Goal: Task Accomplishment & Management: Manage account settings

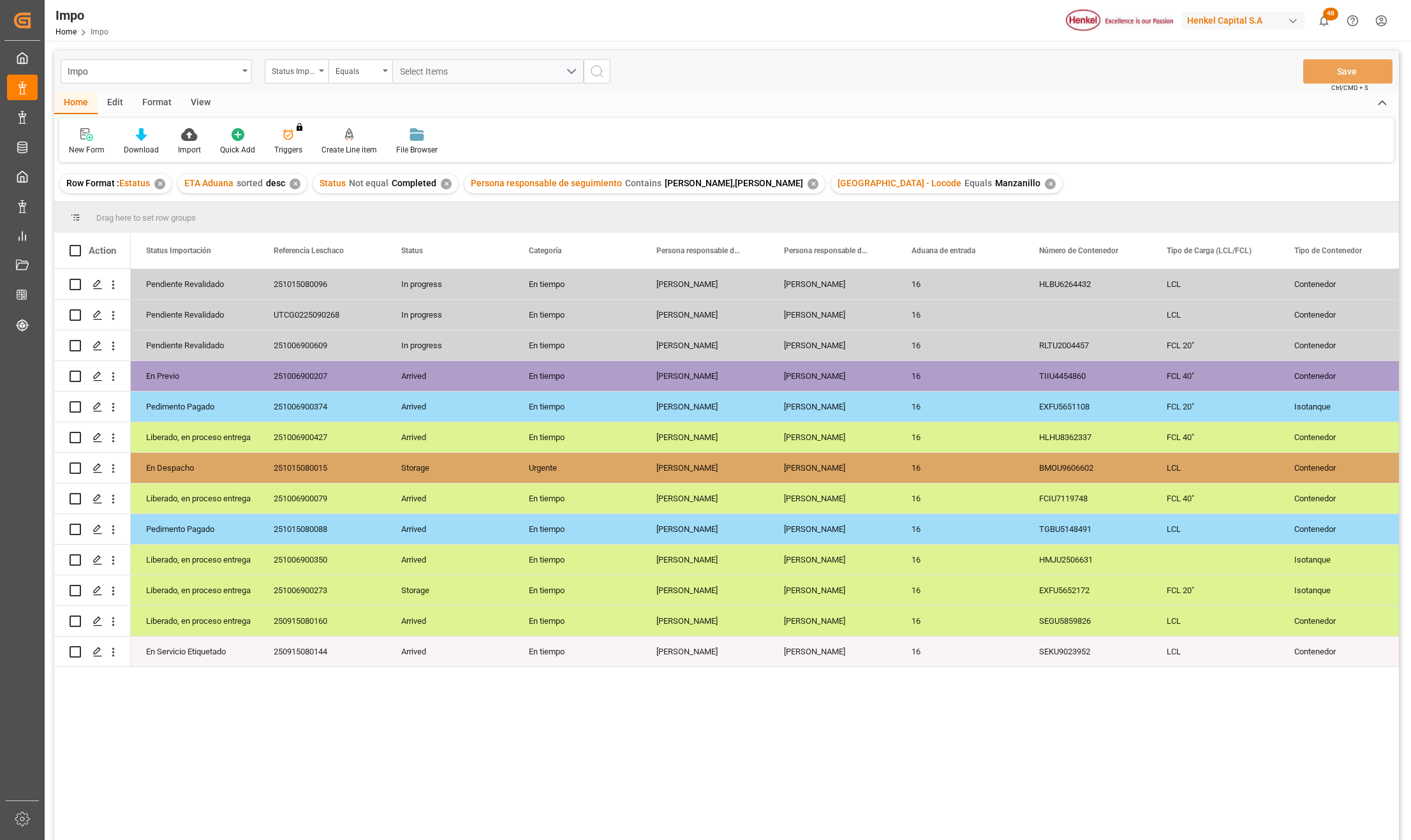
click at [205, 110] on div "View" at bounding box center [200, 103] width 39 height 22
click at [129, 146] on div "Standard Templates" at bounding box center [144, 150] width 63 height 11
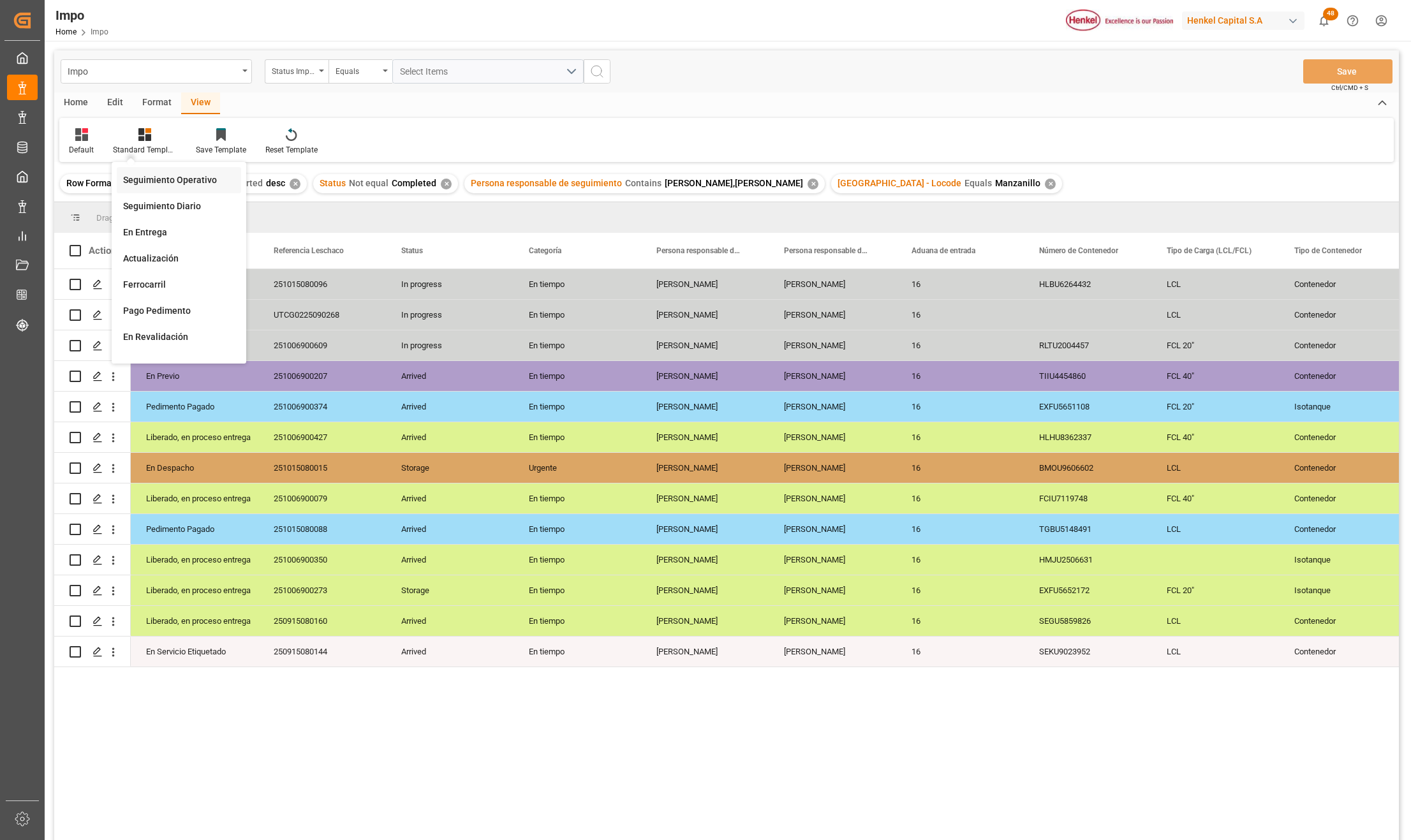
click at [158, 181] on div "Seguimiento Operativo" at bounding box center [179, 180] width 112 height 13
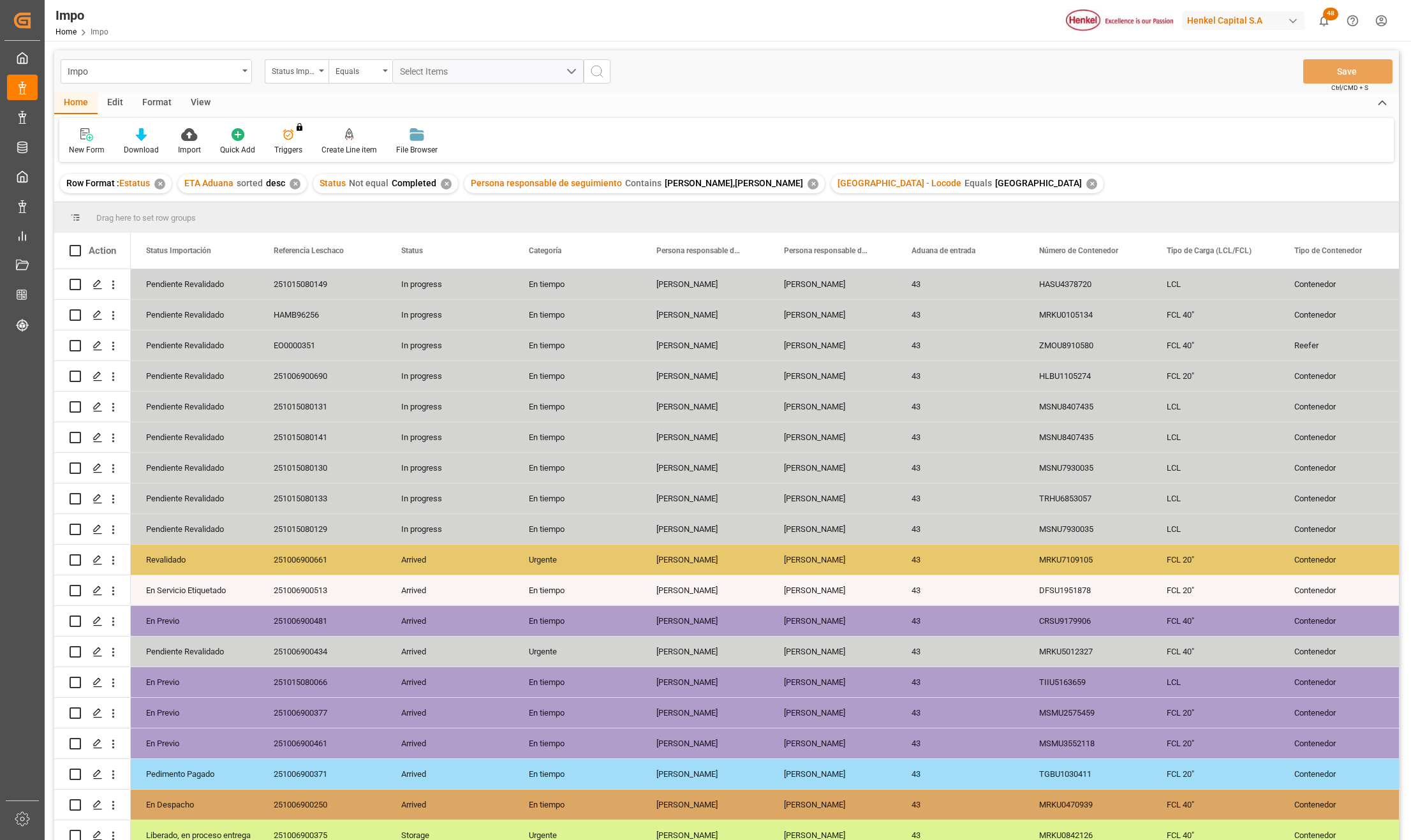
click at [189, 98] on div "View" at bounding box center [200, 103] width 39 height 22
click at [152, 133] on div at bounding box center [144, 134] width 63 height 13
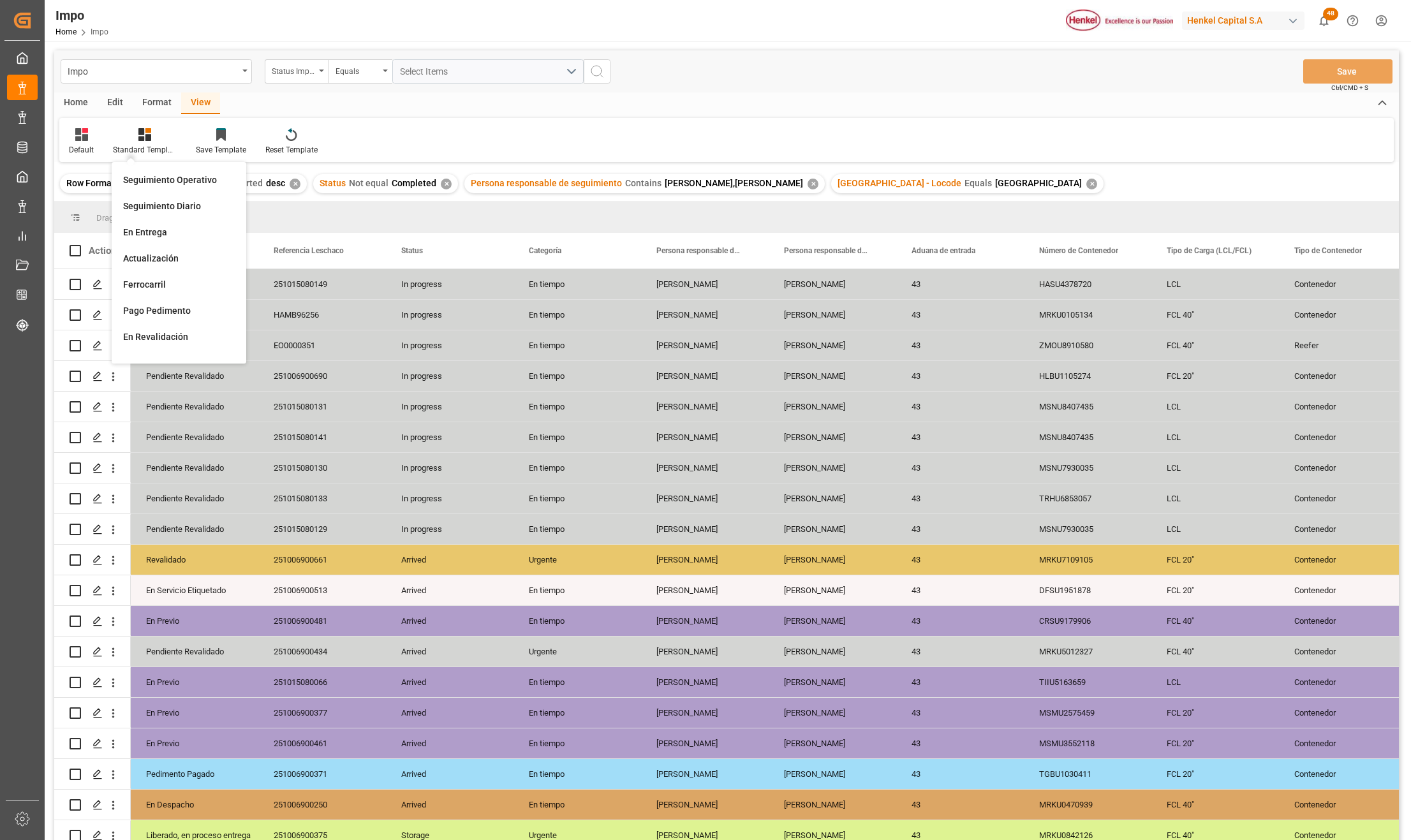
click at [161, 176] on div "Seguimiento Operativo" at bounding box center [179, 180] width 112 height 13
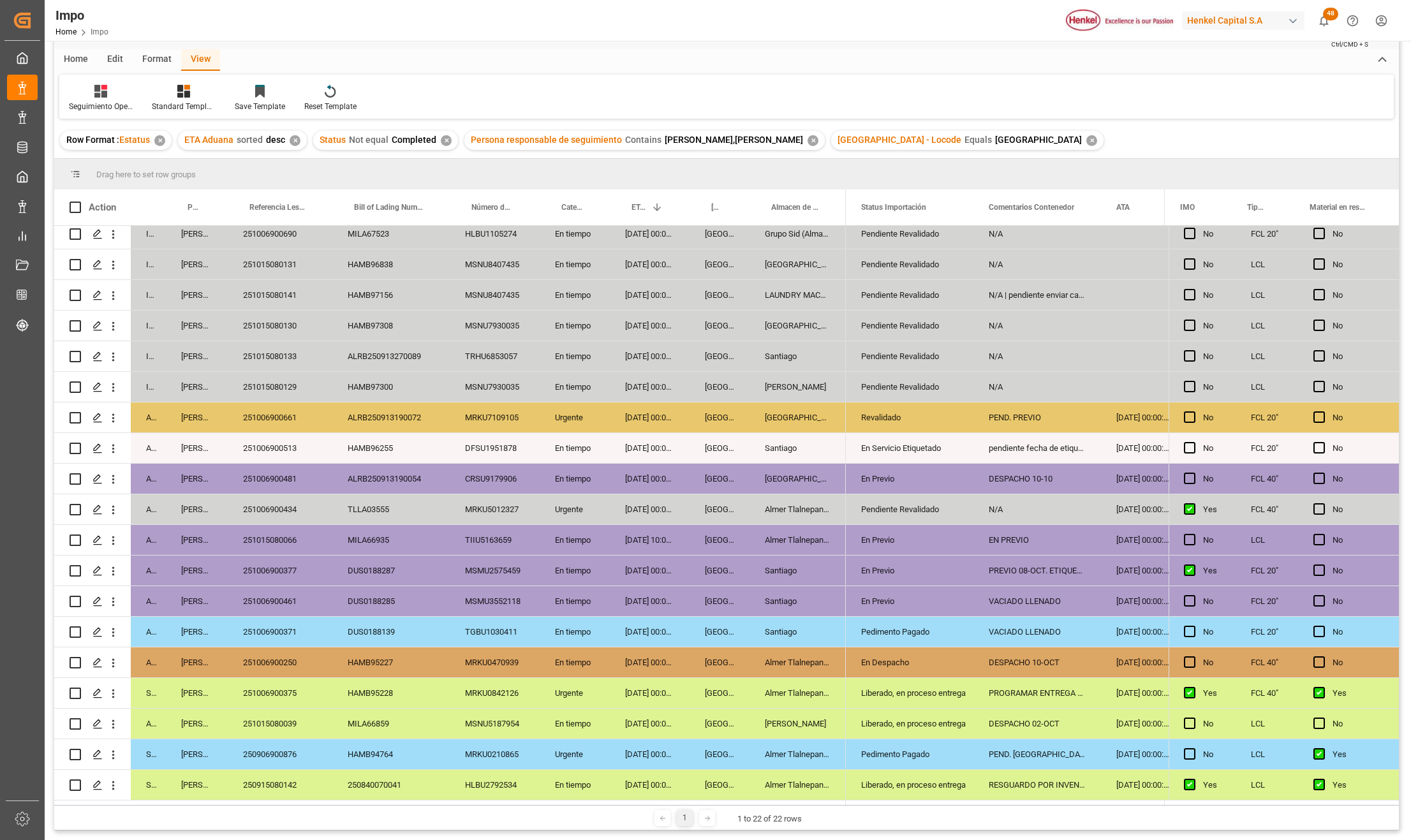
scroll to position [85, 0]
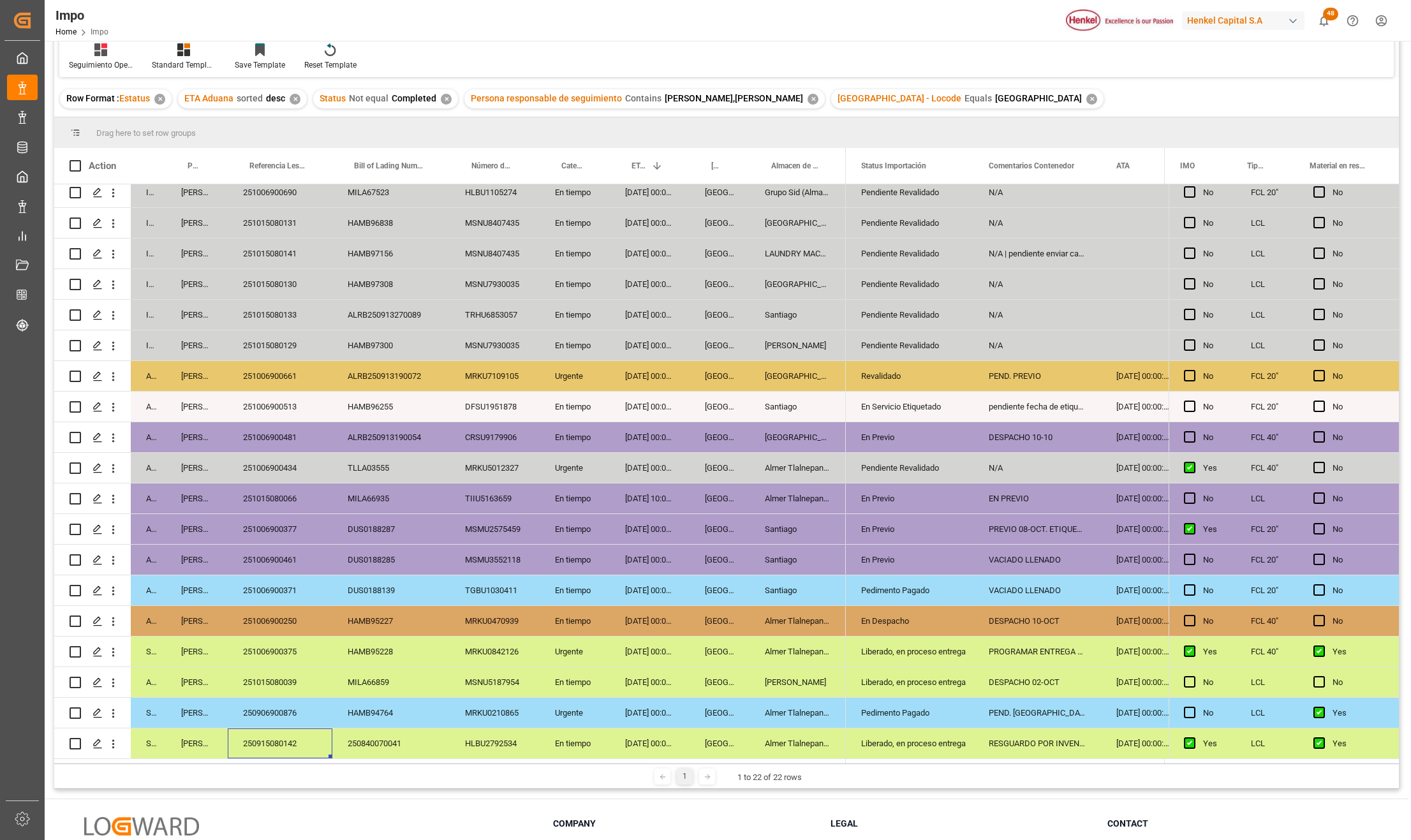
click at [294, 737] on div "250915080142" at bounding box center [280, 743] width 105 height 30
click at [1012, 734] on div "RESGUARDO POR INVENTARIO" at bounding box center [1037, 743] width 128 height 30
click at [932, 712] on div "Pedimento Pagado" at bounding box center [910, 713] width 97 height 29
click at [988, 707] on div "PEND. DESPACHO. RESGUARDO POR INVENTARIO" at bounding box center [1037, 713] width 128 height 30
click at [287, 706] on div "250906900876" at bounding box center [280, 713] width 105 height 30
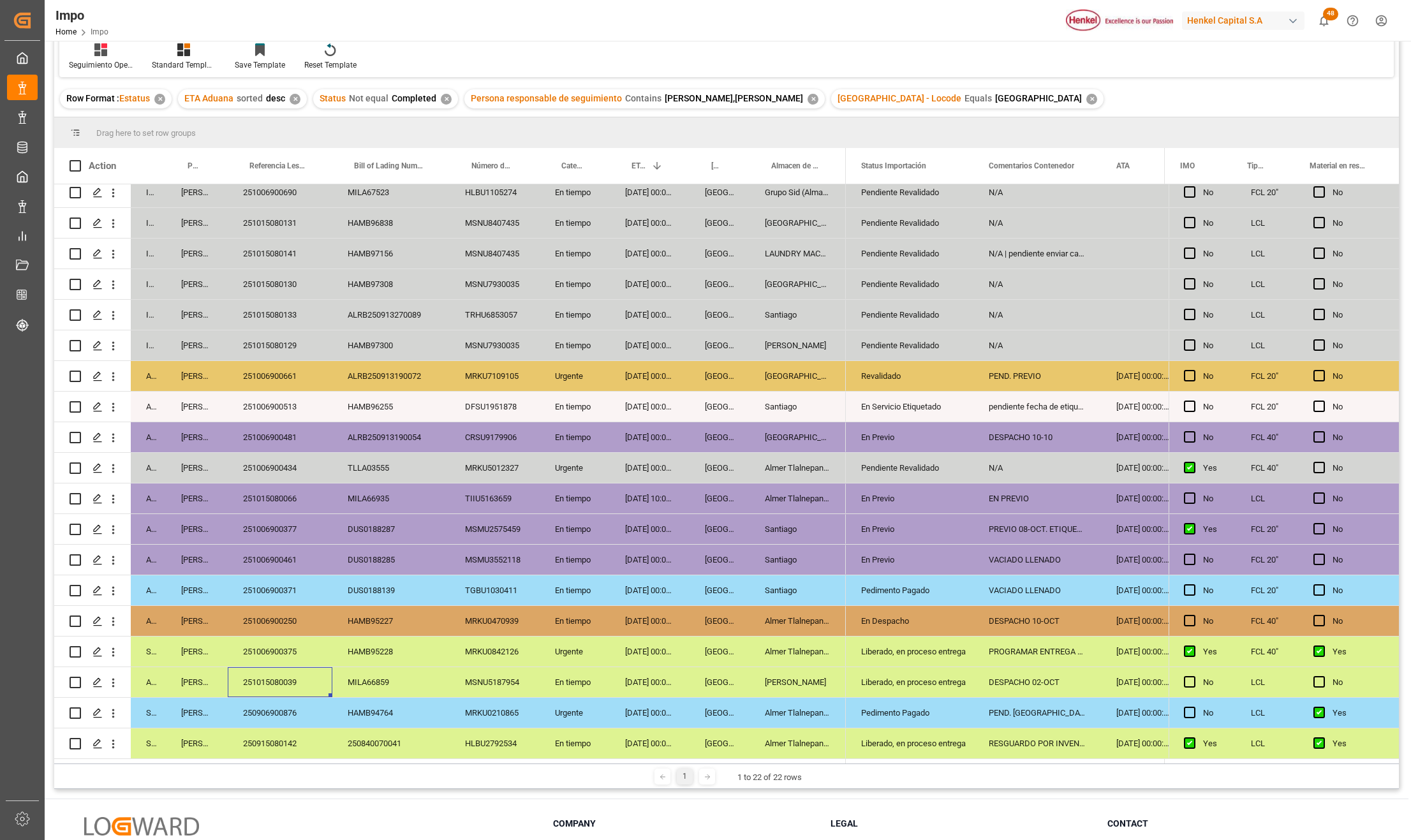
click at [271, 675] on div "251015080039" at bounding box center [280, 683] width 105 height 30
click at [297, 677] on div "251015080039" at bounding box center [280, 683] width 105 height 30
click at [777, 672] on div "Almer Apodaca" at bounding box center [798, 683] width 97 height 30
click at [889, 675] on div "Liberado, en proceso entrega" at bounding box center [910, 682] width 97 height 29
click at [947, 688] on polyline "open menu" at bounding box center [950, 690] width 8 height 4
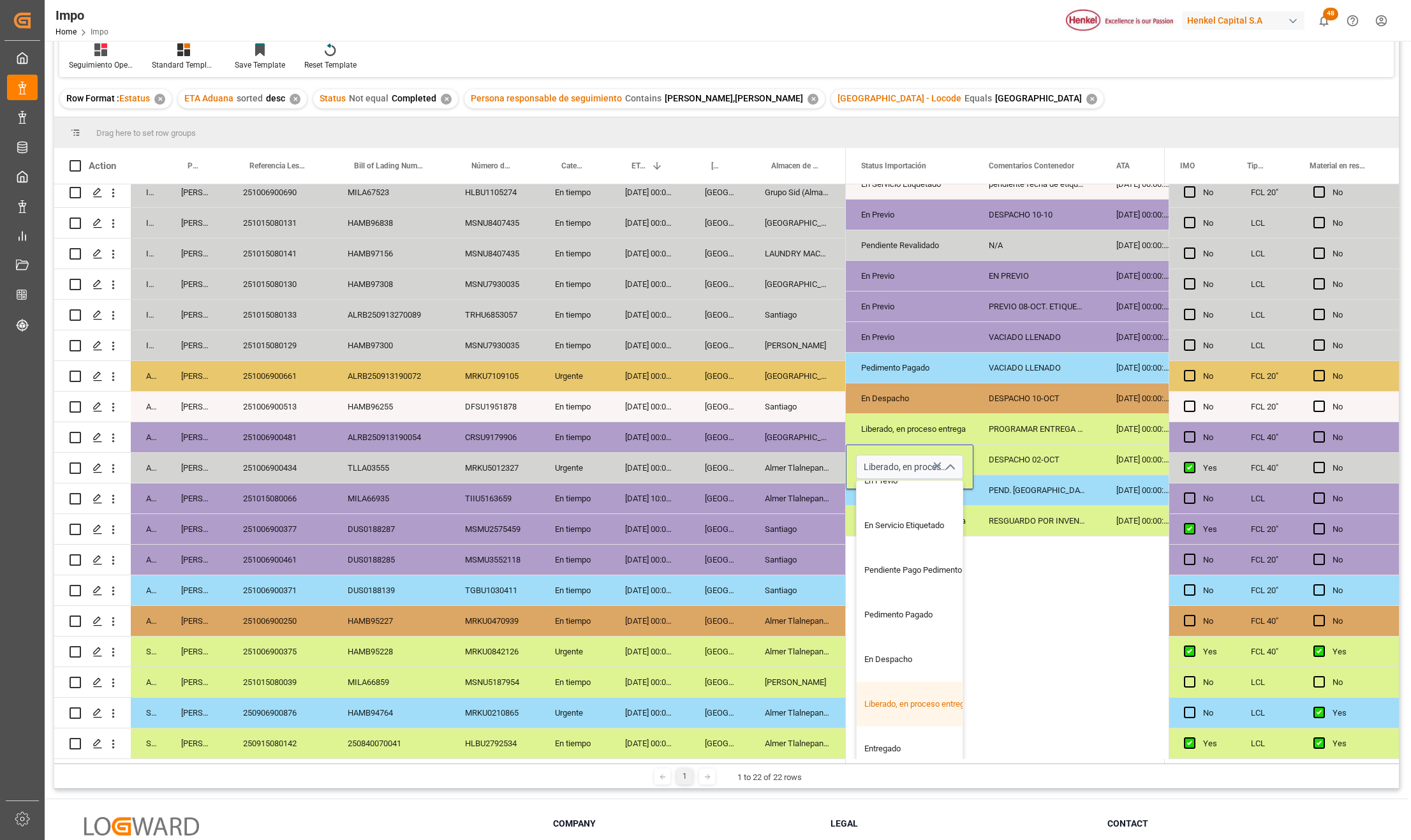
scroll to position [256, 0]
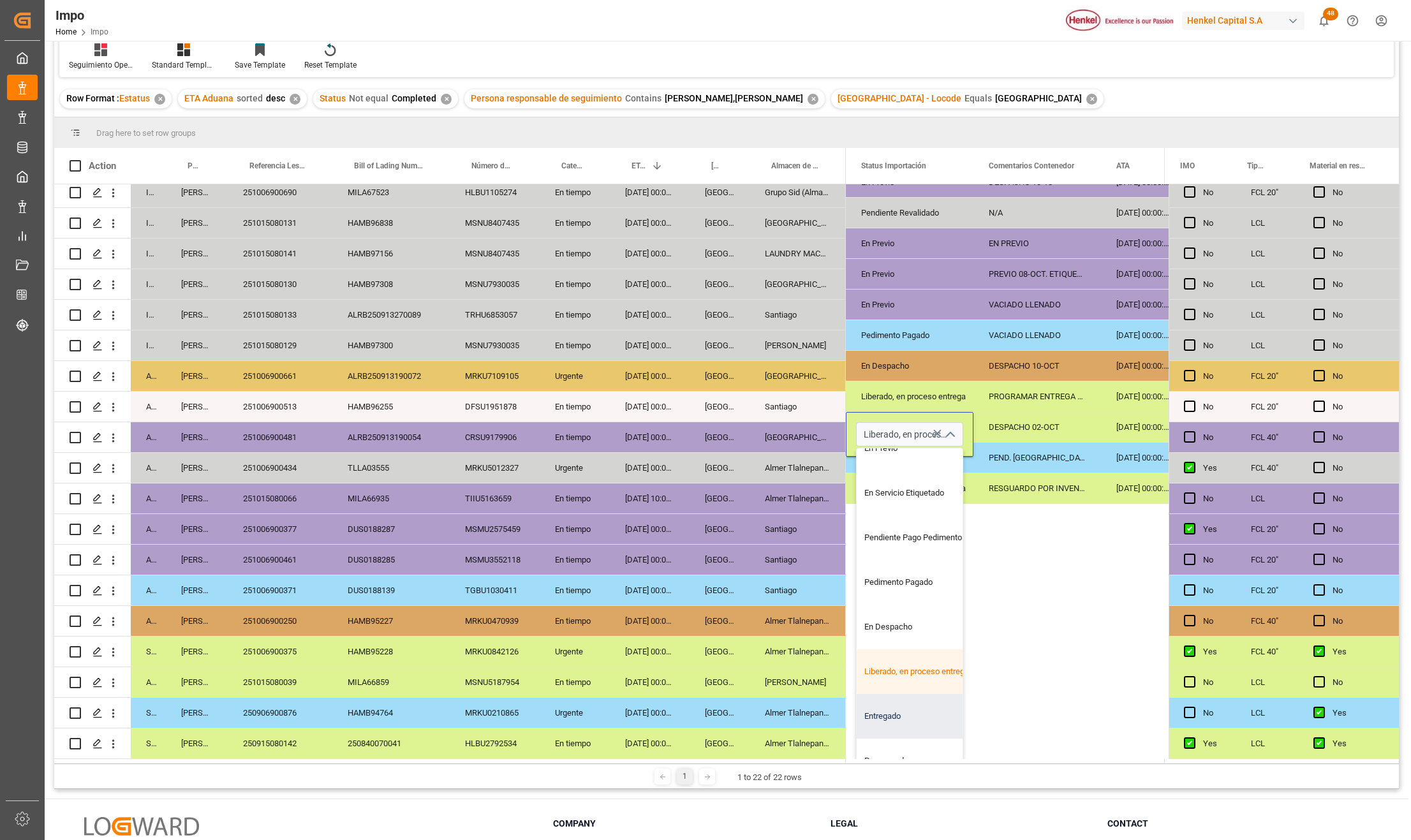
click at [892, 707] on div "Entregado" at bounding box center [917, 716] width 120 height 45
type input "Entregado"
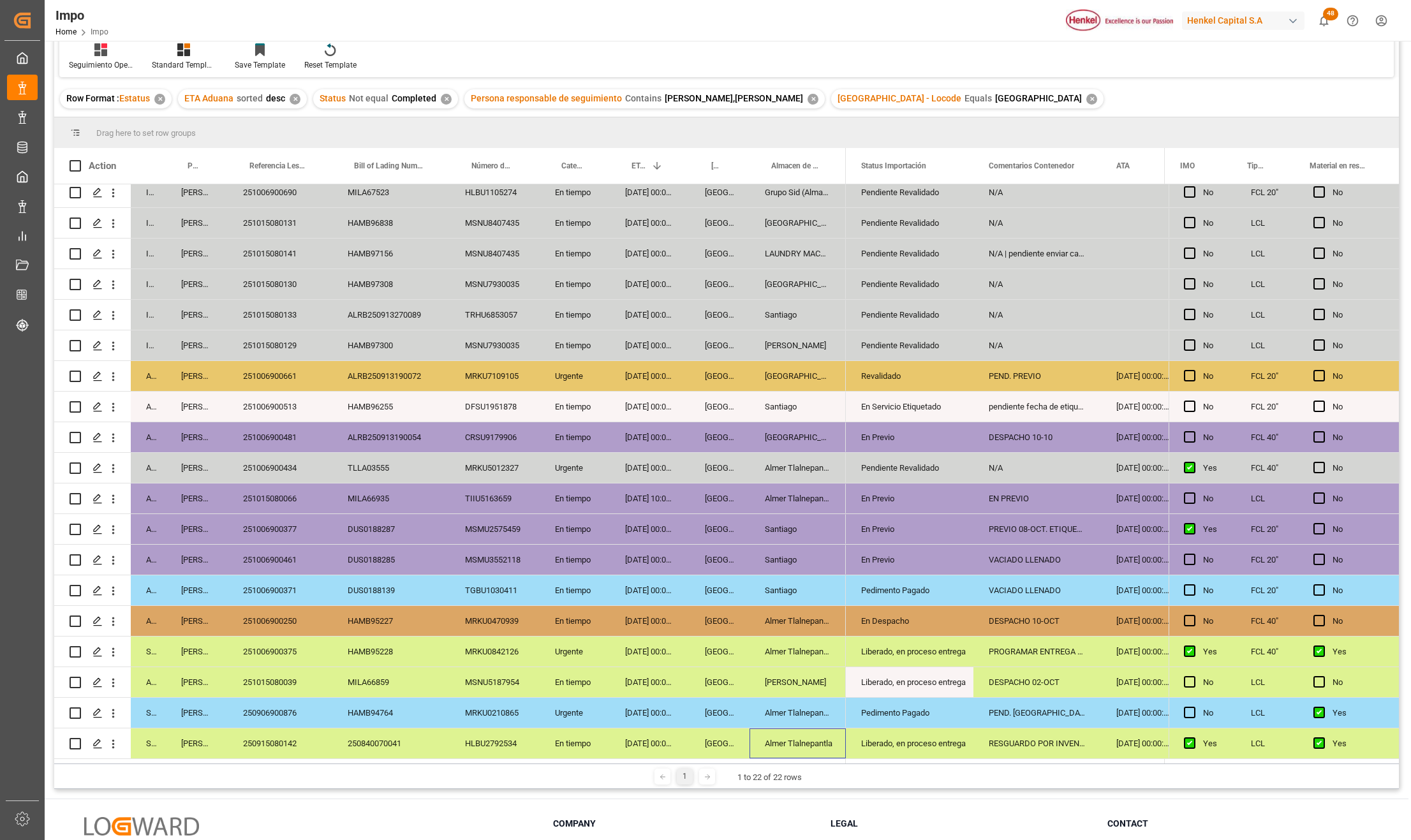
click at [757, 728] on div "Almer Tlalnepantla" at bounding box center [798, 743] width 97 height 30
click at [917, 685] on div "Entregado" at bounding box center [910, 682] width 97 height 29
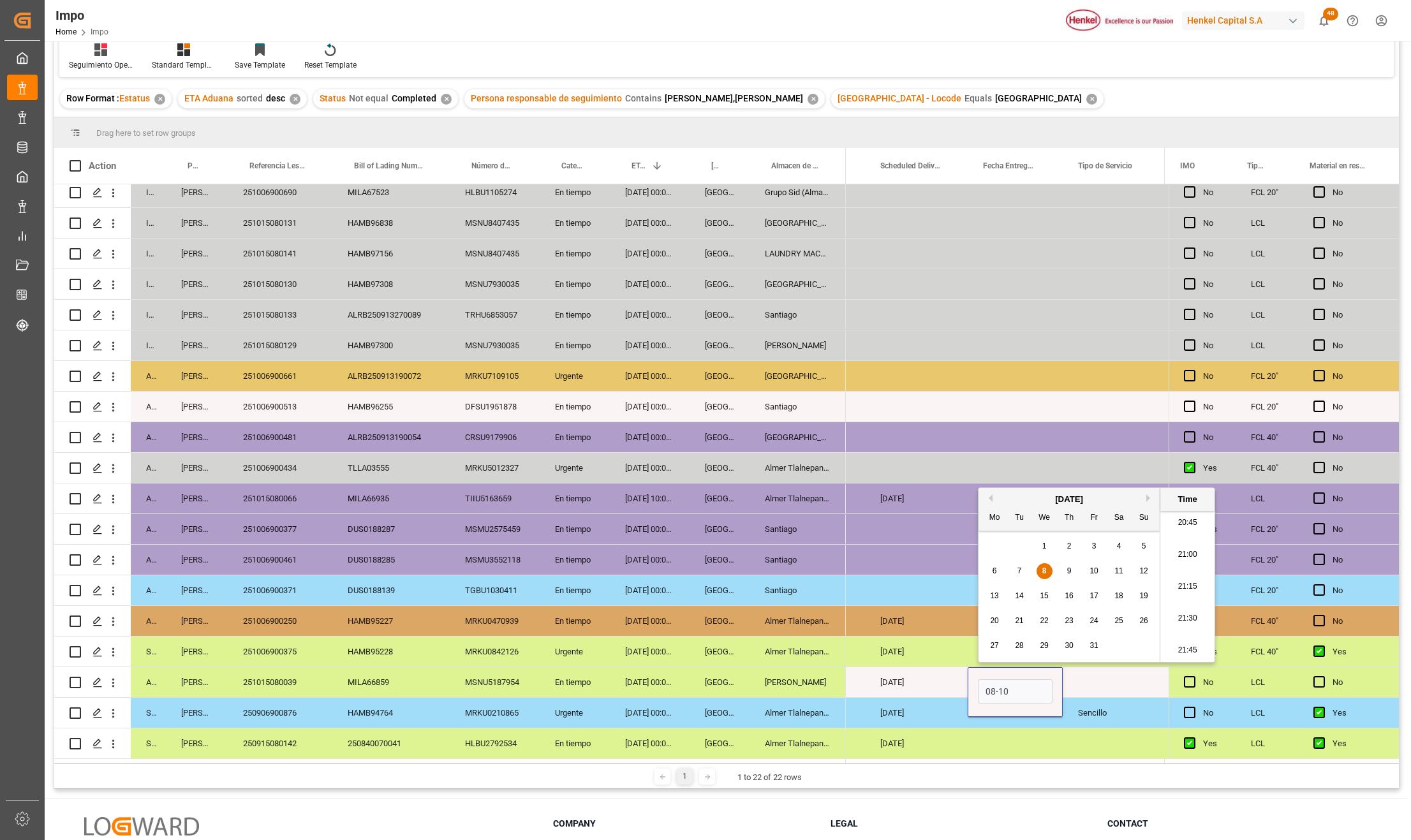
type input "08-10-2025 00:00"
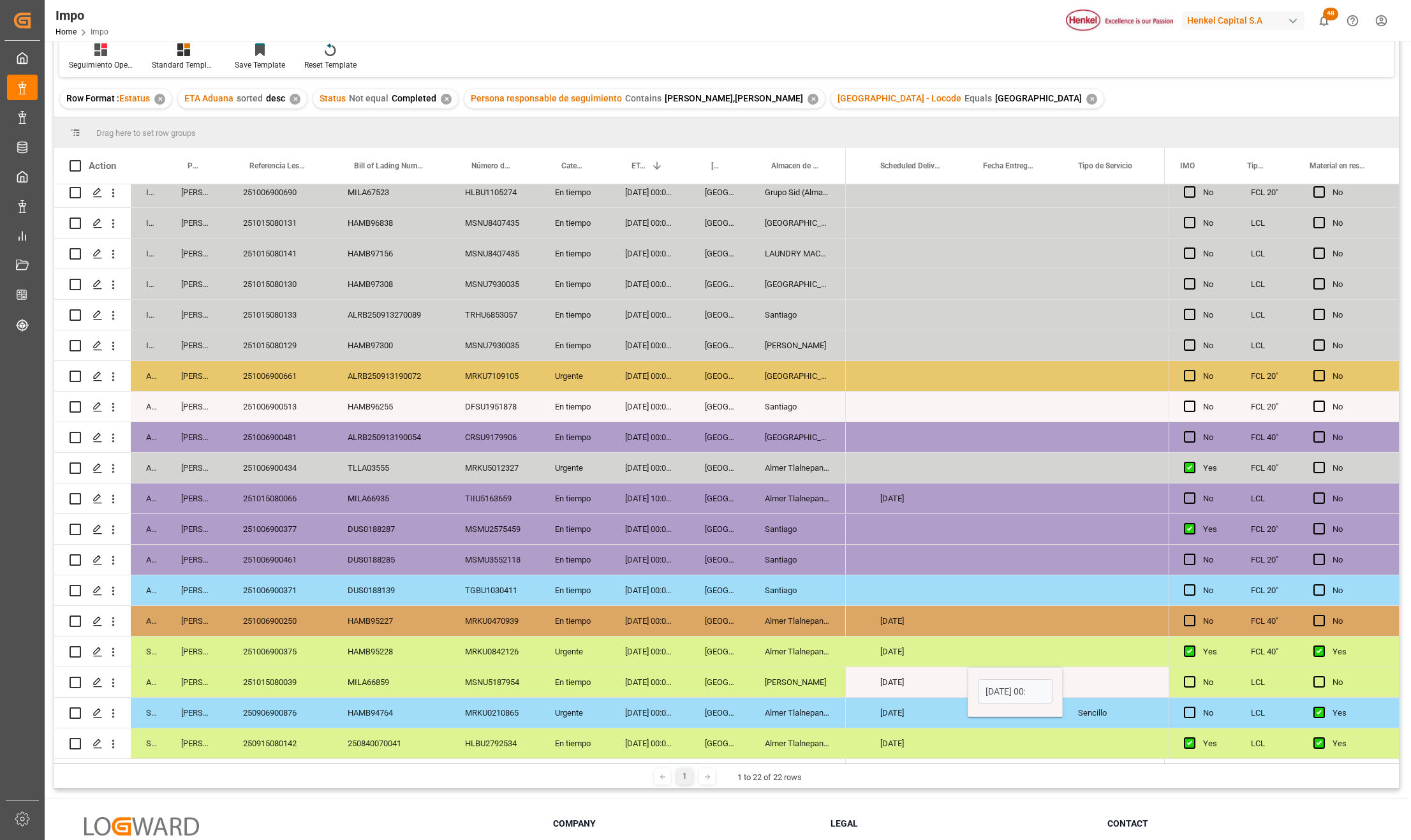
click at [876, 720] on div "13-10-2025" at bounding box center [917, 713] width 102 height 30
click at [1098, 676] on div "Press SPACE to select this row." at bounding box center [1115, 683] width 102 height 30
click at [1138, 686] on button "Select" at bounding box center [1114, 690] width 81 height 25
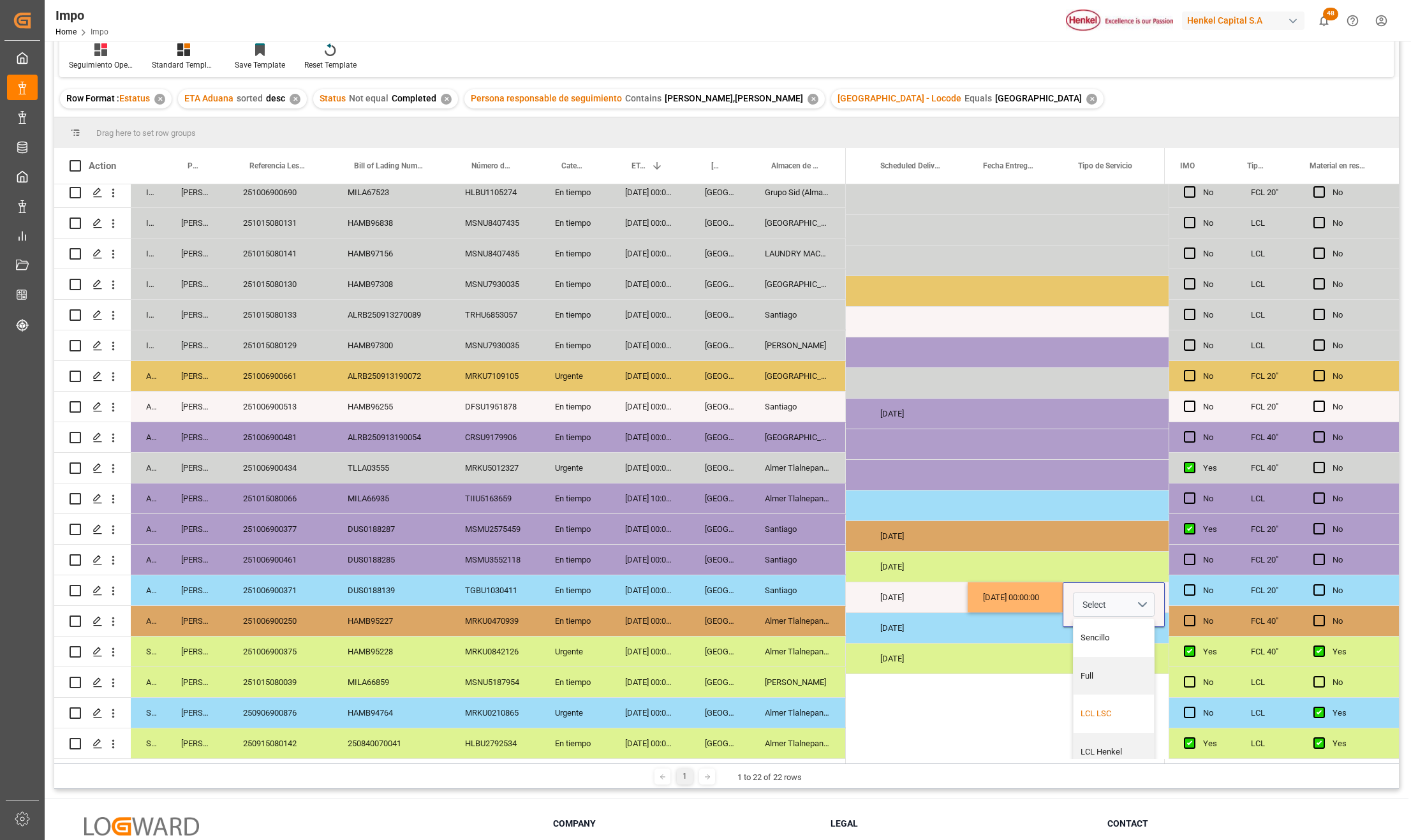
click at [1117, 713] on div "LCL LSC" at bounding box center [1114, 713] width 67 height 12
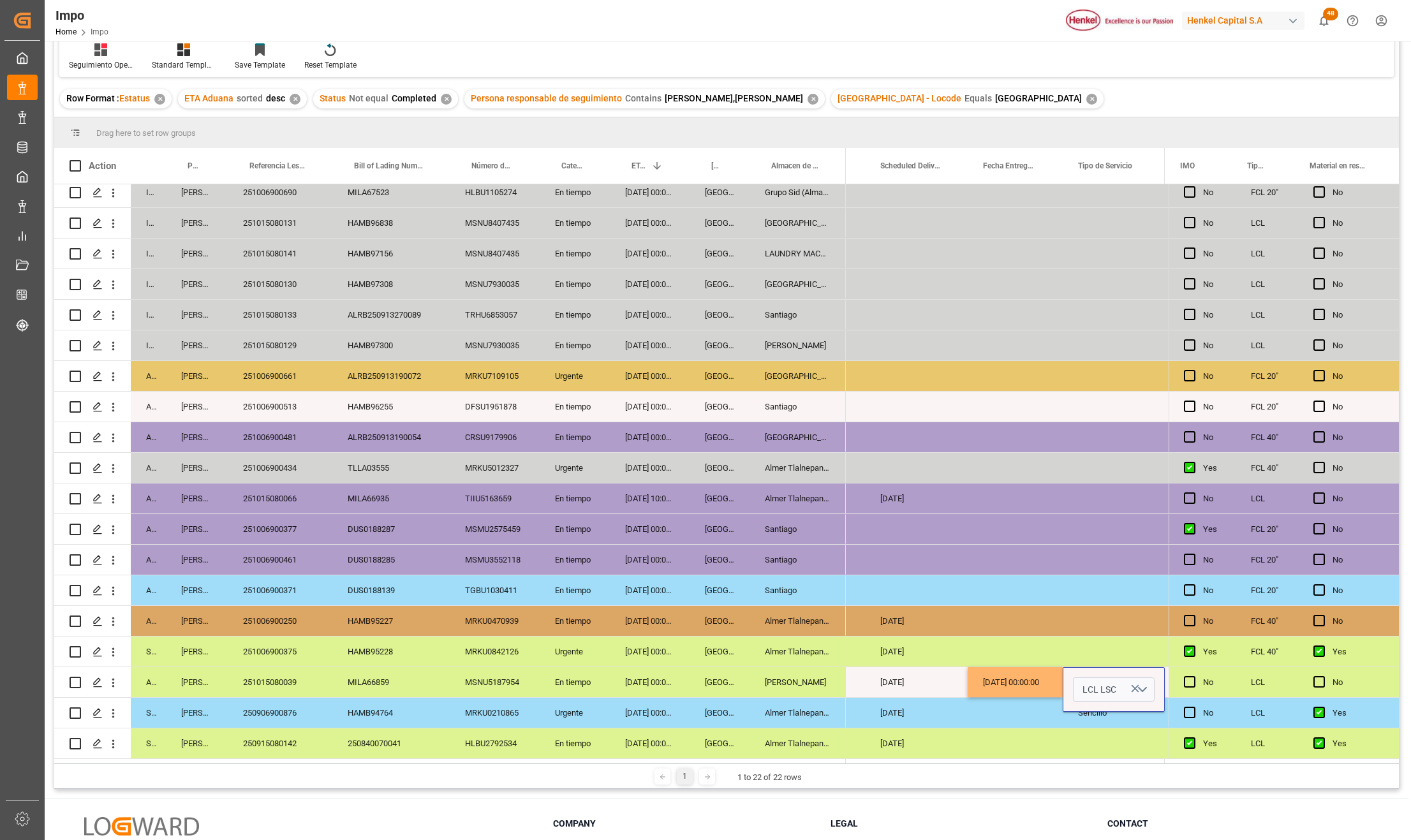
click at [1051, 713] on div "Press SPACE to select this row." at bounding box center [1015, 713] width 95 height 30
click at [1053, 675] on div "08-10-2025 00:00:00" at bounding box center [1015, 683] width 95 height 30
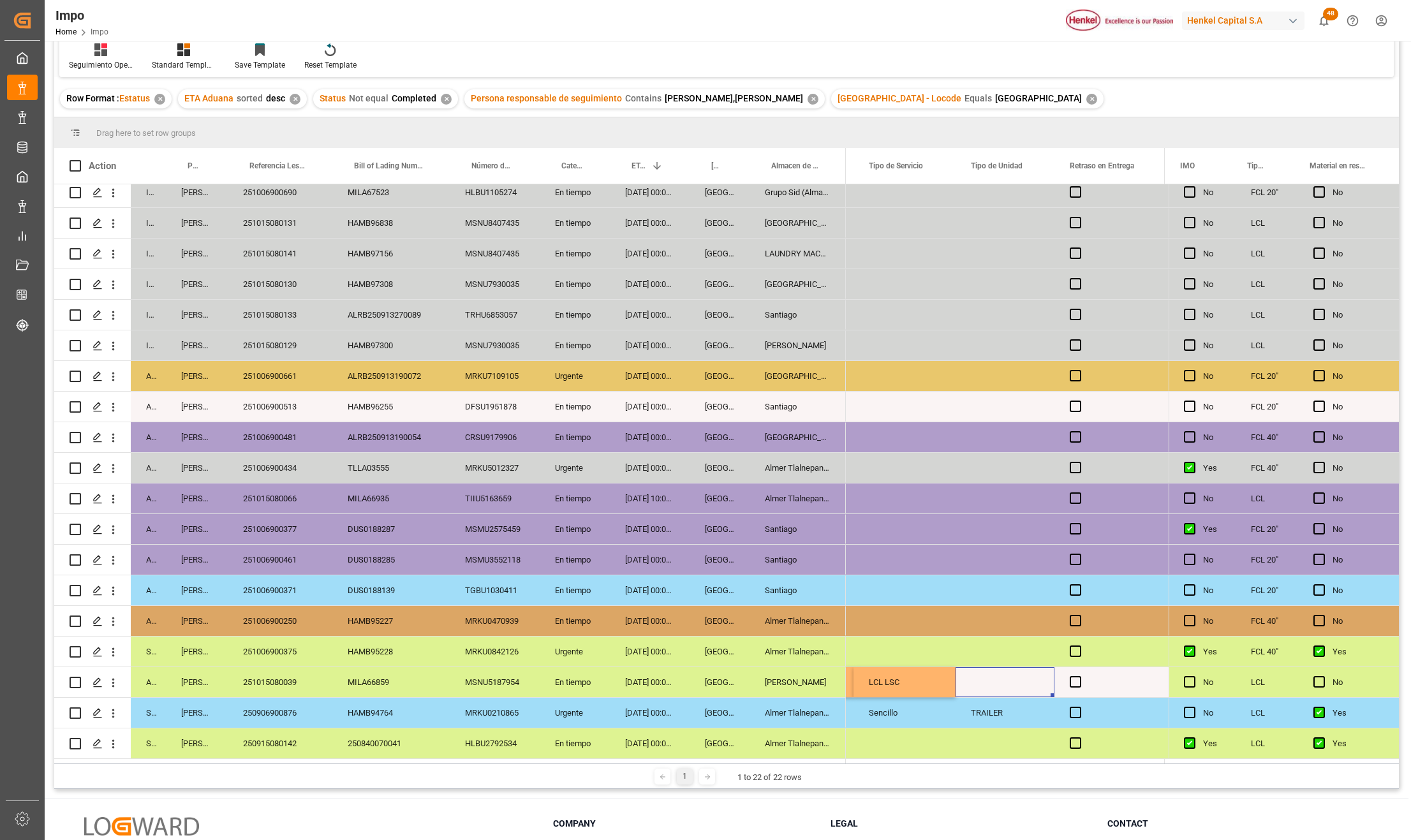
click at [1007, 680] on div "Press SPACE to select this row." at bounding box center [1005, 683] width 98 height 30
click at [1001, 688] on input "Press SPACE to select this row." at bounding box center [1005, 690] width 79 height 25
type input "3.5"
click at [912, 682] on div "LCL LSC" at bounding box center [905, 683] width 102 height 30
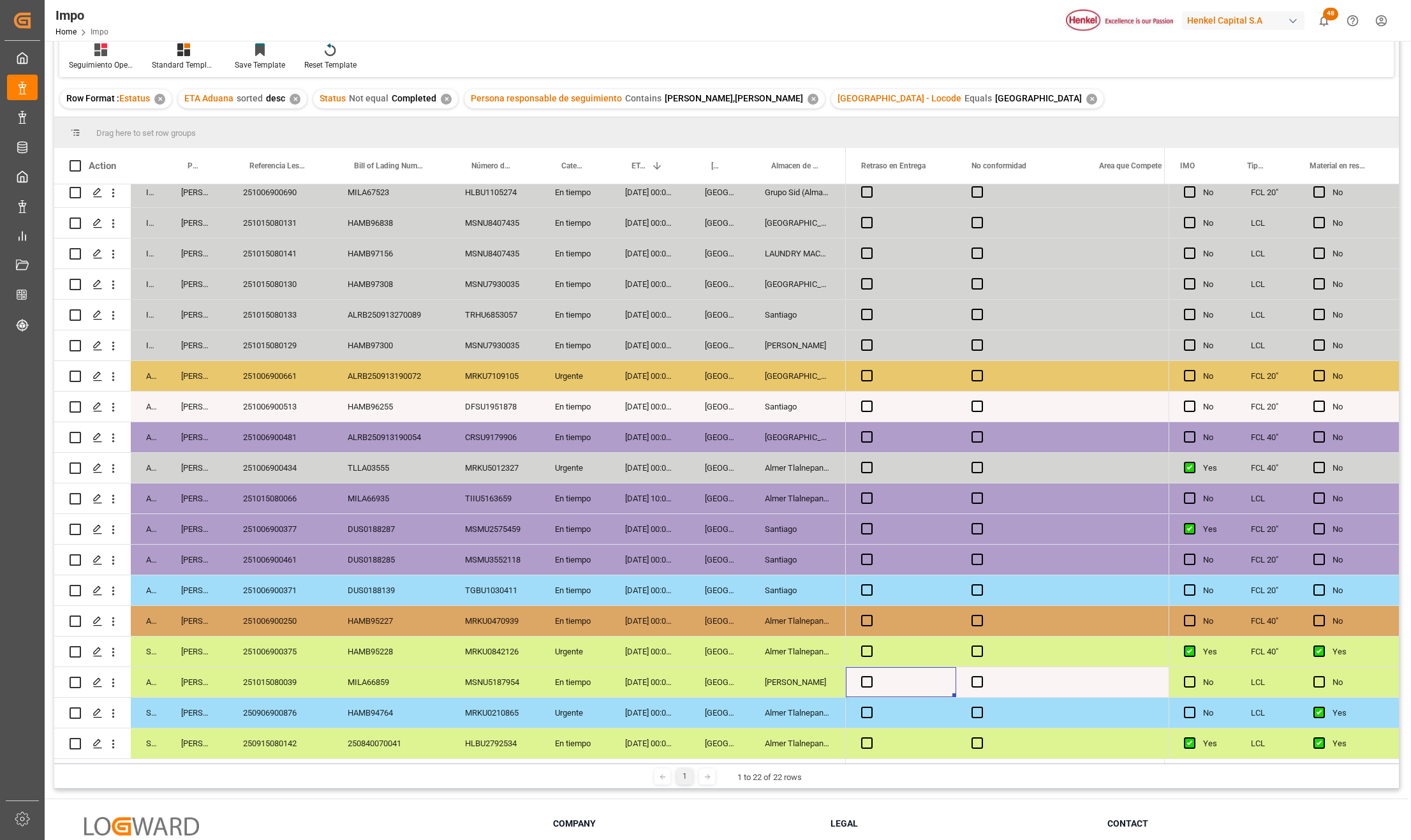
click at [864, 685] on div "Press SPACE to select this row." at bounding box center [901, 683] width 111 height 30
click at [868, 682] on span "Press SPACE to select this row." at bounding box center [867, 682] width 11 height 11
click at [871, 676] on input "Press SPACE to select this row." at bounding box center [871, 676] width 0 height 0
click at [868, 682] on span "Press SPACE to select this row." at bounding box center [867, 682] width 11 height 11
click at [871, 676] on input "Press SPACE to select this row." at bounding box center [871, 676] width 0 height 0
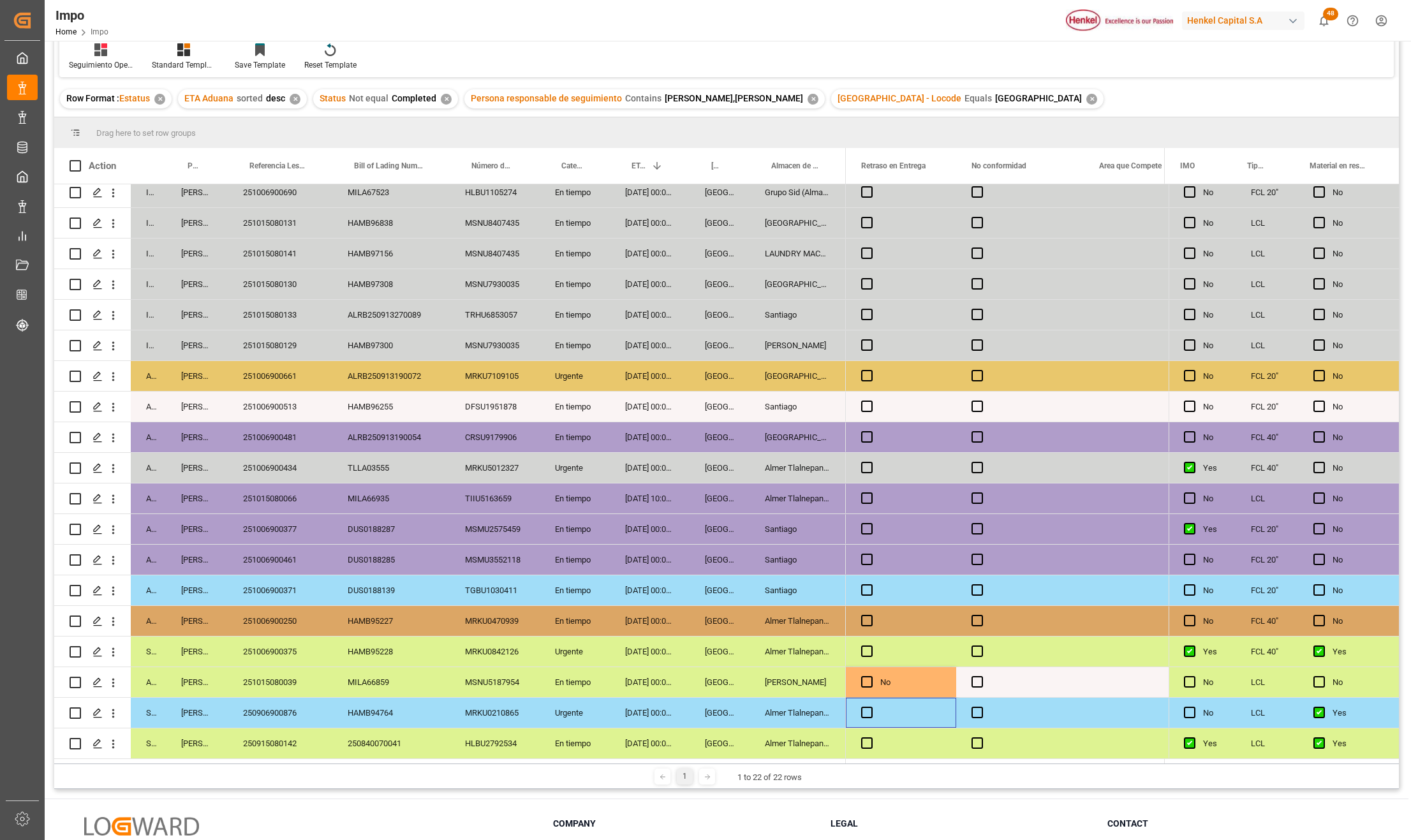
click at [908, 706] on div "Press SPACE to select this row." at bounding box center [901, 713] width 111 height 30
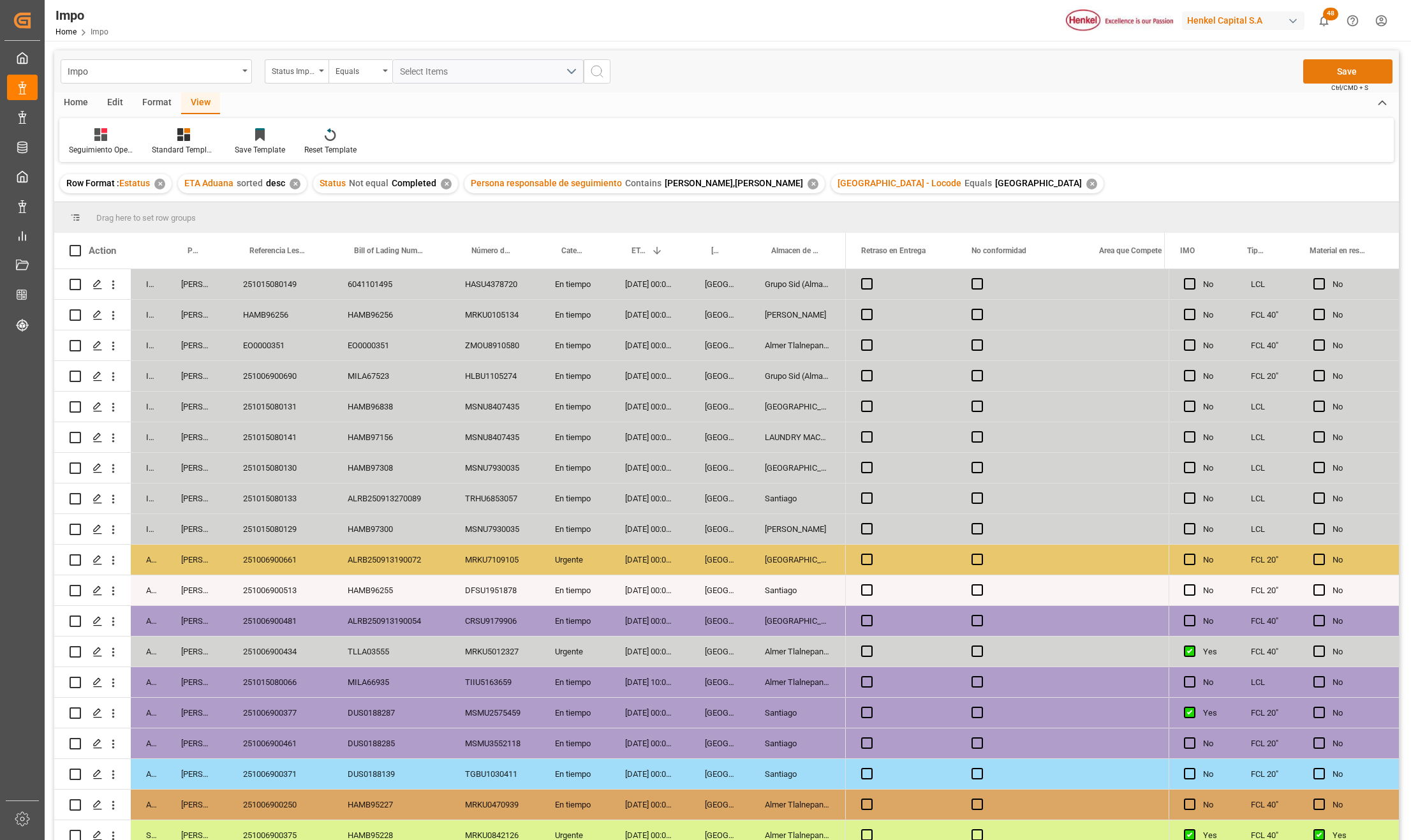
click at [1370, 69] on button "Save" at bounding box center [1348, 72] width 89 height 25
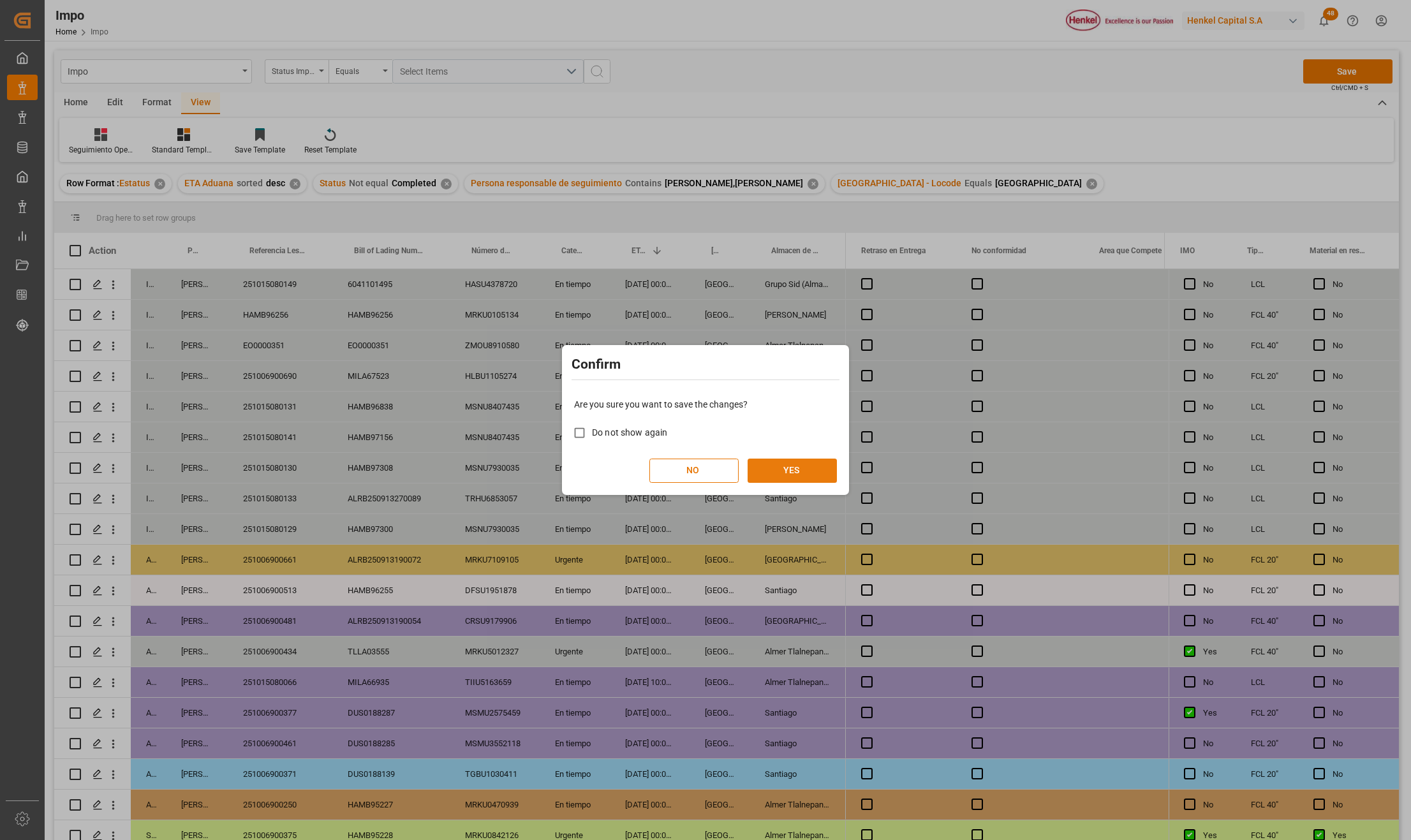
click at [779, 473] on button "YES" at bounding box center [793, 471] width 89 height 25
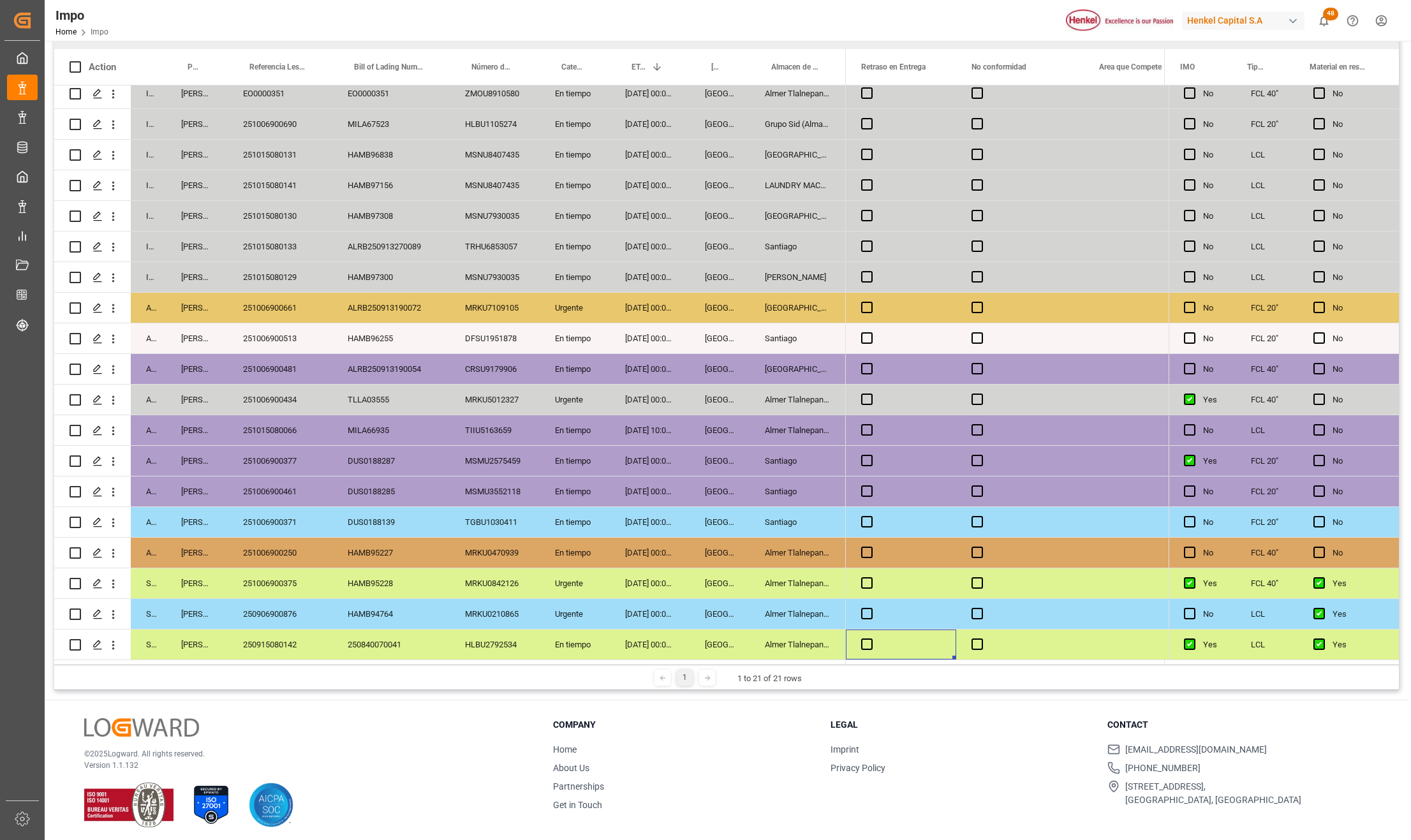
scroll to position [188, 0]
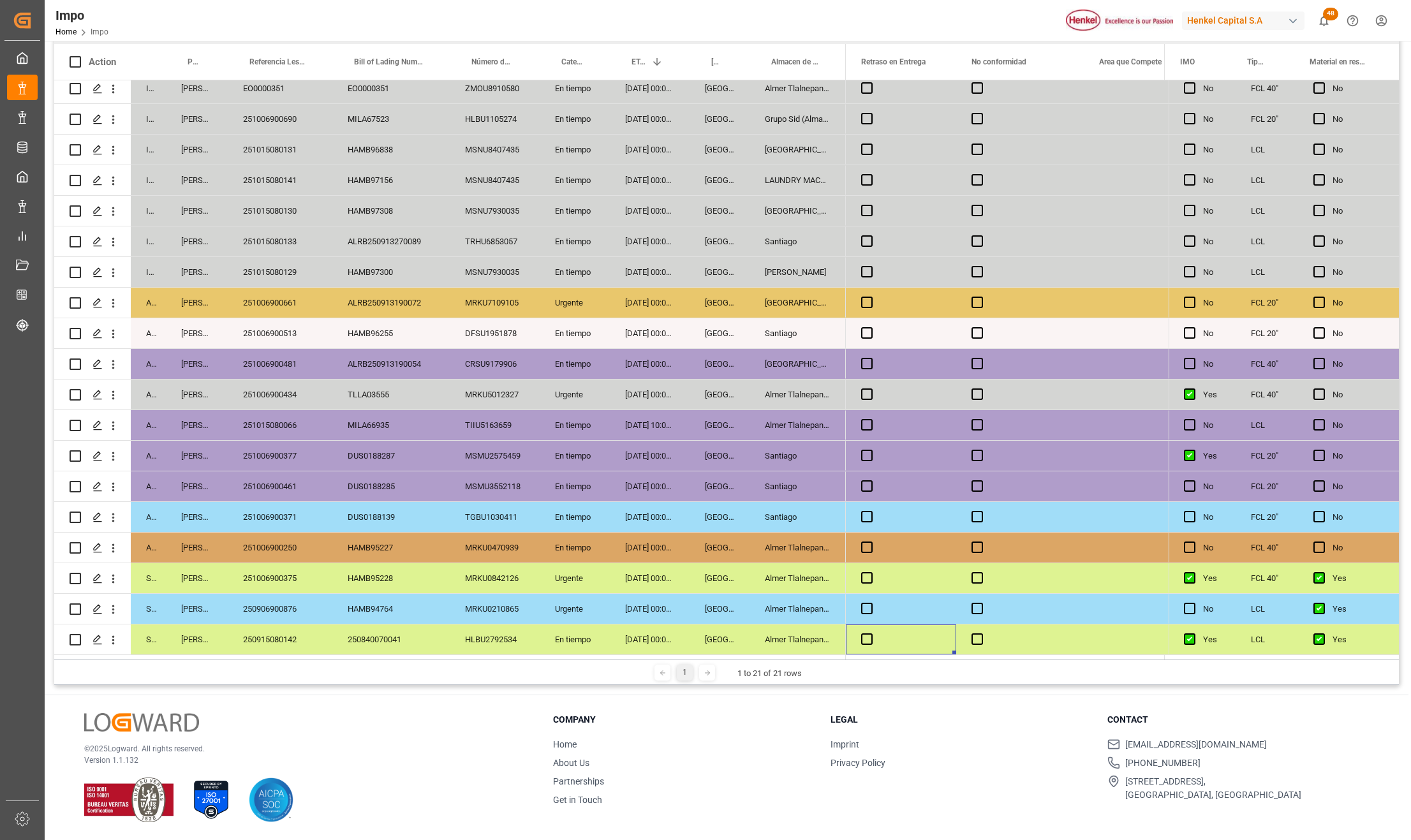
click at [346, 594] on div "HAMB94764" at bounding box center [391, 609] width 117 height 30
click at [302, 575] on div "251006900375" at bounding box center [280, 579] width 105 height 30
click at [809, 577] on div "Almer Tlalnepantla" at bounding box center [798, 579] width 97 height 30
click at [115, 578] on icon "open menu" at bounding box center [114, 579] width 13 height 13
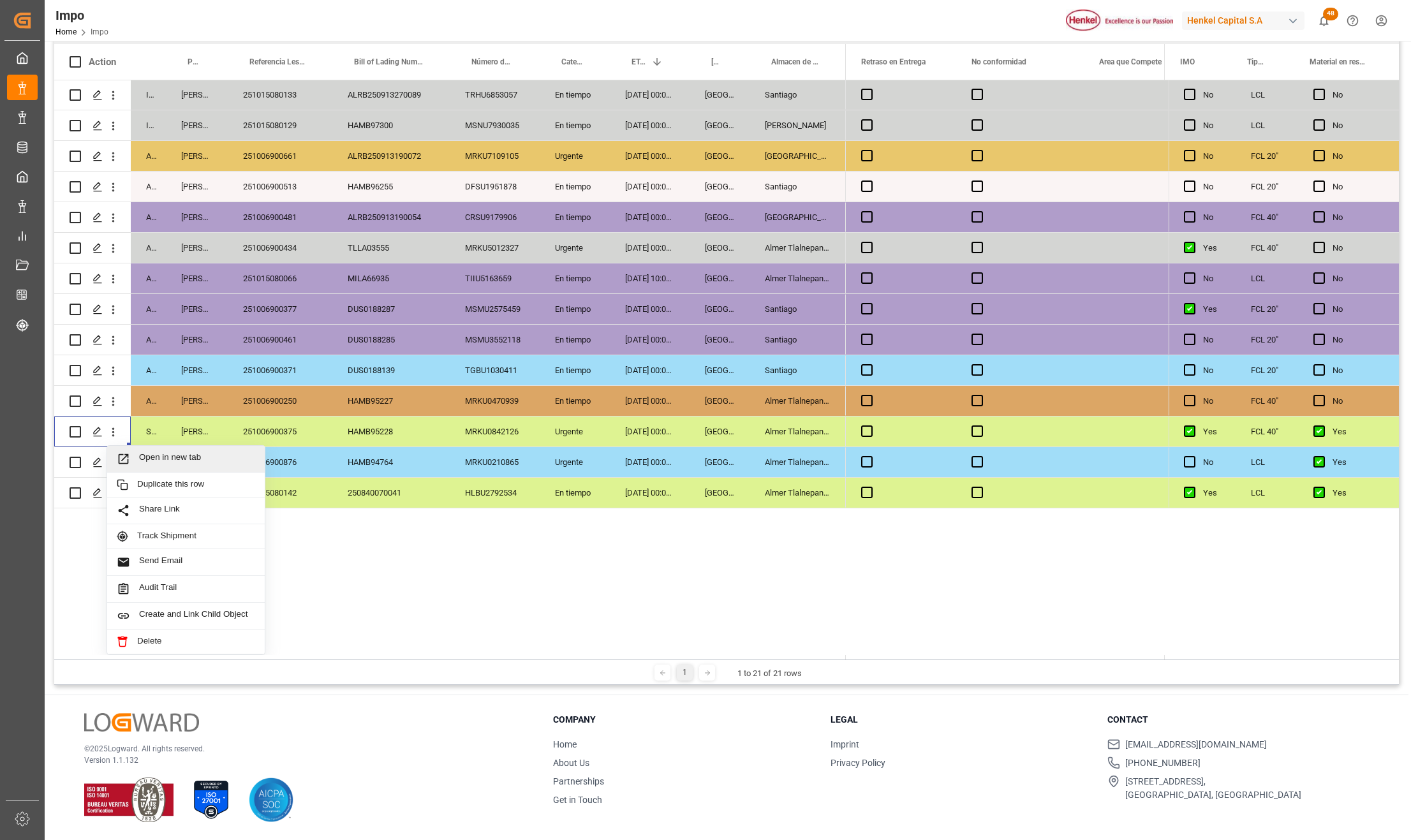
click at [294, 471] on div "250906900876" at bounding box center [280, 462] width 105 height 30
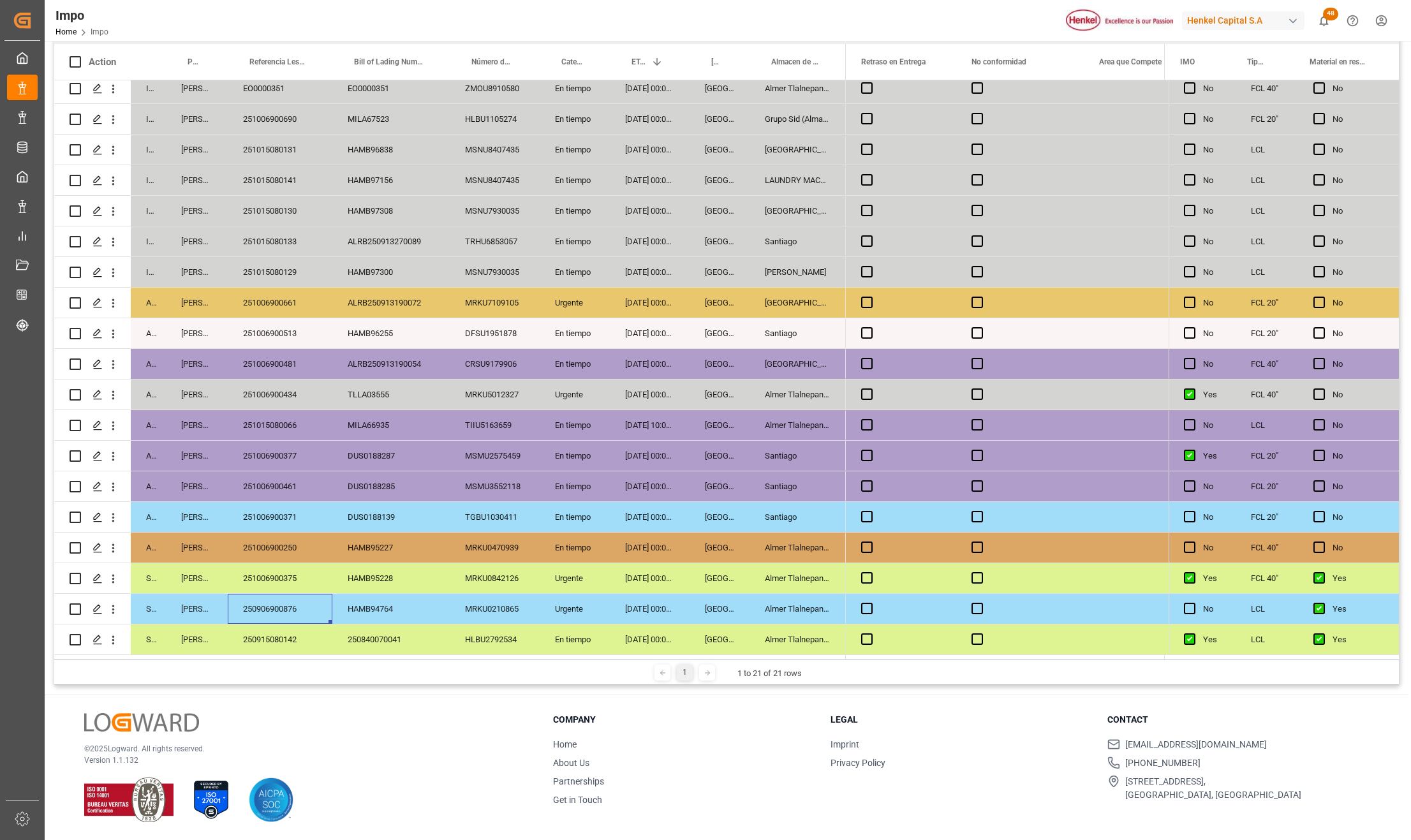
scroll to position [72, 0]
click at [277, 422] on div "251015080066" at bounding box center [280, 425] width 105 height 30
click at [276, 584] on div "251006900375" at bounding box center [280, 579] width 105 height 30
click at [372, 576] on div "HAMB95228" at bounding box center [391, 579] width 117 height 30
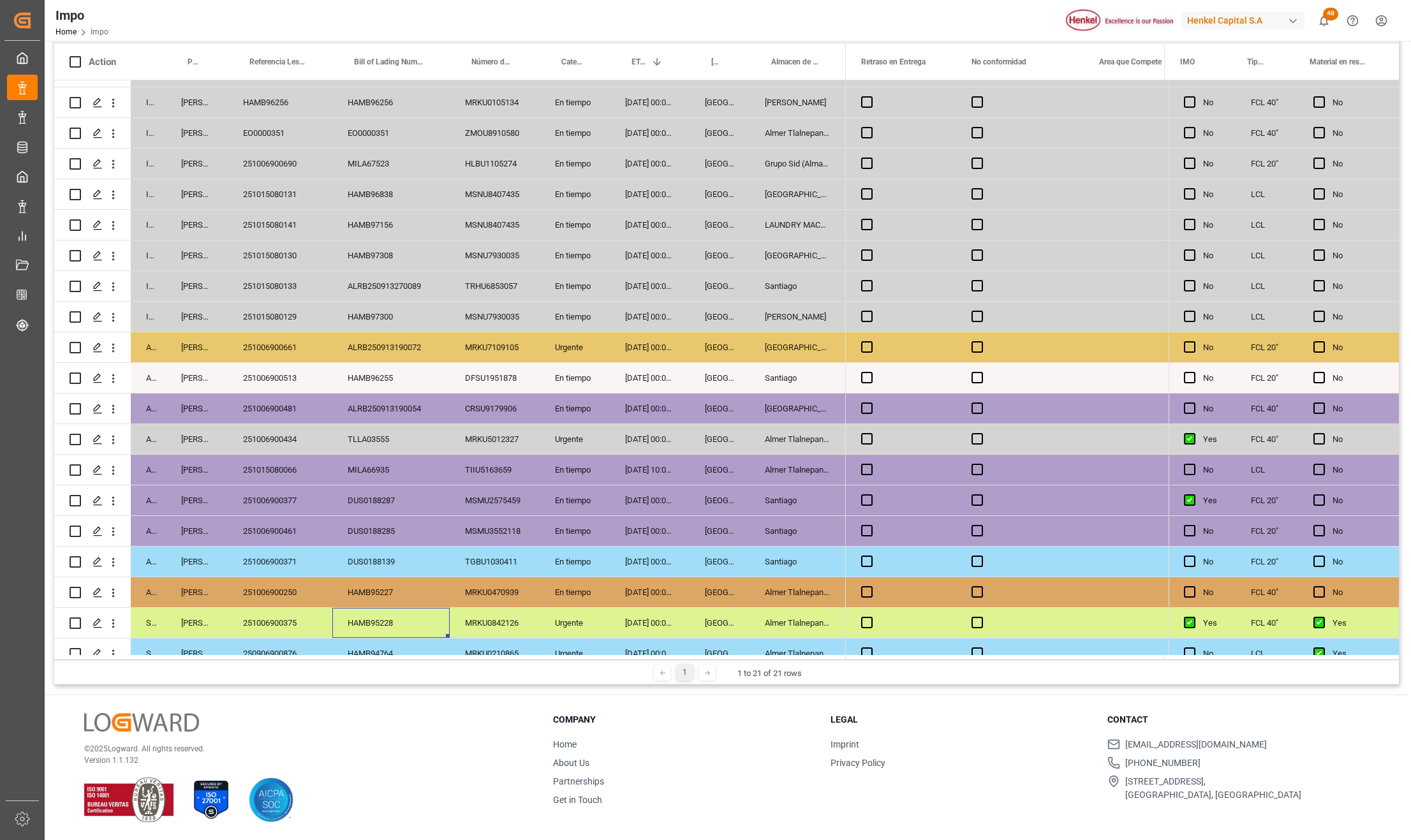
scroll to position [0, 0]
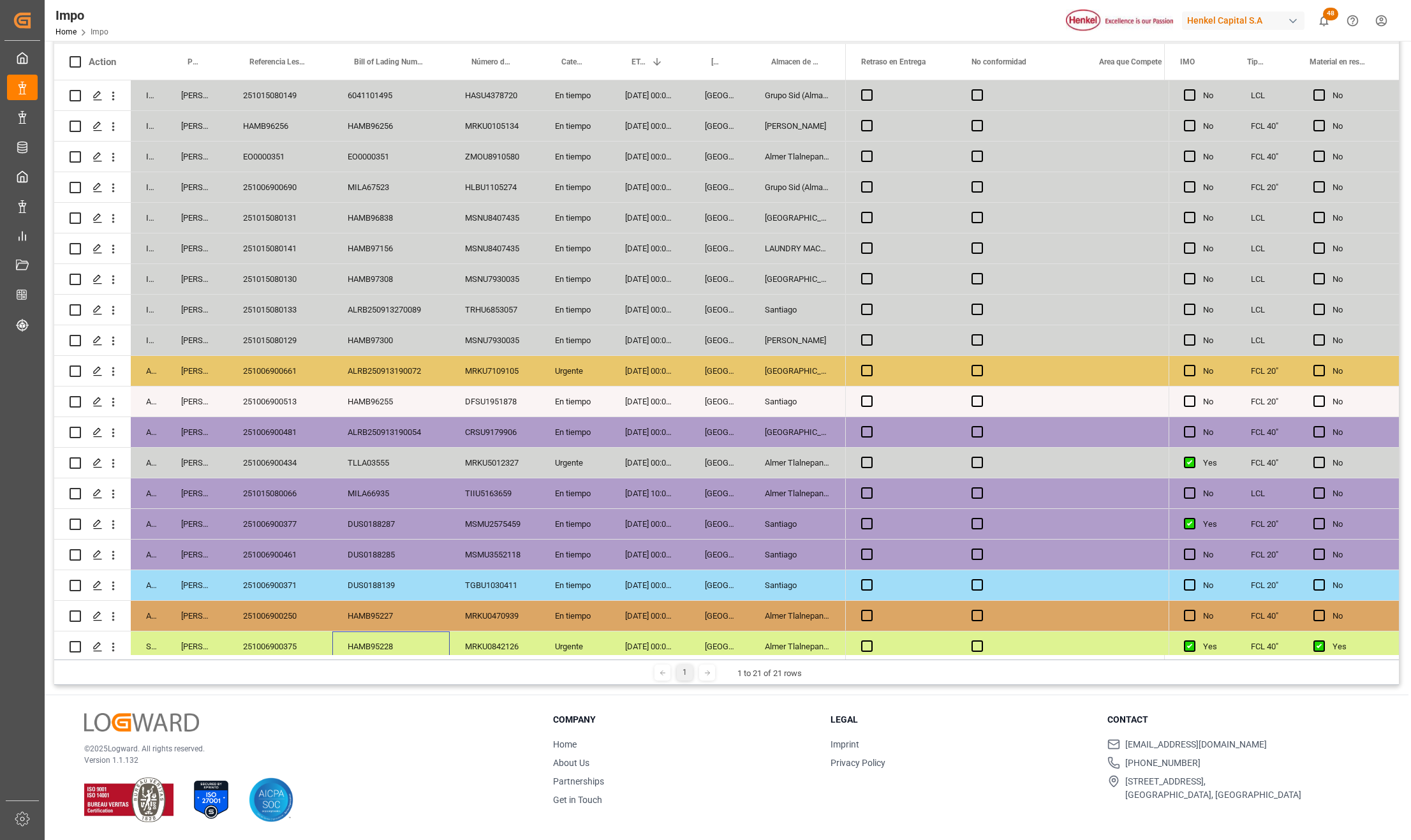
click at [567, 157] on div "En tiempo" at bounding box center [575, 157] width 70 height 30
click at [645, 154] on div "12-10-2025 00:00:00" at bounding box center [650, 157] width 80 height 30
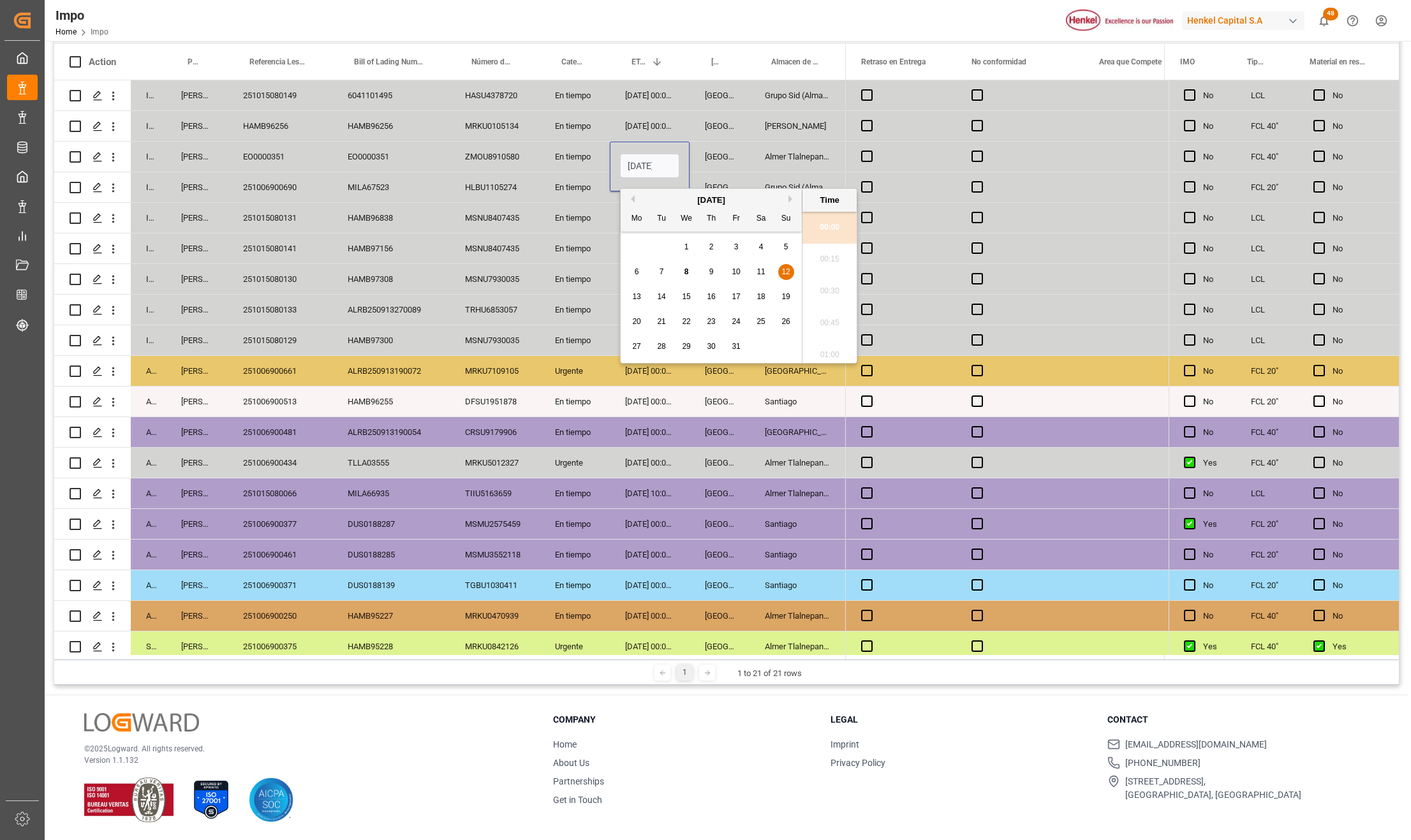
scroll to position [2652, 0]
click at [645, 154] on input "12-10-2025 00:00" at bounding box center [650, 166] width 60 height 25
type input "19-10-2025 00:00"
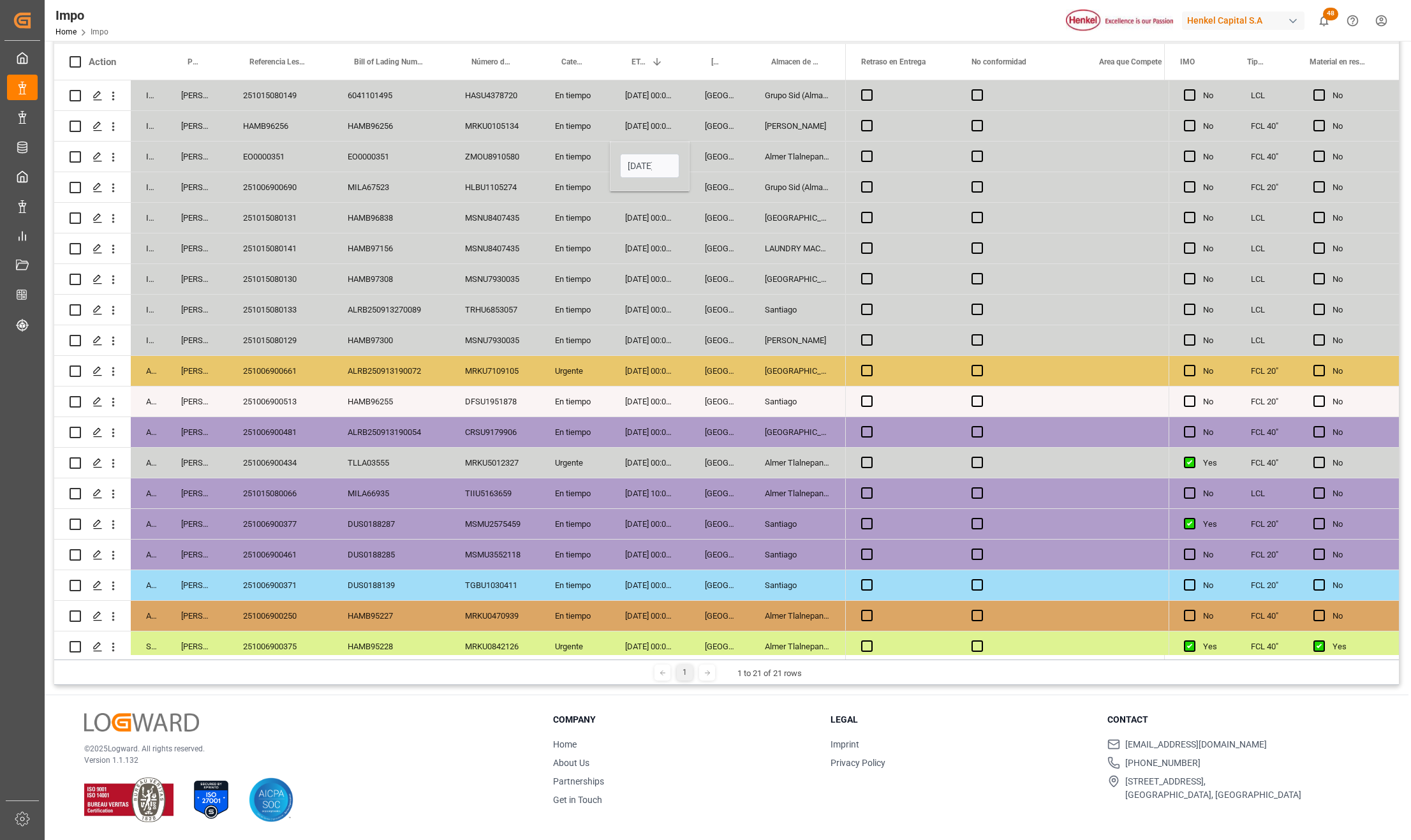
click at [668, 247] on div "09-10-2025 00:00:00" at bounding box center [650, 249] width 80 height 30
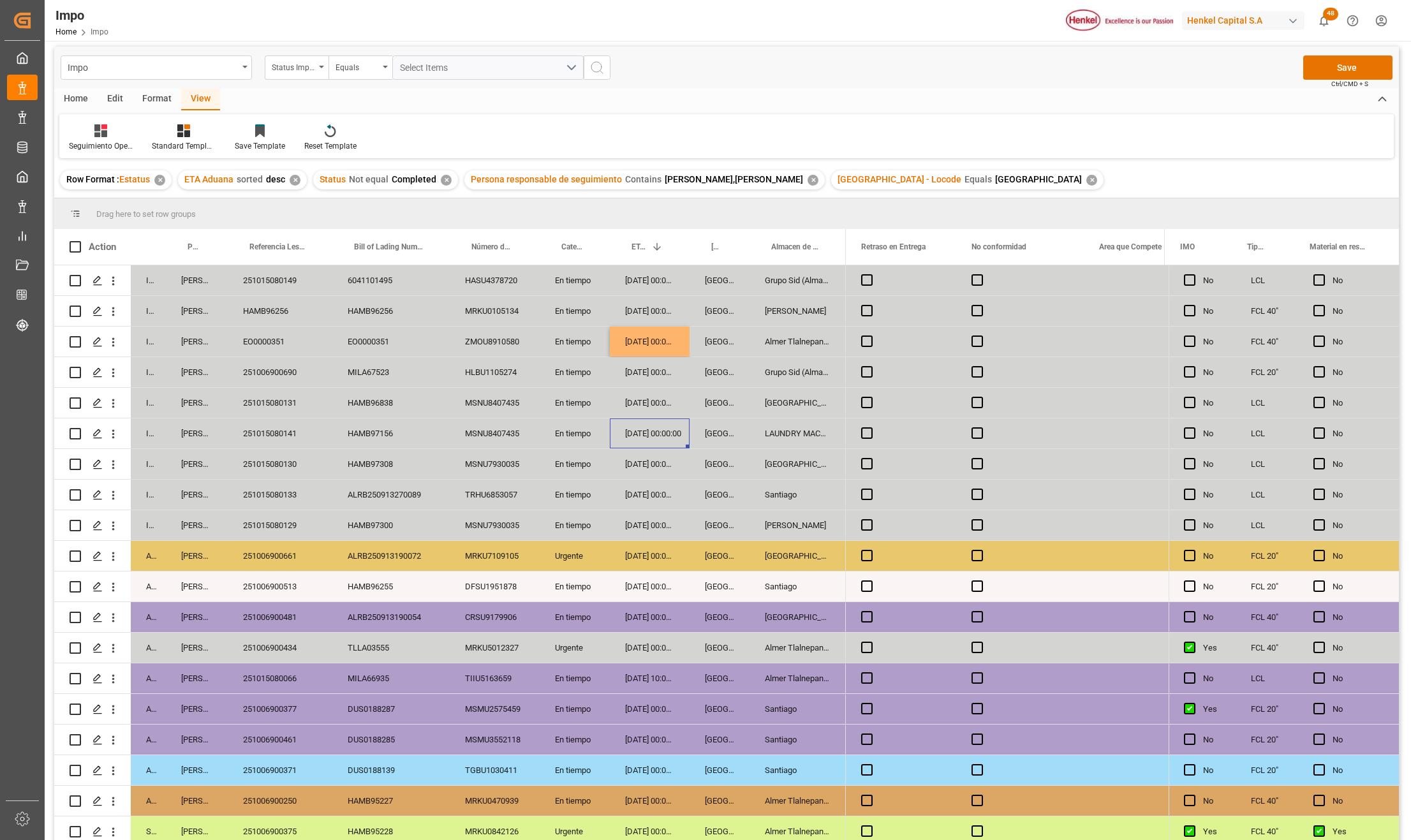
scroll to position [0, 0]
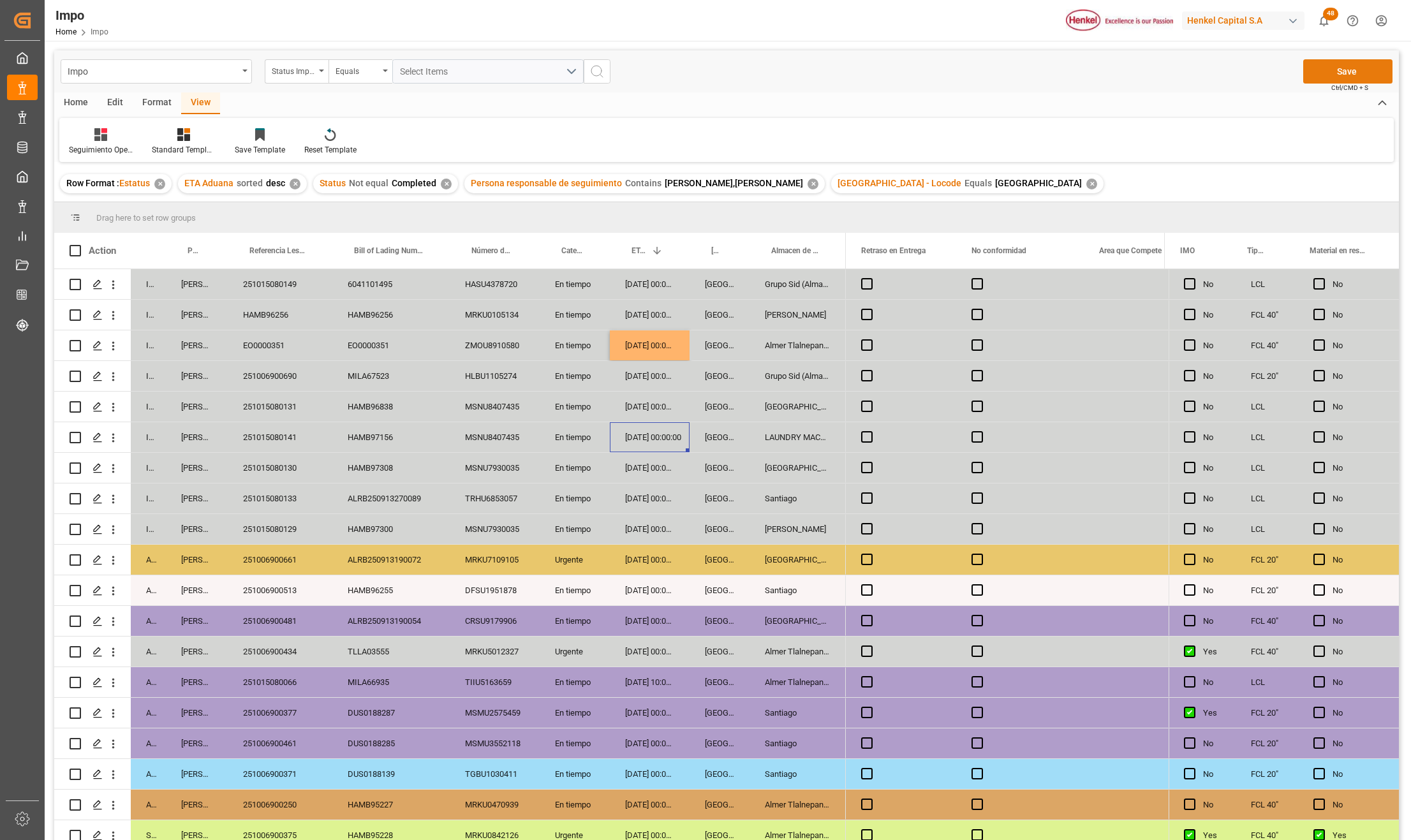
click at [1341, 66] on button "Save" at bounding box center [1348, 72] width 89 height 25
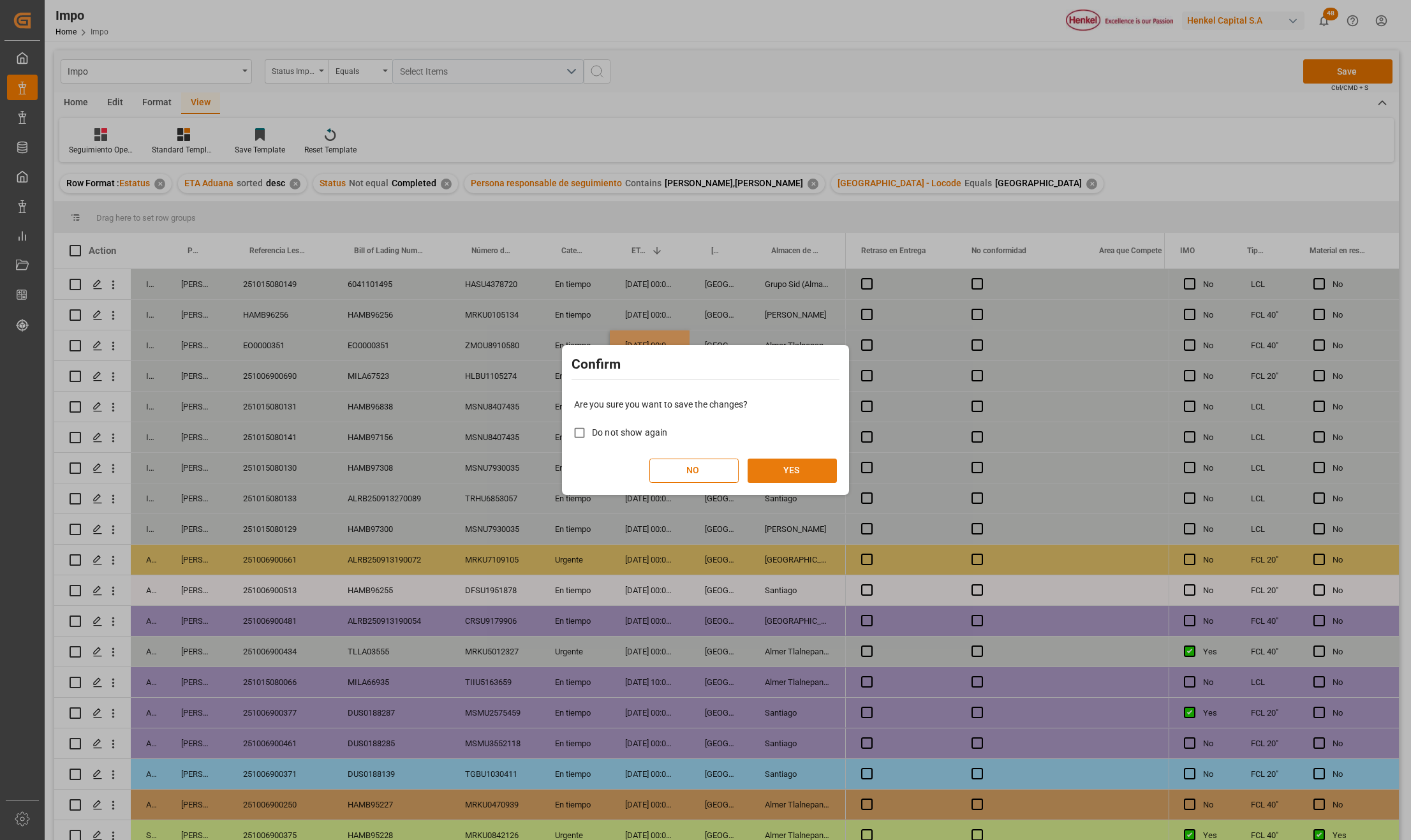
click at [804, 471] on button "YES" at bounding box center [793, 471] width 89 height 25
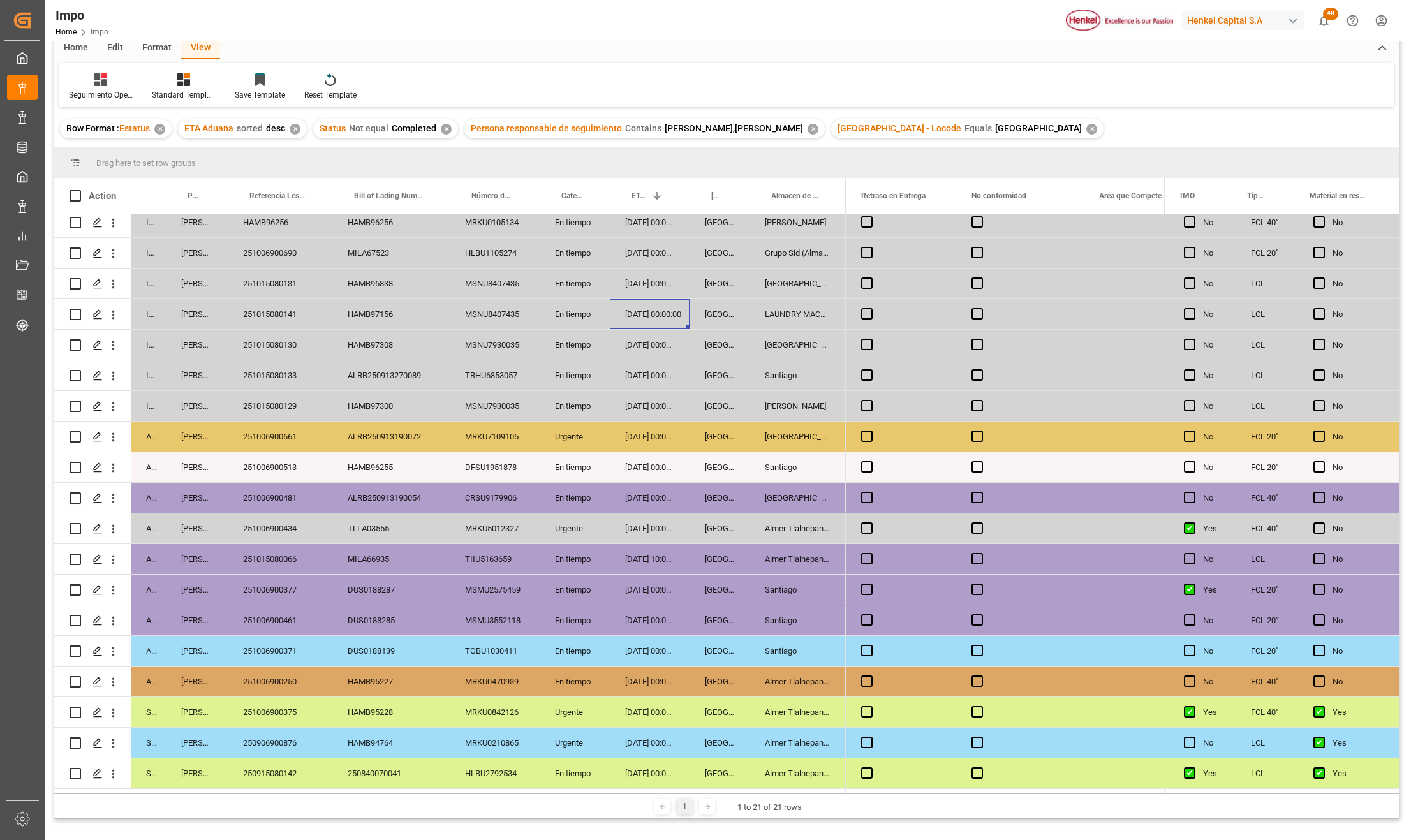
scroll to position [85, 0]
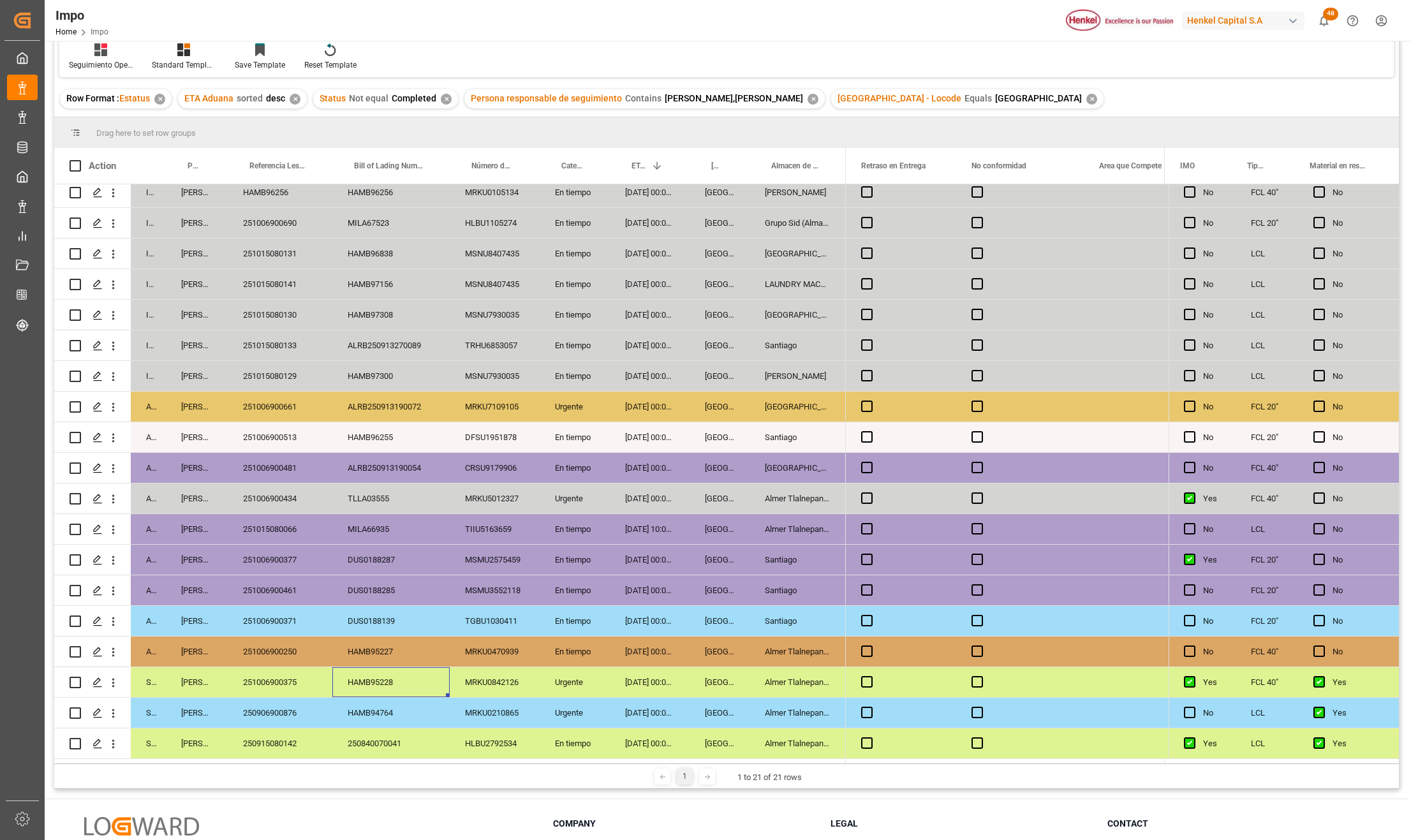
click at [421, 680] on div "HAMB95228" at bounding box center [391, 683] width 117 height 30
click at [745, 679] on div "[GEOGRAPHIC_DATA]" at bounding box center [719, 683] width 60 height 30
click at [803, 679] on div "Almer Tlalnepantla" at bounding box center [798, 683] width 97 height 30
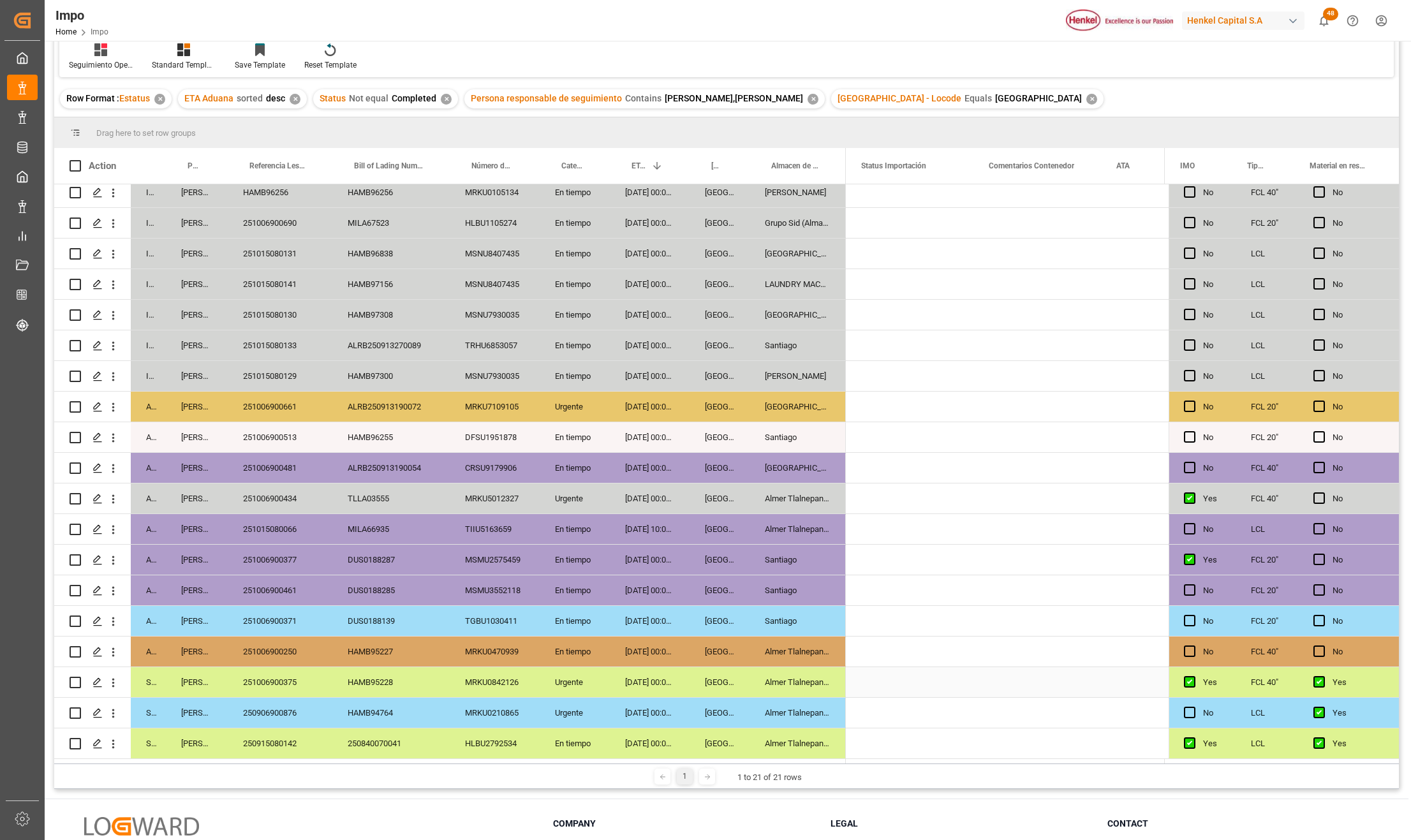
scroll to position [0, 0]
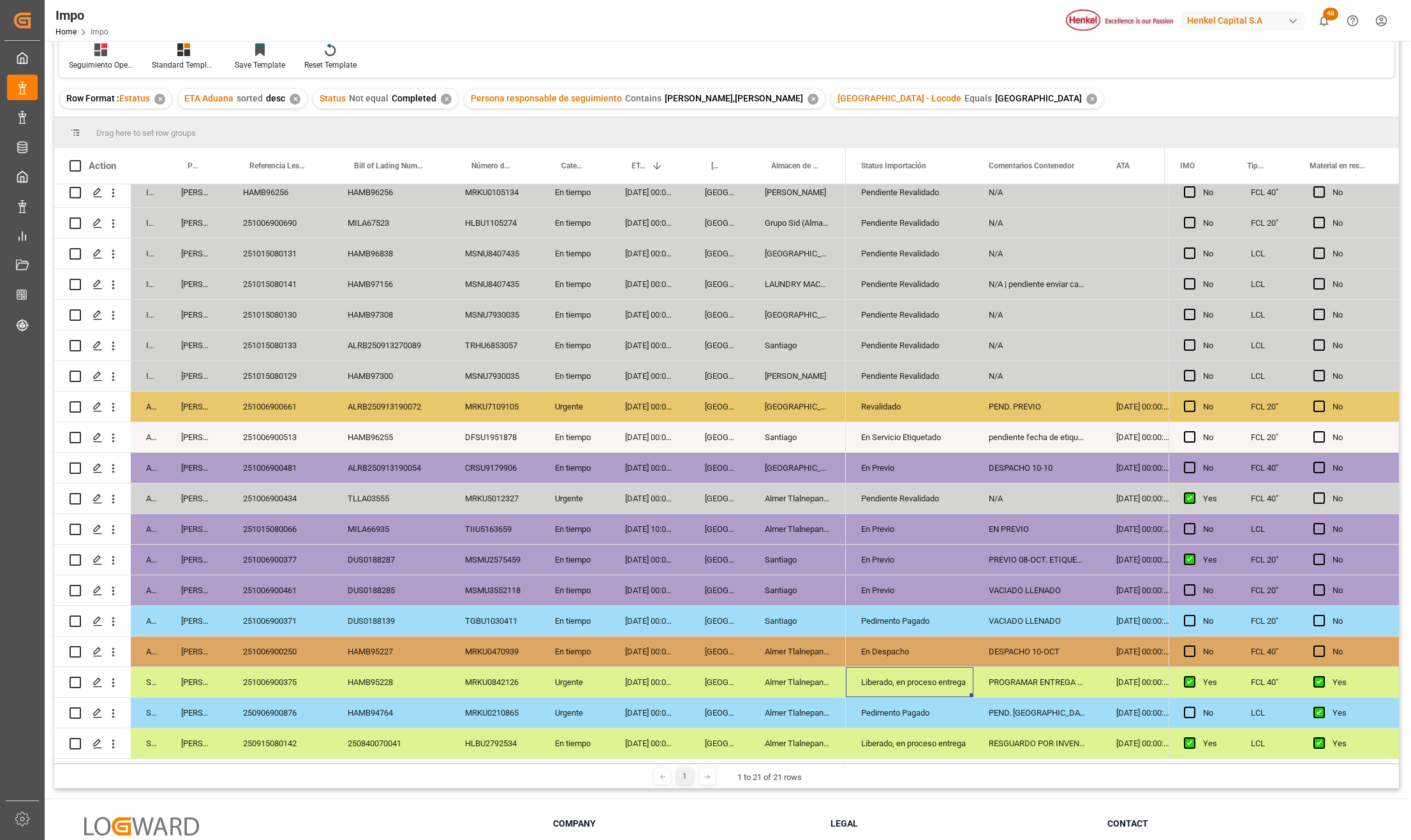
click at [893, 682] on div "Liberado, en proceso entrega" at bounding box center [910, 682] width 97 height 29
click at [951, 686] on icon "open menu" at bounding box center [950, 690] width 15 height 15
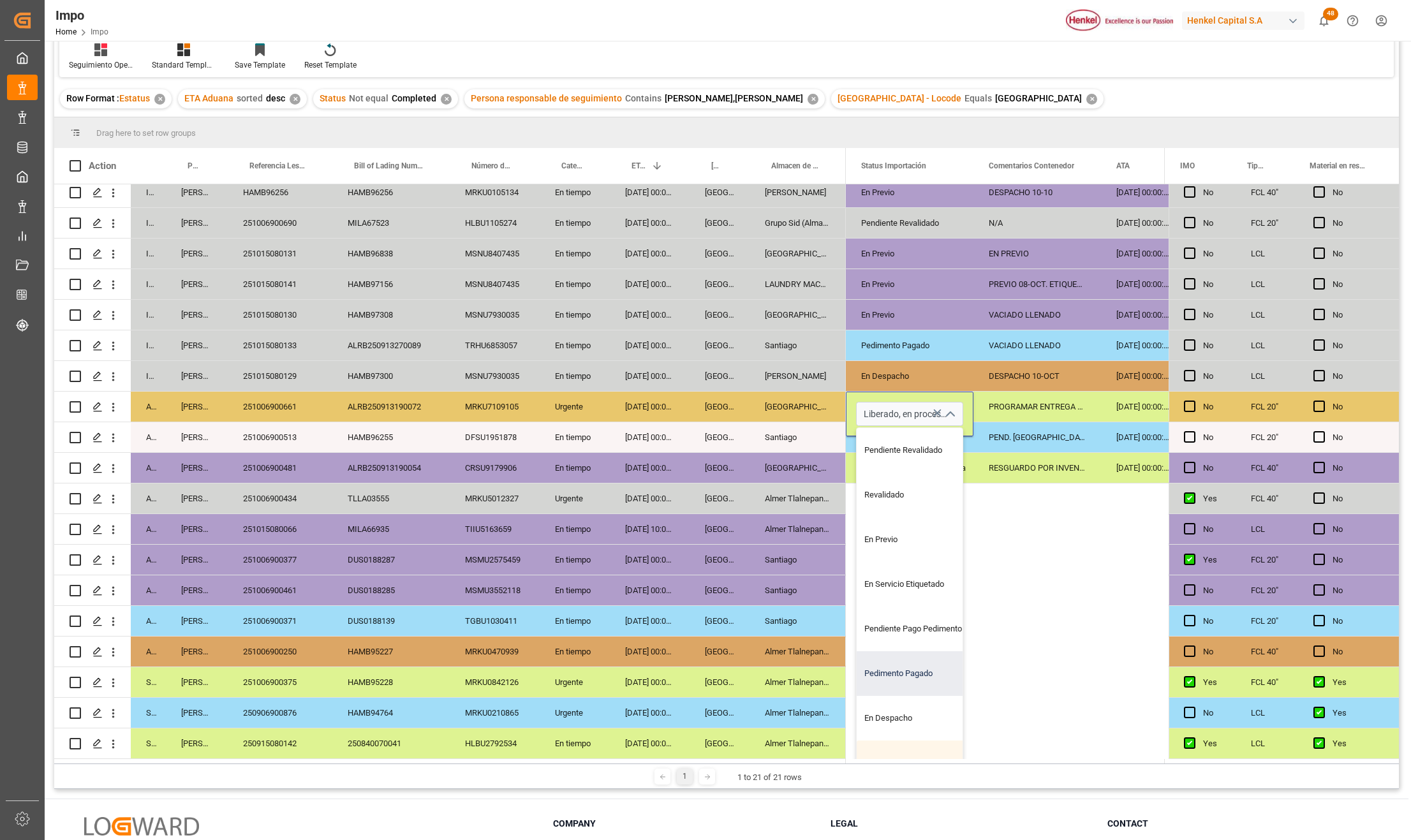
scroll to position [116, 0]
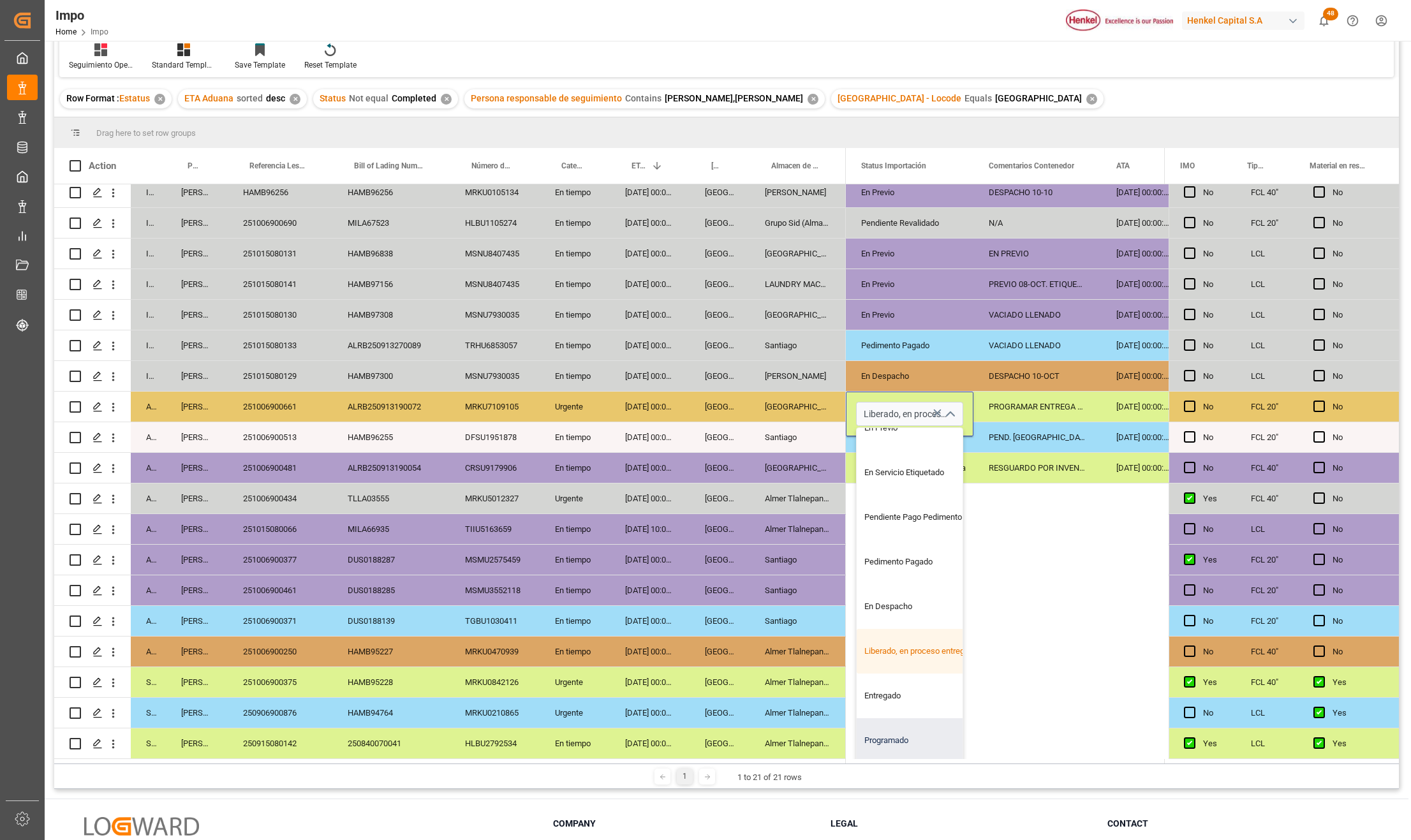
click at [902, 724] on div "Programado" at bounding box center [917, 741] width 120 height 45
type input "Programado"
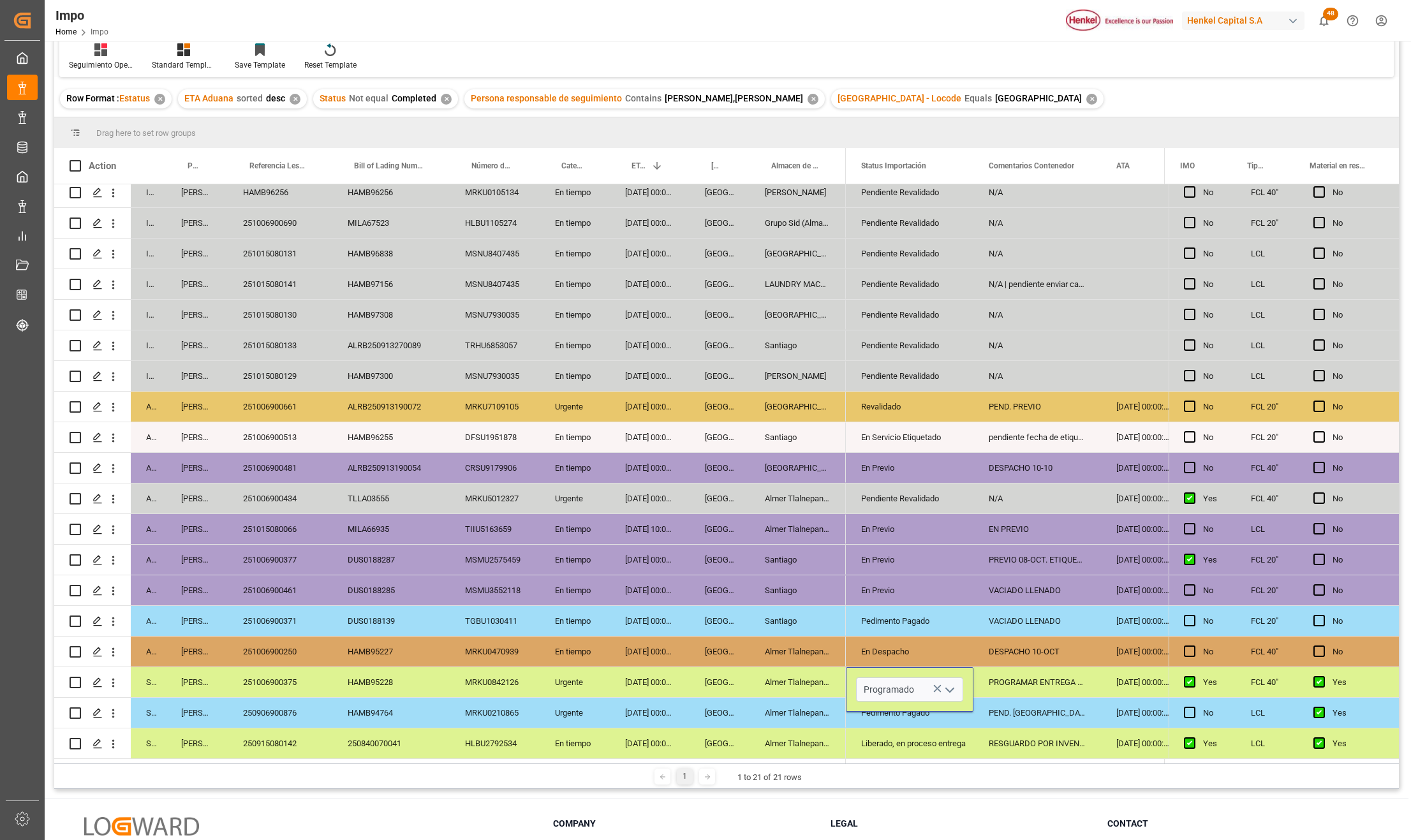
scroll to position [0, 0]
click at [775, 741] on div "Almer Tlalnepantla" at bounding box center [798, 743] width 97 height 30
click at [972, 718] on div "Pedimento Pagado" at bounding box center [909, 713] width 128 height 30
click at [1013, 680] on div "PROGRAMAR ENTREGA 13-OCT" at bounding box center [1037, 683] width 128 height 30
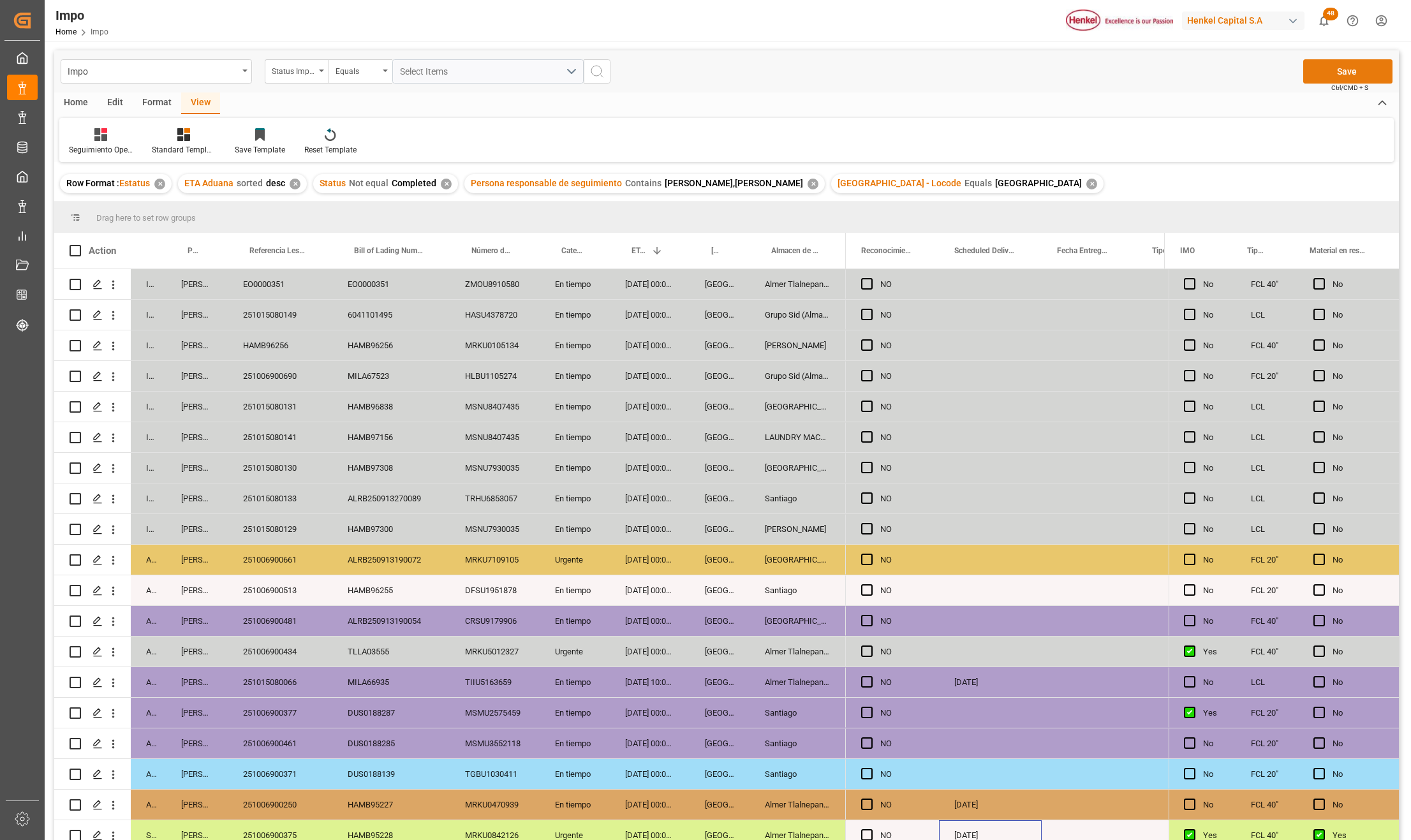
click at [1313, 75] on button "Save" at bounding box center [1348, 72] width 89 height 25
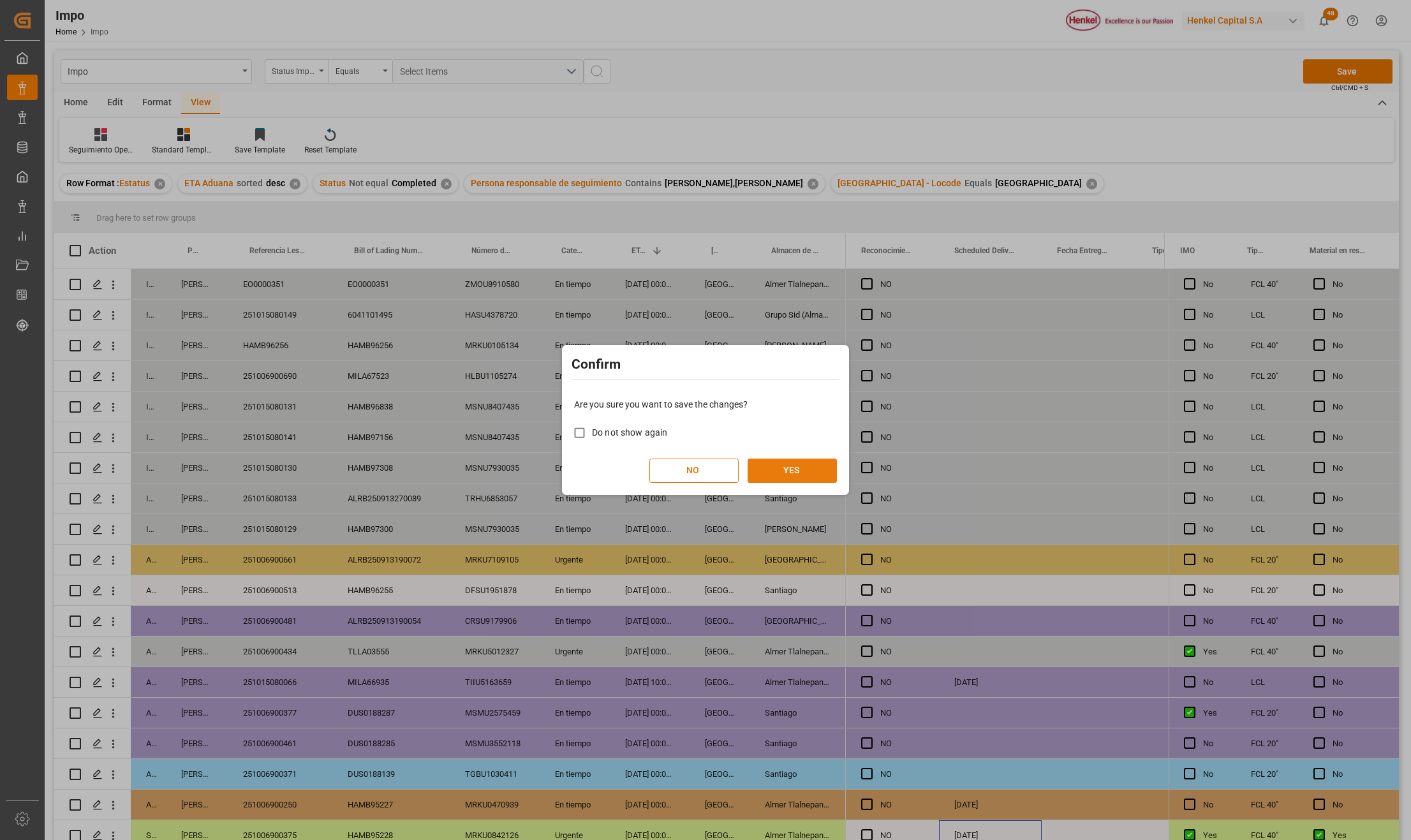
click at [795, 480] on button "YES" at bounding box center [793, 471] width 89 height 25
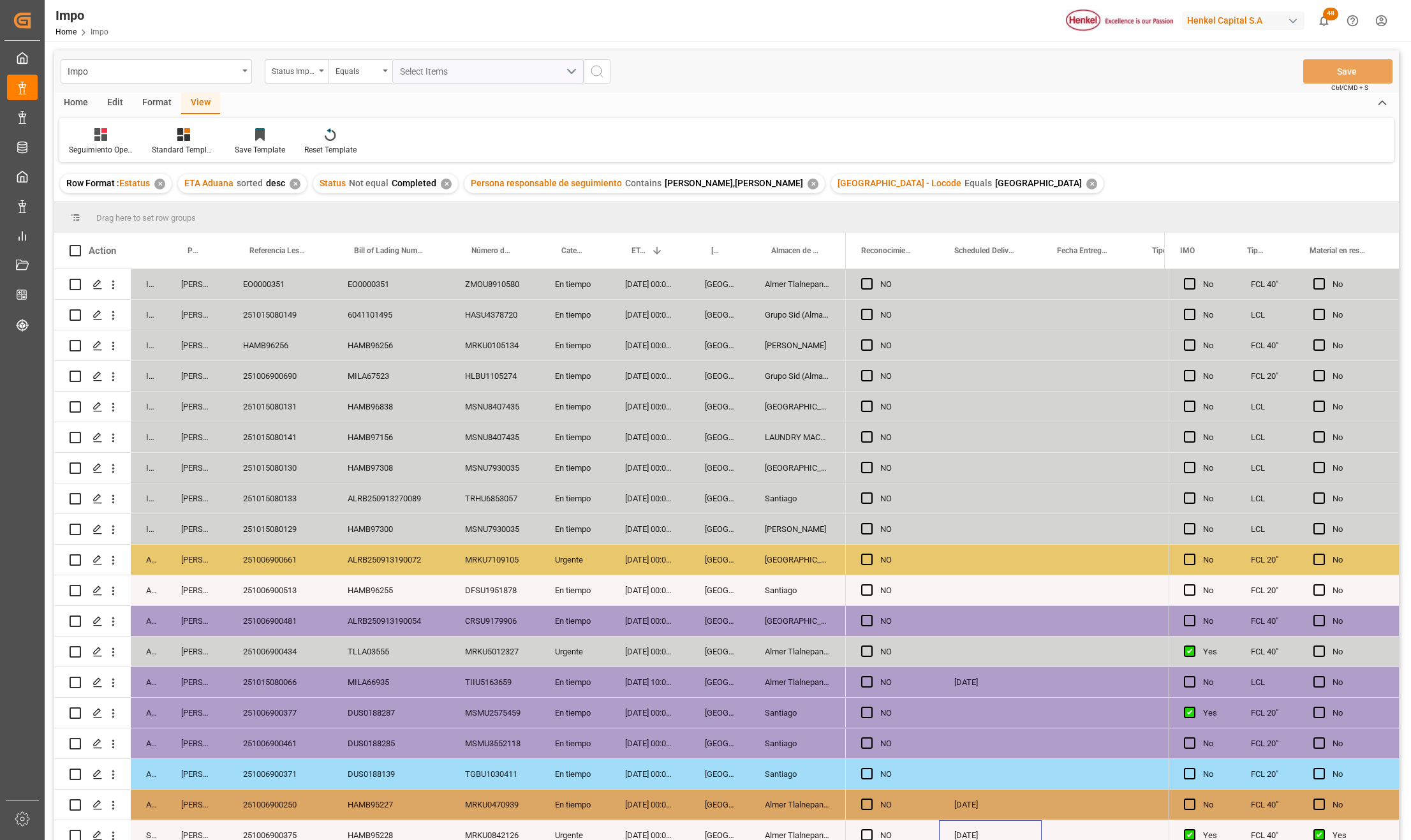
scroll to position [72, 0]
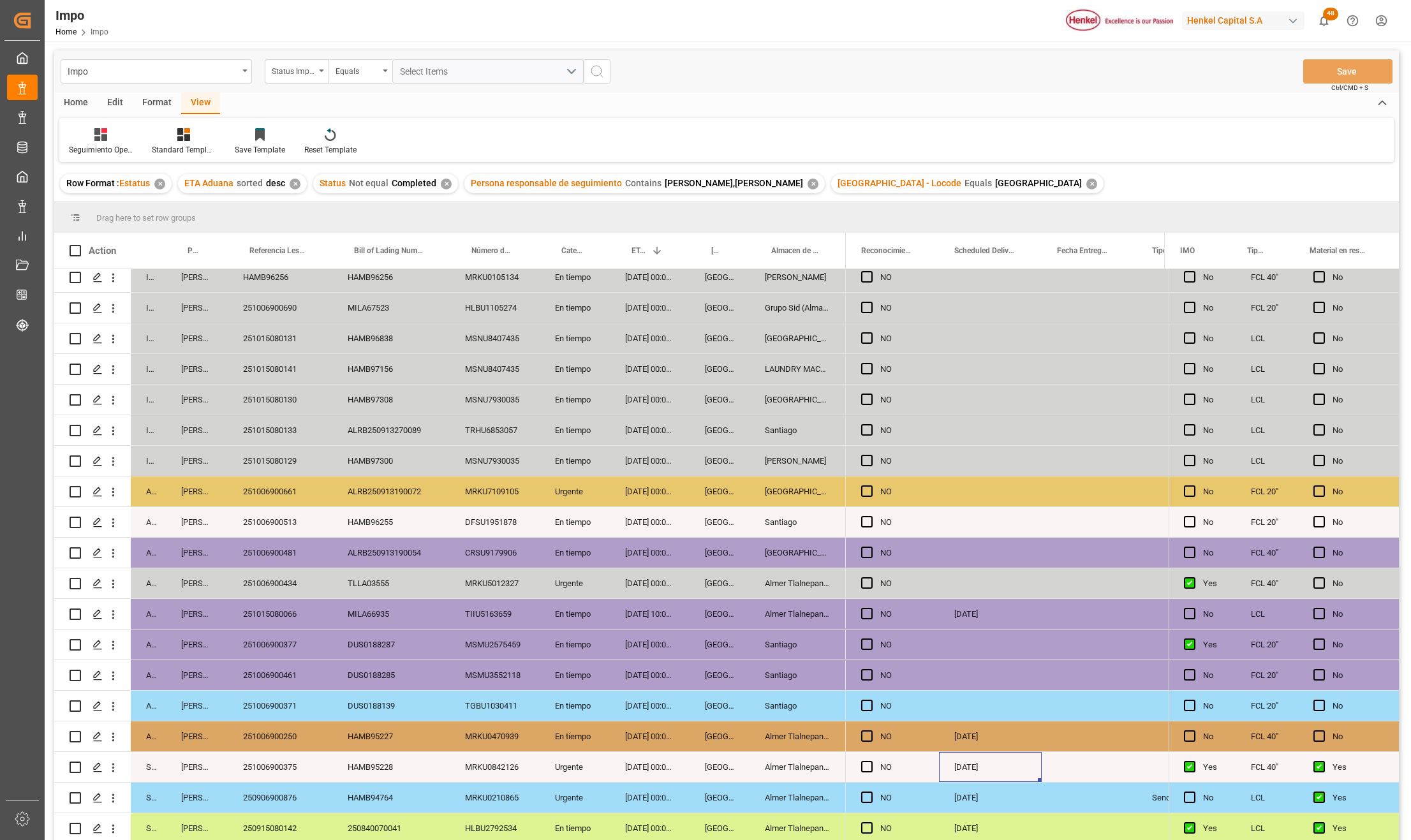
click at [279, 739] on div "251006900250" at bounding box center [280, 737] width 105 height 30
click at [808, 727] on div "Almer Tlalnepantla" at bounding box center [798, 737] width 97 height 30
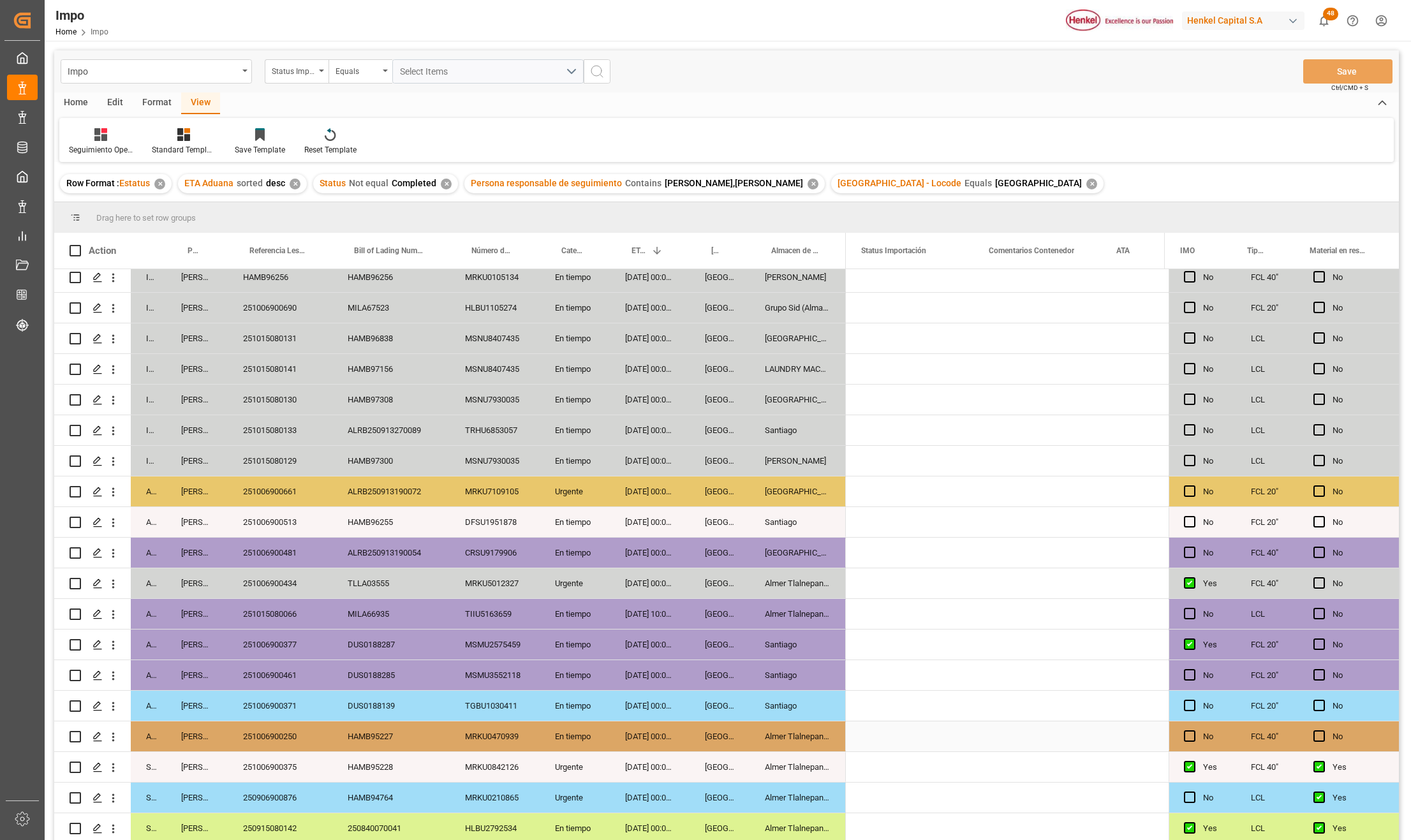
scroll to position [0, 0]
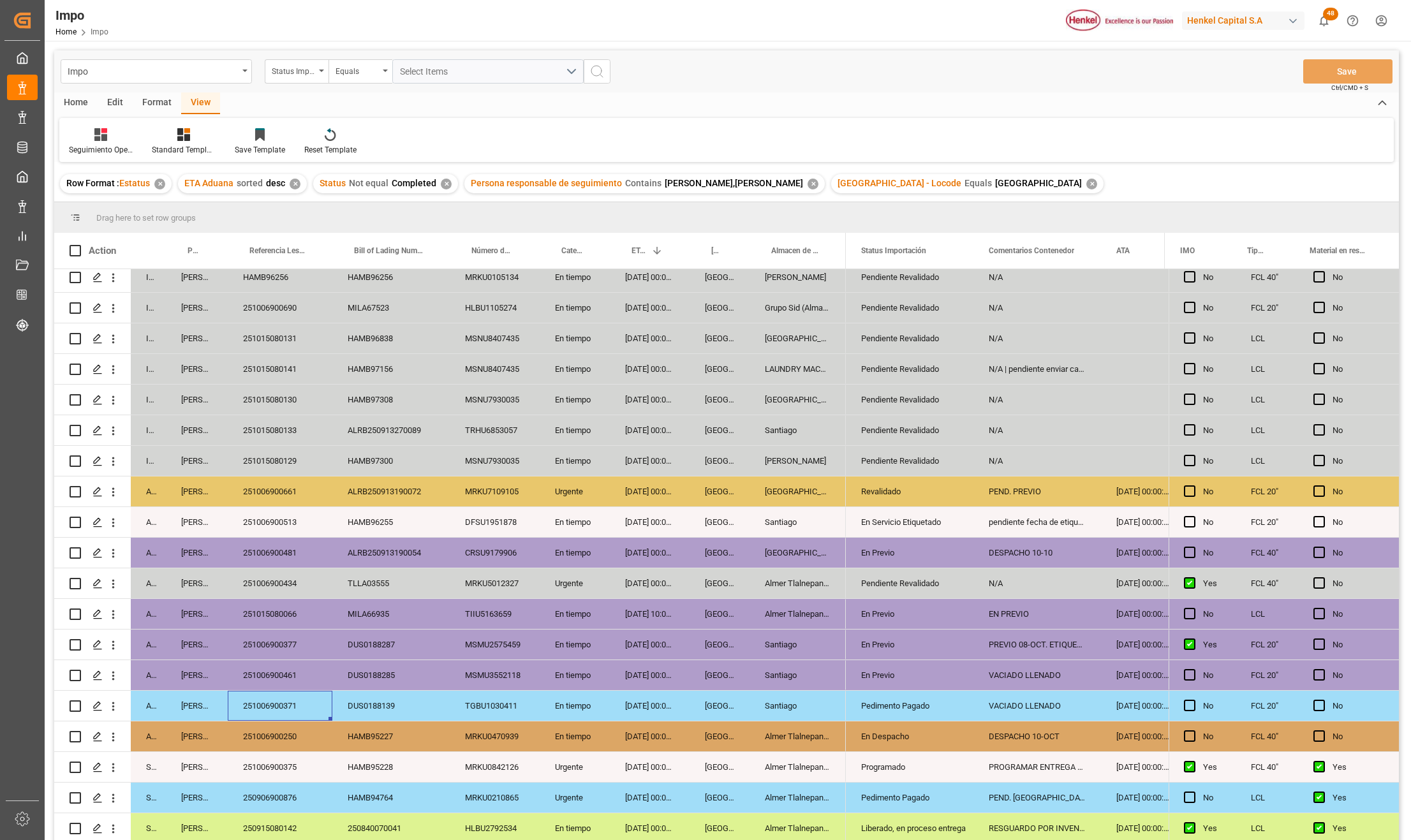
click at [283, 695] on div "251006900371" at bounding box center [280, 706] width 105 height 30
click at [282, 664] on div "251006900461" at bounding box center [280, 675] width 105 height 30
click at [277, 633] on div "251006900377" at bounding box center [280, 645] width 105 height 30
click at [280, 605] on div "251015080066" at bounding box center [280, 615] width 105 height 30
click at [284, 581] on div "251006900434" at bounding box center [280, 583] width 105 height 30
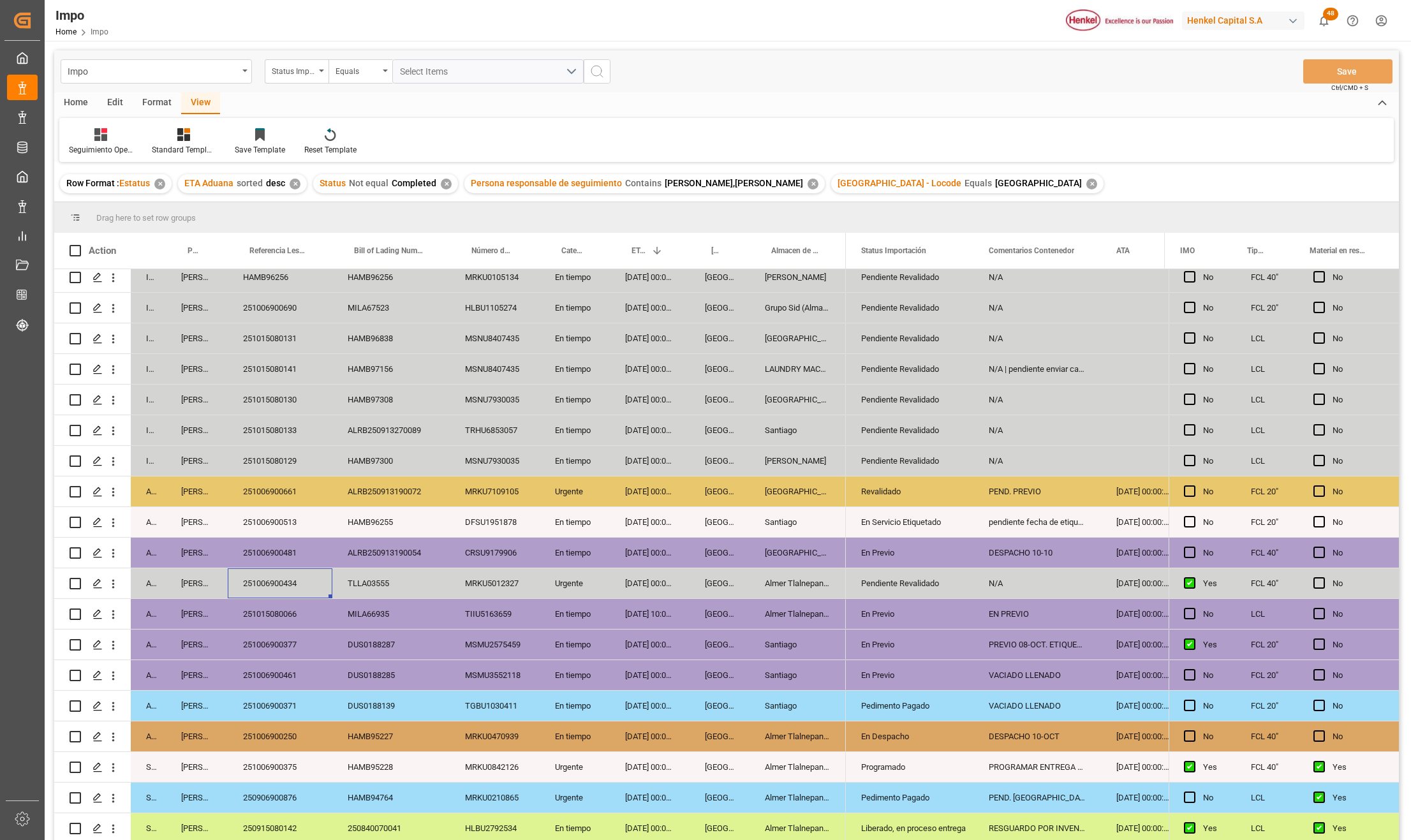
click at [901, 572] on div "Pendiente Revalidado" at bounding box center [910, 583] width 97 height 29
click at [401, 549] on div "ALRB250913190054" at bounding box center [391, 553] width 117 height 30
click at [286, 551] on div "251006900481" at bounding box center [280, 553] width 105 height 30
click at [280, 524] on div "251006900513" at bounding box center [280, 523] width 105 height 30
click at [371, 563] on div "ALRB250913190054" at bounding box center [391, 553] width 117 height 30
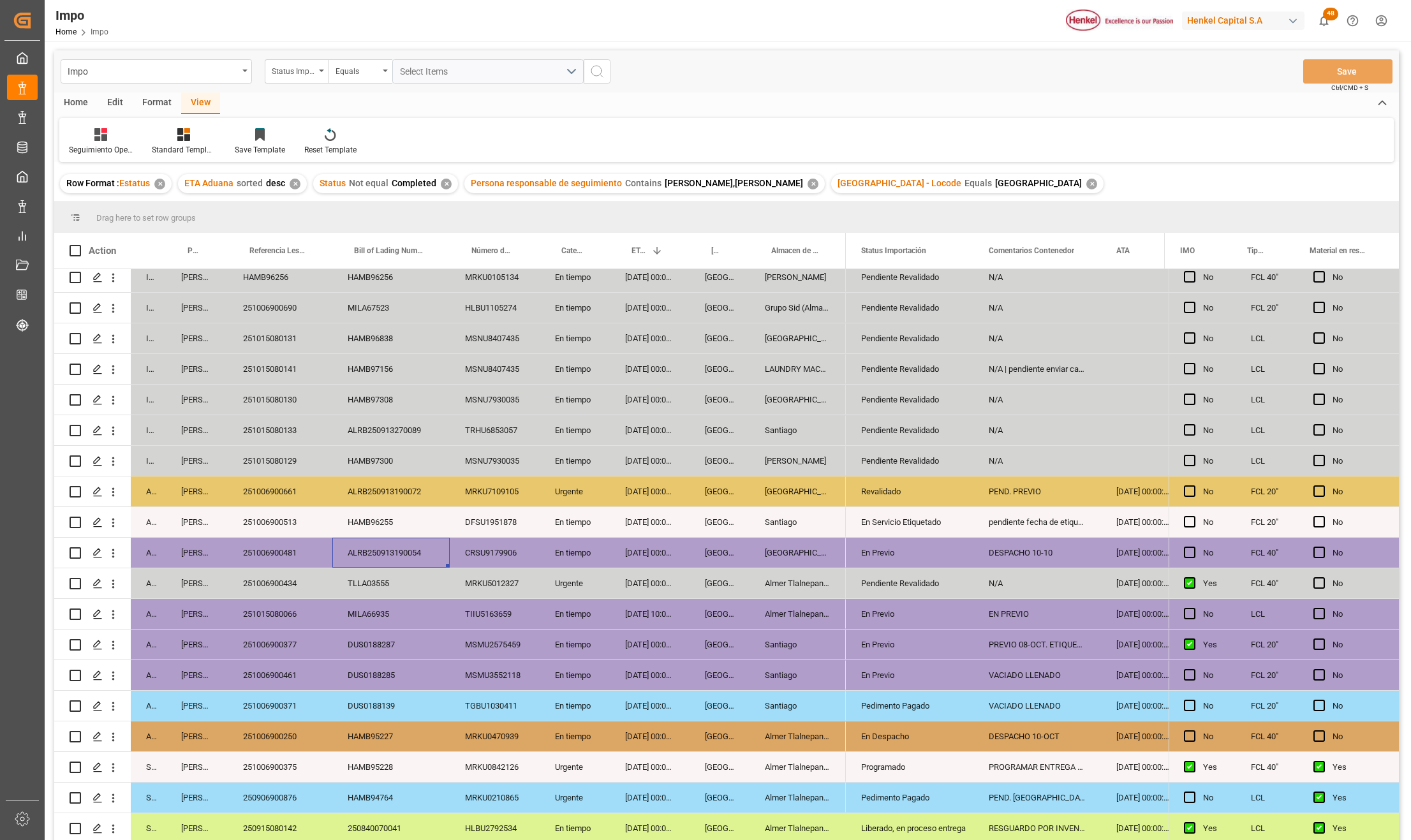
click at [310, 518] on div "251006900513" at bounding box center [280, 523] width 105 height 30
click at [294, 491] on div "251006900661" at bounding box center [280, 491] width 105 height 30
click at [899, 484] on div "Revalidado" at bounding box center [910, 491] width 97 height 29
click at [900, 540] on div "En Previo" at bounding box center [910, 553] width 97 height 29
click at [902, 490] on div "Revalidado" at bounding box center [910, 491] width 97 height 29
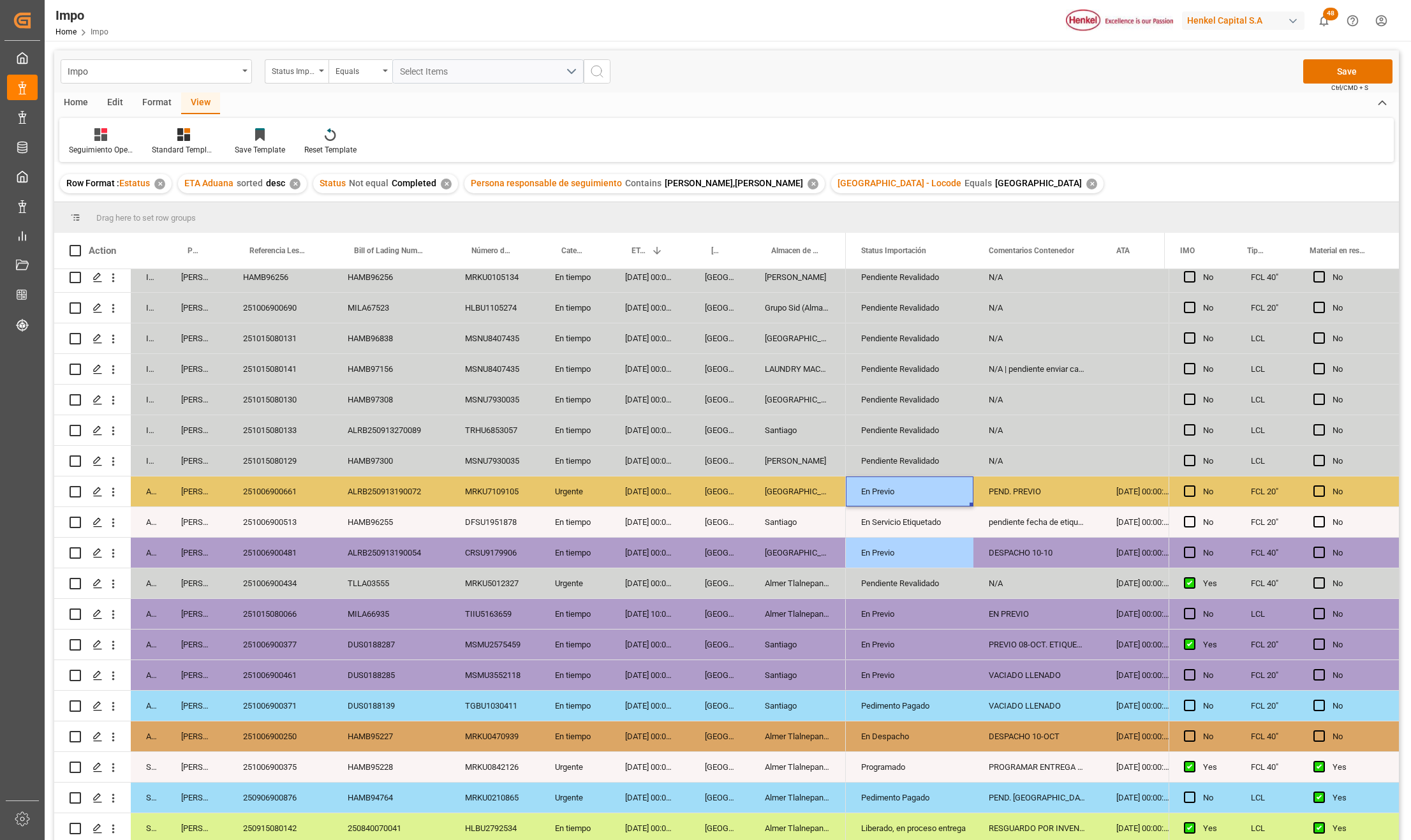
click at [1039, 481] on div "PEND. PREVIO" at bounding box center [1037, 491] width 128 height 30
click at [1037, 488] on div "PEND. PREVIO" at bounding box center [1037, 491] width 128 height 30
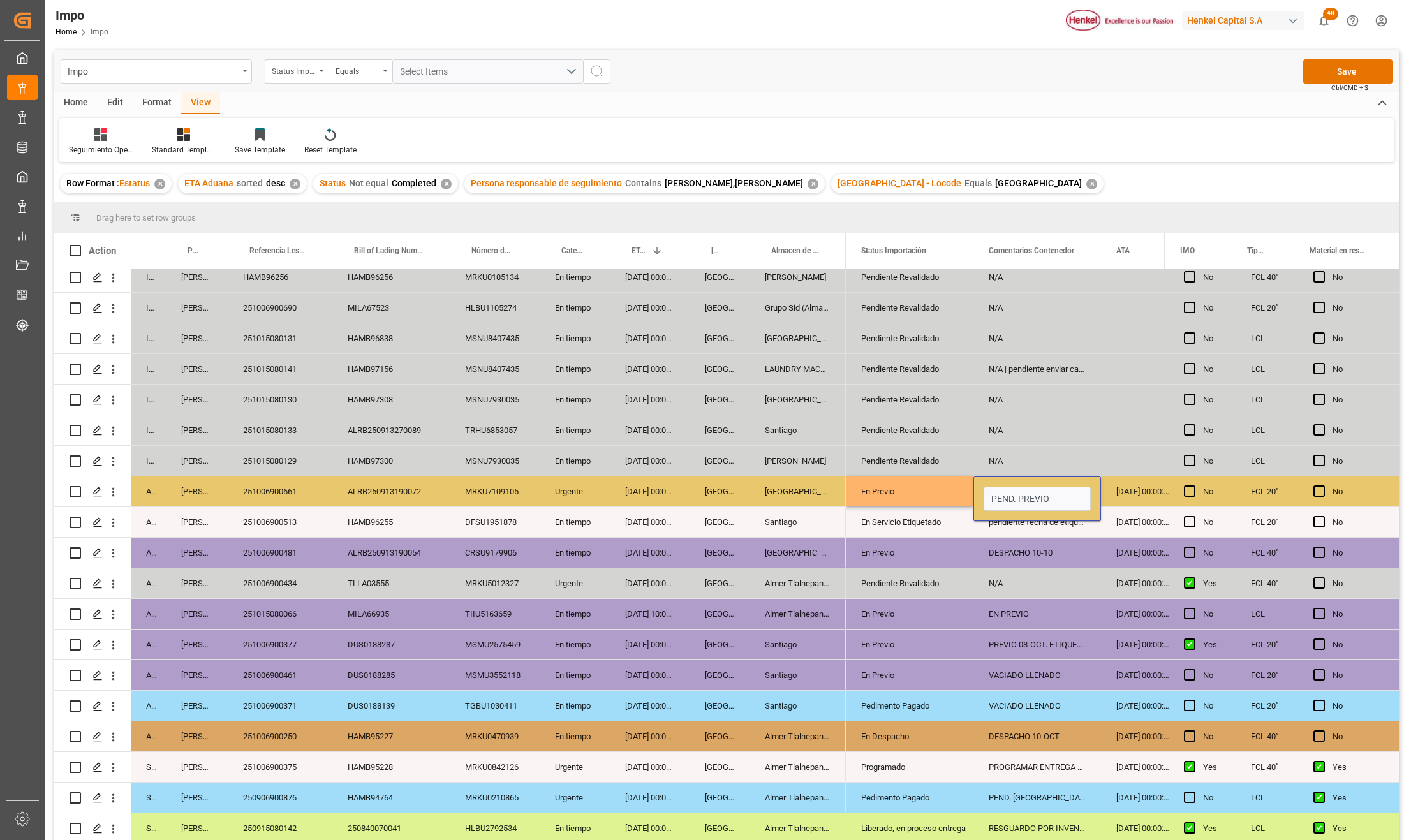
click at [1037, 488] on input "PEND. PREVIO" at bounding box center [1037, 499] width 107 height 25
type input "PREVIO 10-OCT"
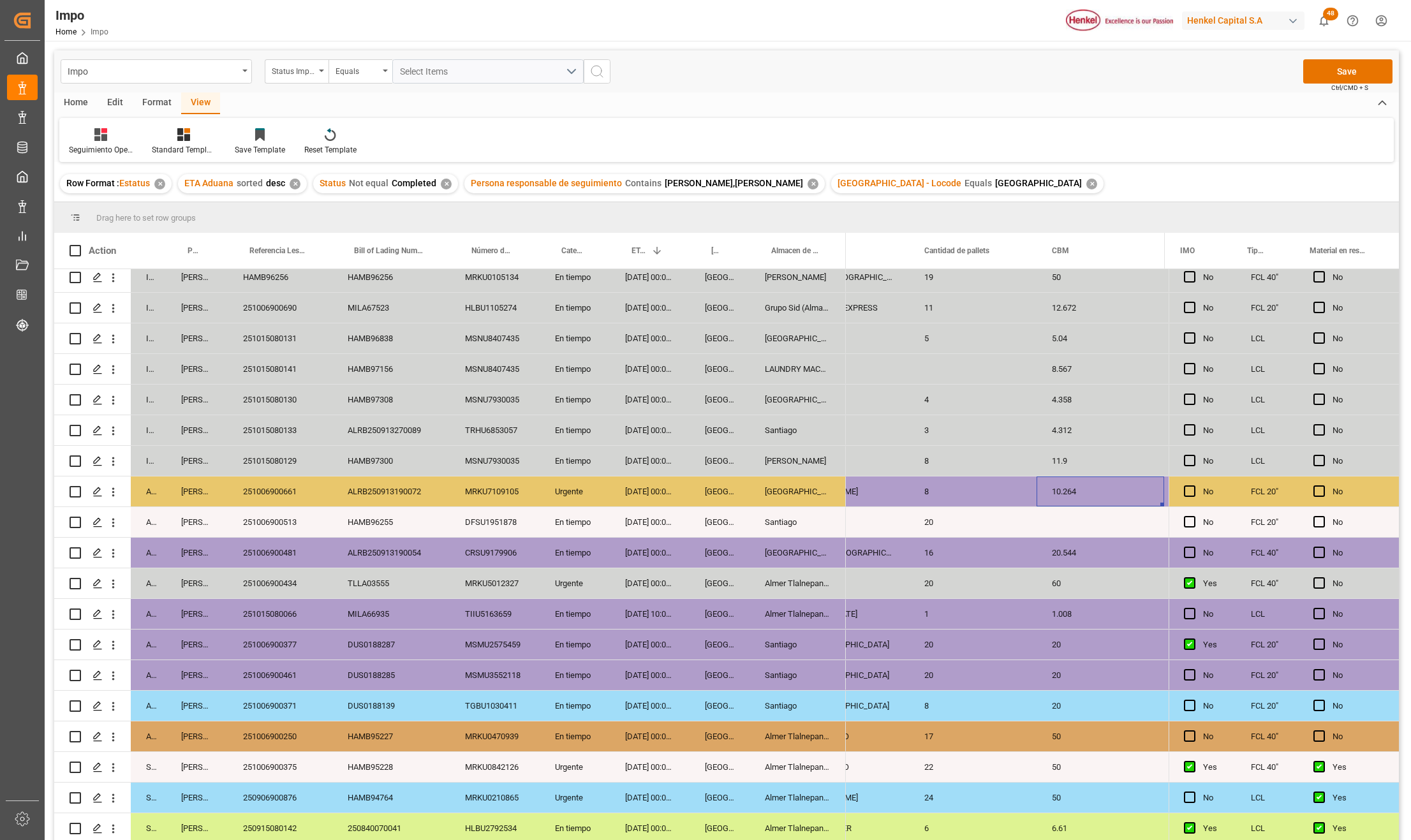
scroll to position [0, 1710]
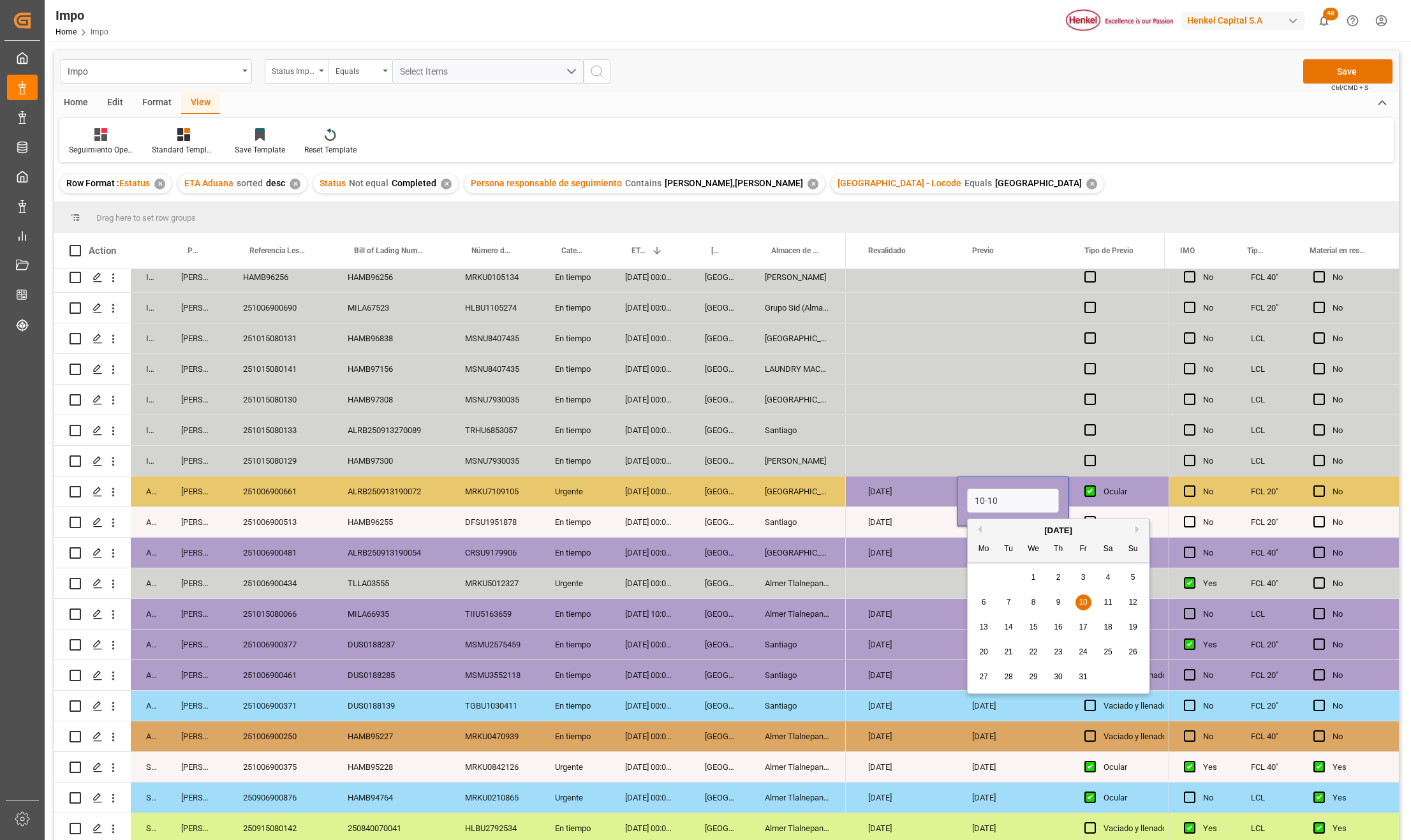
type input "10-10-2025"
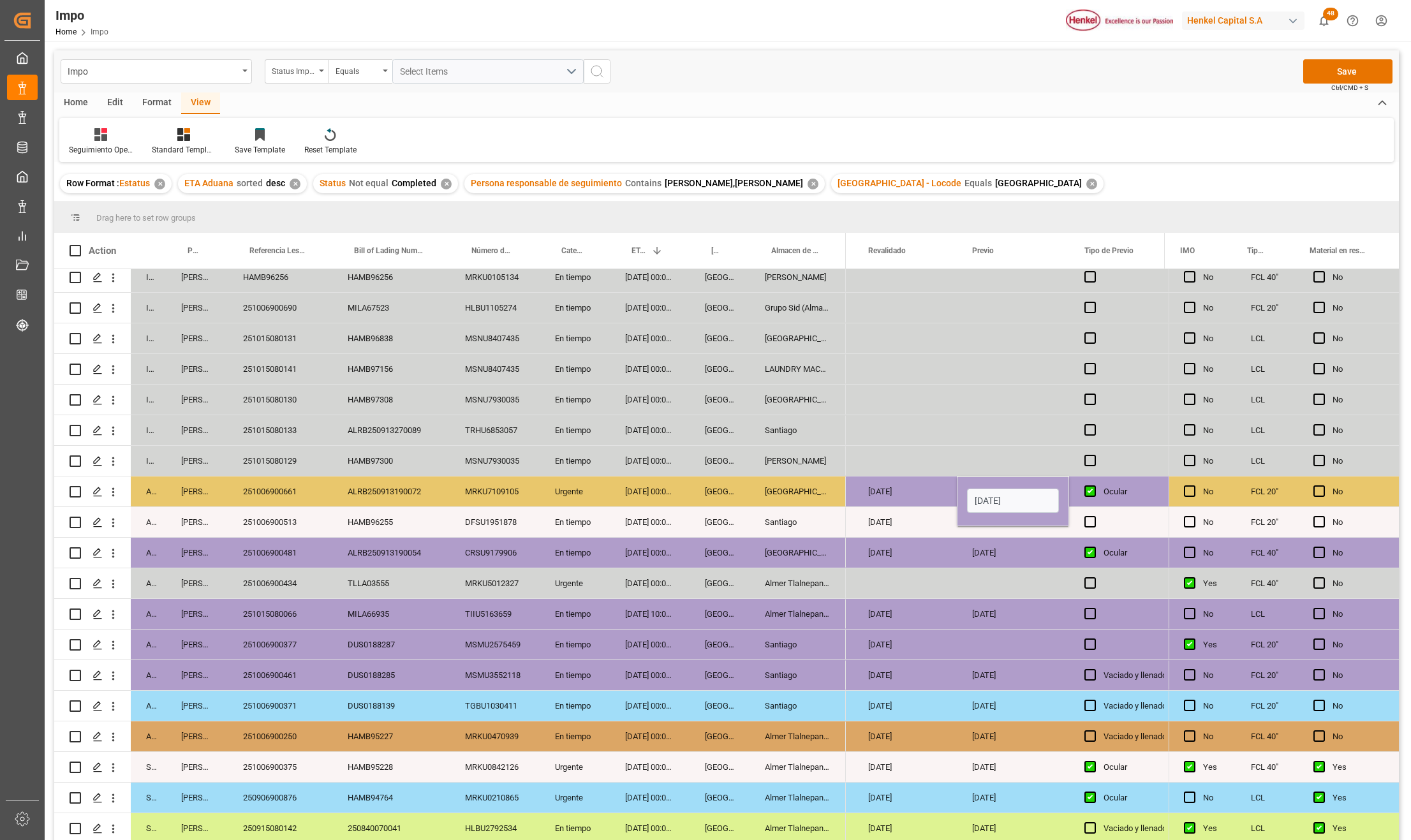
click at [1009, 607] on div "[DATE]" at bounding box center [1013, 615] width 113 height 30
click at [1371, 60] on button "Save" at bounding box center [1348, 72] width 89 height 25
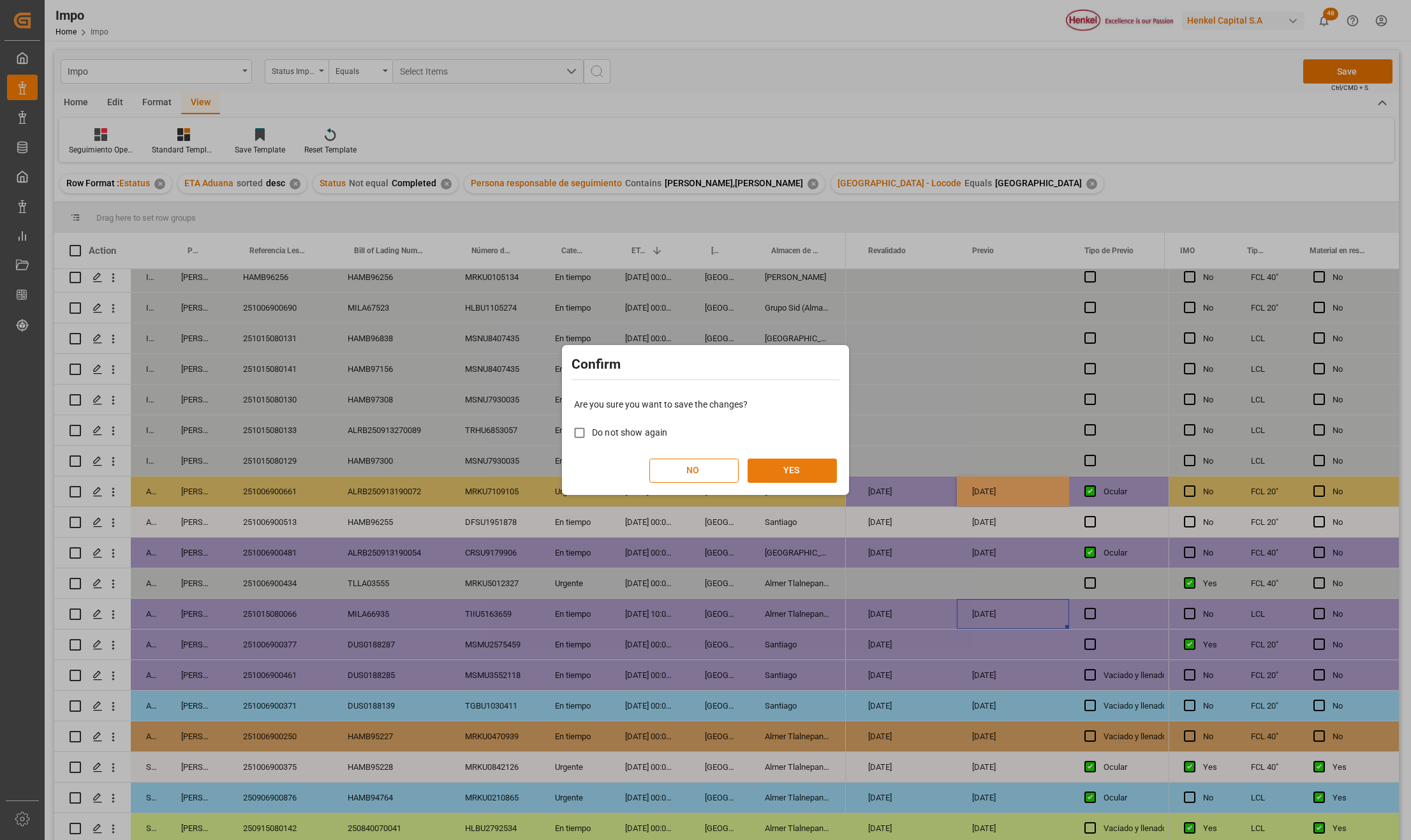
click at [781, 471] on button "YES" at bounding box center [793, 471] width 89 height 25
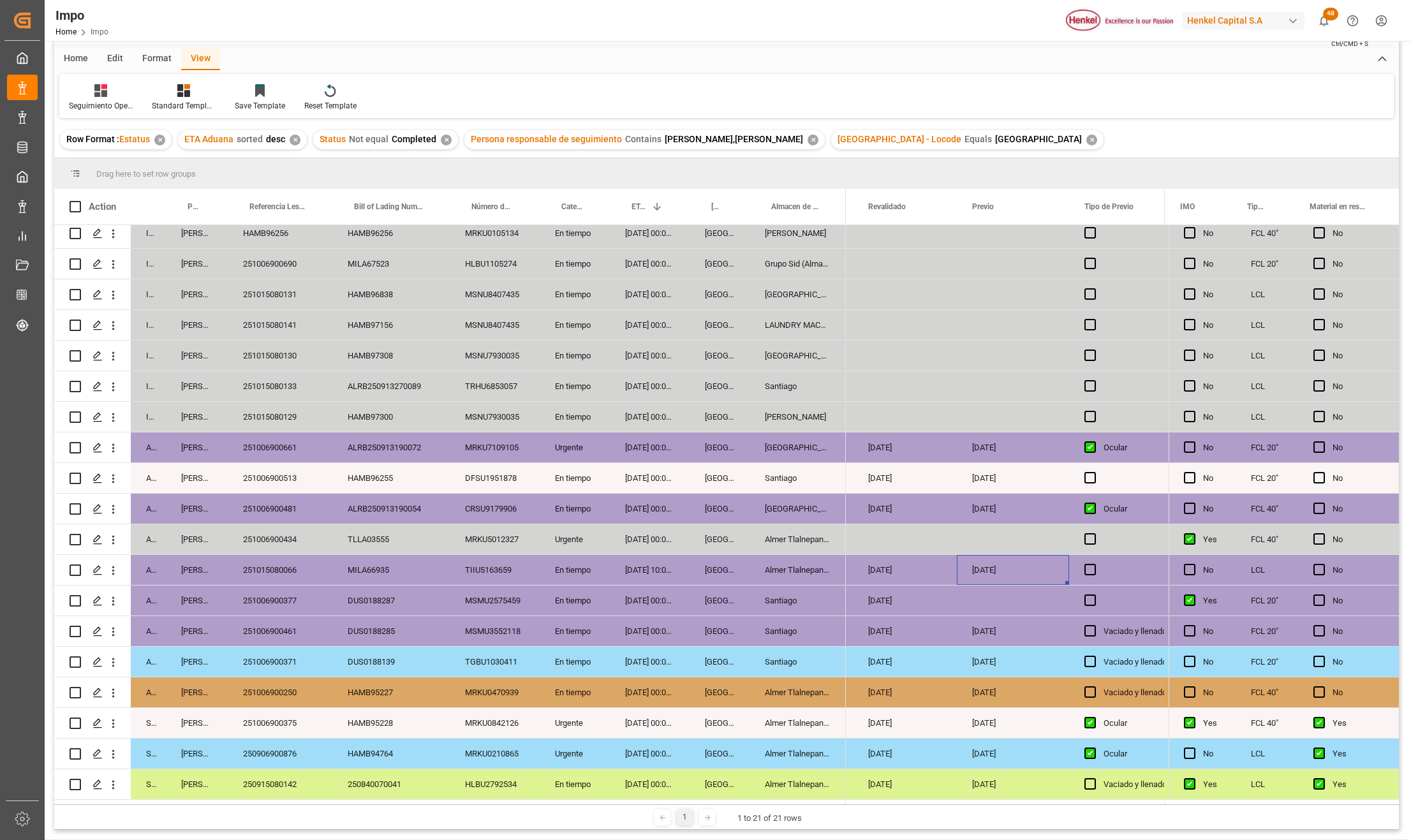
scroll to position [0, 0]
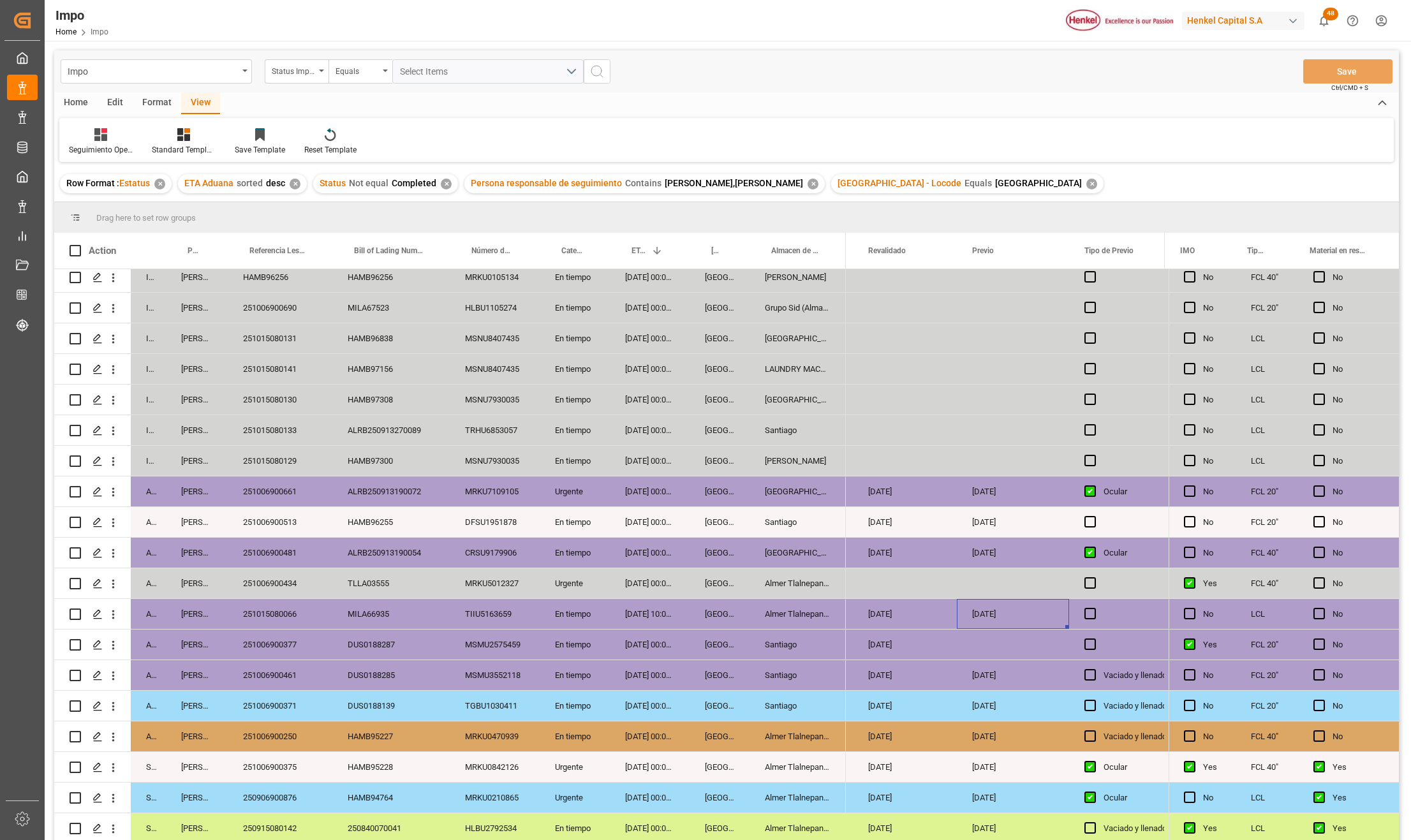
click at [513, 578] on div "MRKU5012327" at bounding box center [494, 583] width 90 height 30
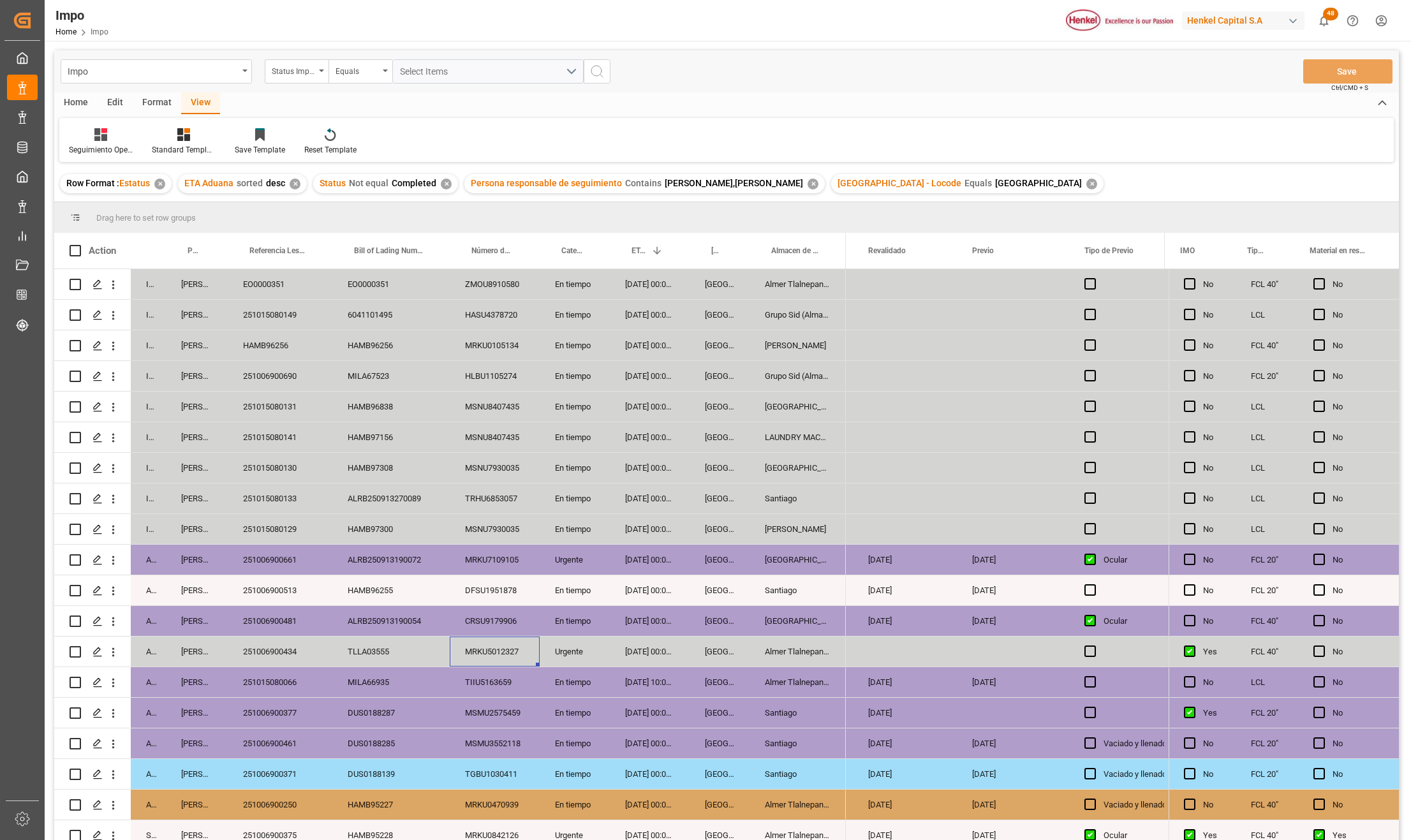
click at [565, 564] on div "Urgente" at bounding box center [575, 560] width 70 height 30
drag, startPoint x: 274, startPoint y: 526, endPoint x: 279, endPoint y: 531, distance: 7.1
click at [274, 526] on div "251015080129" at bounding box center [280, 529] width 105 height 30
click at [287, 535] on div "251015080129" at bounding box center [280, 529] width 105 height 30
click at [416, 566] on div "ALRB250913190072" at bounding box center [391, 560] width 117 height 30
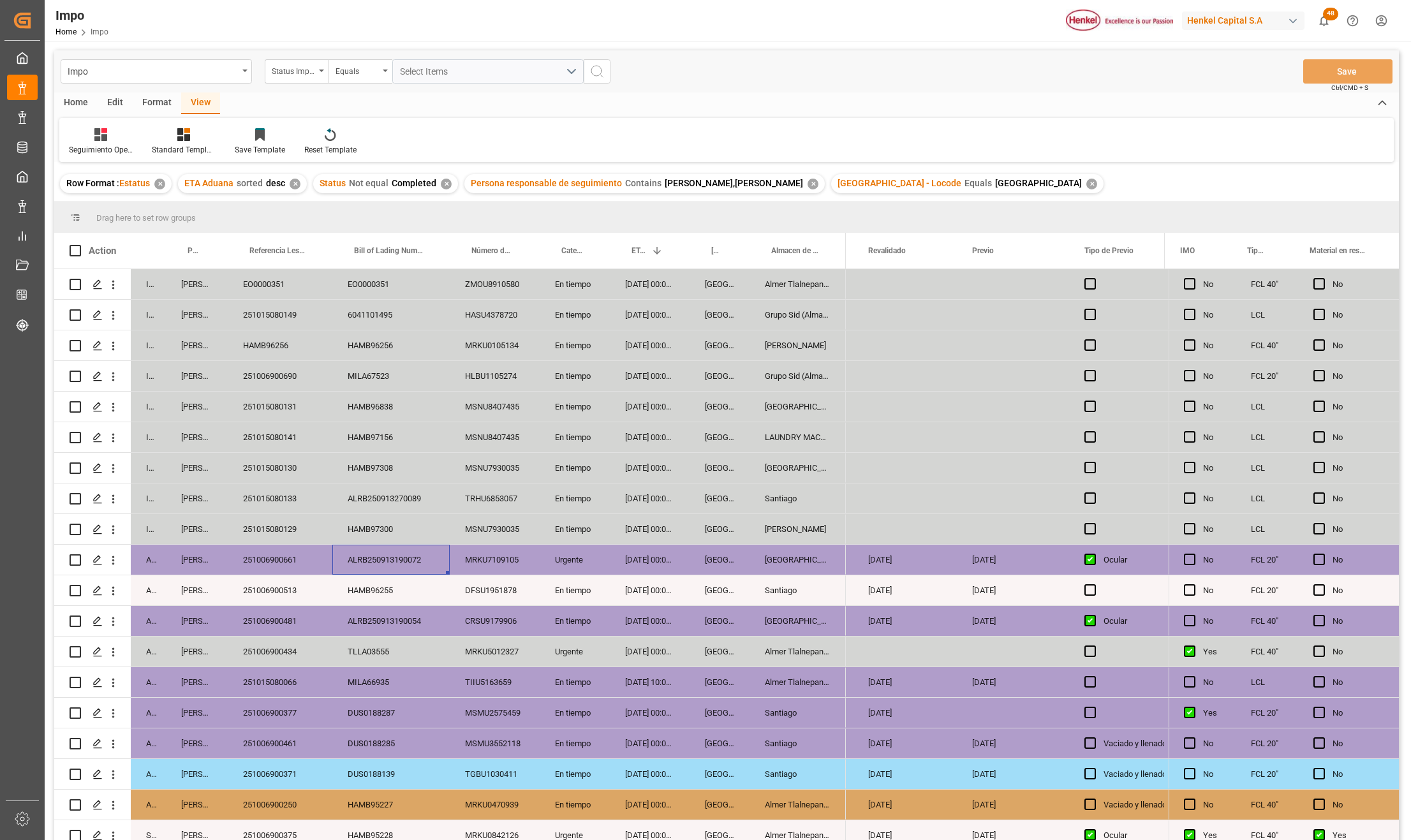
click at [401, 542] on div "HAMB97300" at bounding box center [391, 529] width 117 height 30
click at [398, 506] on div "ALRB250913270089" at bounding box center [391, 499] width 117 height 30
click at [297, 509] on div "251015080133" at bounding box center [280, 499] width 105 height 30
click at [585, 504] on div "En tiempo" at bounding box center [575, 499] width 70 height 30
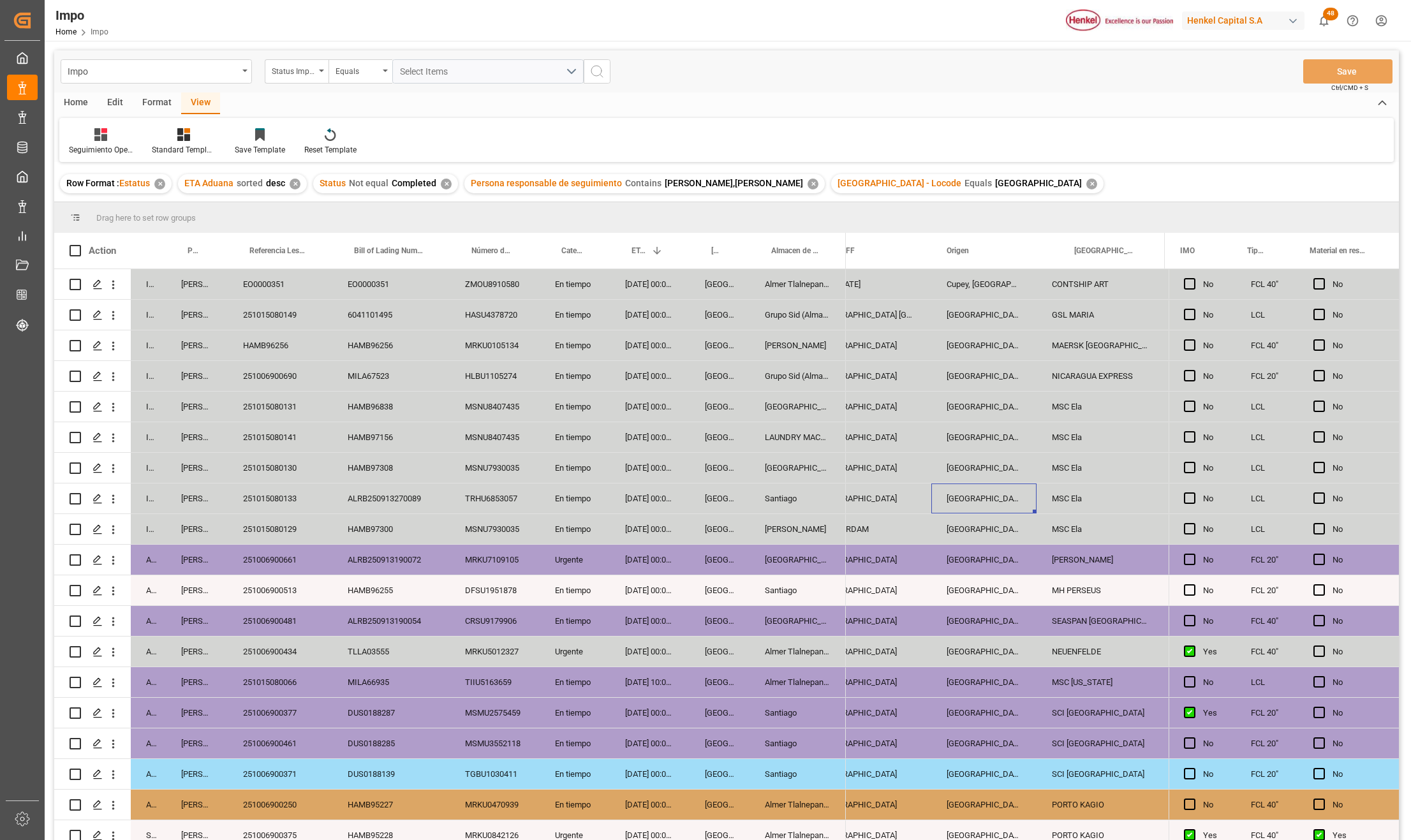
scroll to position [0, 1456]
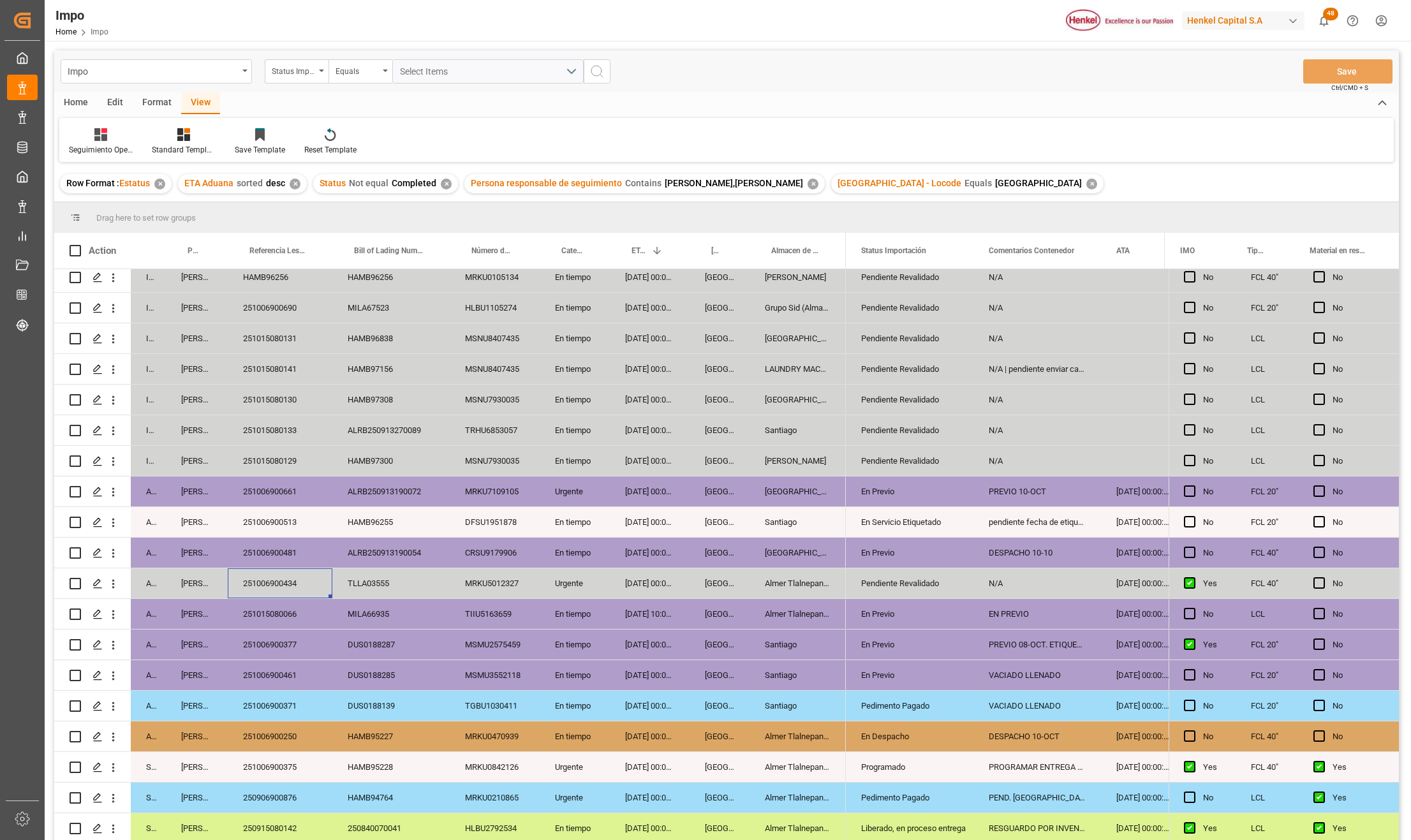
click at [256, 577] on div "251006900434" at bounding box center [280, 583] width 105 height 30
click at [572, 550] on div "En tiempo" at bounding box center [575, 553] width 70 height 30
click at [568, 580] on div "Urgente" at bounding box center [575, 583] width 70 height 30
click at [593, 611] on div "En tiempo" at bounding box center [575, 615] width 70 height 30
click at [1320, 65] on button "Save" at bounding box center [1348, 72] width 89 height 25
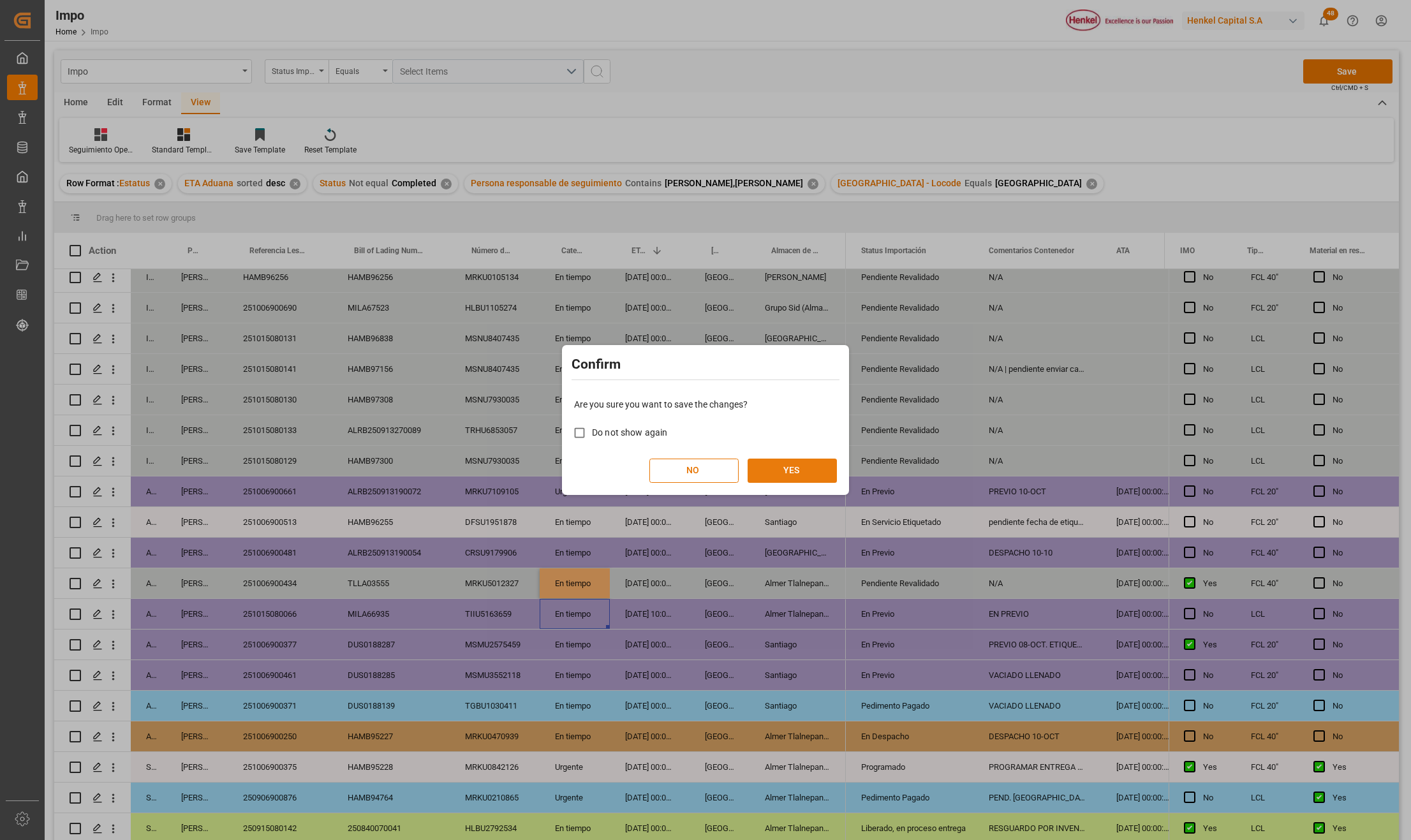
click at [785, 465] on button "YES" at bounding box center [793, 471] width 89 height 25
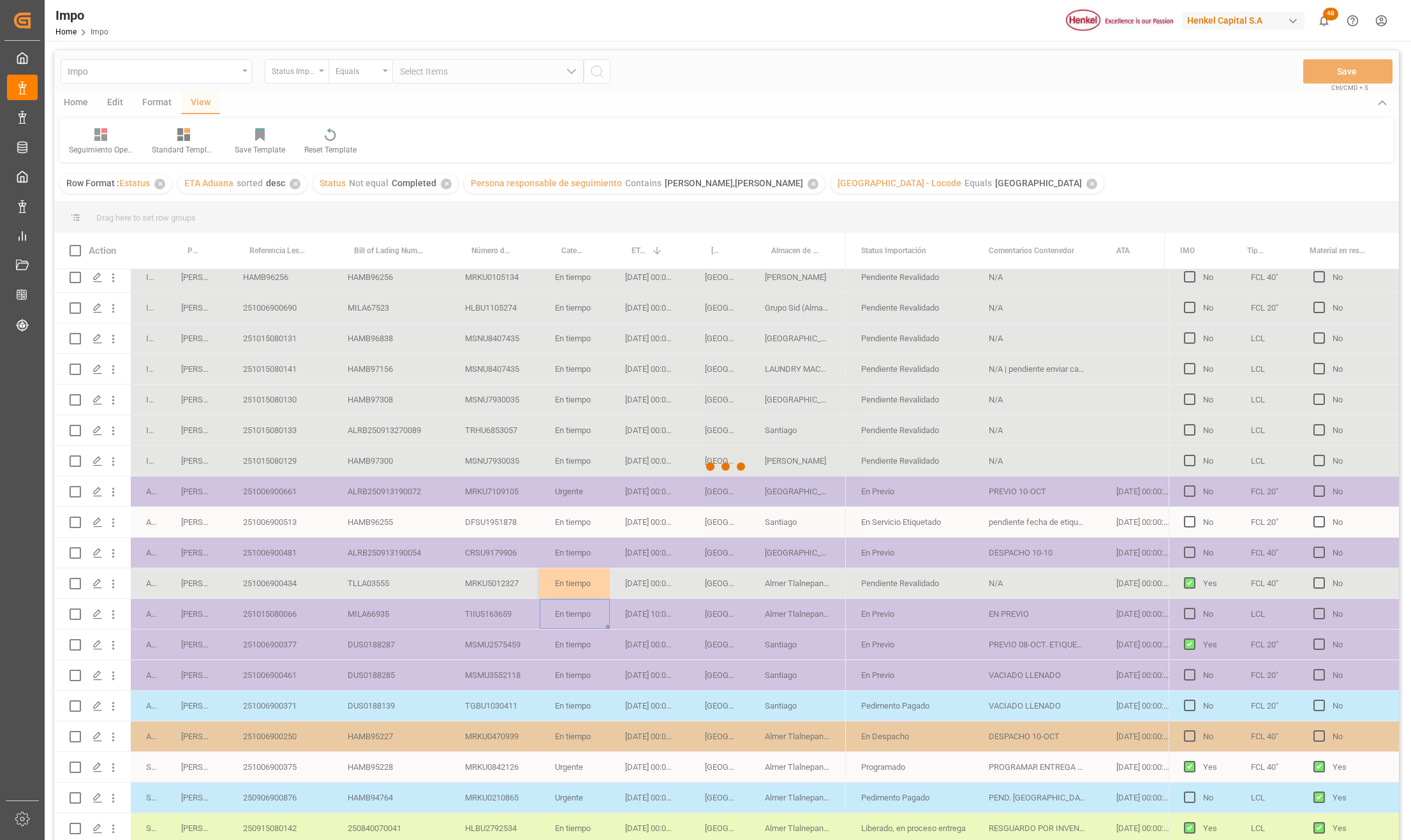
click at [287, 469] on div at bounding box center [726, 466] width 1345 height 832
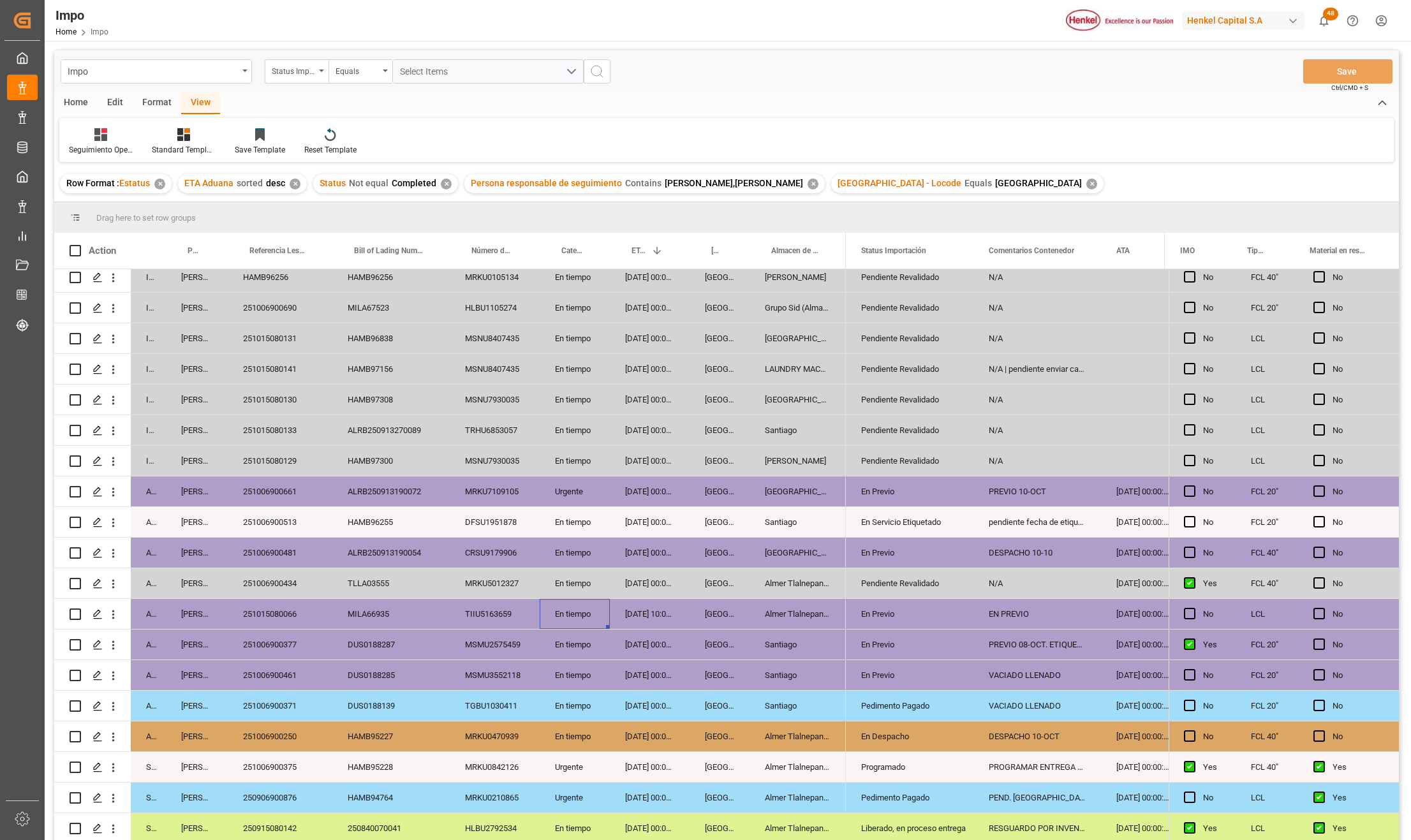
click at [295, 430] on div "251015080133" at bounding box center [280, 431] width 105 height 30
click at [371, 417] on div "ALRB250913270089" at bounding box center [391, 431] width 117 height 30
click at [458, 423] on div "TRHU6853057" at bounding box center [494, 431] width 90 height 30
click at [632, 435] on div "09-10-2025 00:00:00" at bounding box center [650, 431] width 80 height 30
click at [656, 427] on div "09-10-2025 00:00:00" at bounding box center [650, 431] width 80 height 30
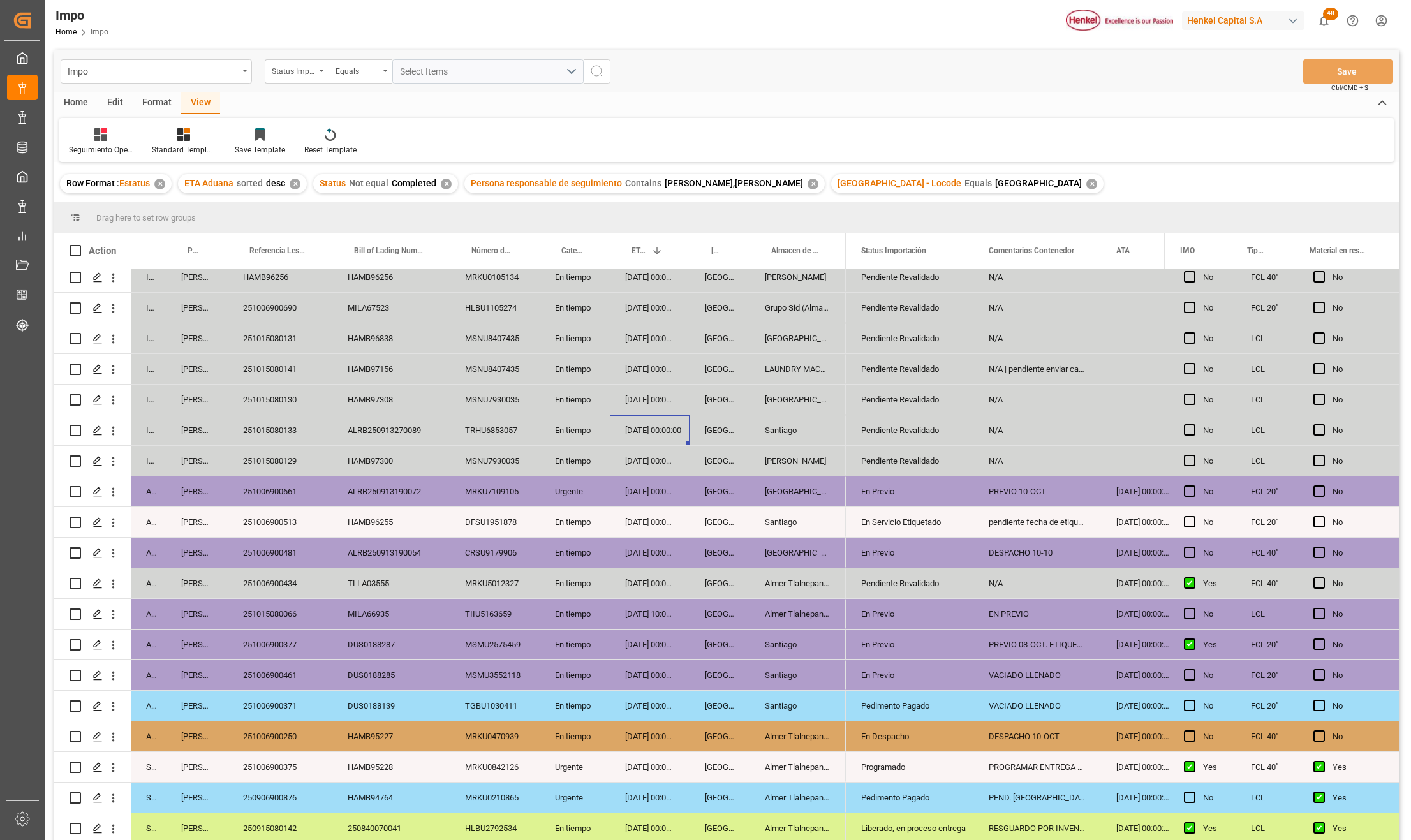
click at [656, 427] on div "09-10-2025 00:00:00" at bounding box center [650, 431] width 80 height 30
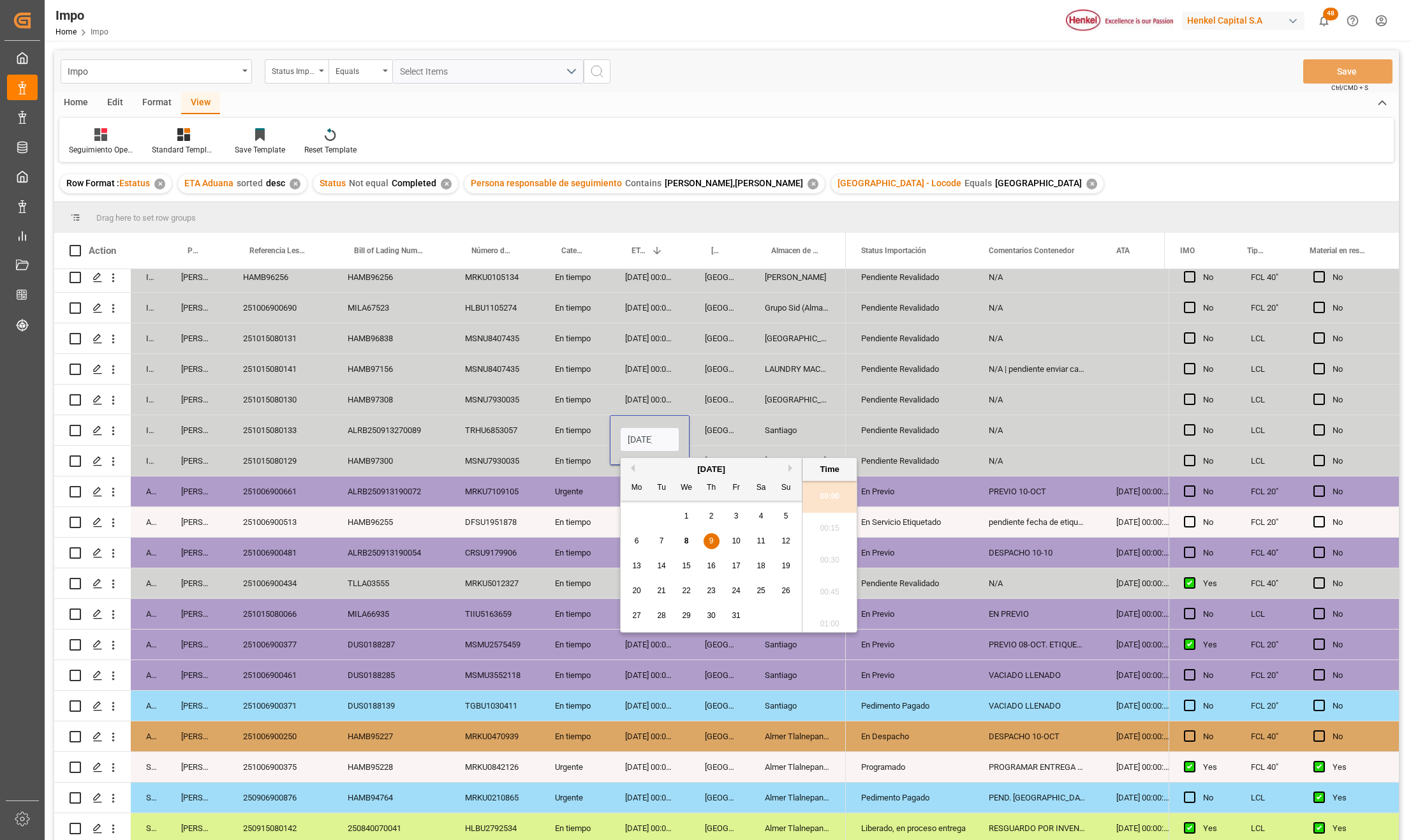
scroll to position [2684, 0]
click at [649, 431] on input "09-10-2025 00:00" at bounding box center [650, 439] width 60 height 25
type input "10-10-2025 00:00"
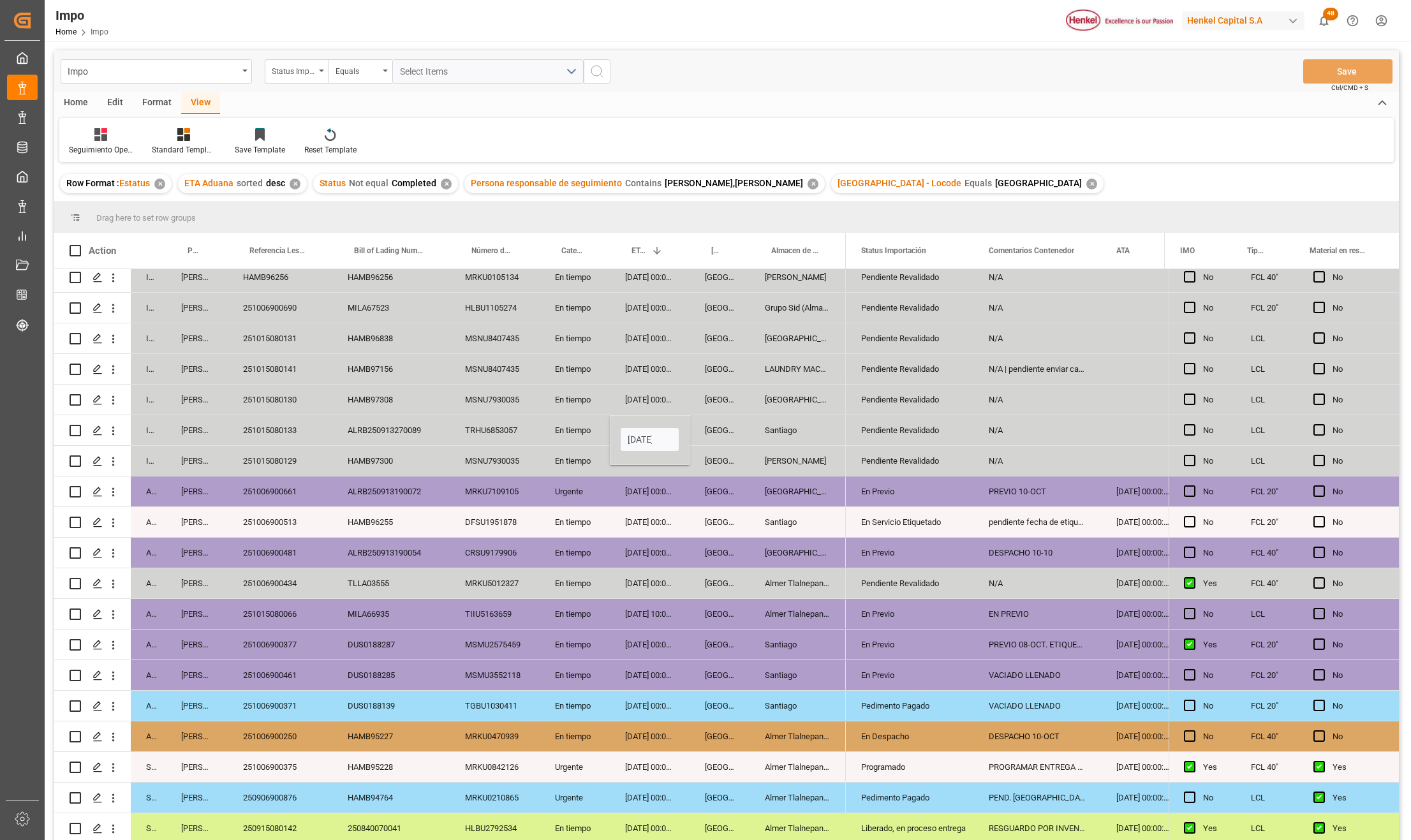
click at [728, 538] on div "[GEOGRAPHIC_DATA]" at bounding box center [719, 553] width 60 height 30
click at [647, 427] on div "10-10-2025 00:00:00" at bounding box center [650, 431] width 80 height 30
click at [644, 449] on div "09-10-2025 00:00:00" at bounding box center [650, 461] width 80 height 30
click at [781, 446] on div "Almer Apodaca" at bounding box center [798, 461] width 97 height 30
click at [1326, 72] on button "Save" at bounding box center [1348, 72] width 89 height 25
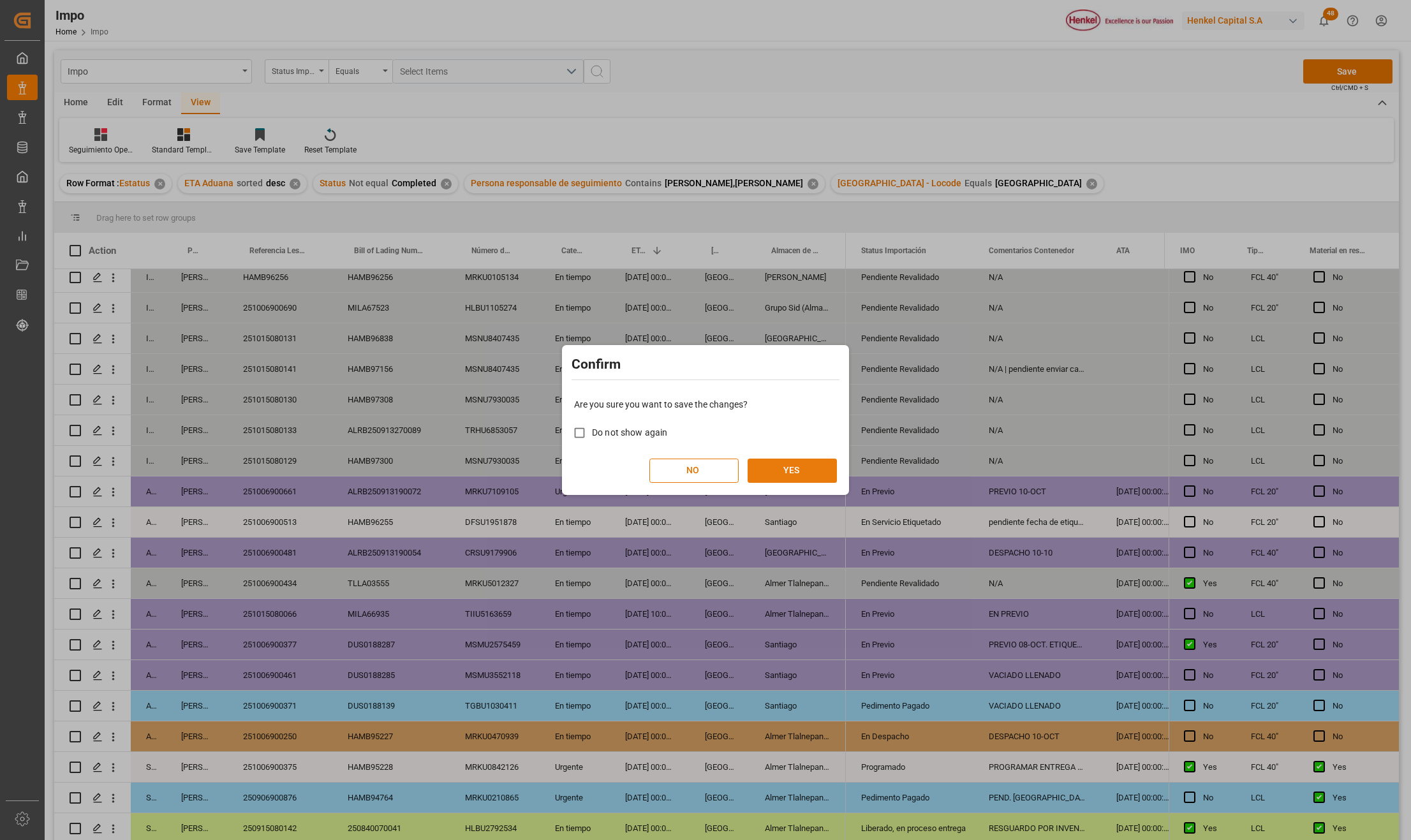
click at [814, 460] on button "YES" at bounding box center [793, 471] width 89 height 25
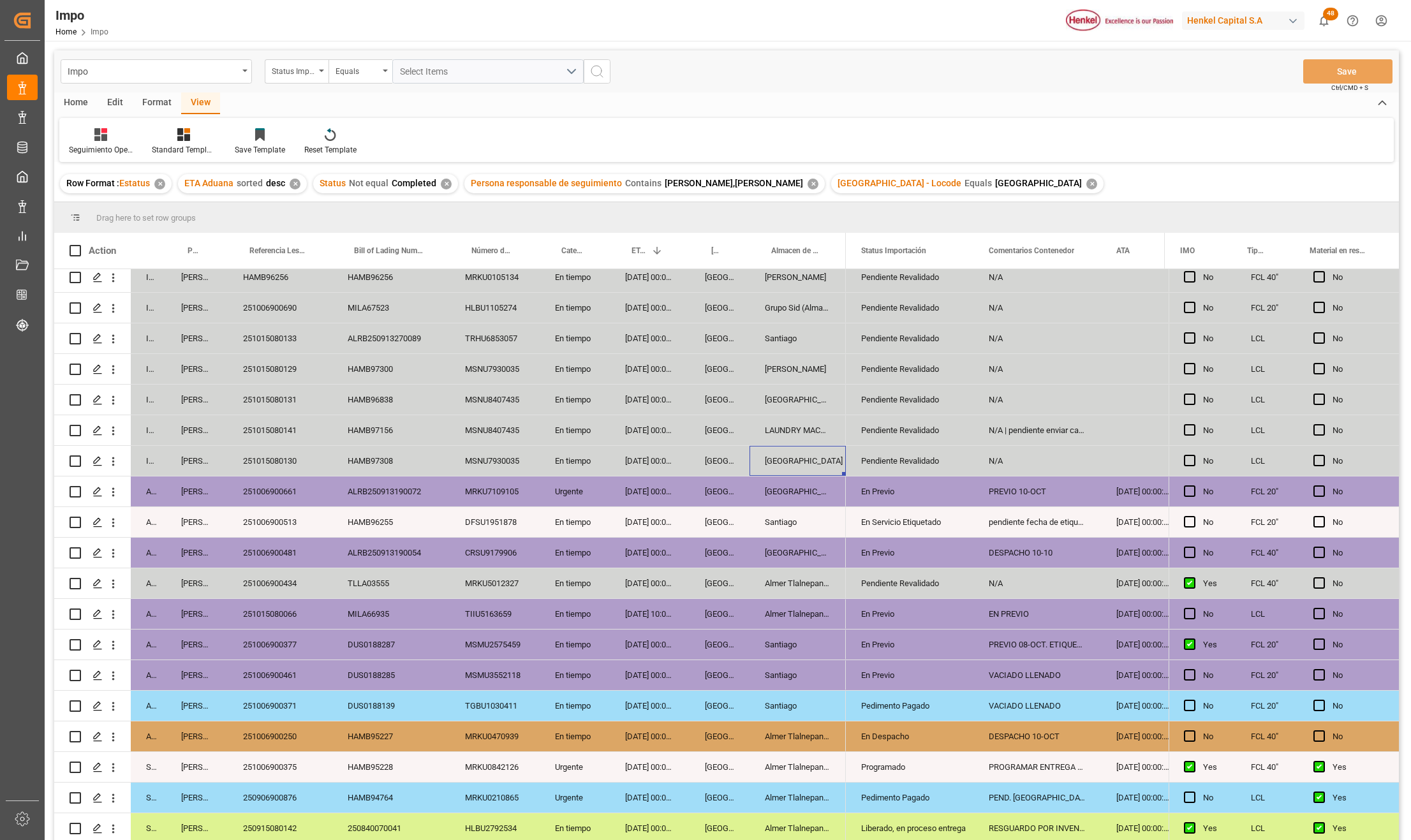
click at [662, 456] on div "09-10-2025 00:00:00" at bounding box center [650, 461] width 80 height 30
click at [658, 456] on div "09-10-2025 00:00:00" at bounding box center [650, 461] width 80 height 30
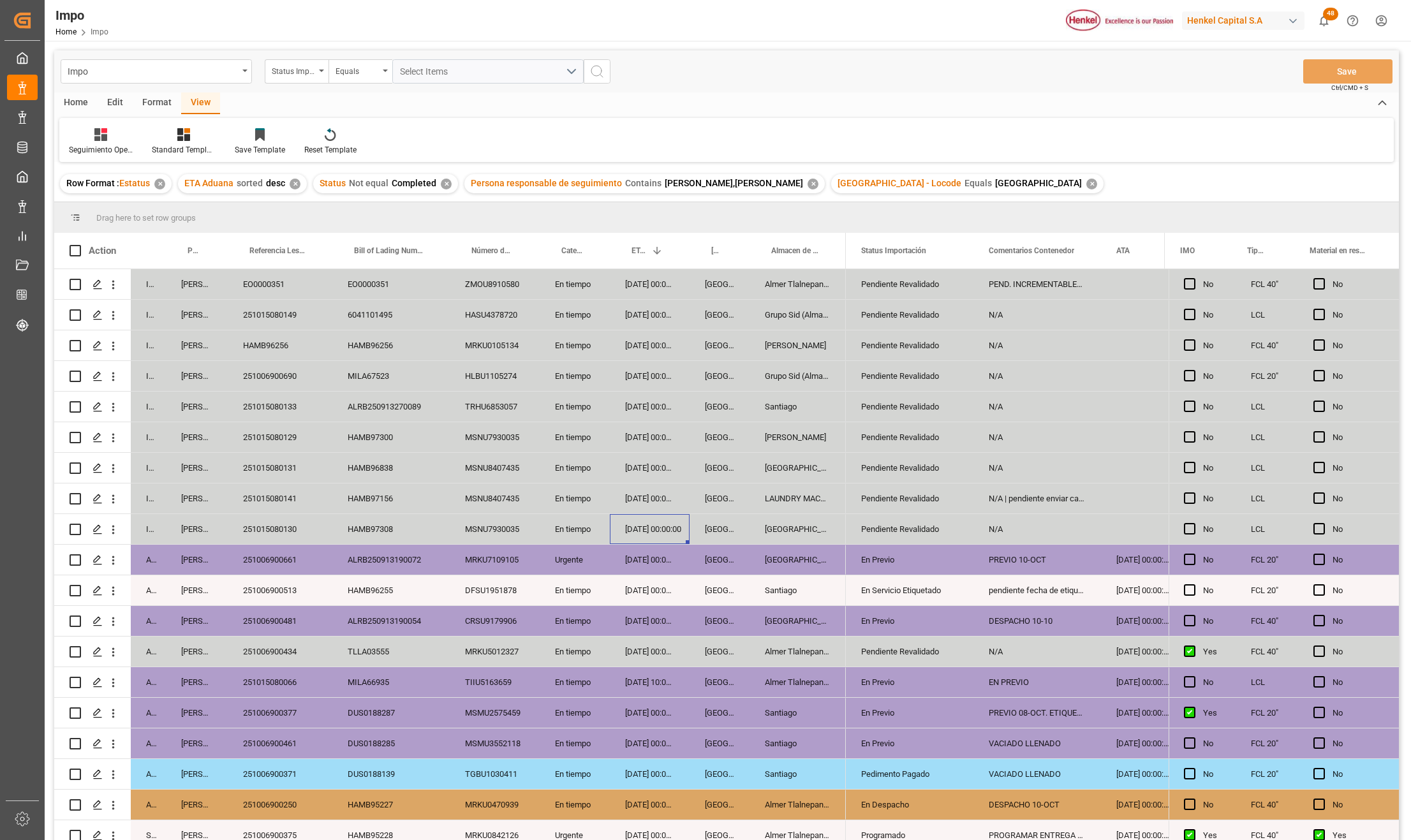
click at [289, 534] on div "251015080130" at bounding box center [280, 529] width 105 height 30
click at [355, 524] on div "HAMB97308" at bounding box center [391, 529] width 117 height 30
click at [526, 534] on div "MSNU7930035" at bounding box center [494, 529] width 90 height 30
click at [277, 531] on div "251015080130" at bounding box center [280, 529] width 105 height 30
click at [396, 539] on div "HAMB97308" at bounding box center [391, 529] width 117 height 30
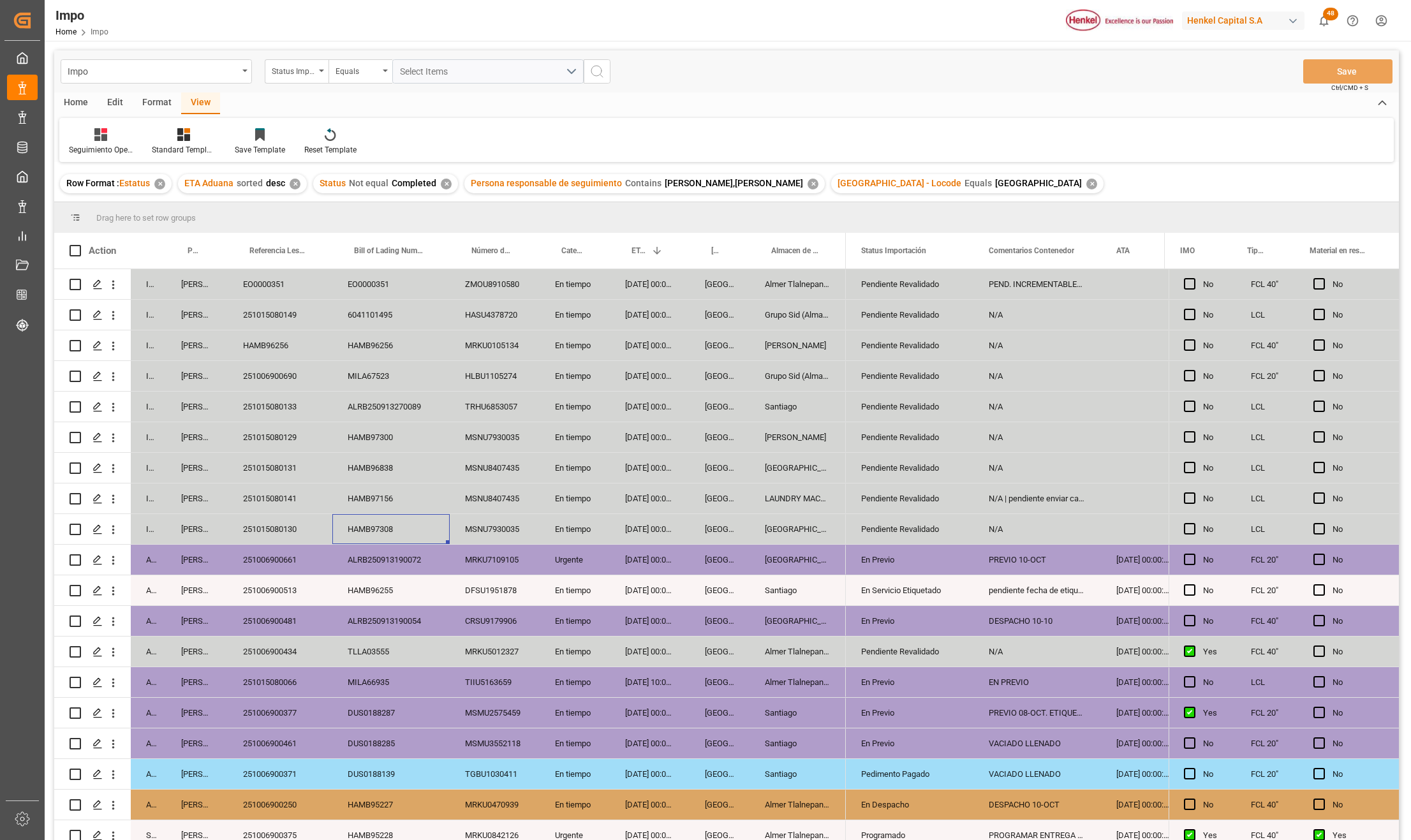
click at [379, 526] on div "HAMB97308" at bounding box center [391, 529] width 117 height 30
click at [476, 527] on div "MSNU7930035" at bounding box center [494, 529] width 90 height 30
click at [363, 540] on div "HAMB97308" at bounding box center [391, 529] width 117 height 30
click at [282, 519] on div "251015080130" at bounding box center [280, 529] width 105 height 30
click at [364, 531] on div "HAMB97308" at bounding box center [391, 529] width 117 height 30
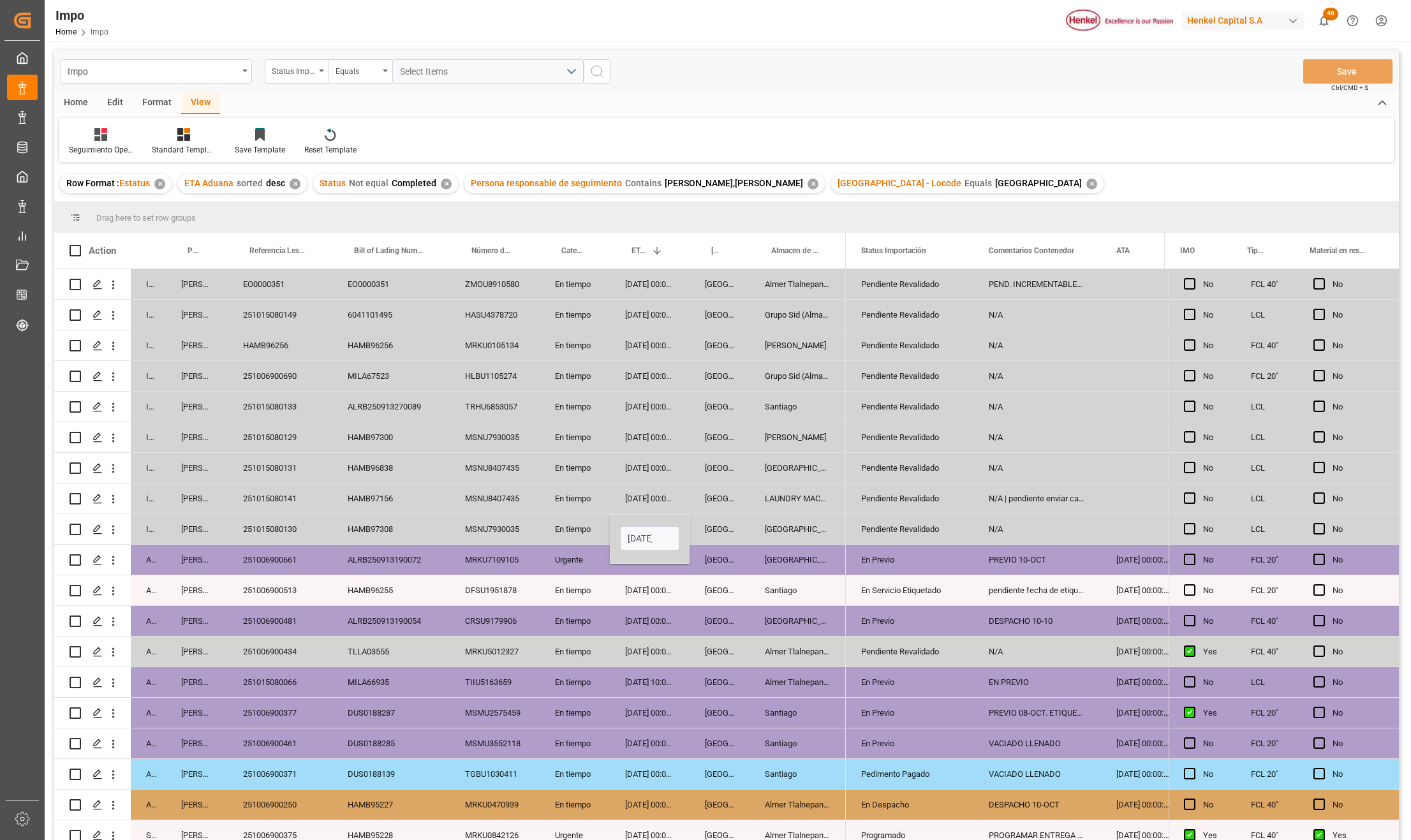
click at [672, 531] on input "09-09-2025 18:20" at bounding box center [650, 539] width 60 height 25
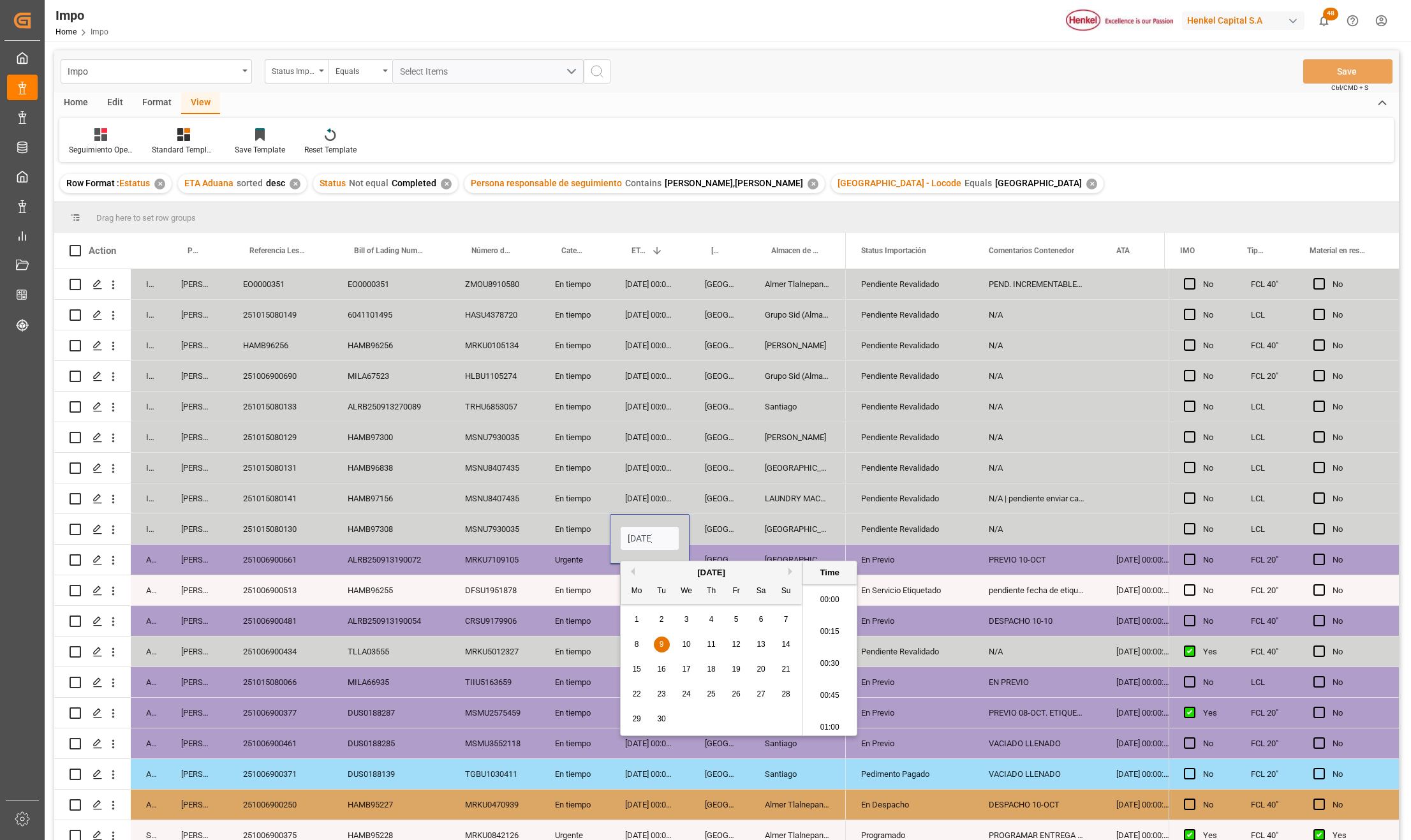
scroll to position [2269, 0]
click at [670, 537] on input "09-09-2025 18:20" at bounding box center [650, 539] width 60 height 25
type input "10-10-2025 00:00"
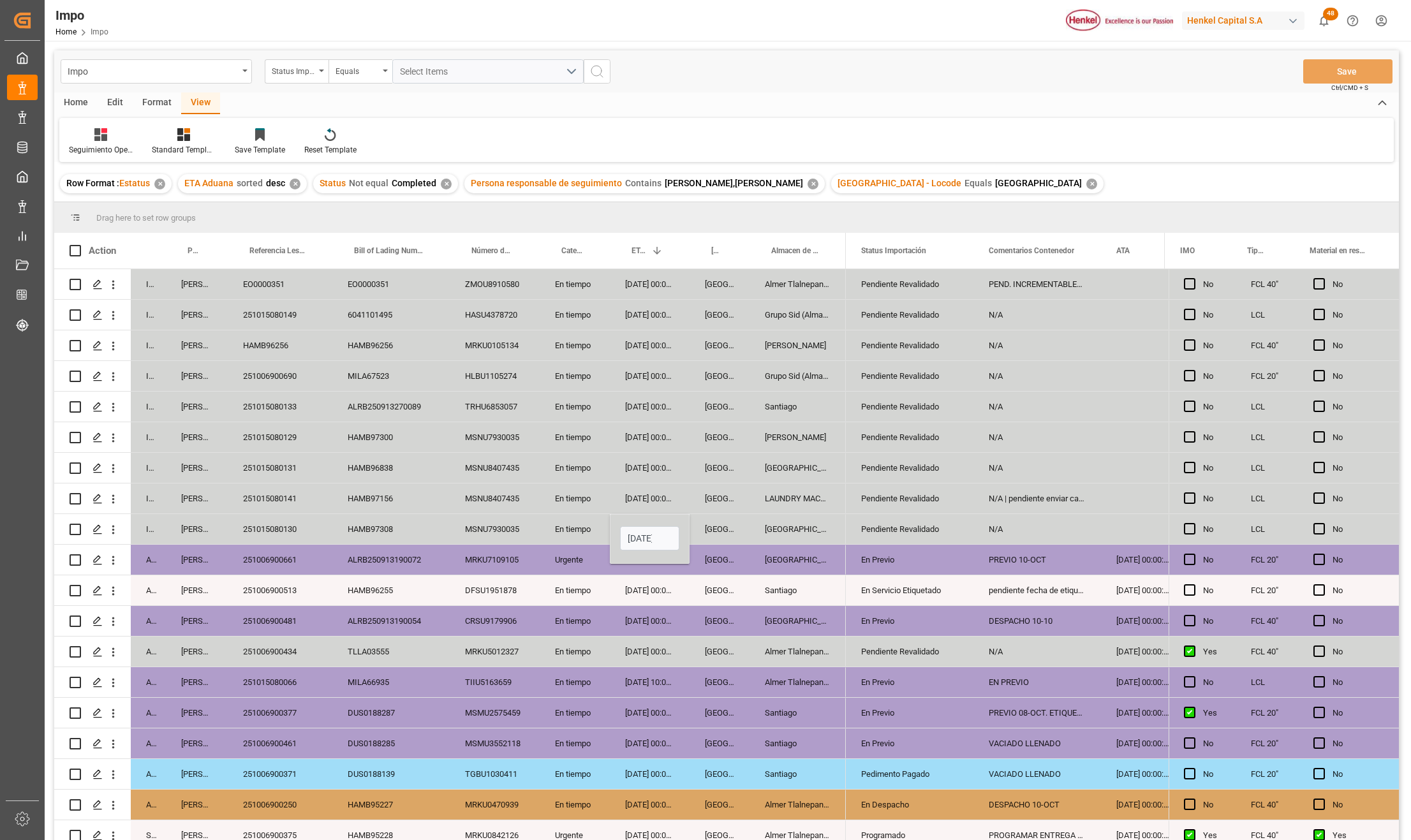
click at [728, 617] on div "[GEOGRAPHIC_DATA]" at bounding box center [719, 621] width 60 height 30
click at [728, 533] on div "[GEOGRAPHIC_DATA]" at bounding box center [719, 529] width 60 height 30
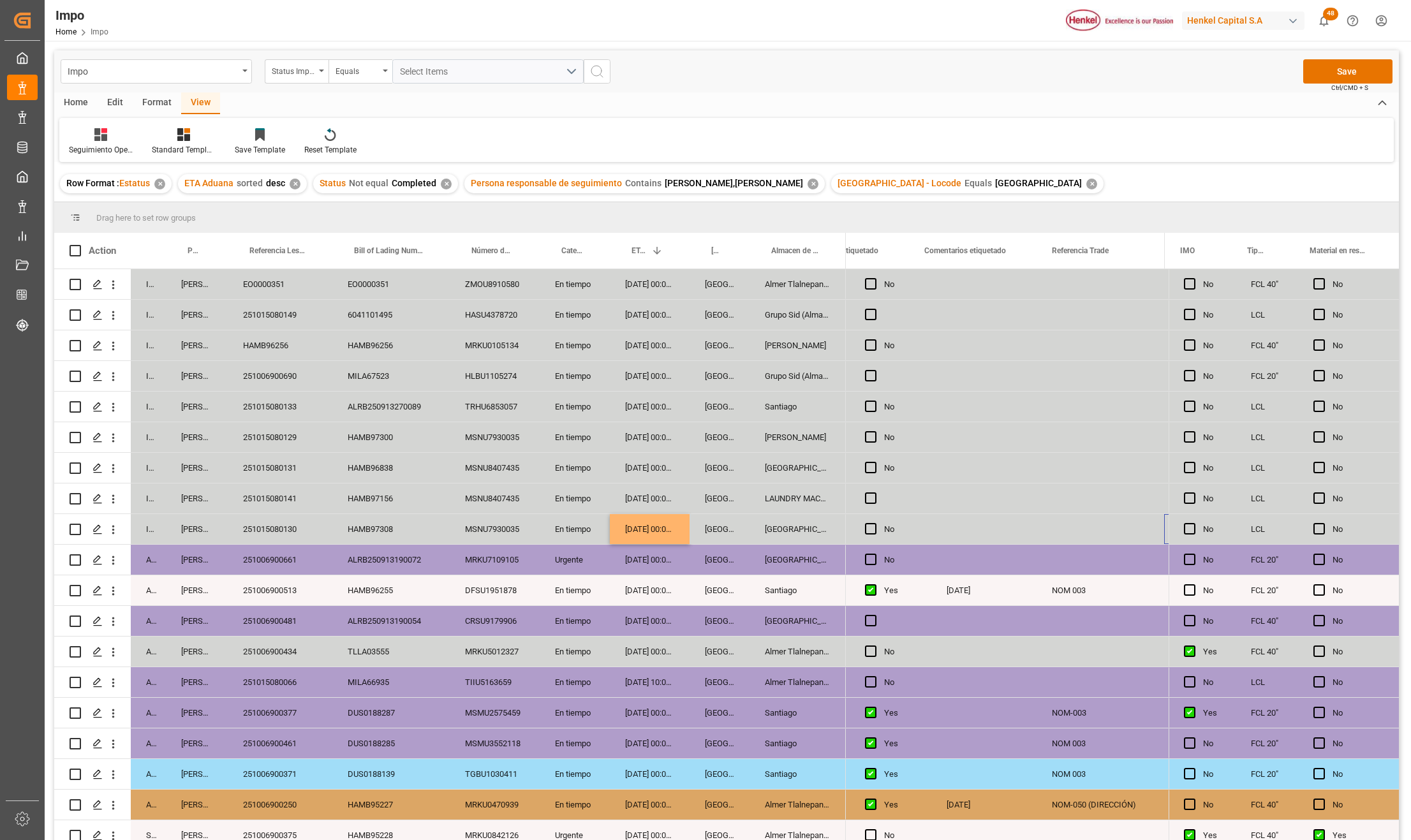
scroll to position [0, 557]
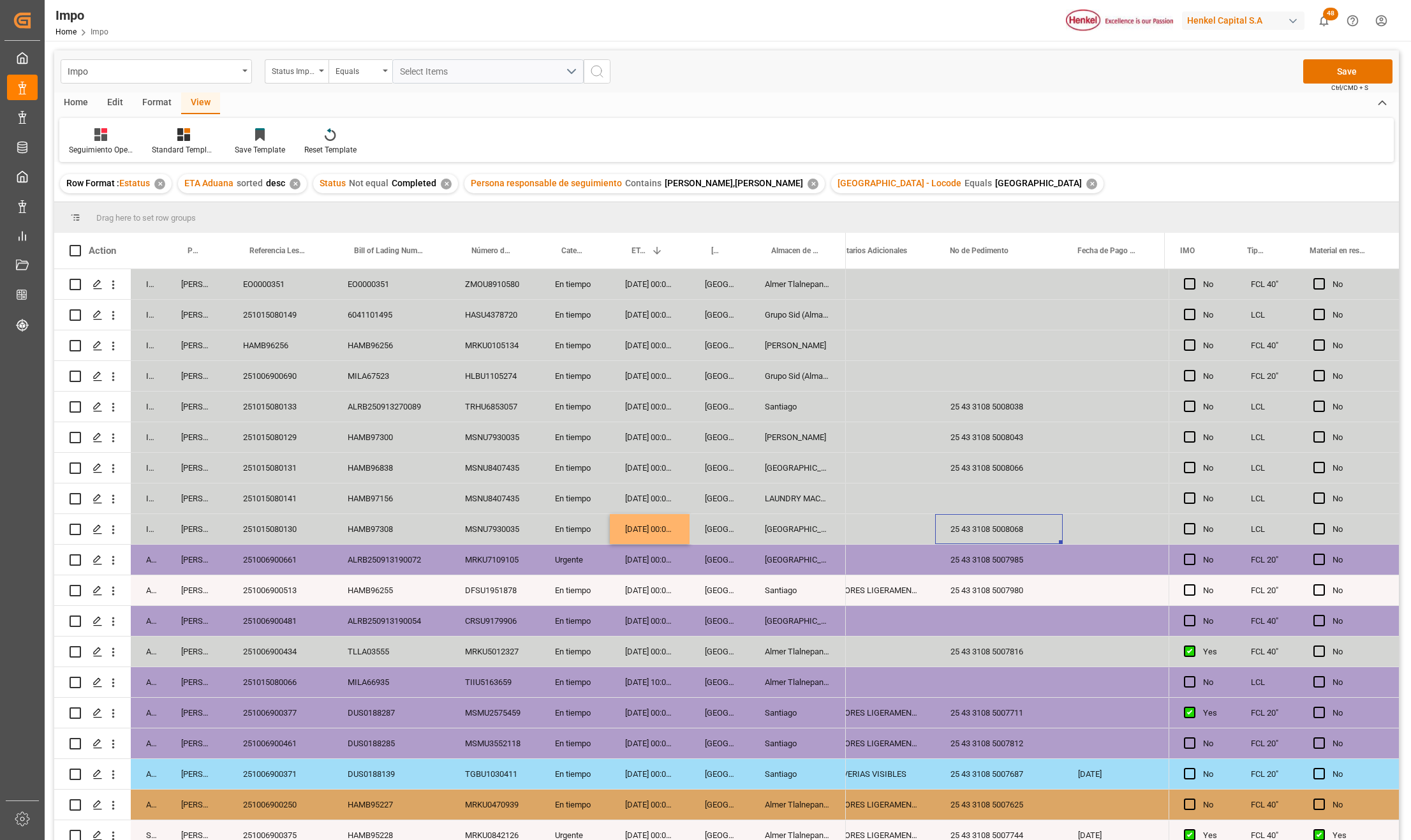
drag, startPoint x: 376, startPoint y: 518, endPoint x: 157, endPoint y: 509, distance: 219.2
click at [376, 518] on div "HAMB97308" at bounding box center [391, 529] width 117 height 30
click at [388, 602] on div "HAMB96255" at bounding box center [391, 591] width 117 height 30
click at [278, 516] on div "251015080130" at bounding box center [280, 529] width 105 height 30
click at [278, 495] on div "251015080141" at bounding box center [280, 499] width 105 height 30
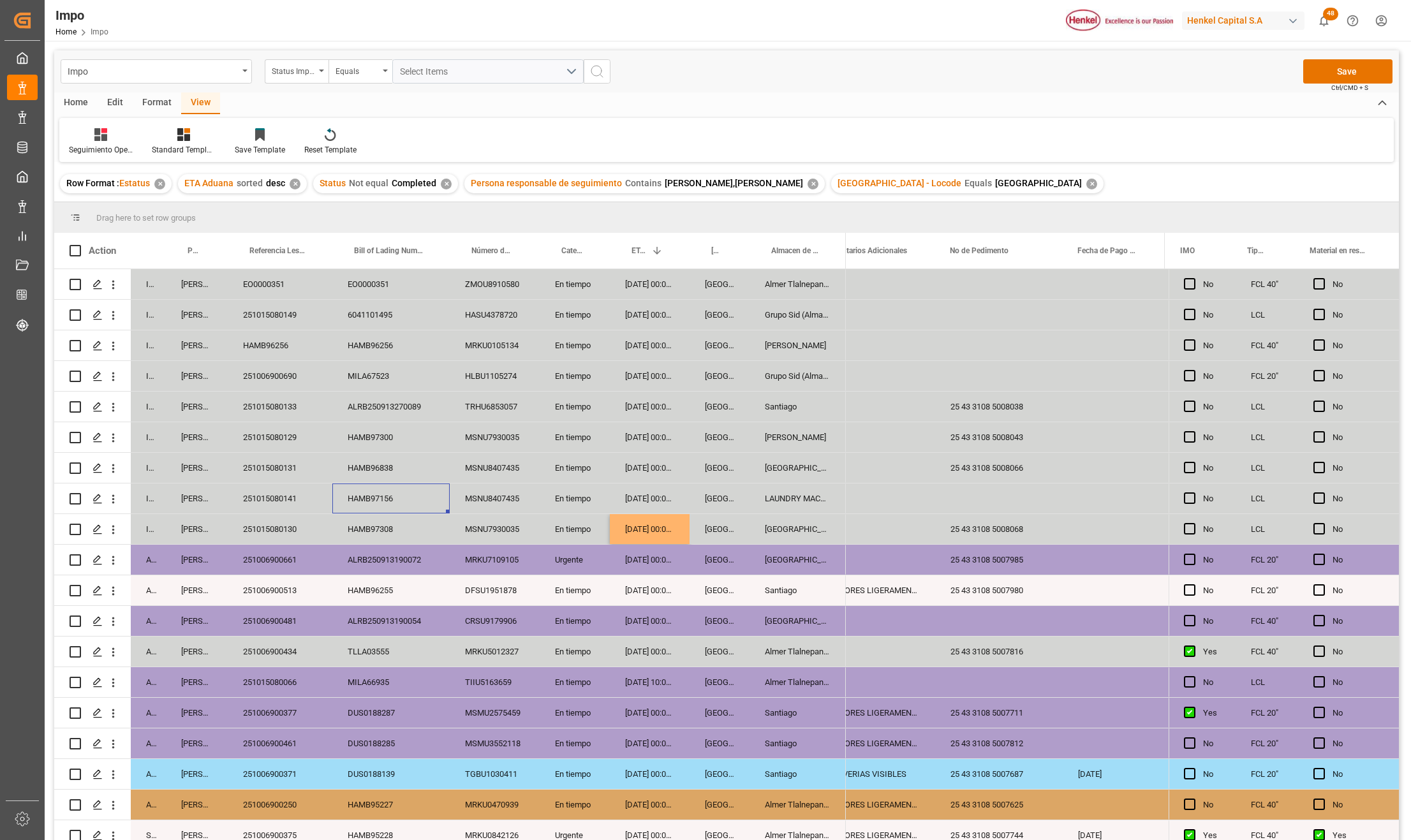
click at [388, 496] on div "HAMB97156" at bounding box center [391, 499] width 117 height 30
click at [241, 460] on div "251015080131" at bounding box center [280, 468] width 105 height 30
click at [574, 467] on div "En tiempo" at bounding box center [575, 468] width 70 height 30
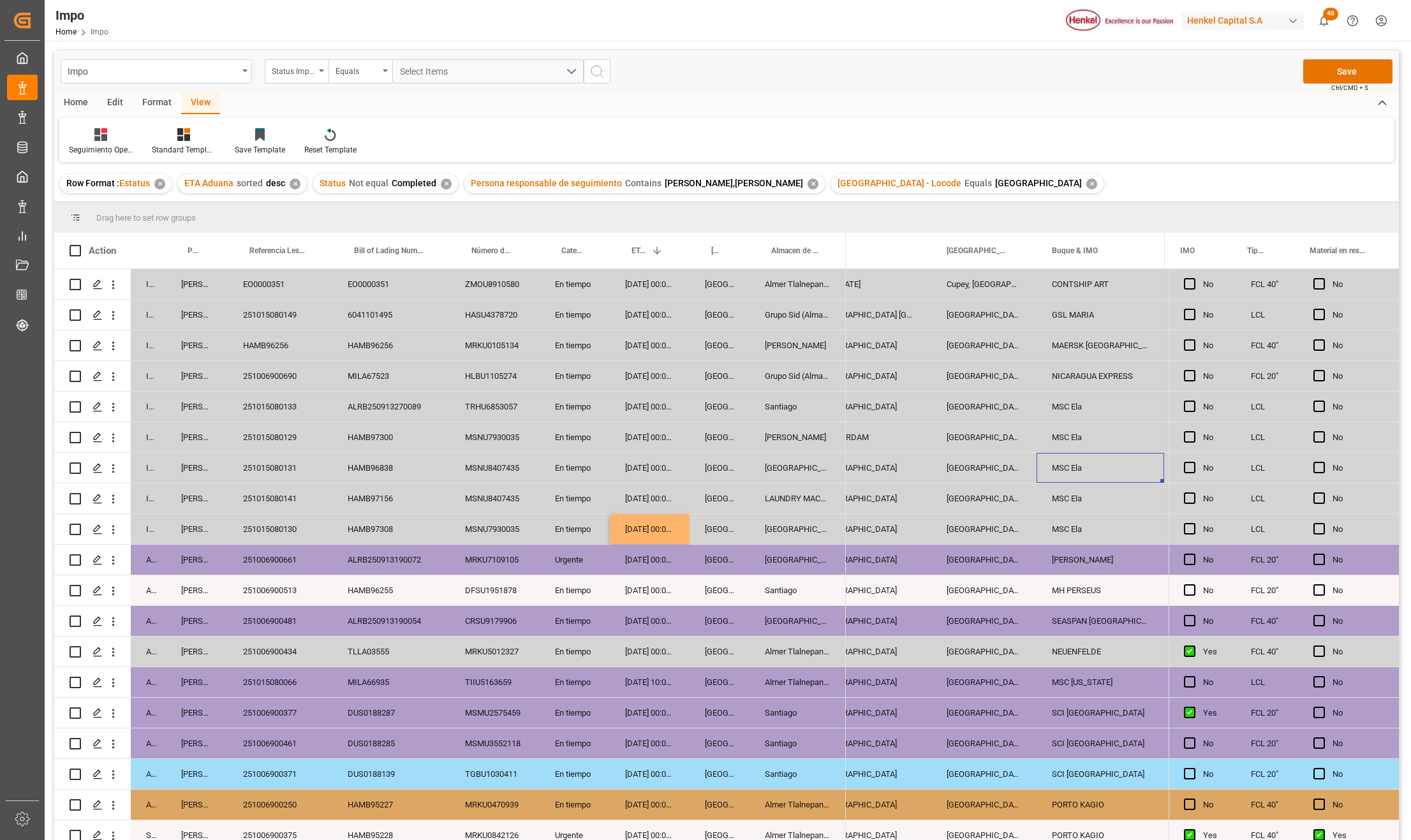
click at [271, 477] on div "251015080131" at bounding box center [280, 468] width 105 height 30
click at [779, 460] on div "Salamanca" at bounding box center [798, 468] width 97 height 30
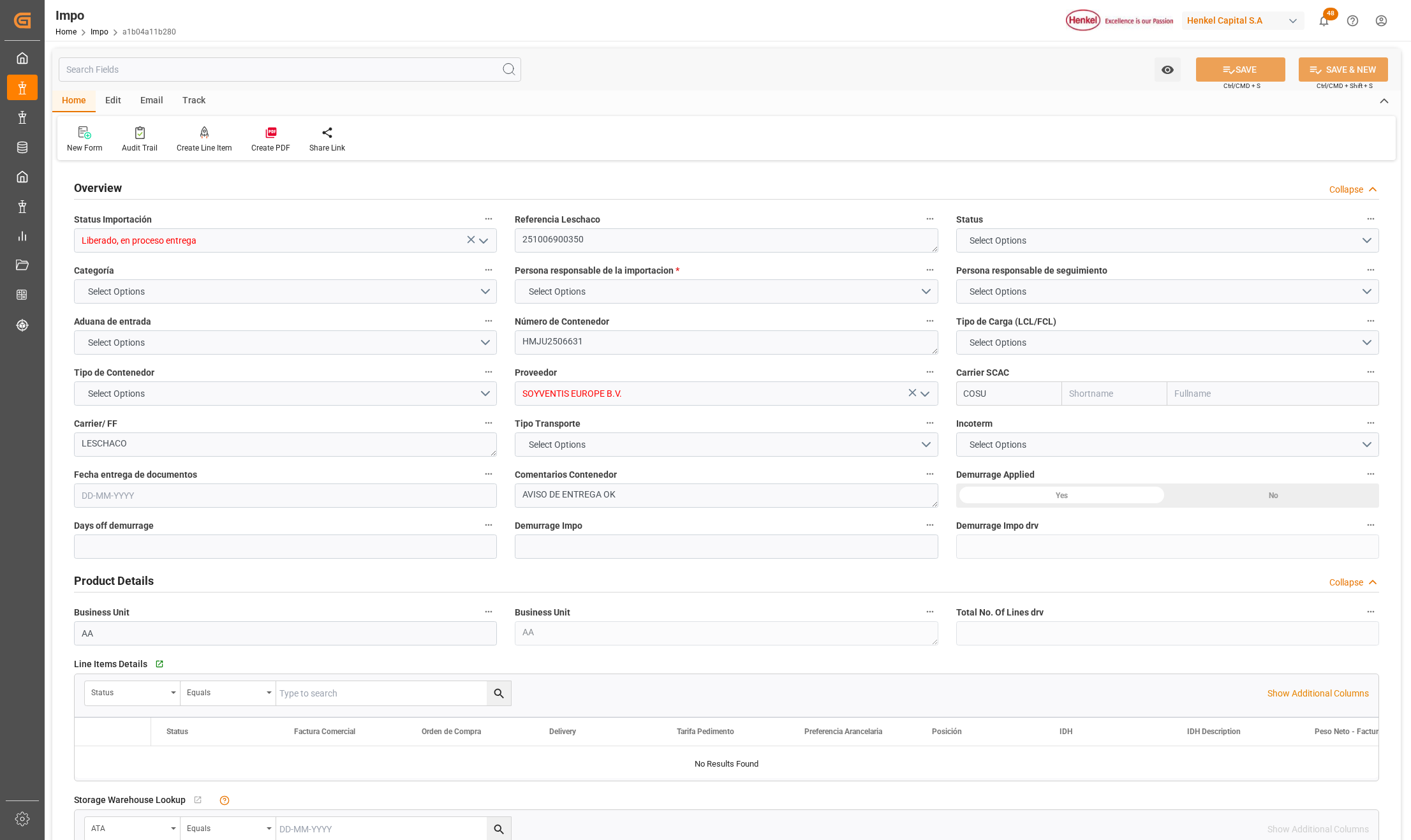
type input "Liberado, en proceso entrega"
type textarea "251006900350"
type textarea "HMJU2506631"
type input "SOYVENTIS EUROPE B.V."
type input "COSU"
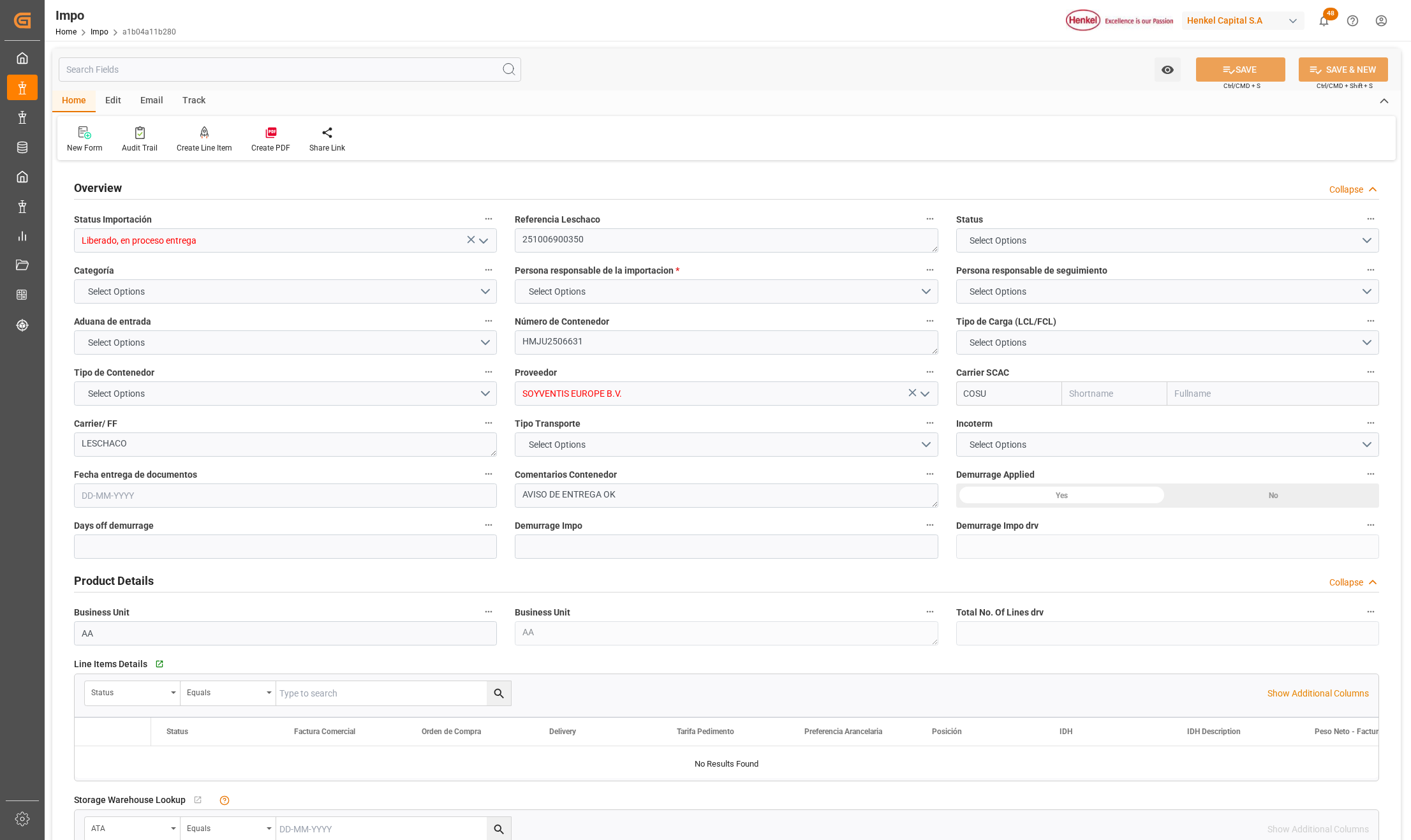
type textarea "LESCHACO"
type textarea "AVISO DE ENTREGA OK"
type input "AA"
type textarea "AA"
type input "Cosco"
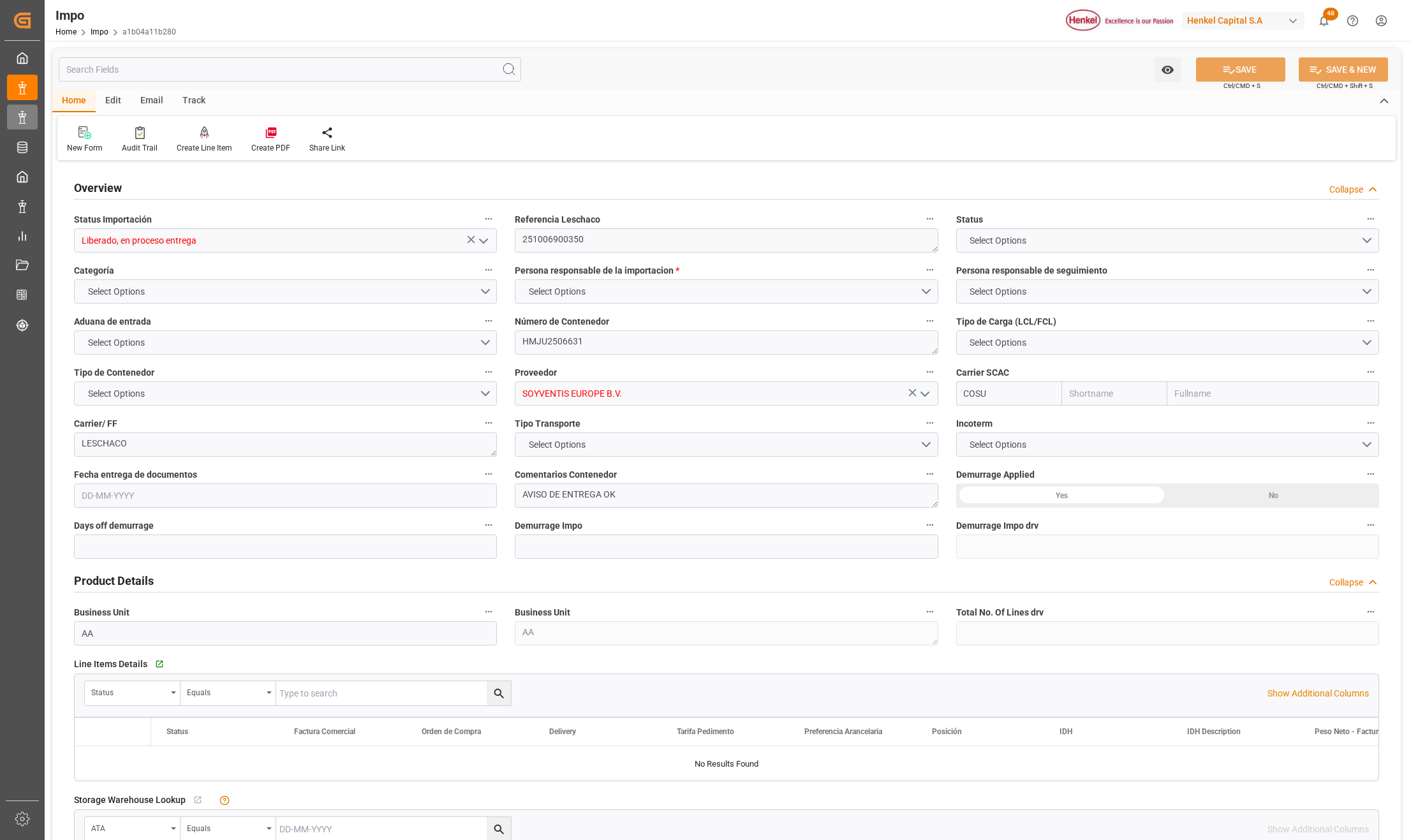
type input "COSCO Shipping Co. Ltd."
type input "21"
type input "0"
type input "1"
type input "16.79"
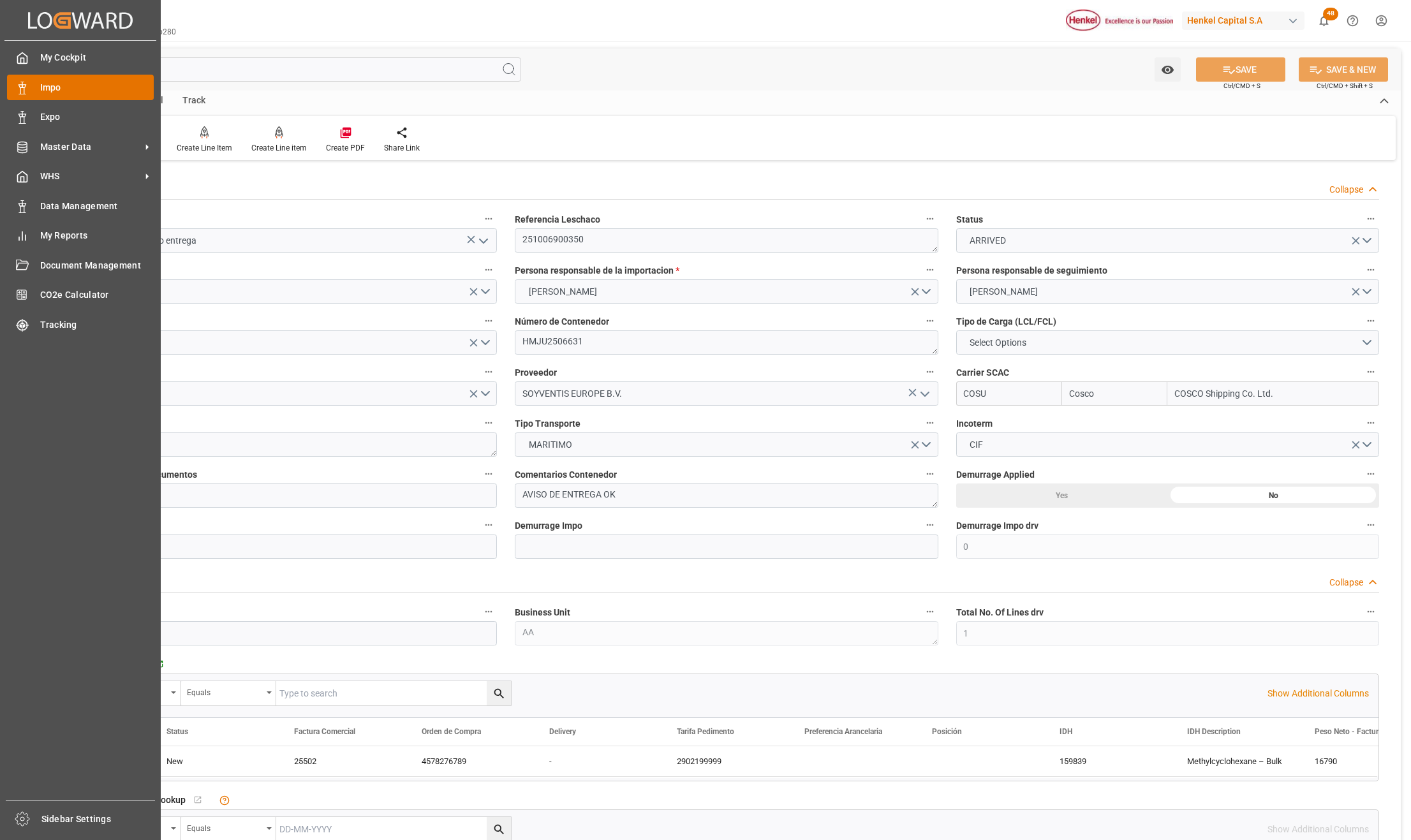
type input "18-09-2025"
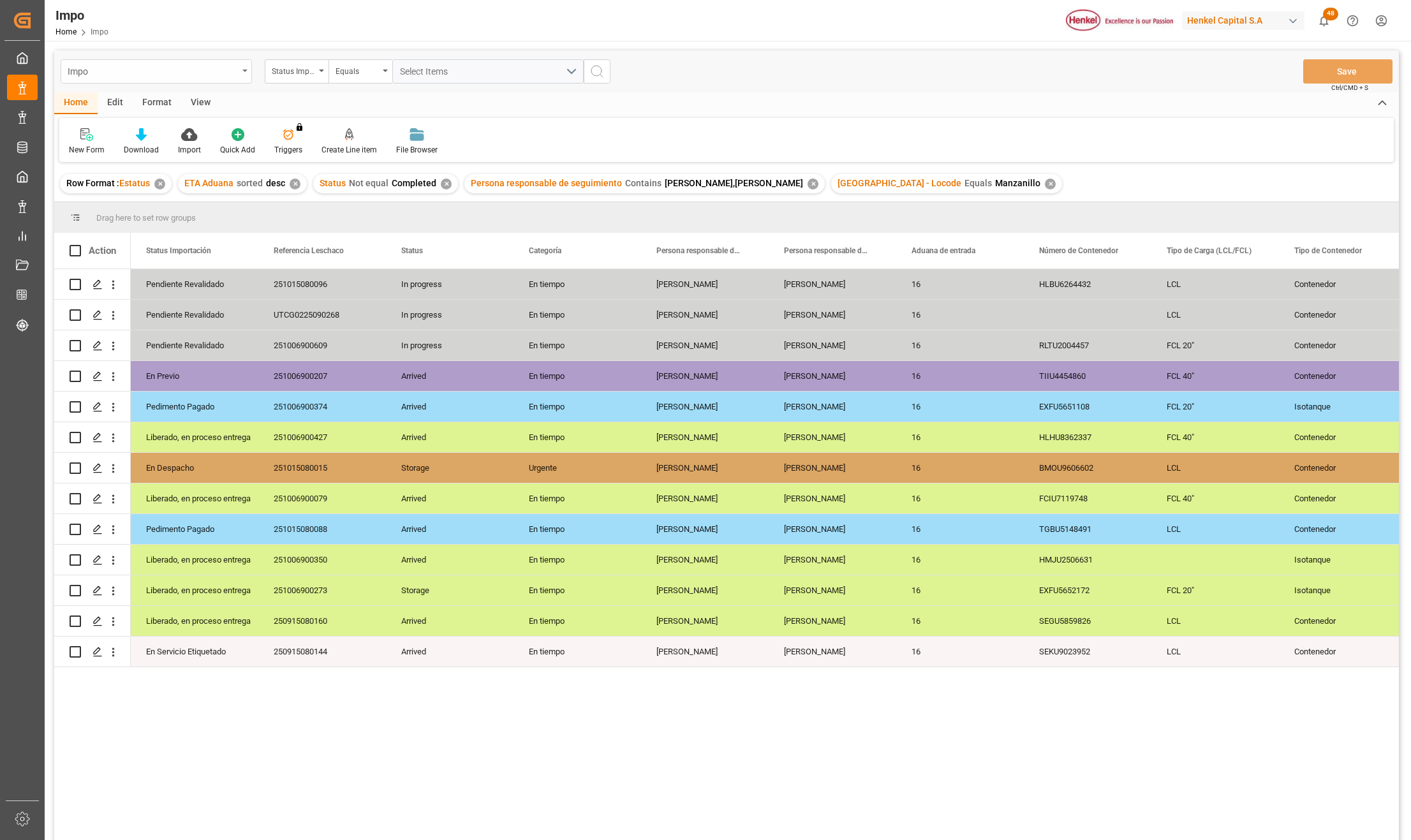
click at [245, 67] on div "Impo" at bounding box center [156, 72] width 191 height 25
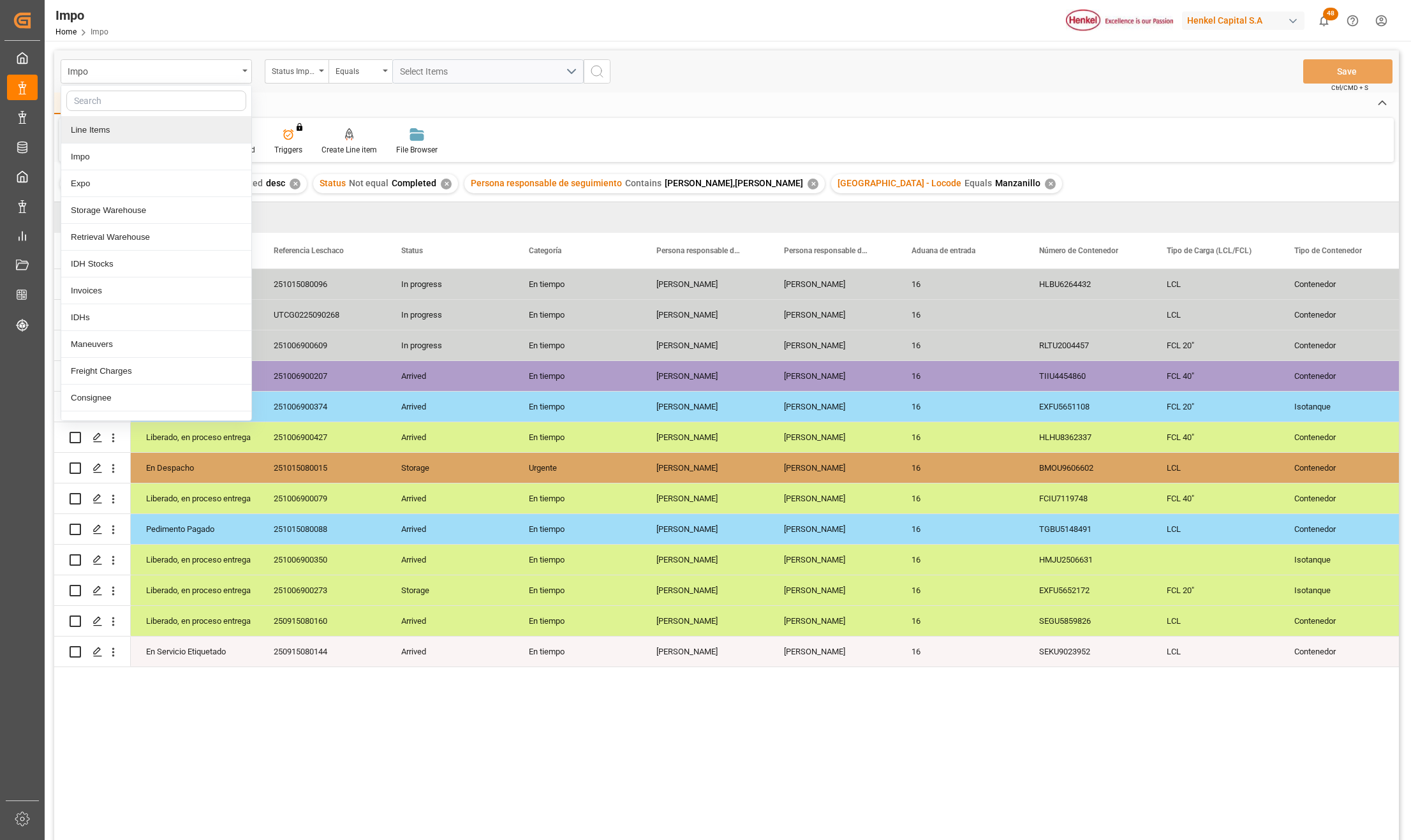
click at [102, 134] on div "Line Items" at bounding box center [156, 130] width 190 height 27
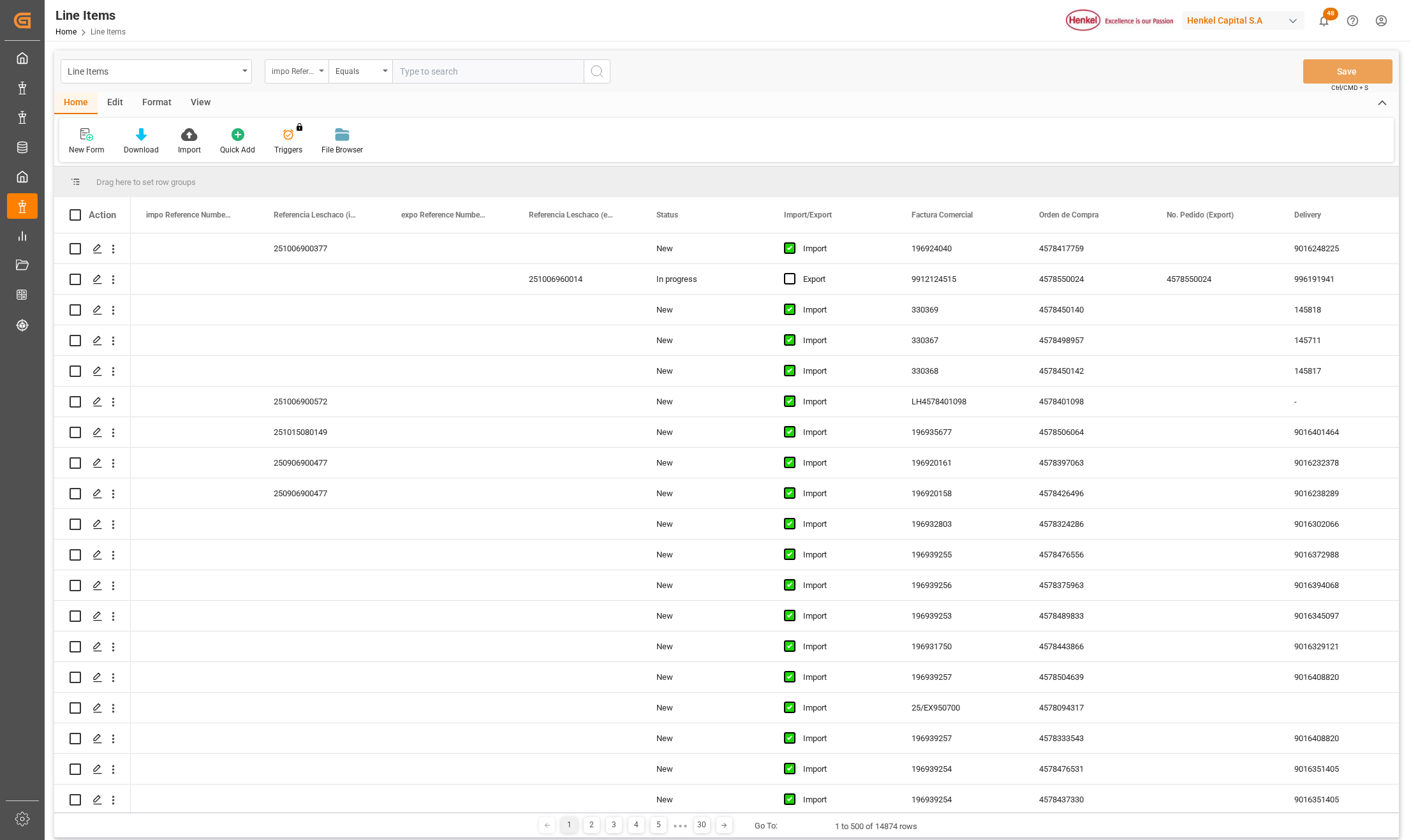
click at [324, 67] on div "impo Reference Number WF" at bounding box center [296, 72] width 63 height 25
click at [322, 98] on input "text" at bounding box center [361, 101] width 180 height 21
type input "Comen"
click at [310, 126] on div "Comentarios" at bounding box center [360, 130] width 190 height 27
click at [416, 78] on input "text" at bounding box center [488, 72] width 191 height 25
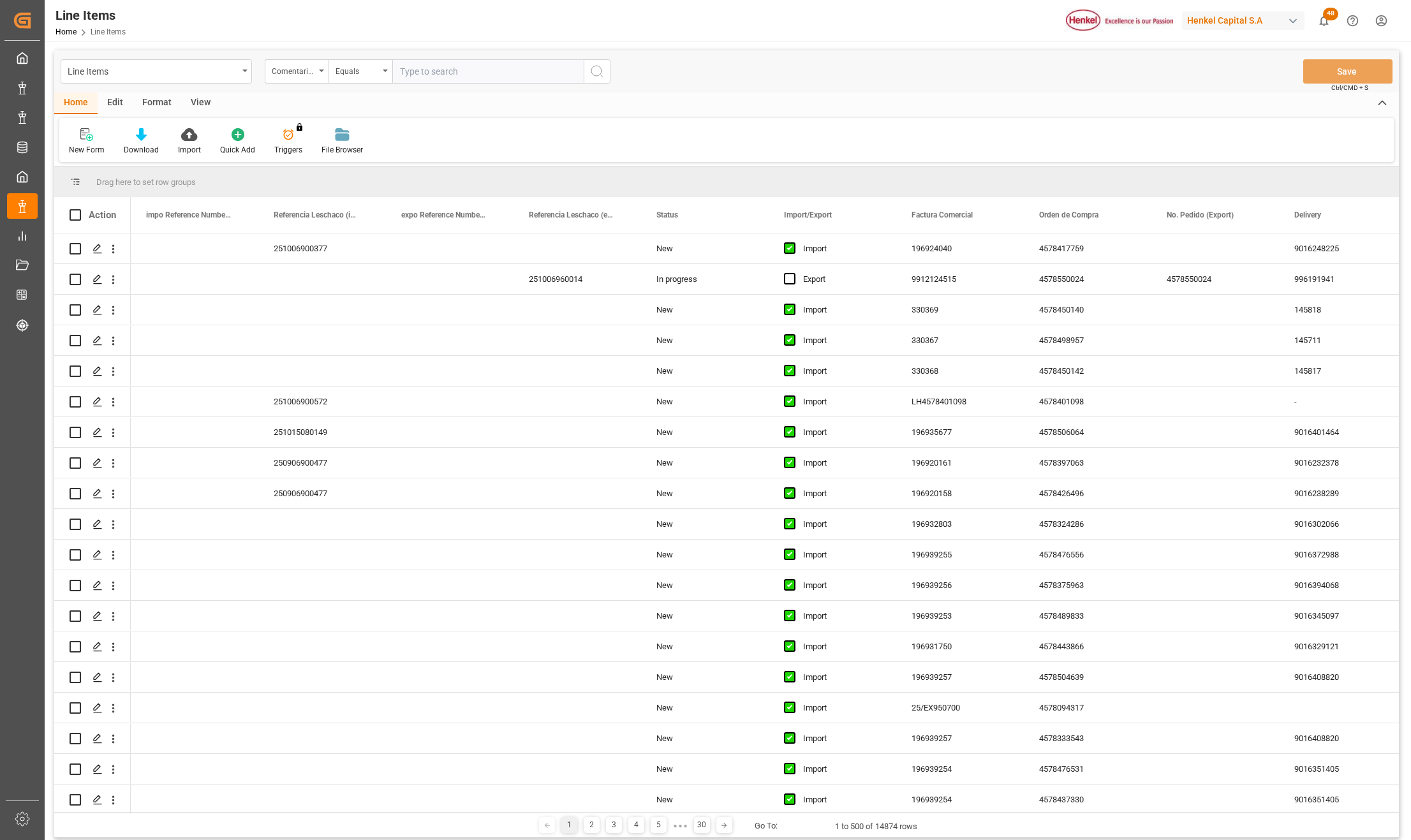
paste input "251006900375"
click at [429, 71] on input "251006900375" at bounding box center [488, 72] width 191 height 25
paste input "HAMB95228"
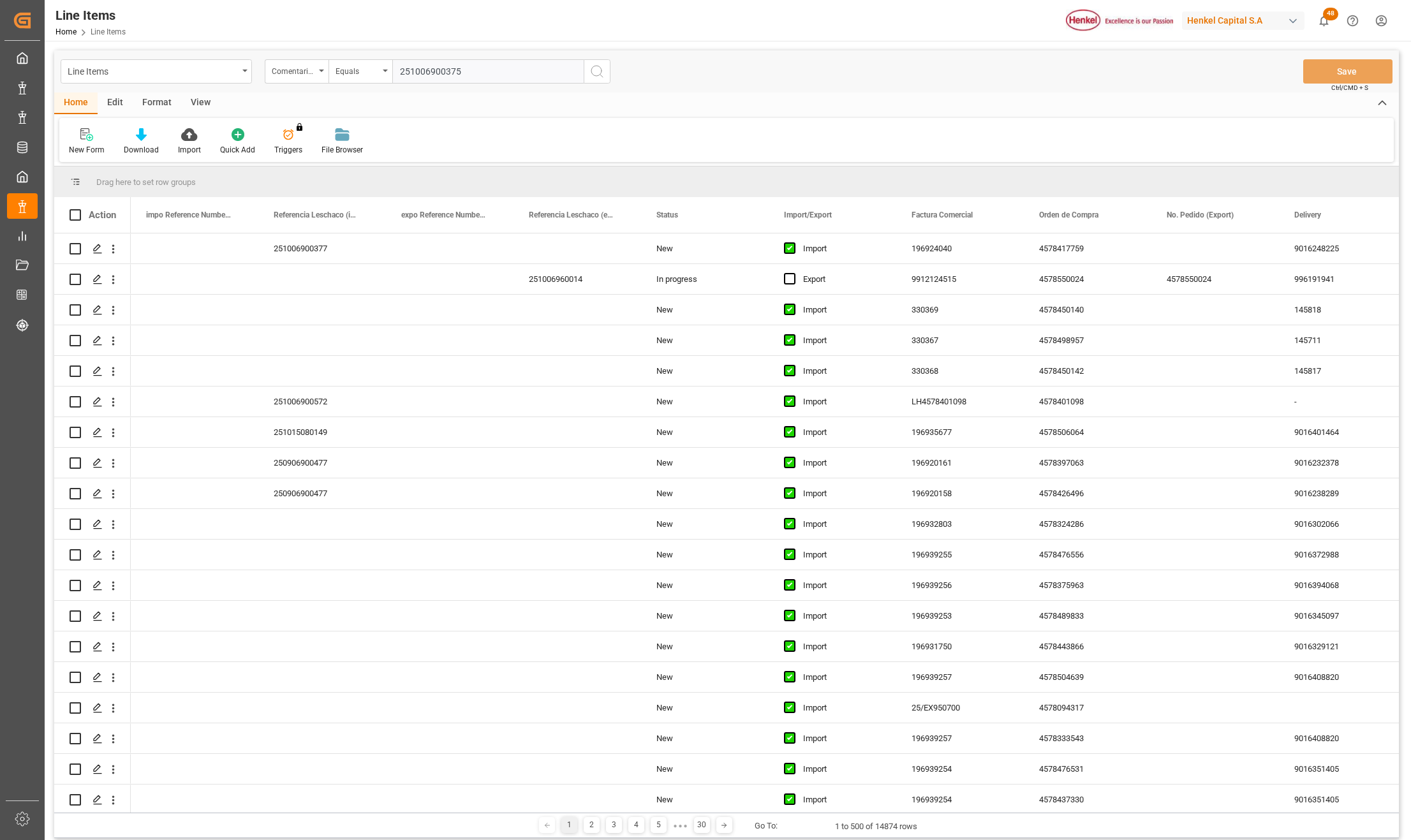
type input "HAMB95228"
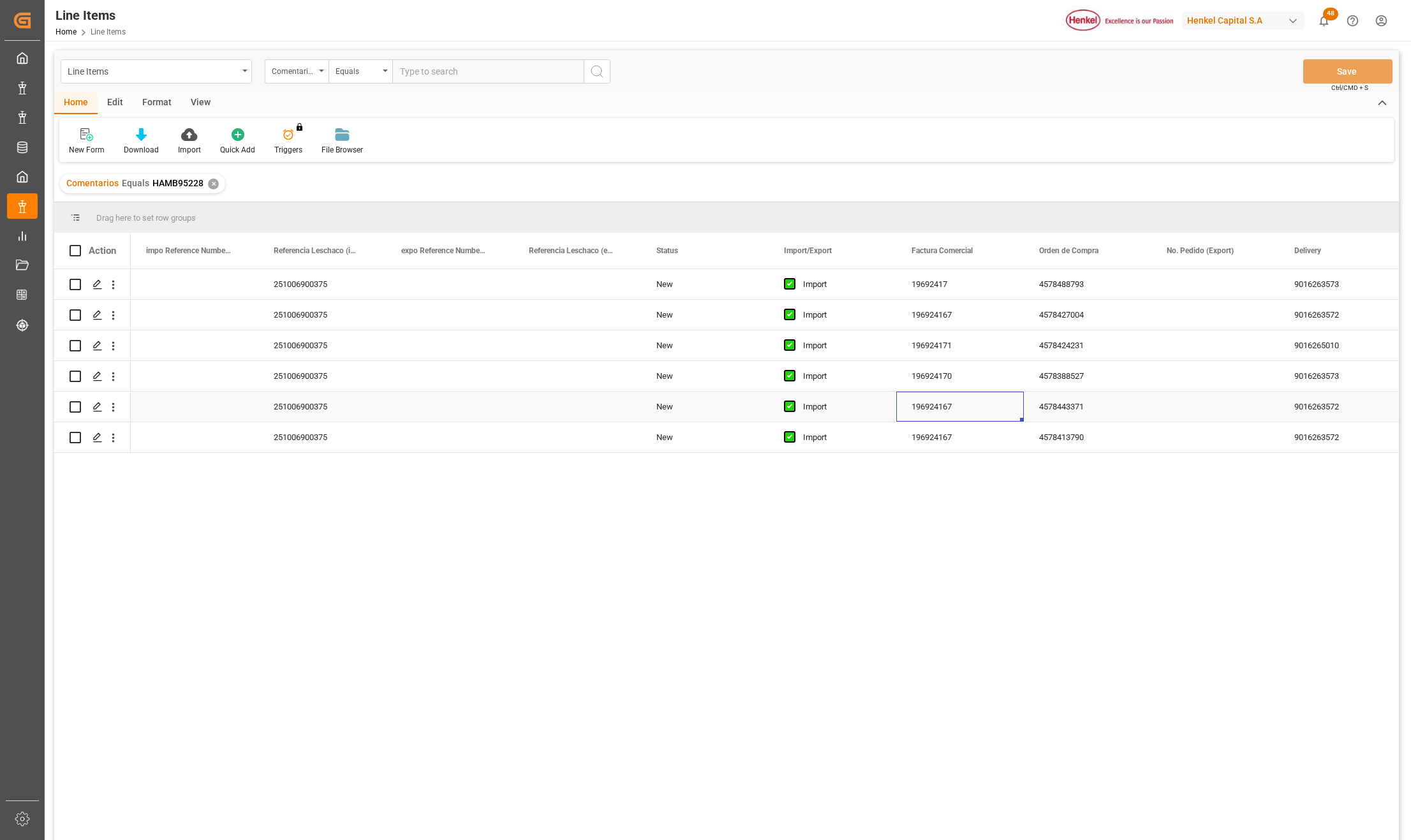
click at [956, 396] on div "196924167" at bounding box center [960, 407] width 128 height 30
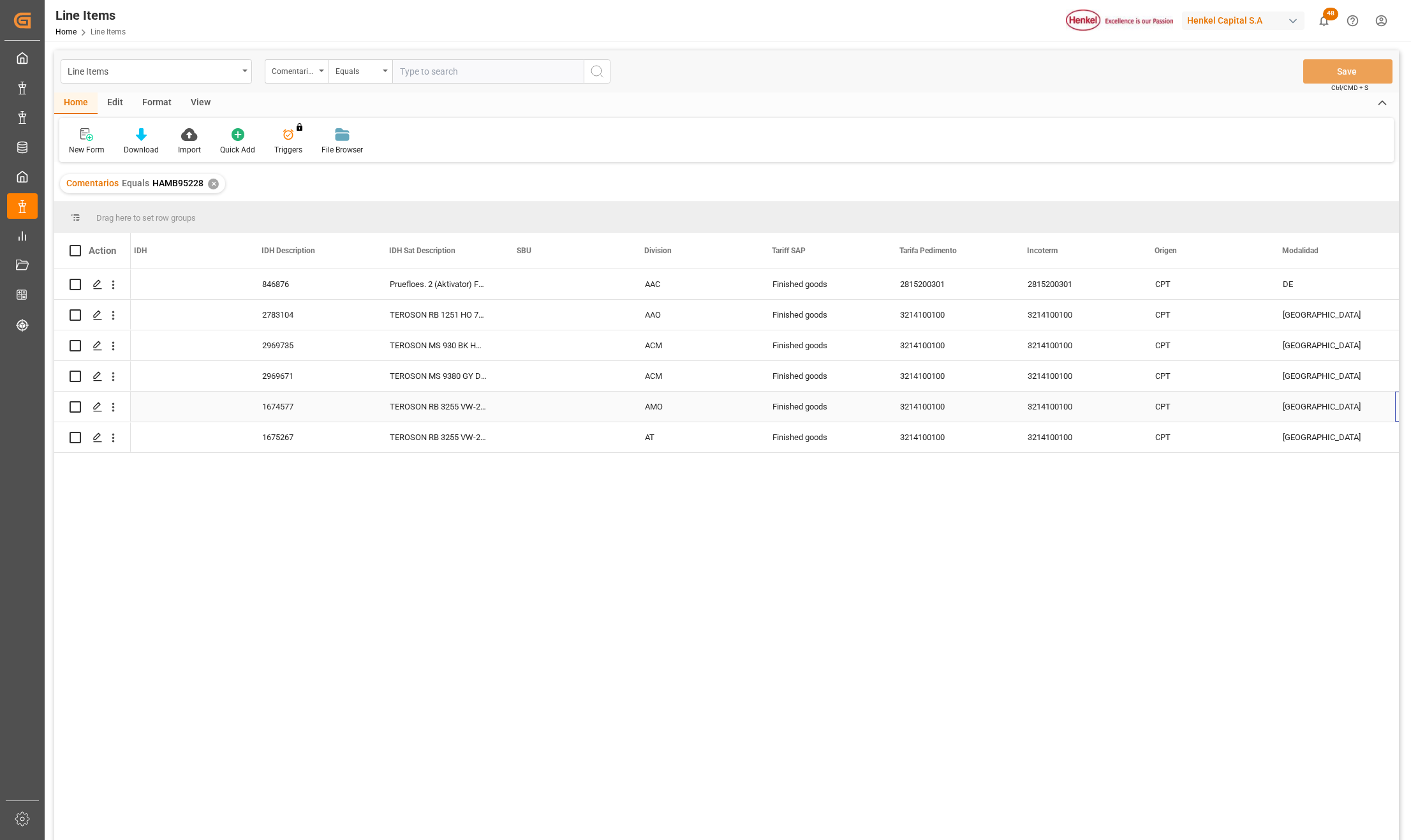
scroll to position [0, 1798]
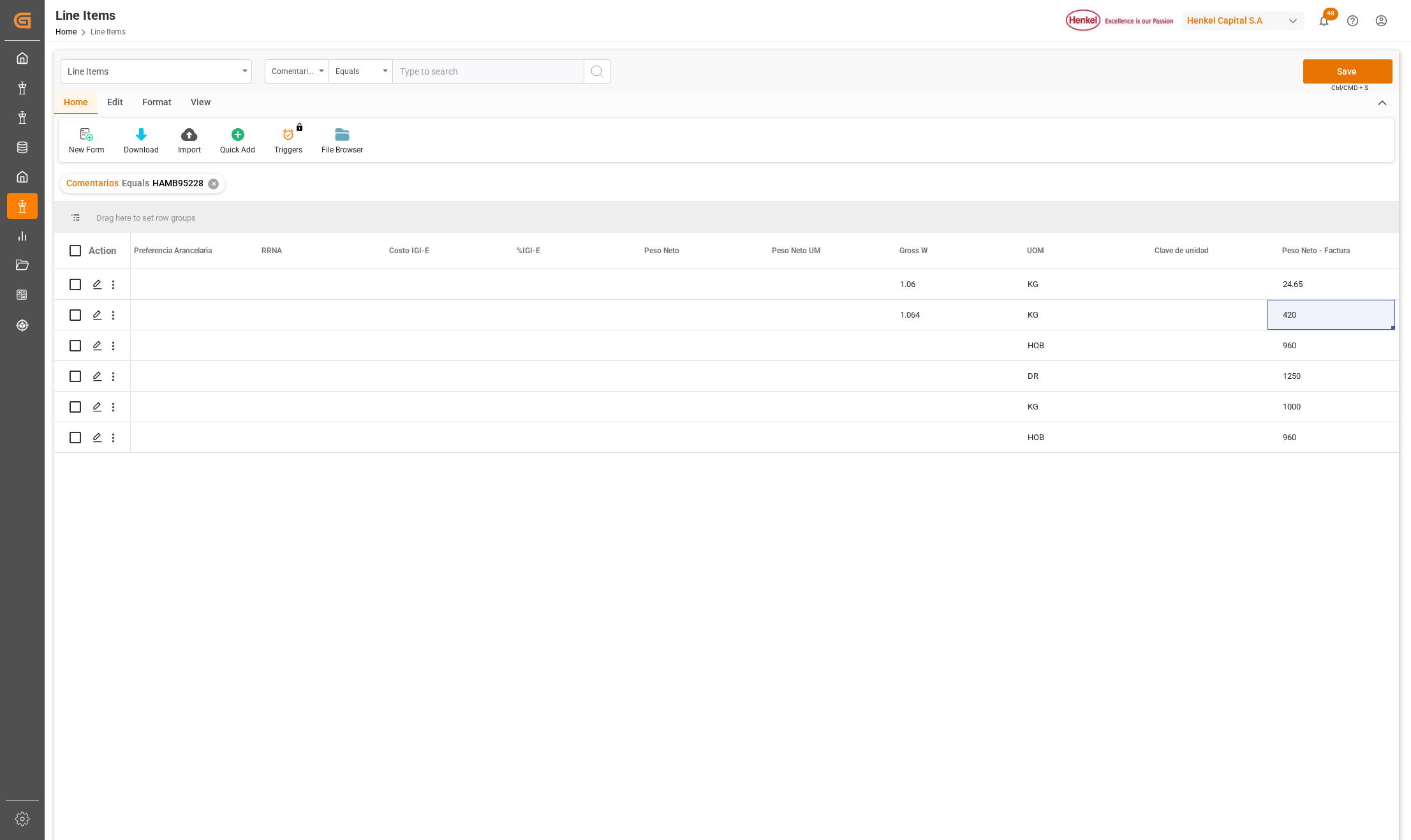
click at [198, 100] on div "View" at bounding box center [200, 103] width 39 height 22
click at [151, 134] on icon at bounding box center [144, 134] width 12 height 12
click at [152, 187] on div "New Item" at bounding box center [178, 181] width 124 height 27
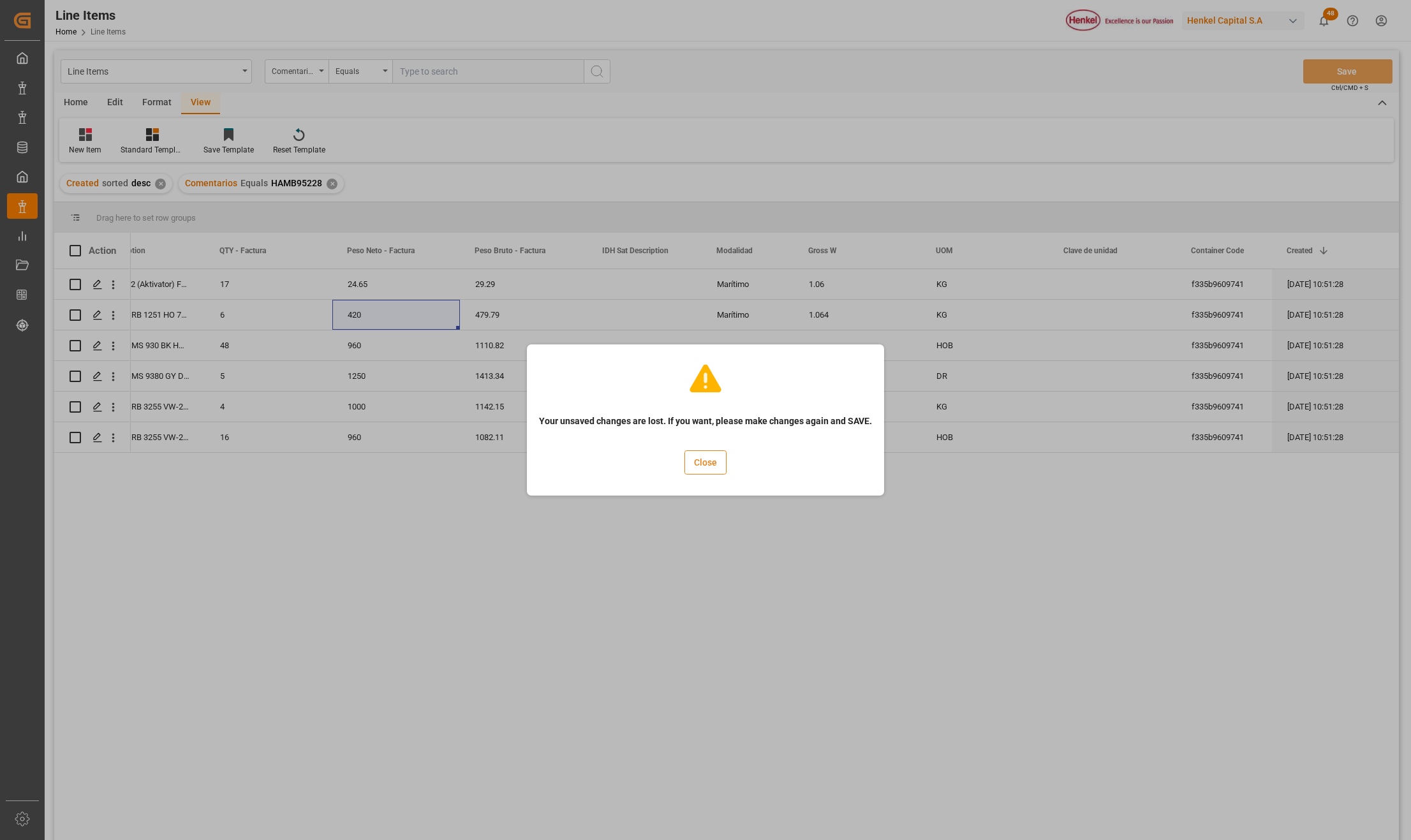
click at [709, 469] on button "Close" at bounding box center [706, 463] width 42 height 25
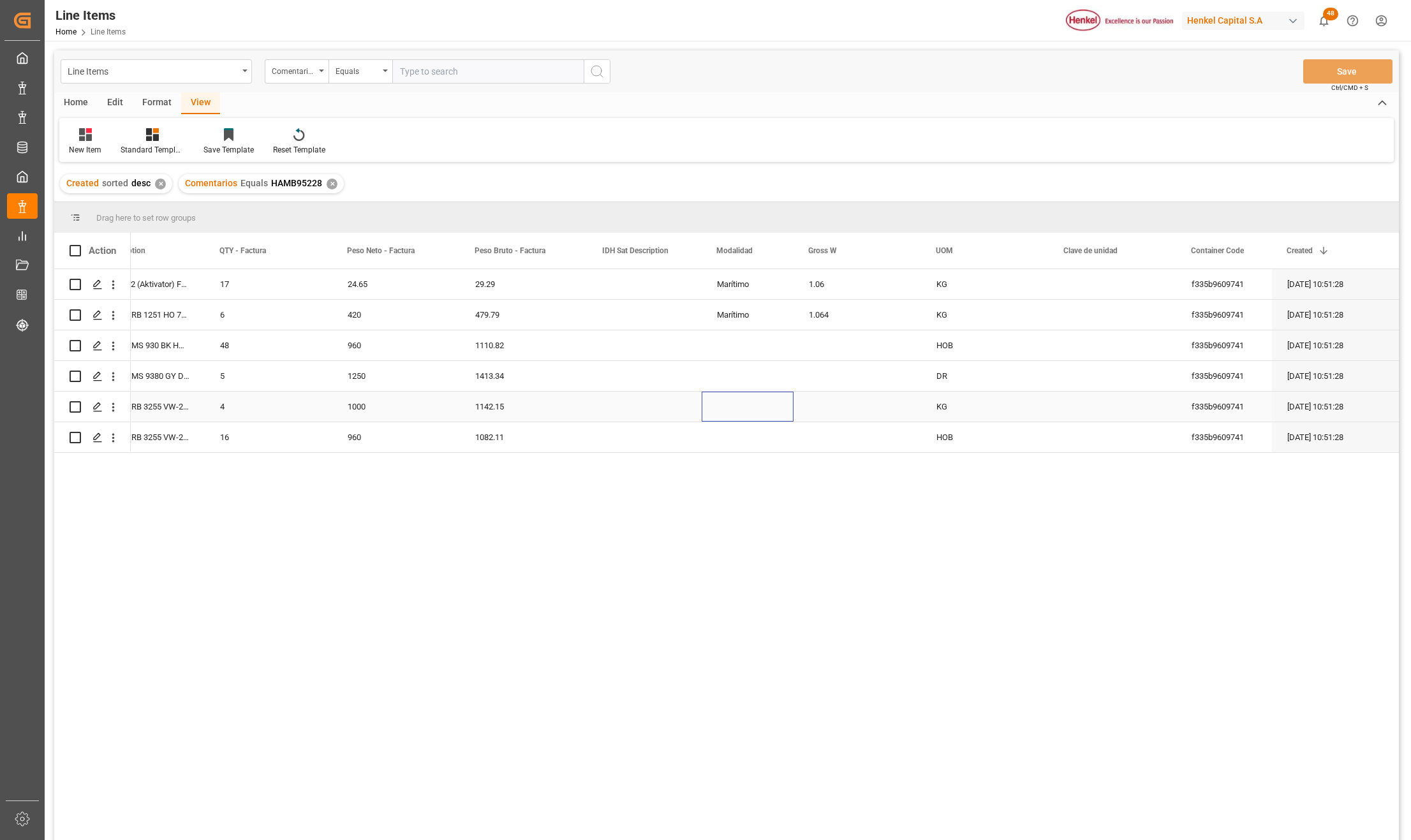
click at [766, 411] on div "Press SPACE to select this row." at bounding box center [747, 407] width 92 height 30
click at [418, 427] on div "960" at bounding box center [396, 438] width 128 height 30
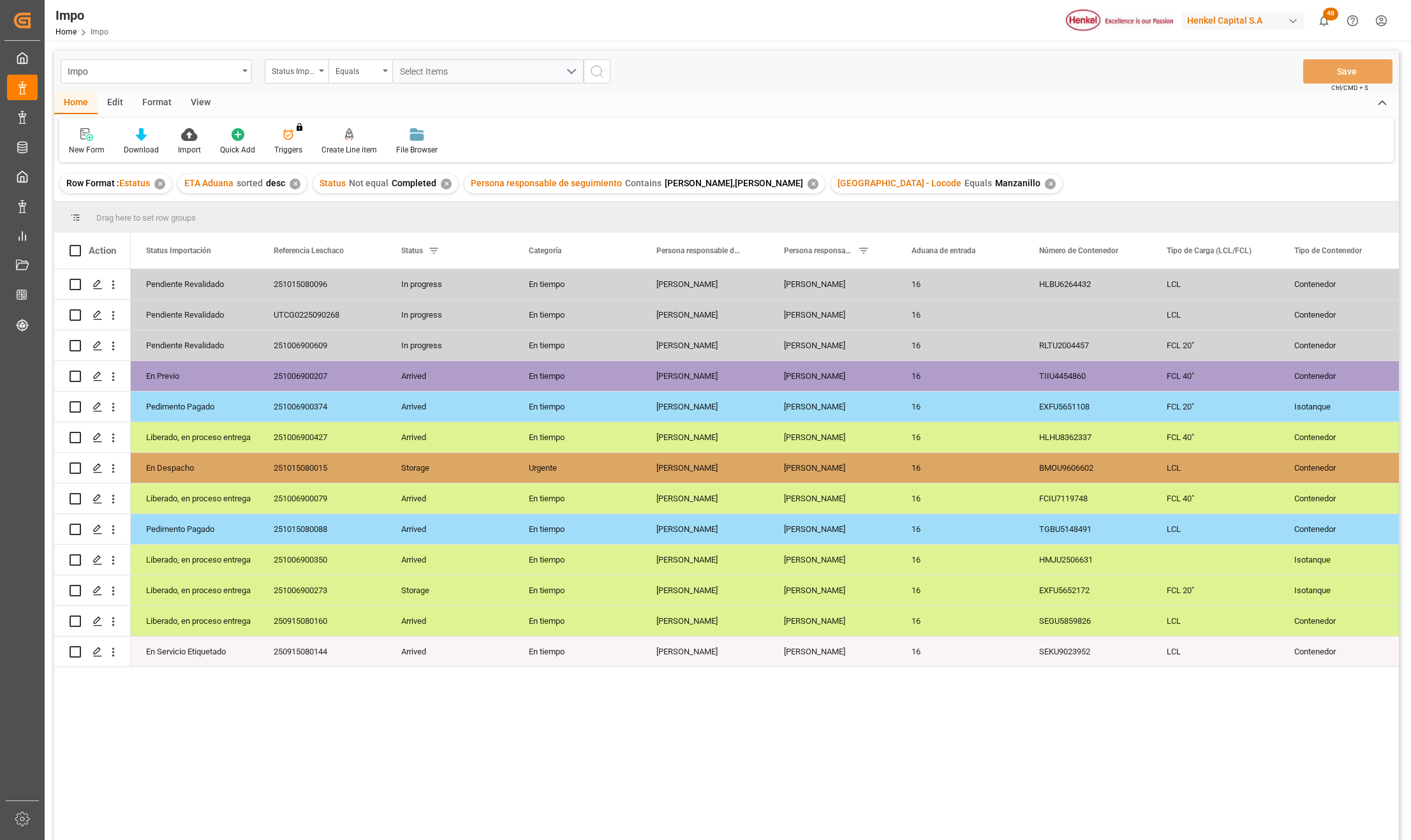
click at [164, 100] on div "Format" at bounding box center [156, 103] width 48 height 22
click at [87, 138] on icon at bounding box center [87, 135] width 9 height 10
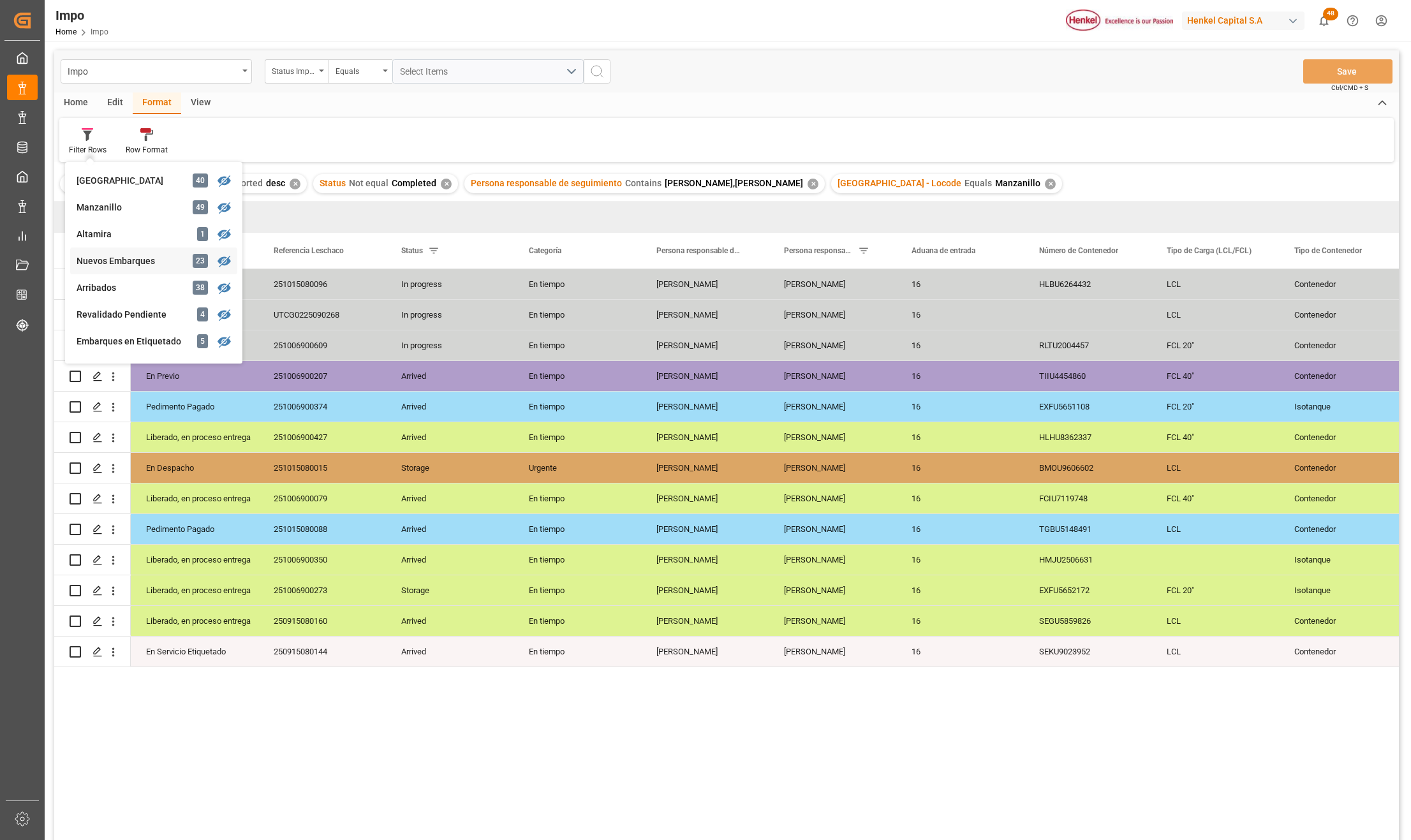
click at [126, 263] on div "Impo Status Importación Equals Select Items Save Ctrl/CMD + S Home Edit Format …" at bounding box center [726, 462] width 1345 height 824
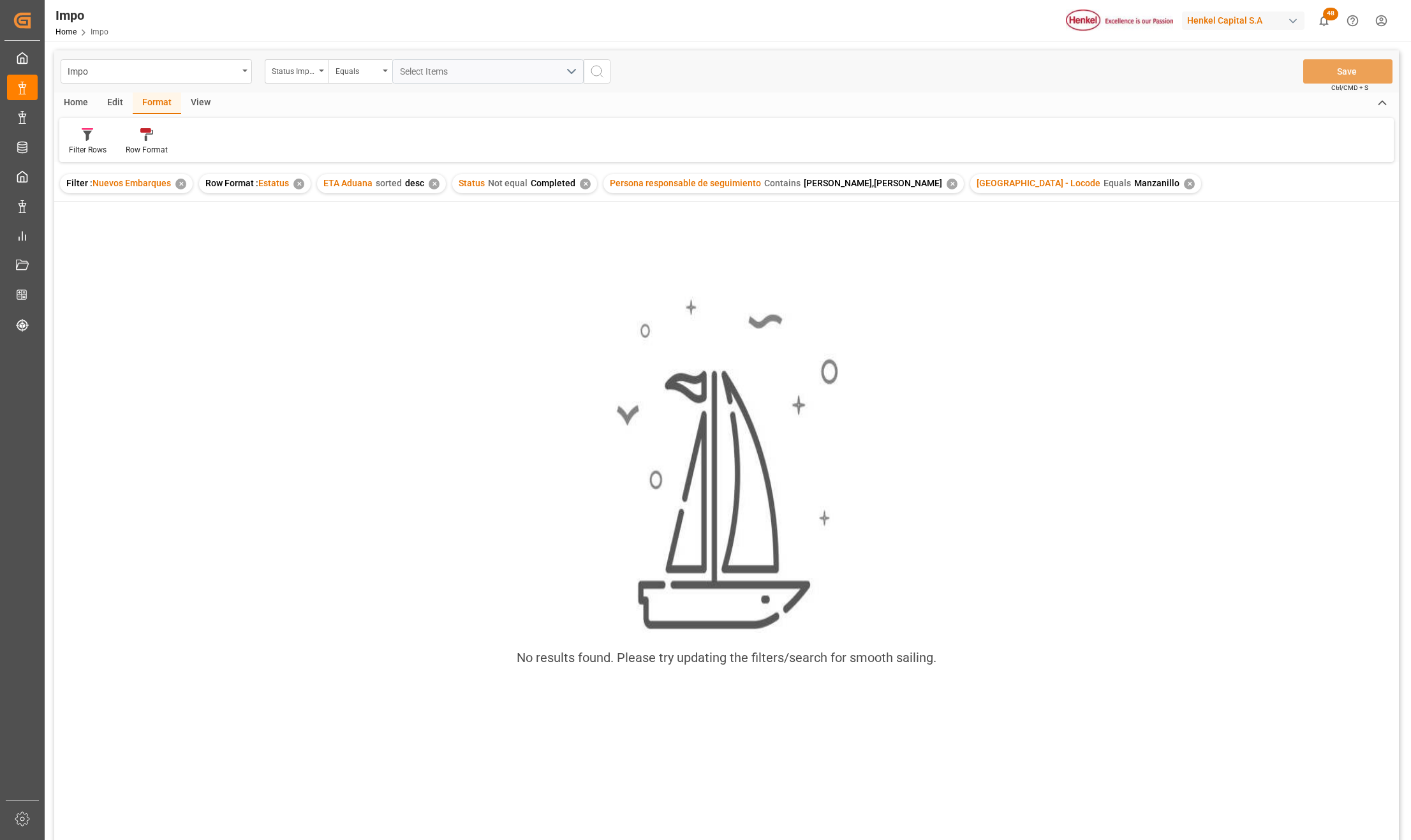
click at [1185, 184] on div "✕" at bounding box center [1189, 184] width 10 height 10
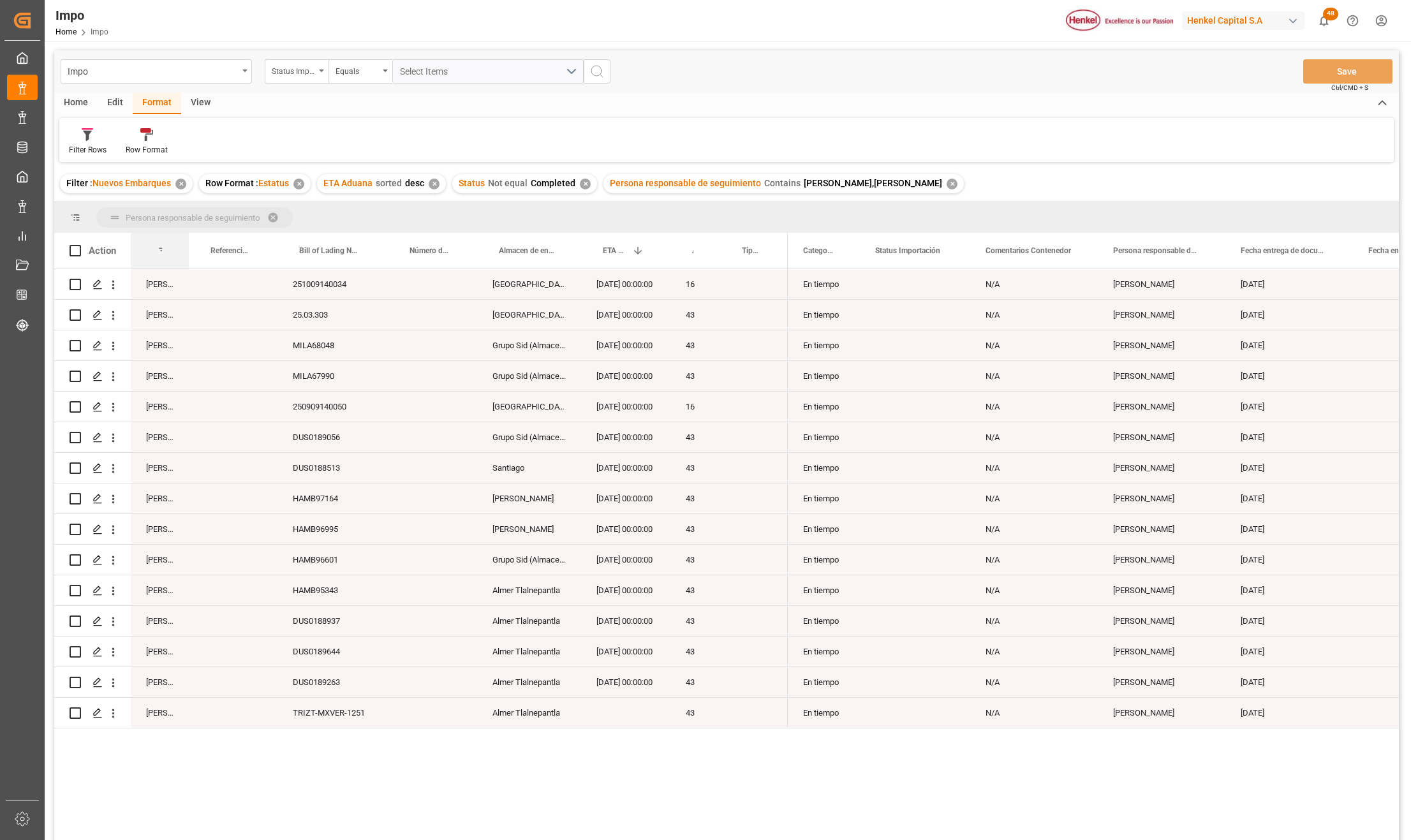
drag, startPoint x: 169, startPoint y: 243, endPoint x: 166, endPoint y: 228, distance: 15.3
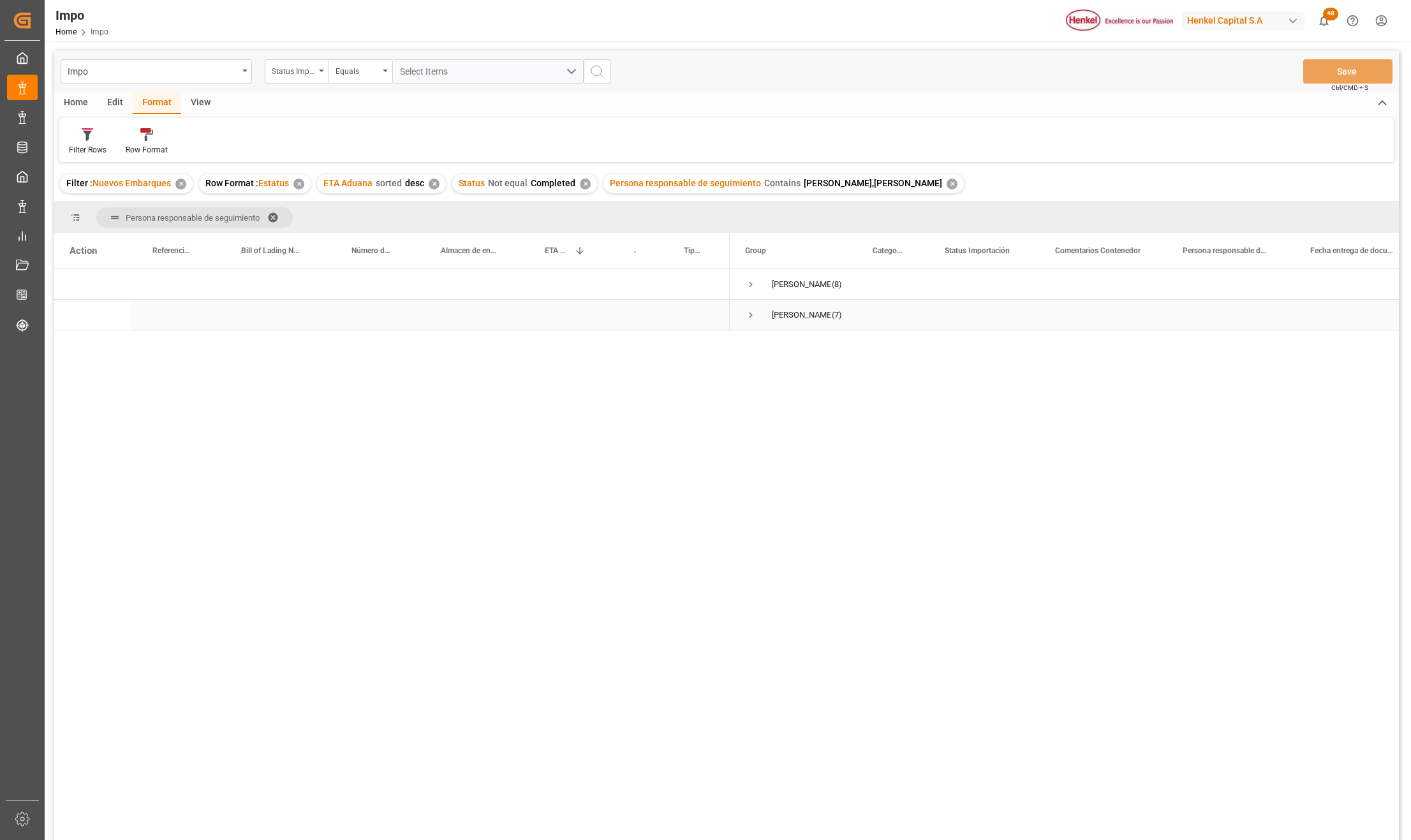
click at [636, 308] on div "Press SPACE to select this row." at bounding box center [637, 315] width 50 height 30
click at [752, 314] on span "Press SPACE to select this row." at bounding box center [751, 315] width 11 height 11
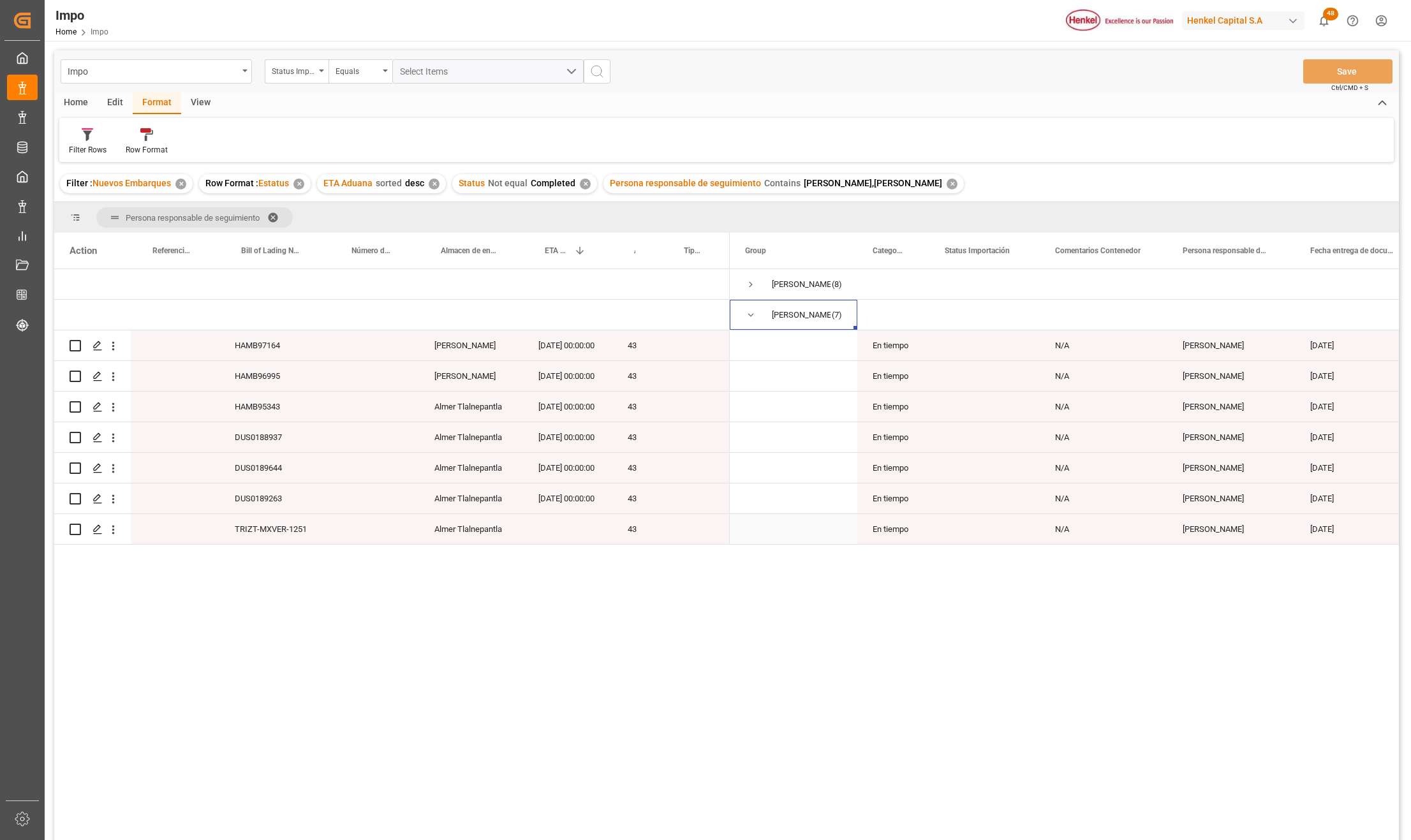
click at [519, 535] on div "Almer Tlalnepantla" at bounding box center [472, 529] width 104 height 30
click at [276, 532] on div "TRIZT-MXVER-1251" at bounding box center [275, 529] width 111 height 30
click at [290, 504] on div "DUS0189263" at bounding box center [275, 499] width 111 height 30
click at [277, 493] on div "DUS0189263" at bounding box center [275, 499] width 111 height 30
click at [209, 480] on div "Press SPACE to select this row." at bounding box center [175, 468] width 89 height 30
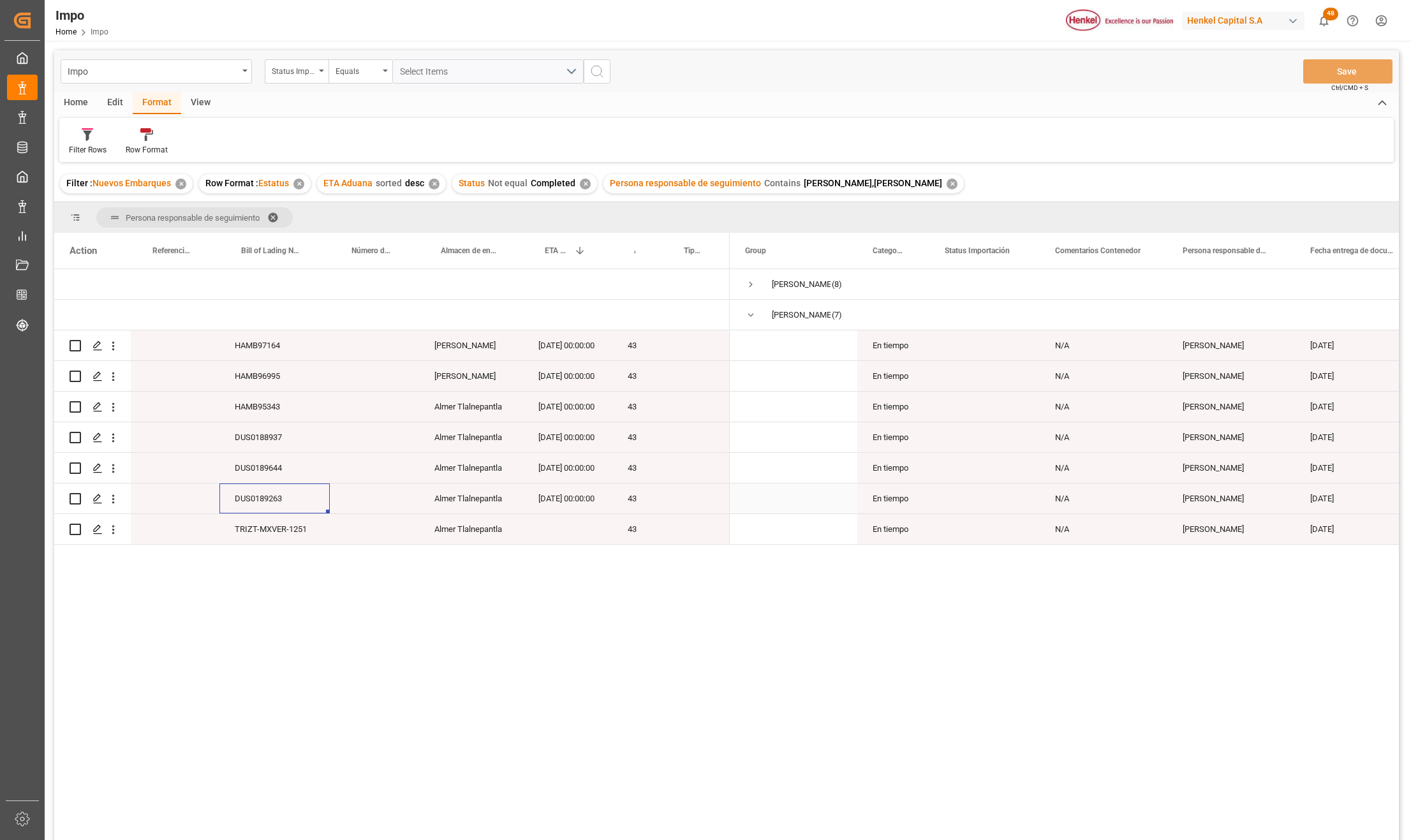
click at [268, 503] on div "DUS0189263" at bounding box center [275, 499] width 111 height 30
click at [284, 475] on div "DUS0189644" at bounding box center [275, 468] width 111 height 30
click at [289, 499] on div "DUS0189263" at bounding box center [275, 499] width 111 height 30
click at [267, 478] on div "DUS0189644" at bounding box center [275, 468] width 111 height 30
click at [287, 437] on div "DUS0188937" at bounding box center [275, 438] width 111 height 30
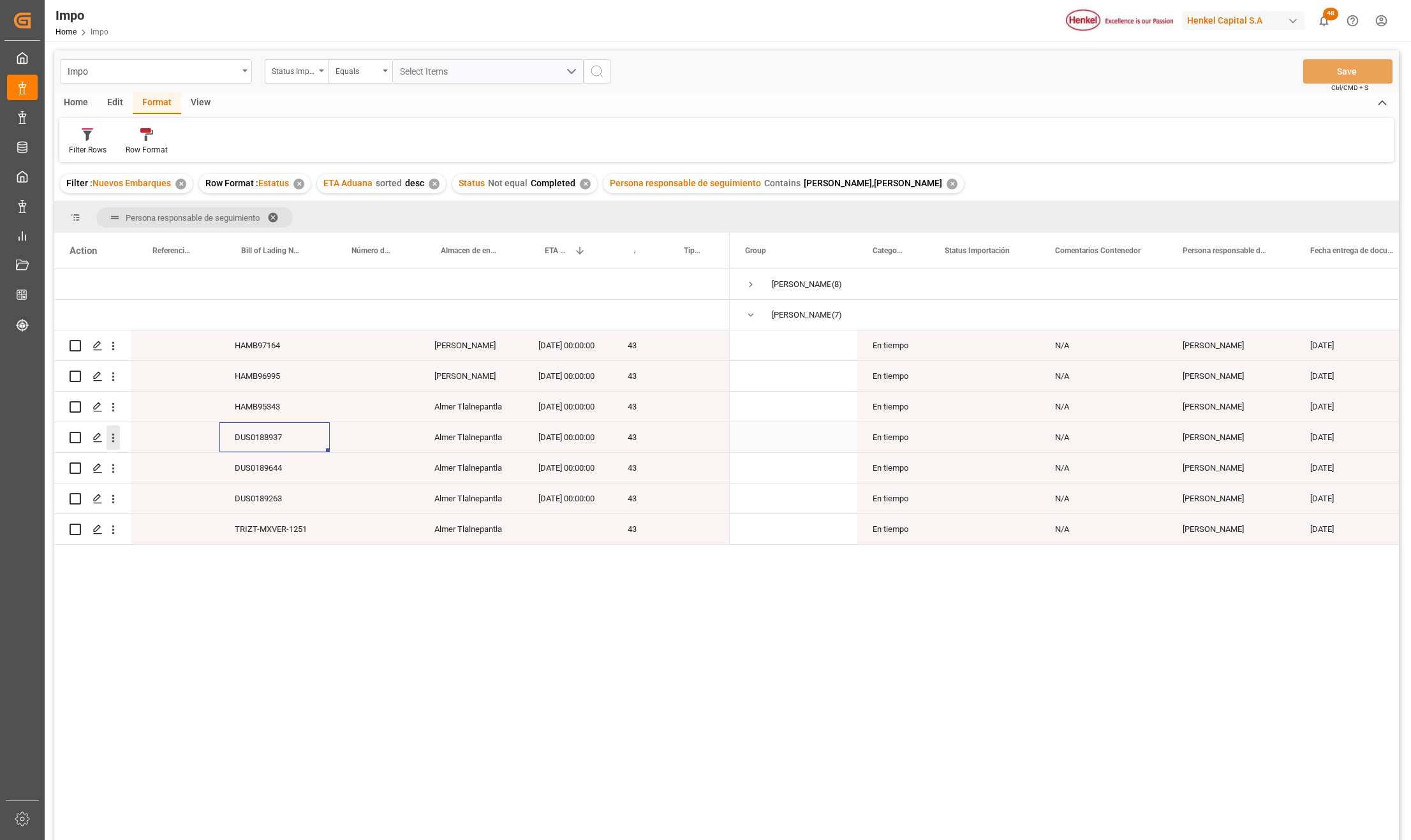
click at [116, 439] on icon "open menu" at bounding box center [114, 438] width 13 height 13
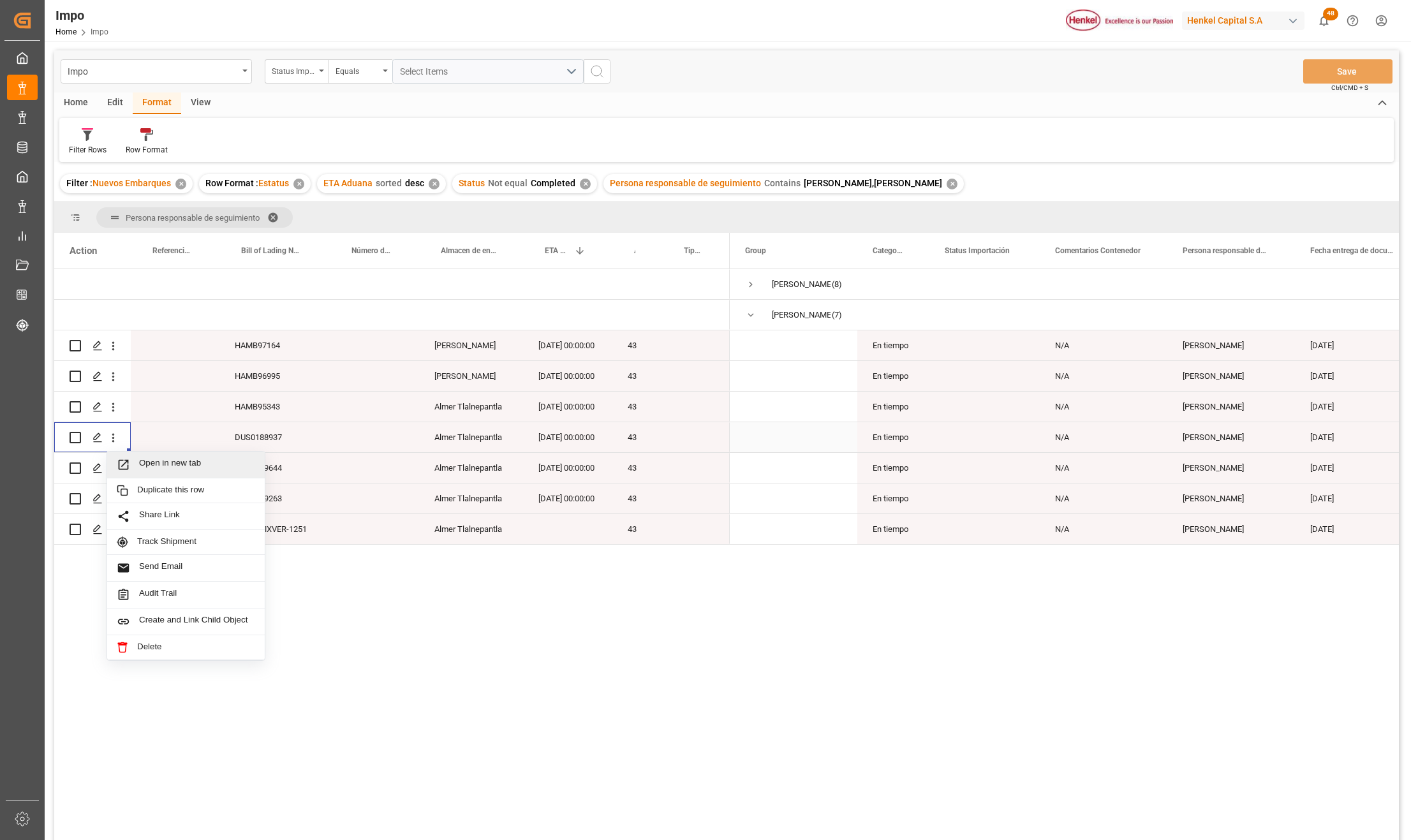
click at [148, 470] on span "Open in new tab" at bounding box center [197, 465] width 116 height 13
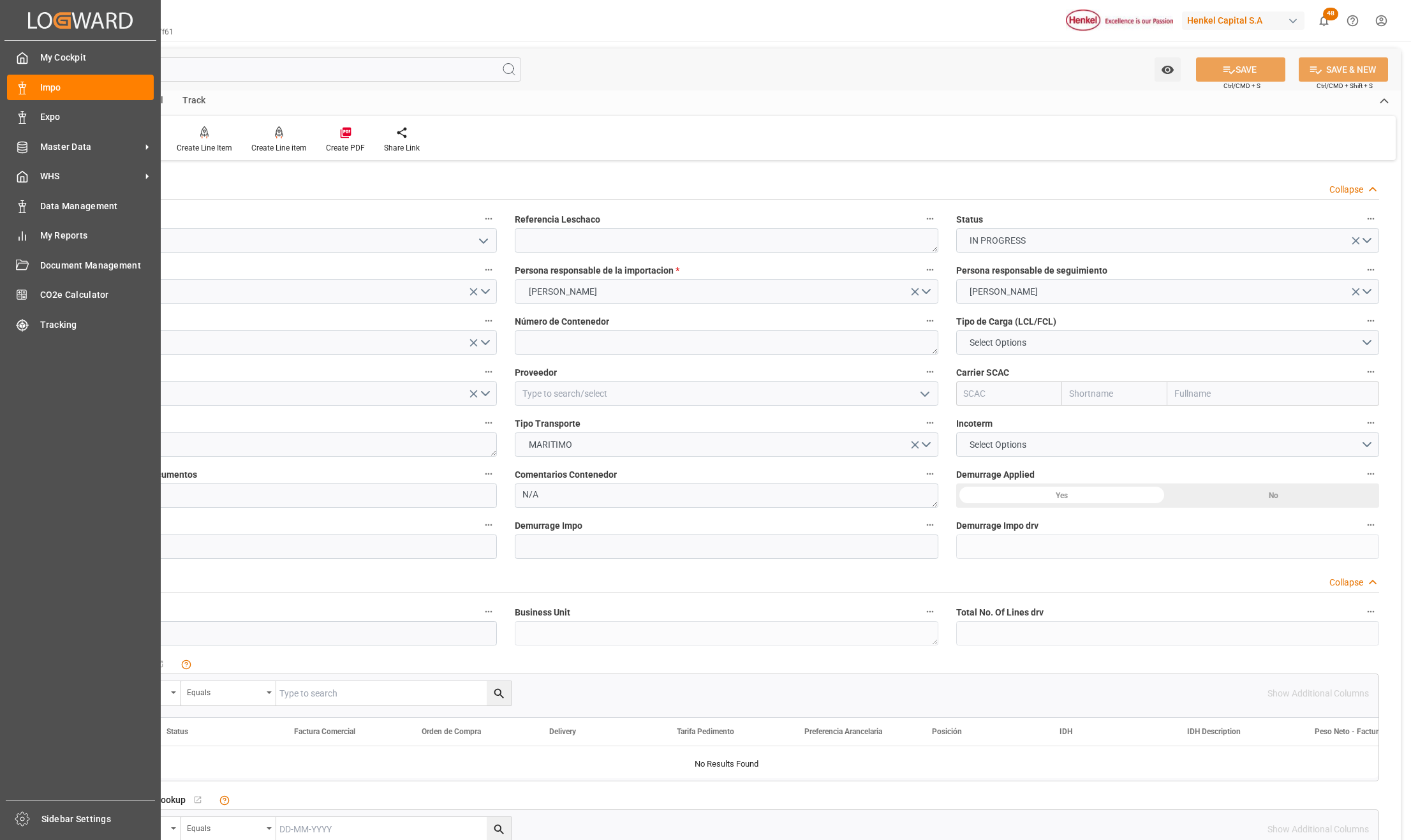
type input "[DATE]"
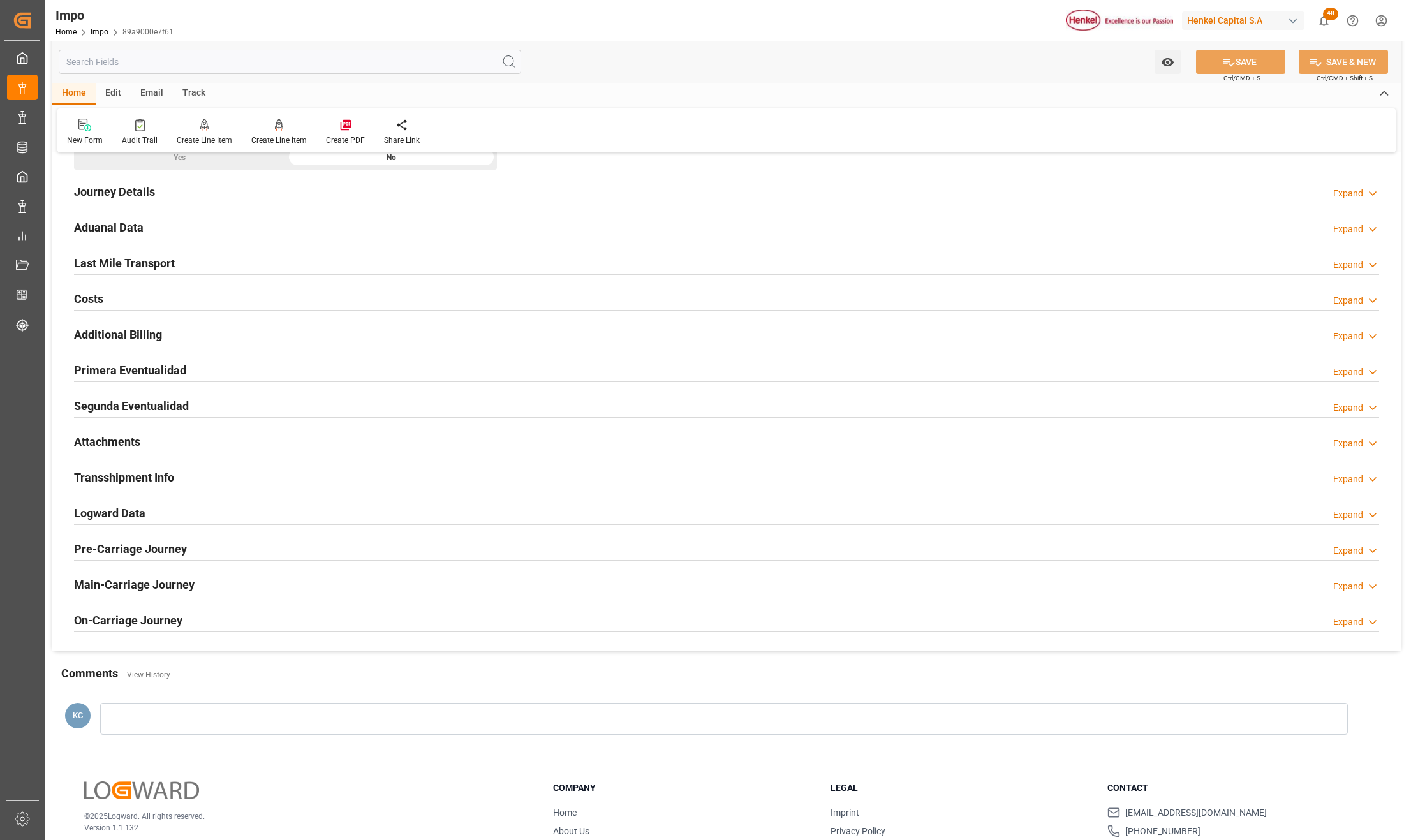
scroll to position [850, 0]
click at [75, 448] on h2 "Attachments" at bounding box center [107, 441] width 66 height 17
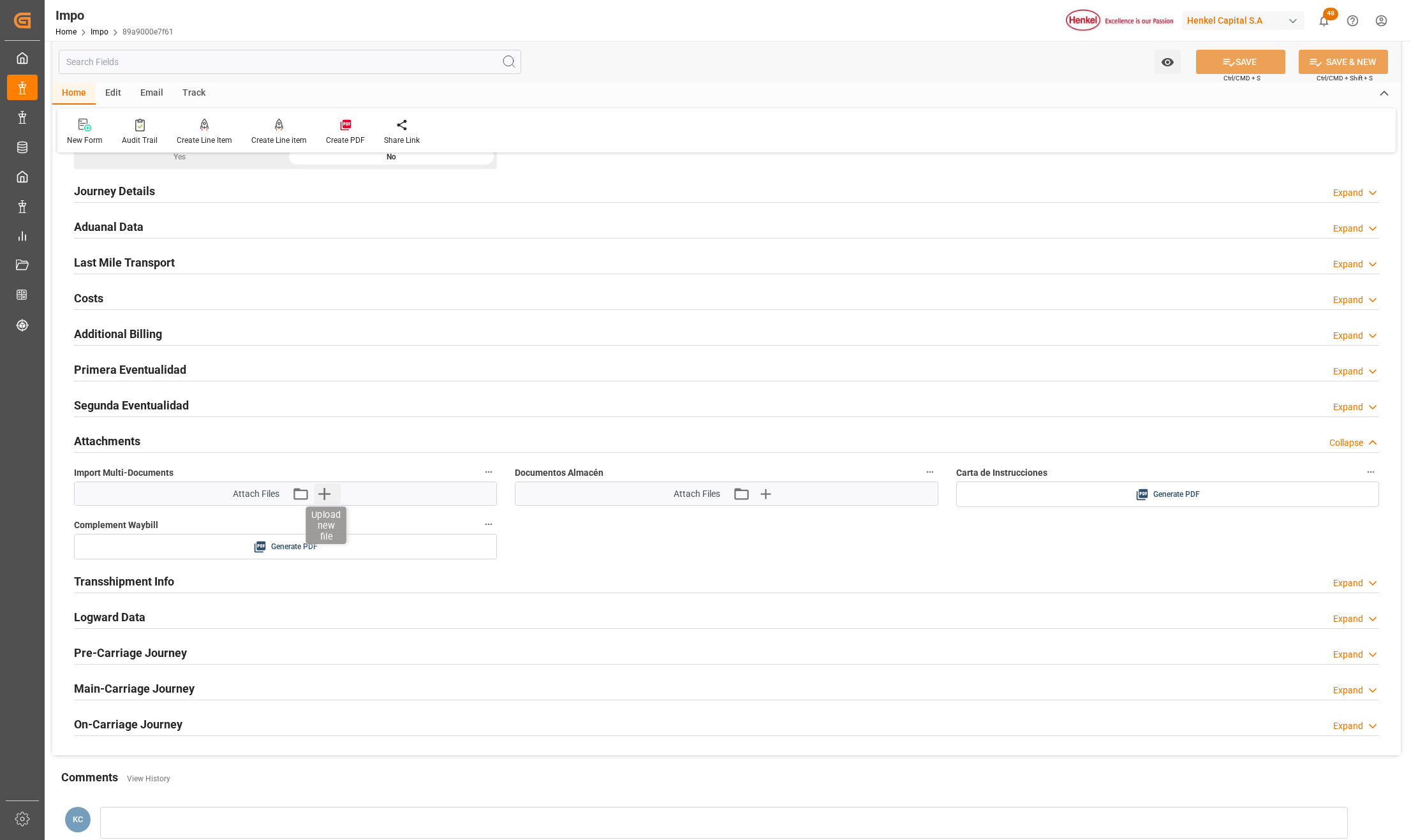
click at [326, 491] on icon "button" at bounding box center [325, 494] width 21 height 21
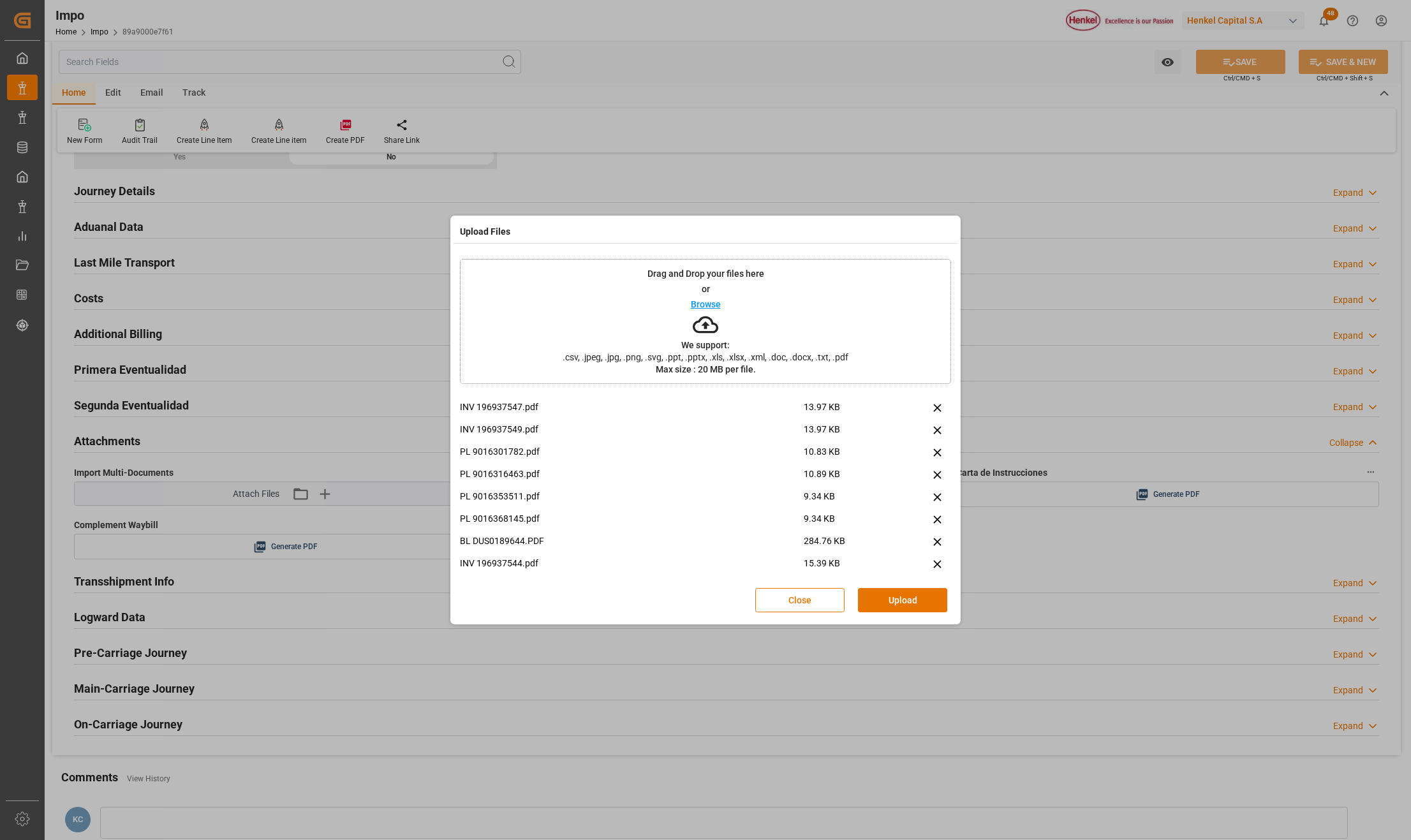
click at [911, 582] on div "Close Upload" at bounding box center [706, 600] width 491 height 42
click at [906, 595] on button "Upload" at bounding box center [902, 600] width 89 height 25
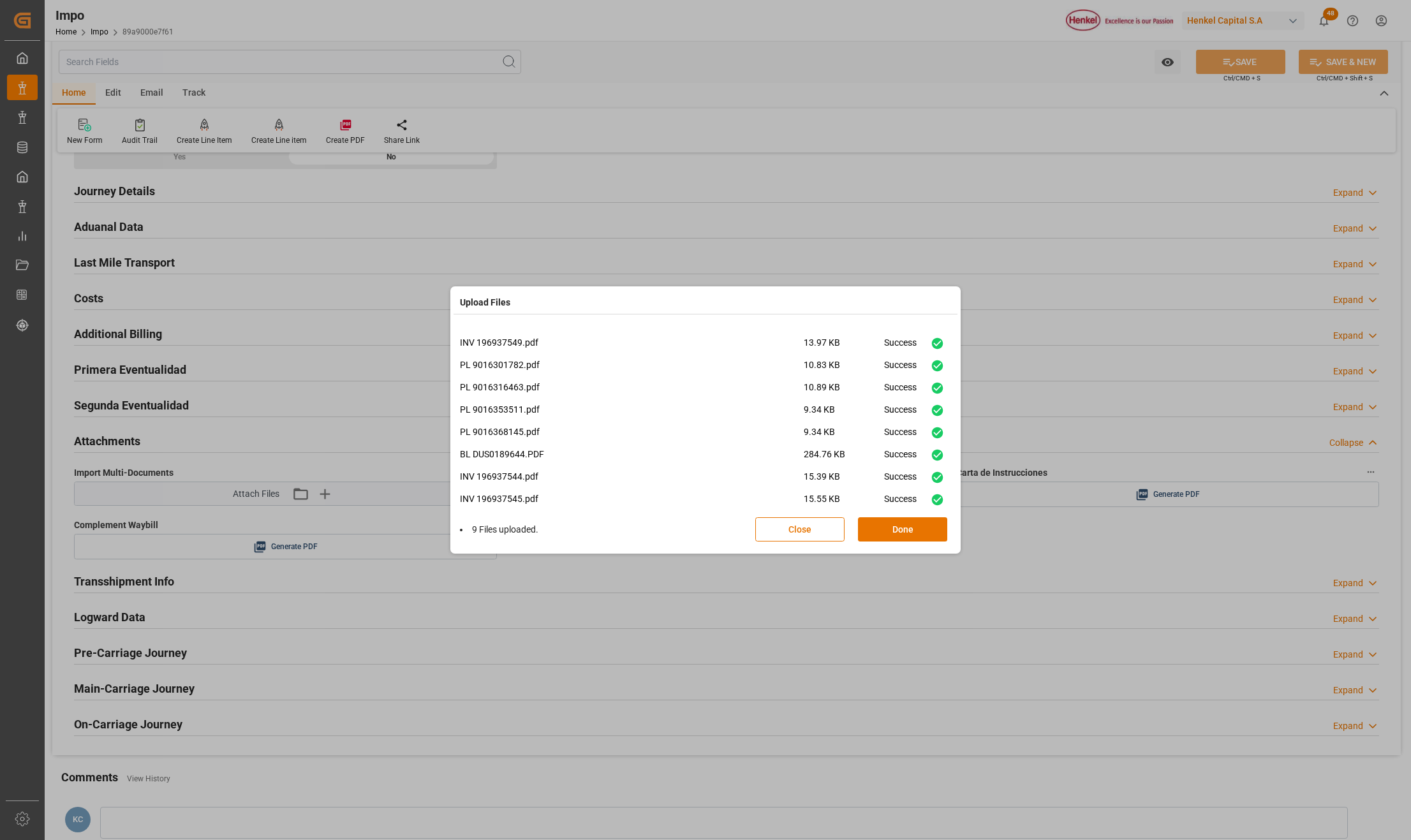
scroll to position [31, 0]
drag, startPoint x: 908, startPoint y: 529, endPoint x: 26, endPoint y: 559, distance: 882.5
click at [908, 529] on button "Done" at bounding box center [902, 529] width 89 height 25
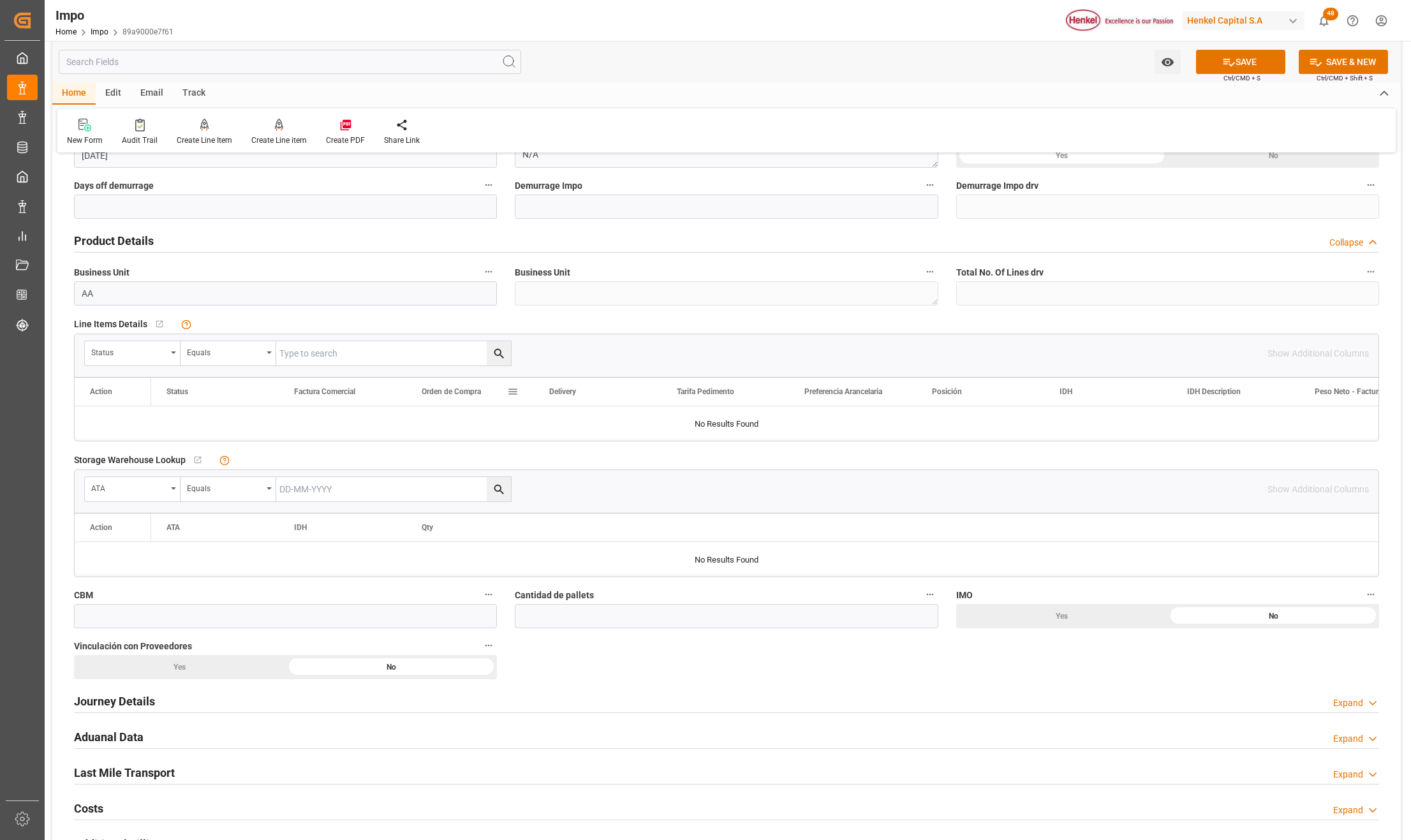
scroll to position [0, 0]
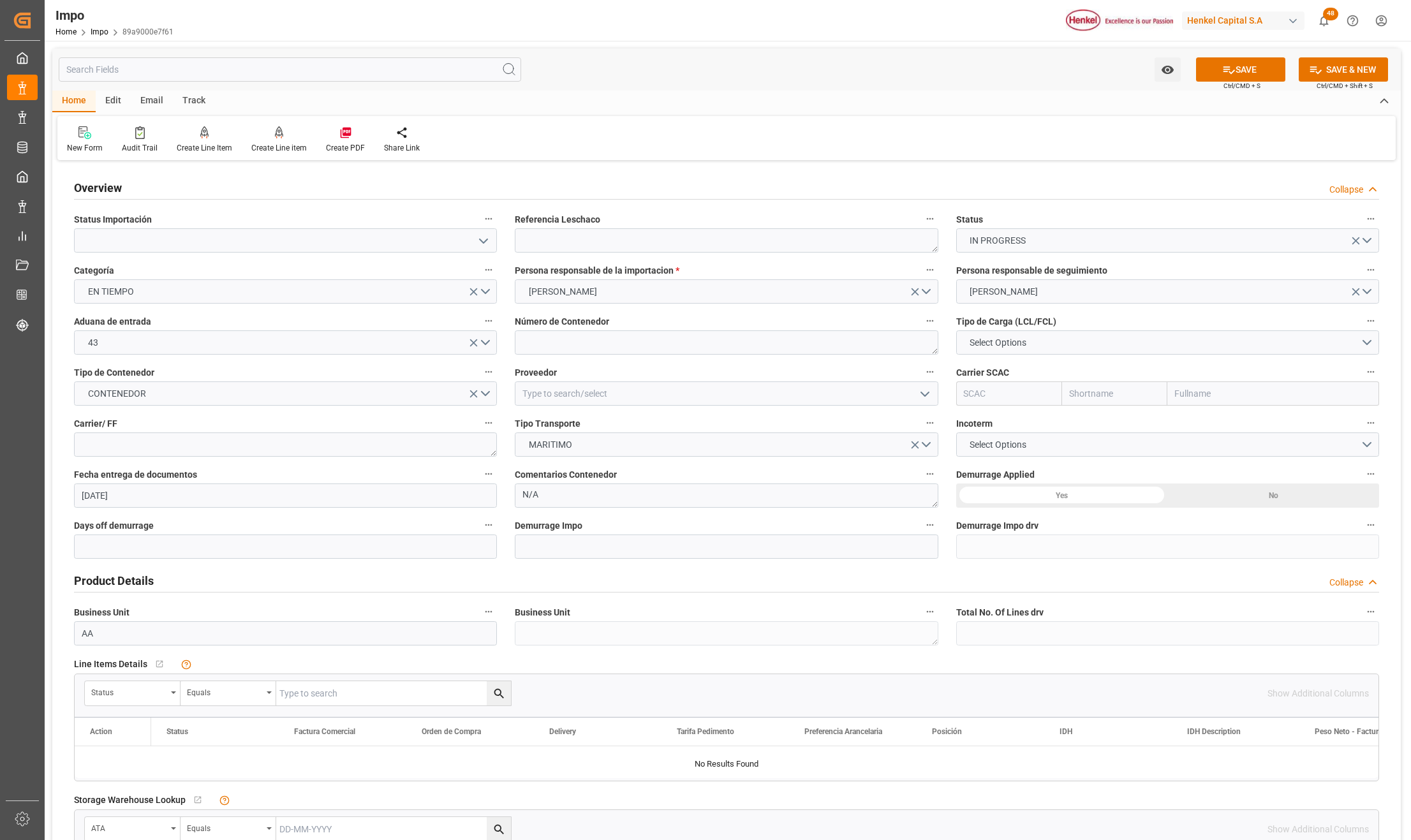
click at [481, 238] on icon "open menu" at bounding box center [484, 241] width 15 height 15
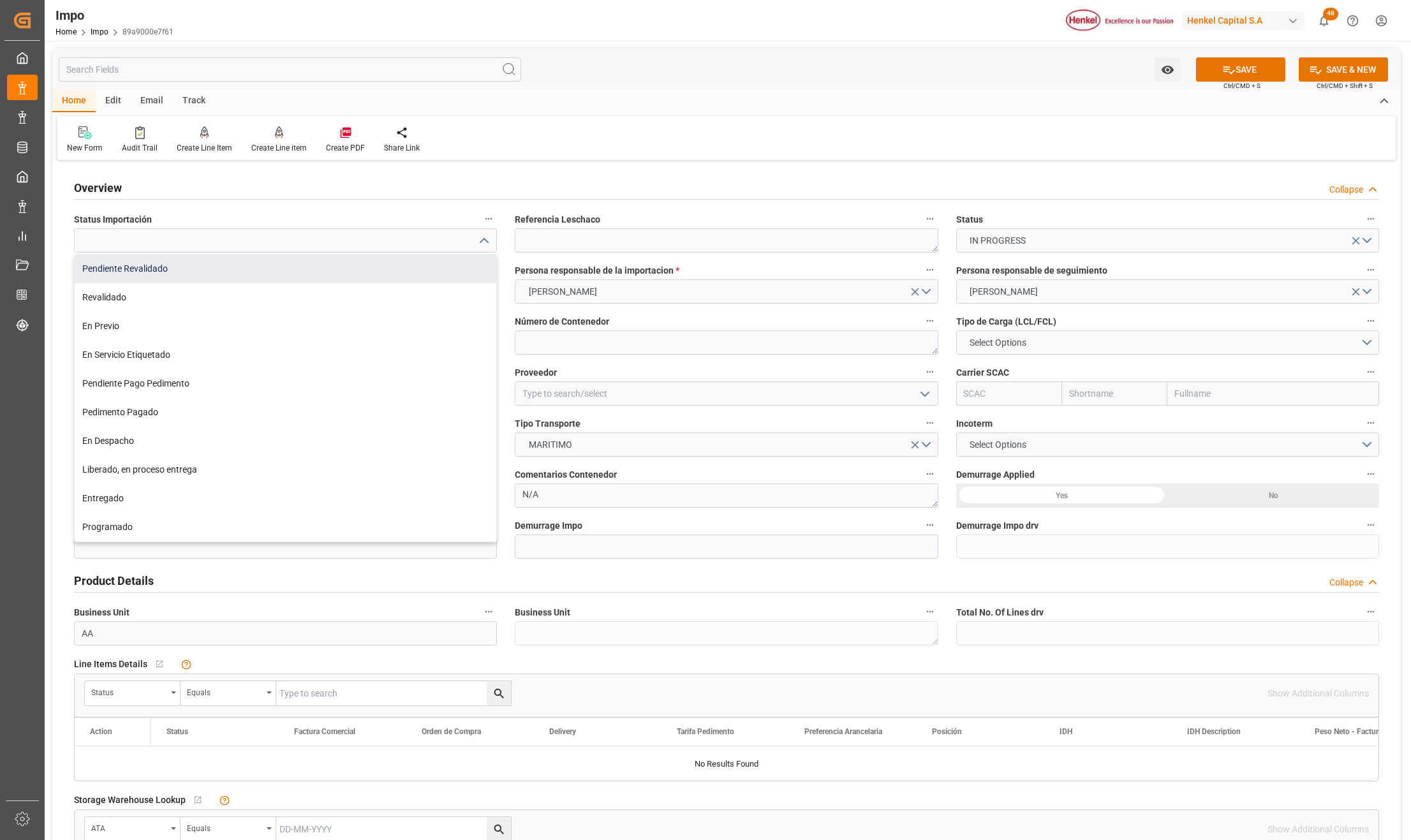
click at [151, 272] on div "Pendiente Revalidado" at bounding box center [285, 269] width 421 height 28
type input "Pendiente Revalidado"
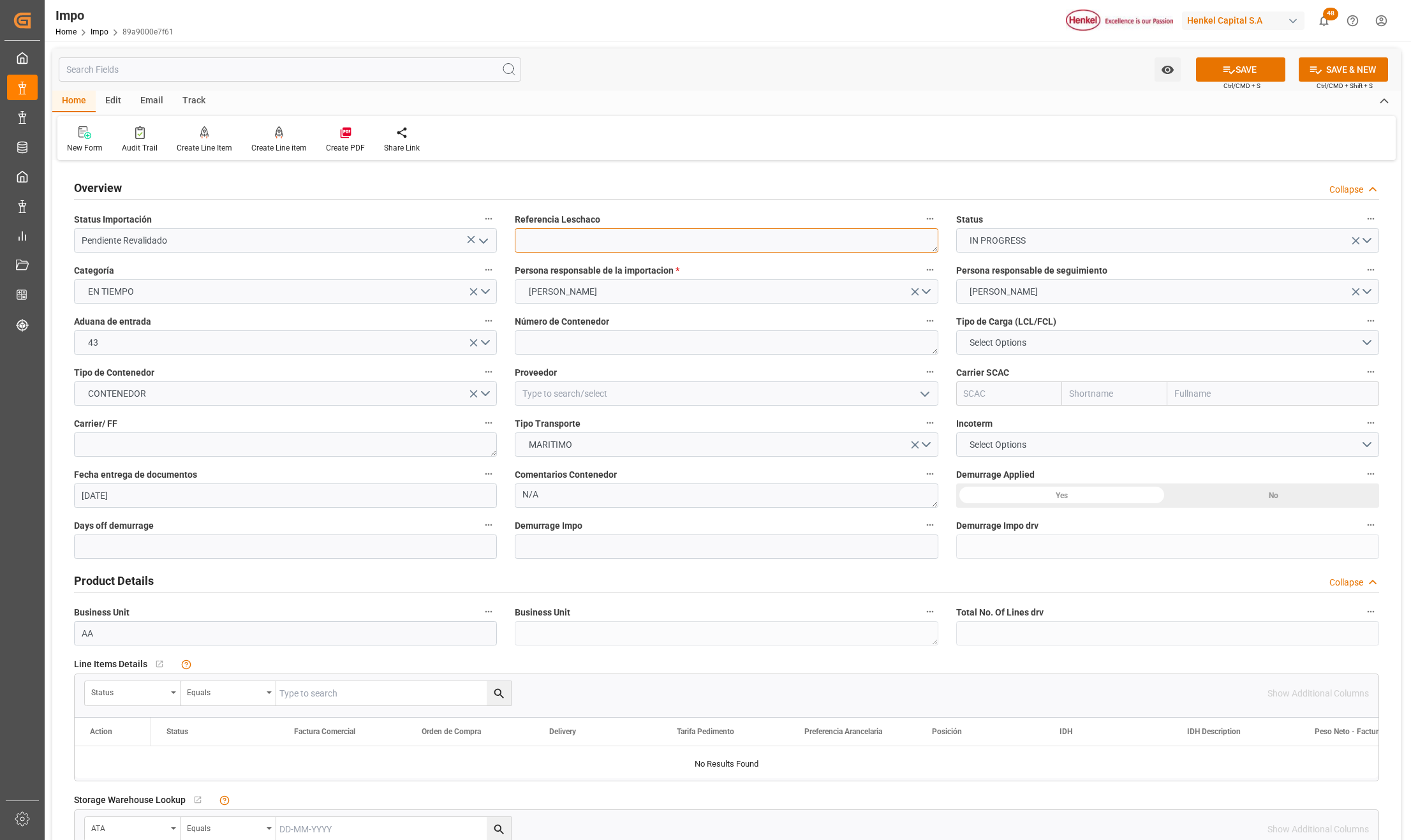
click at [532, 245] on textarea at bounding box center [726, 241] width 423 height 25
paste textarea "DUS0189644"
type textarea "DUS0189644"
click at [547, 343] on textarea at bounding box center [726, 343] width 423 height 25
drag, startPoint x: 540, startPoint y: 343, endPoint x: 585, endPoint y: 346, distance: 45.1
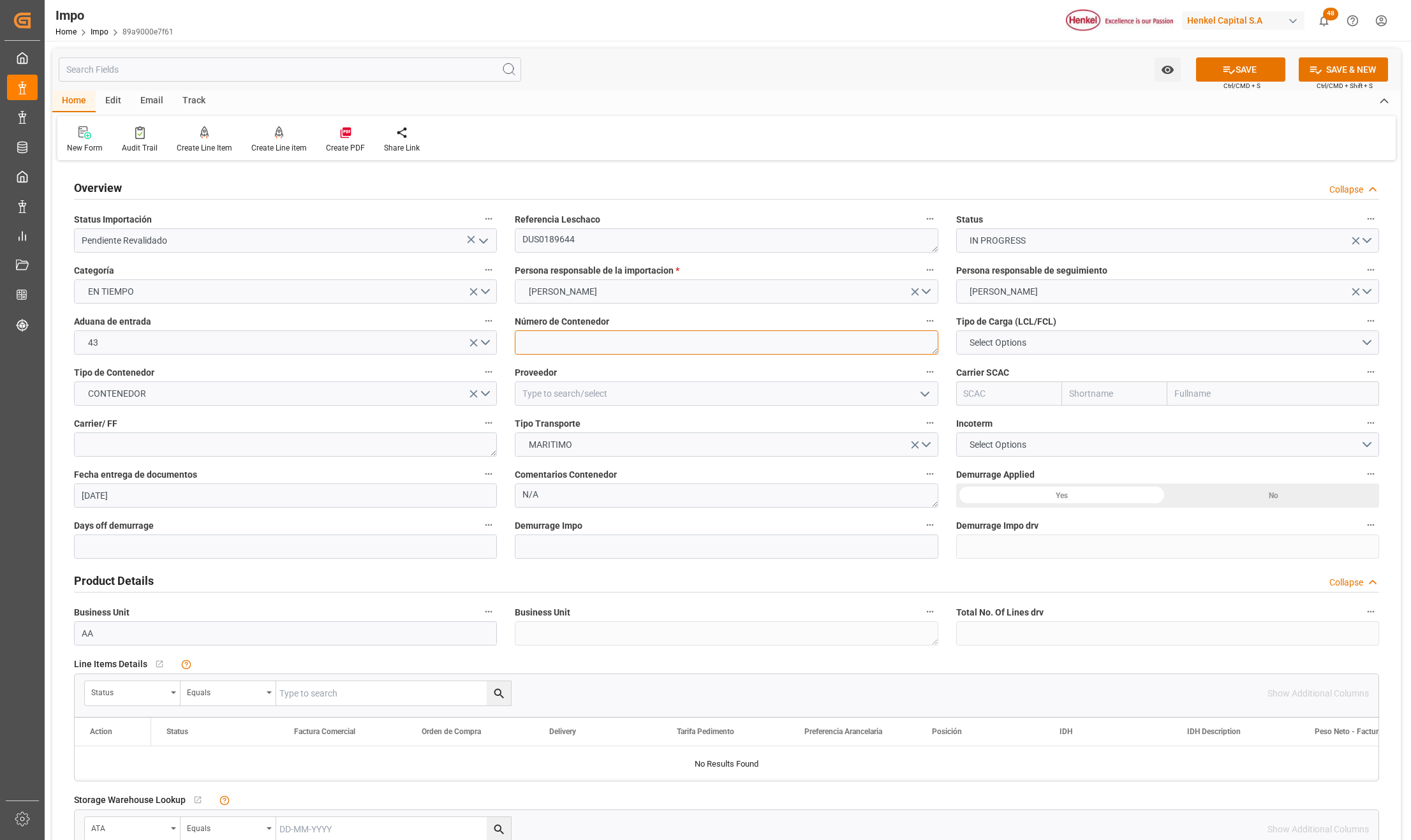
click at [540, 343] on textarea at bounding box center [726, 343] width 423 height 25
paste textarea "MSNU3541930"
type textarea "MSNU3541930"
click at [975, 340] on span "Select Options" at bounding box center [997, 343] width 69 height 13
click at [993, 376] on div "FCL 20"" at bounding box center [1168, 372] width 421 height 27
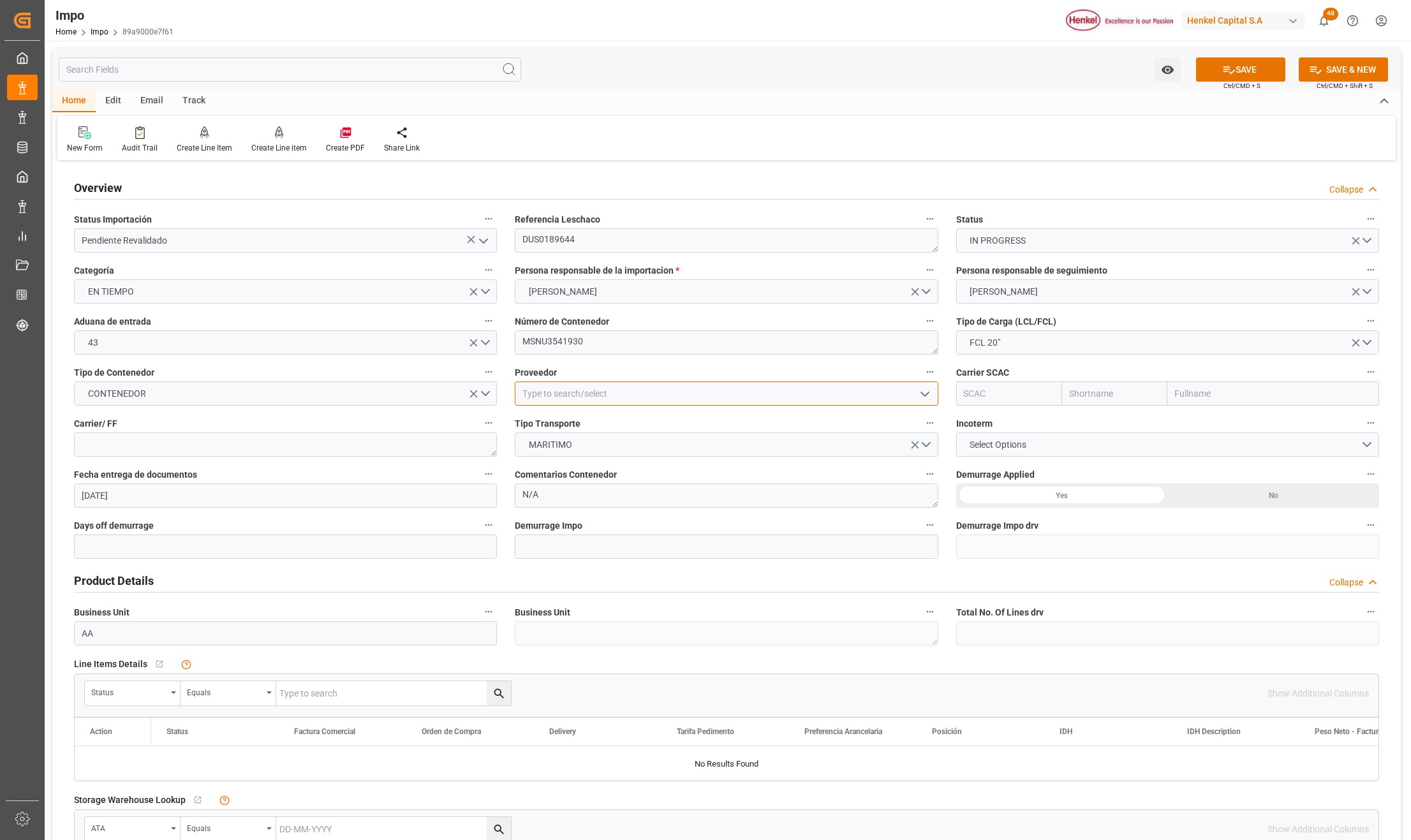
click at [621, 397] on input at bounding box center [726, 394] width 423 height 25
click at [578, 398] on input at bounding box center [726, 394] width 423 height 25
click at [652, 419] on div "HENKEL GLOBAL SUPPLY CHAIN B.V." at bounding box center [725, 422] width 421 height 28
type input "HENKEL GLOBAL SUPPLY CHAIN B.V."
click at [1212, 394] on input "text" at bounding box center [1274, 394] width 212 height 25
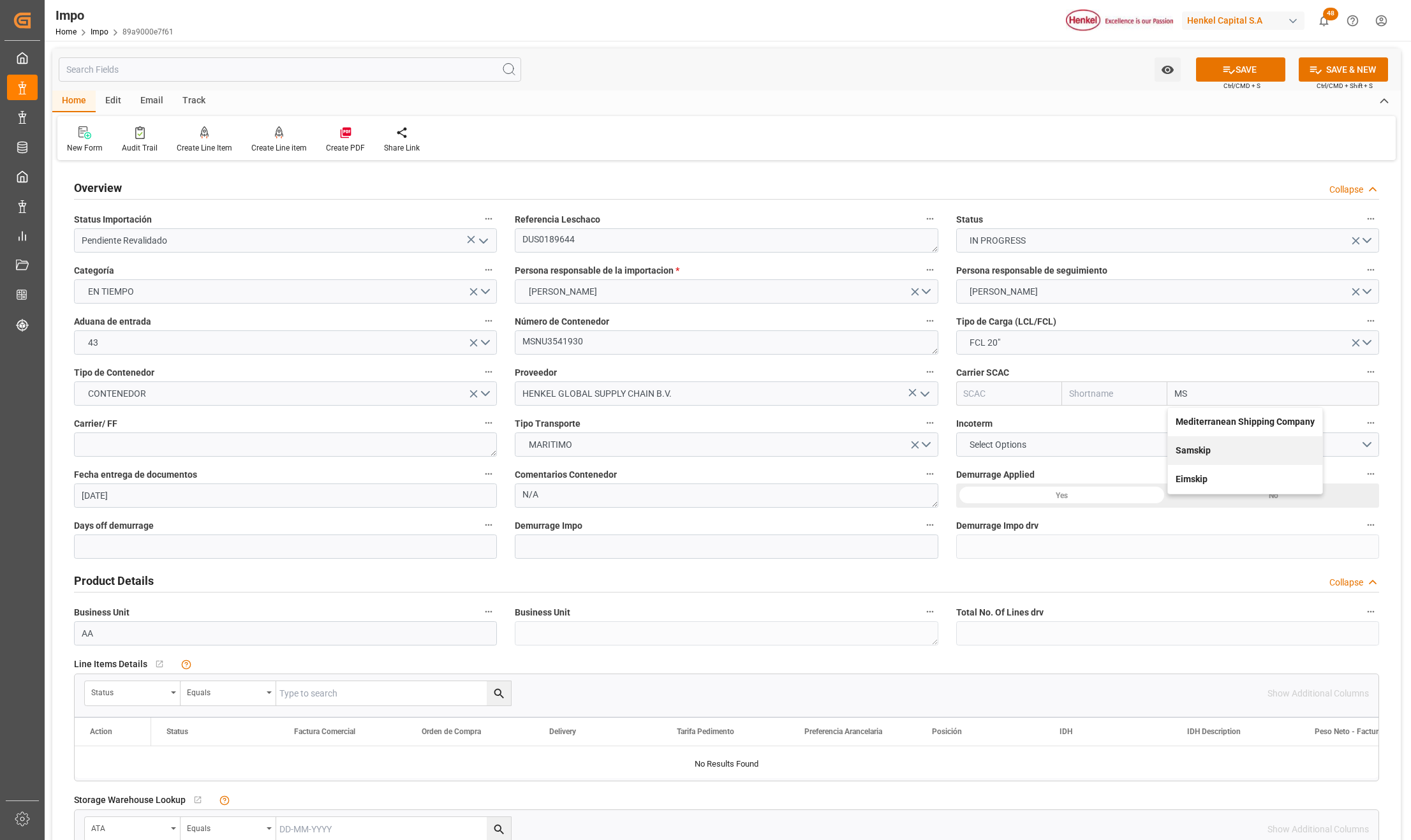
type input "MSC"
click at [1206, 420] on b "Mediterranean Shipping Company" at bounding box center [1245, 421] width 139 height 10
type input "MSCU"
type input "MSC"
type input "Mediterranean Shipping Company"
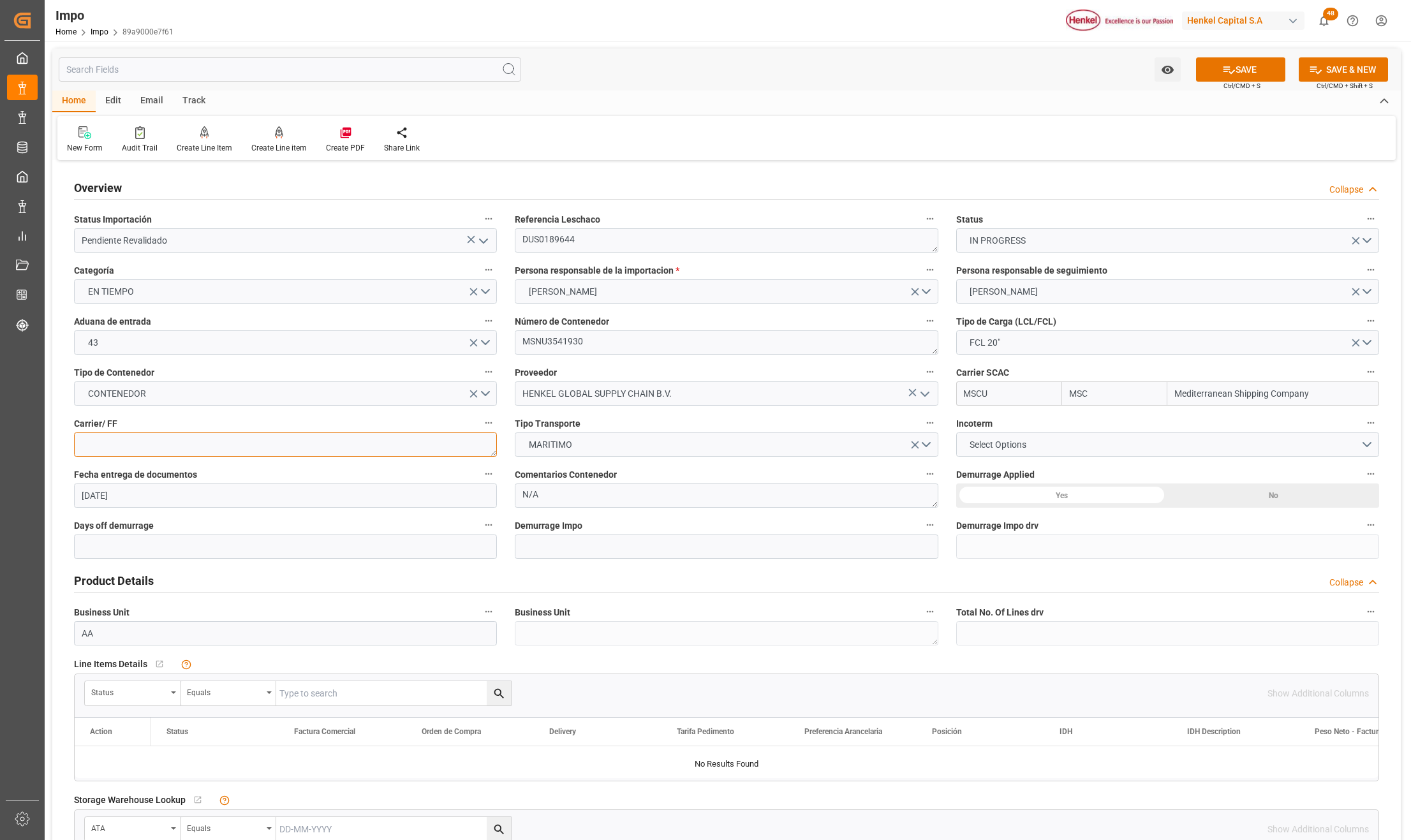
click at [140, 436] on textarea at bounding box center [285, 445] width 423 height 25
type textarea "DSV"
click at [1001, 445] on span "Select Options" at bounding box center [997, 445] width 69 height 13
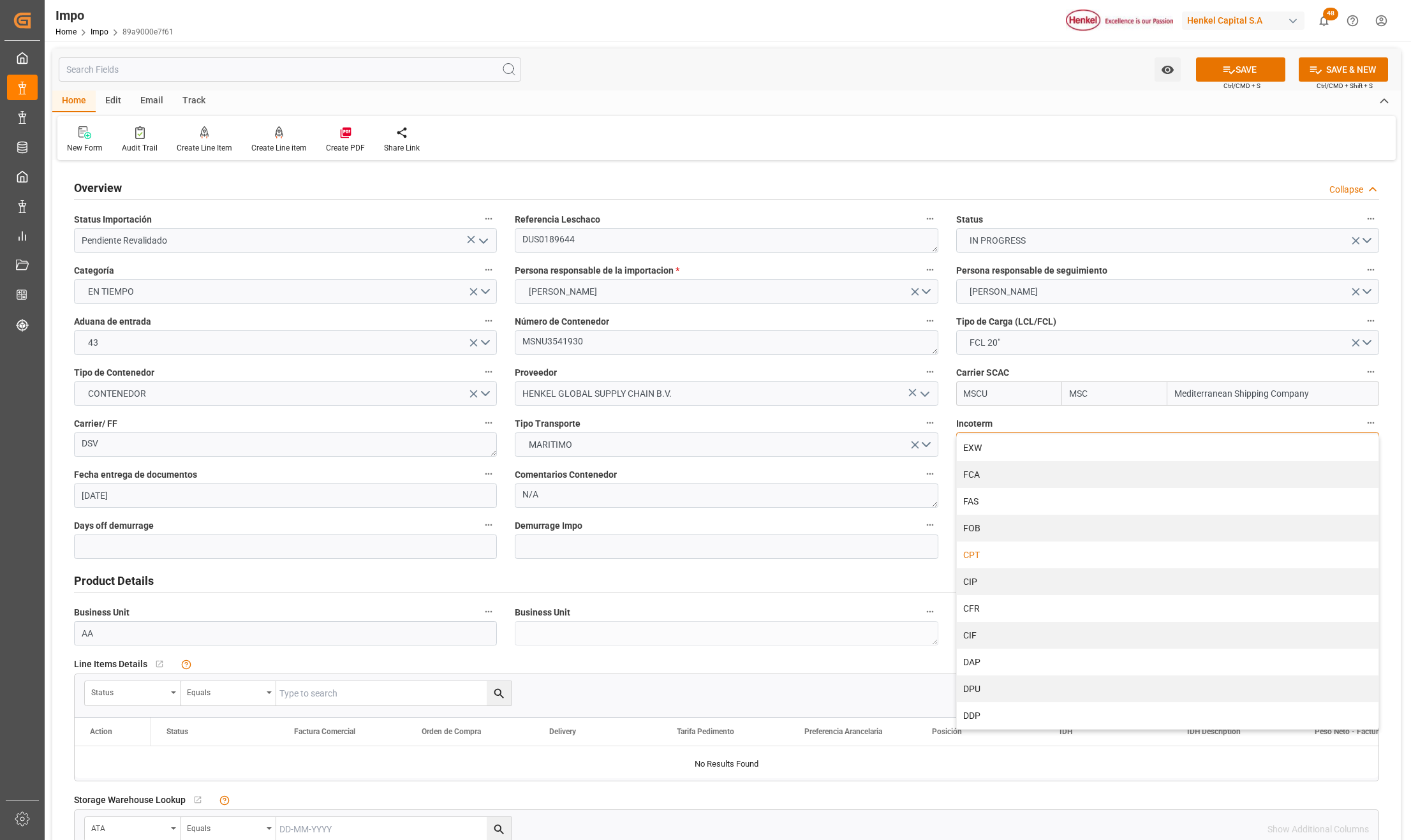
click at [989, 553] on div "CPT" at bounding box center [1168, 555] width 421 height 27
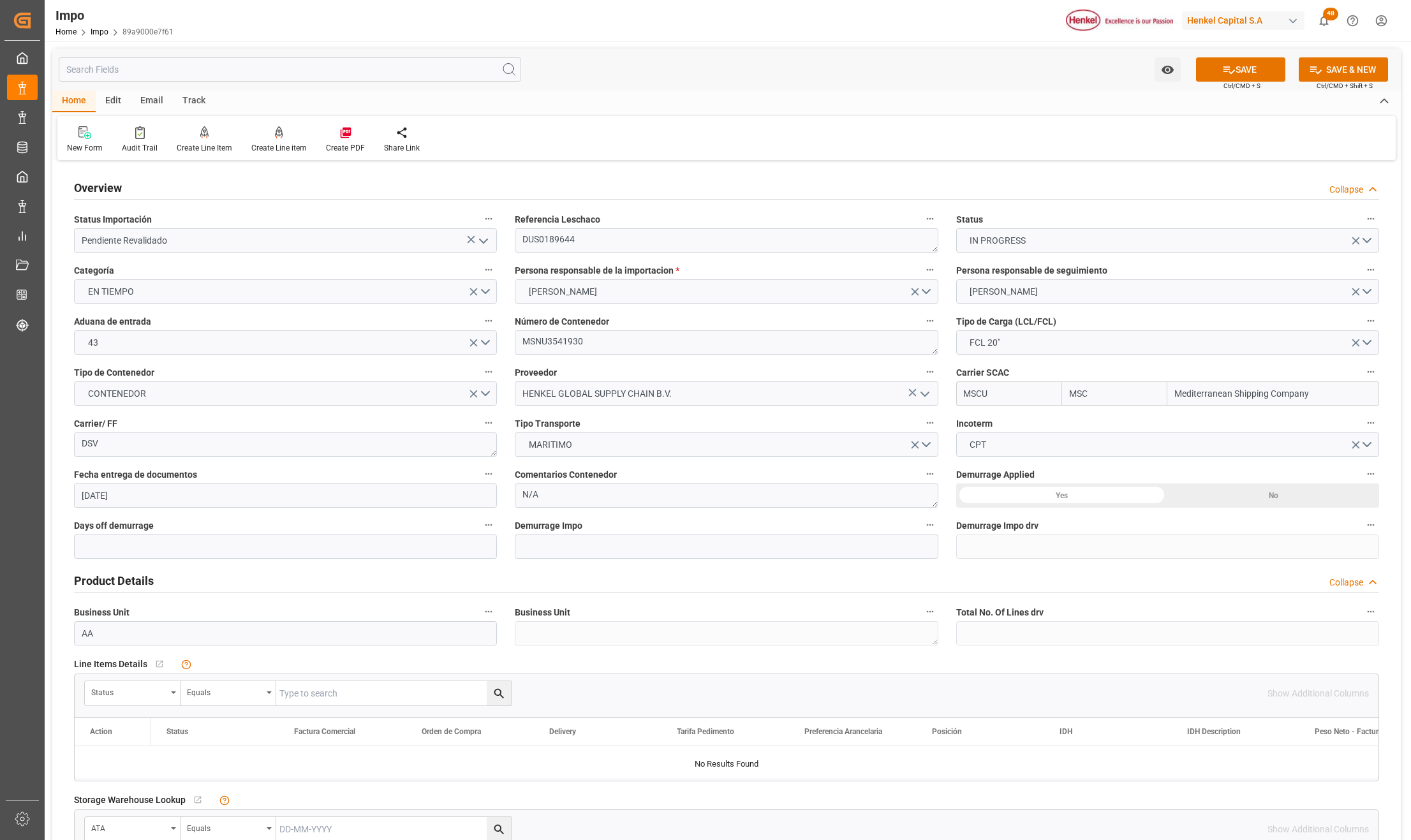
click at [1050, 496] on div "Yes" at bounding box center [1063, 496] width 212 height 25
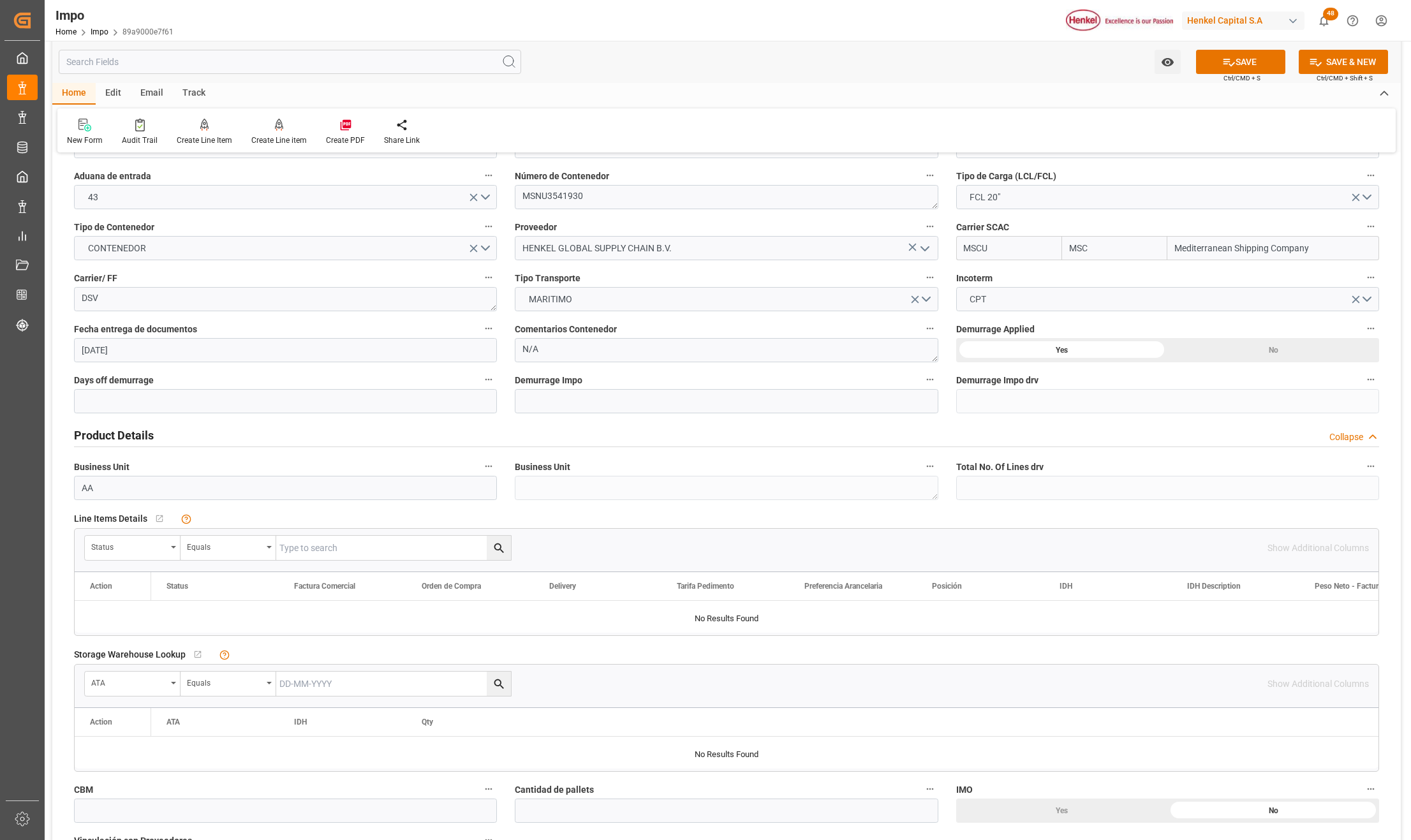
scroll to position [170, 0]
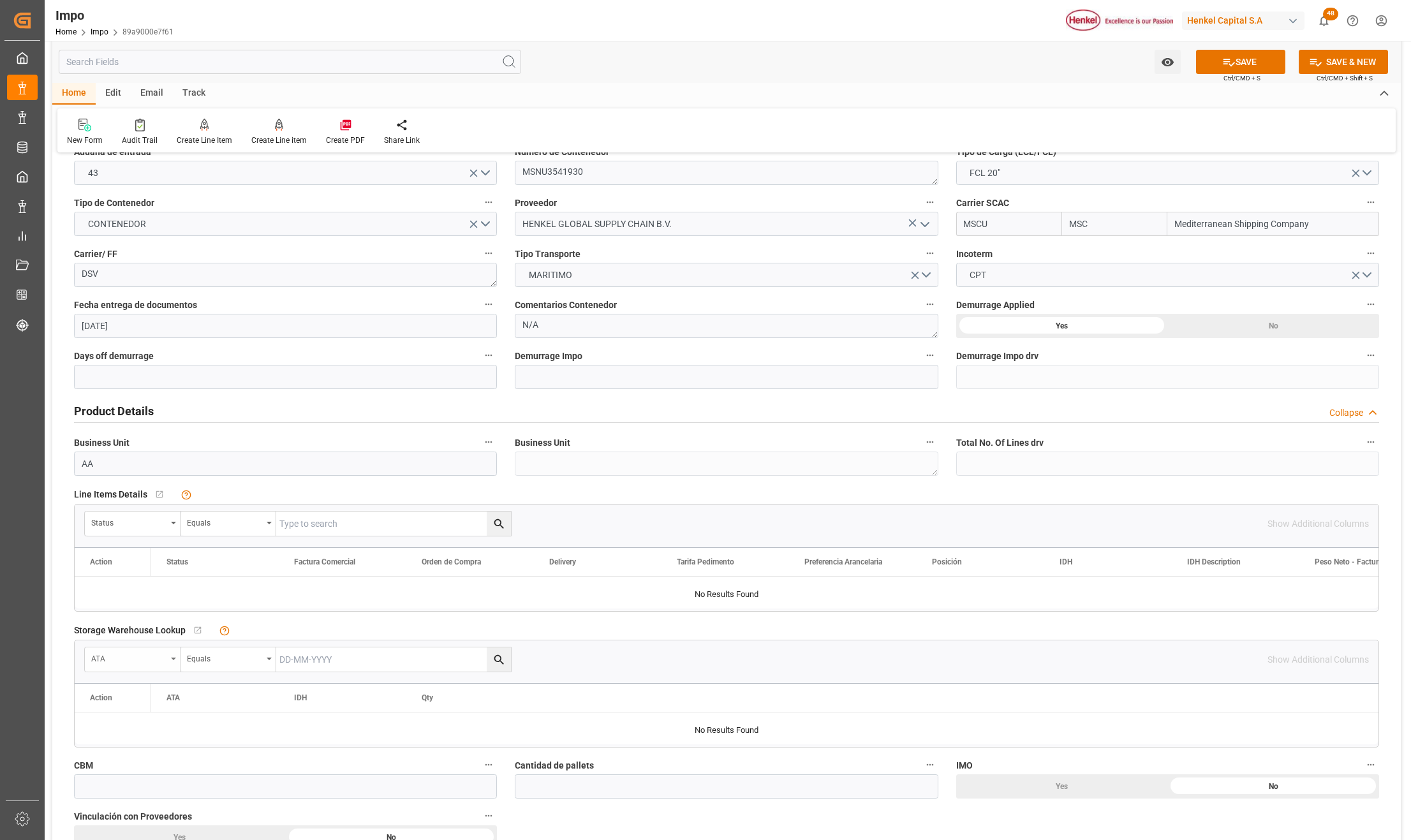
click at [173, 524] on icon "open menu" at bounding box center [173, 523] width 5 height 3
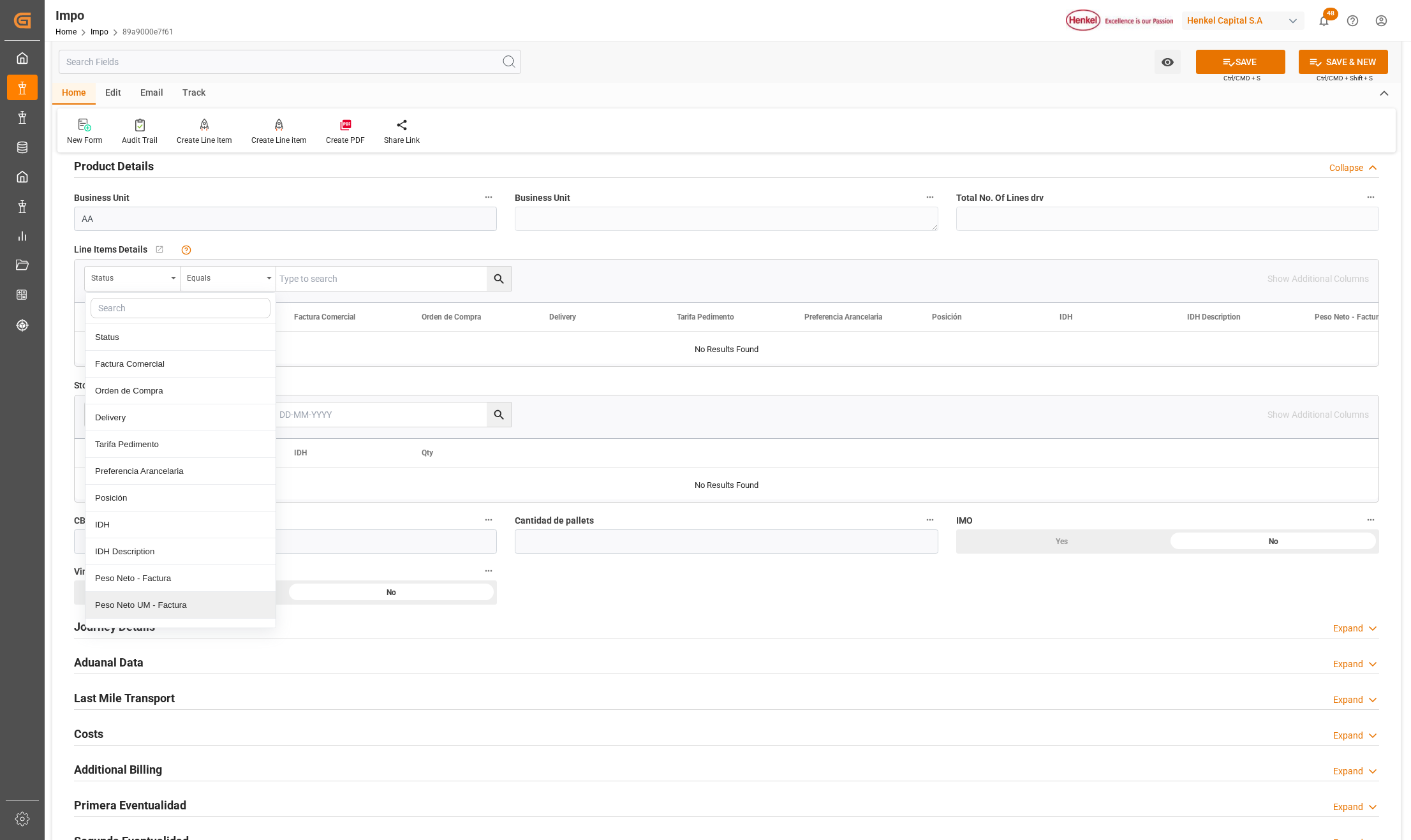
scroll to position [510, 0]
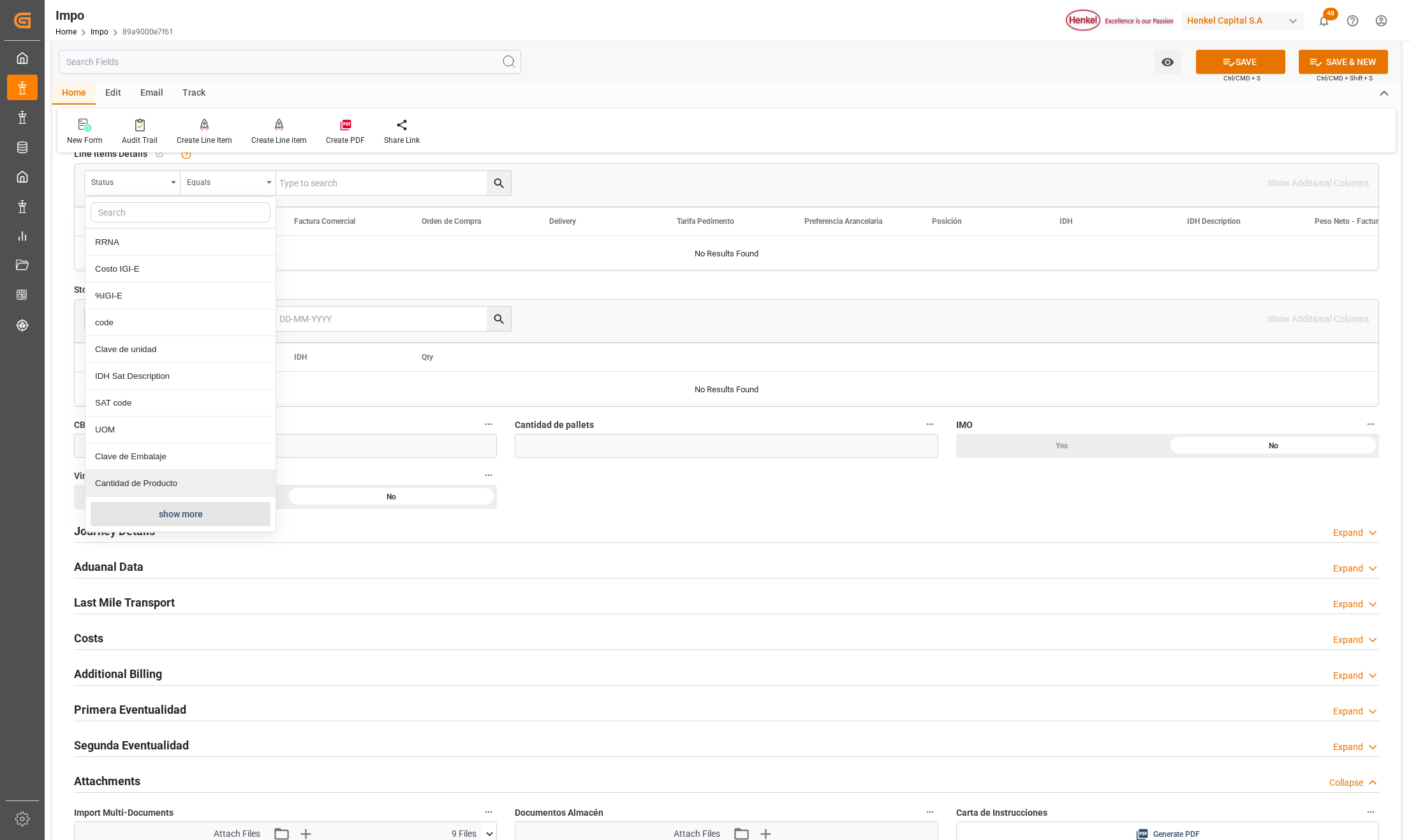
click at [174, 513] on button "show more" at bounding box center [181, 514] width 180 height 25
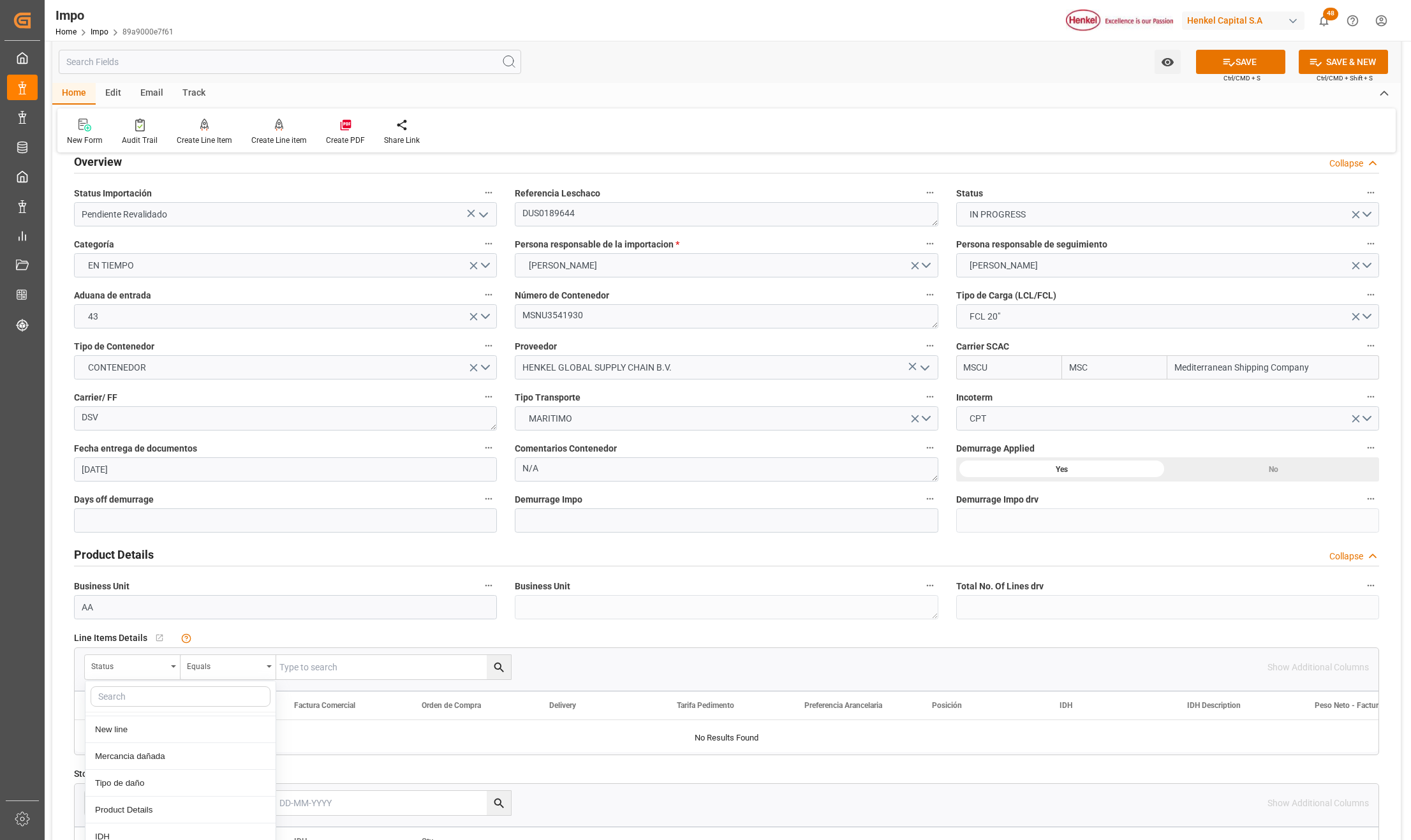
scroll to position [0, 0]
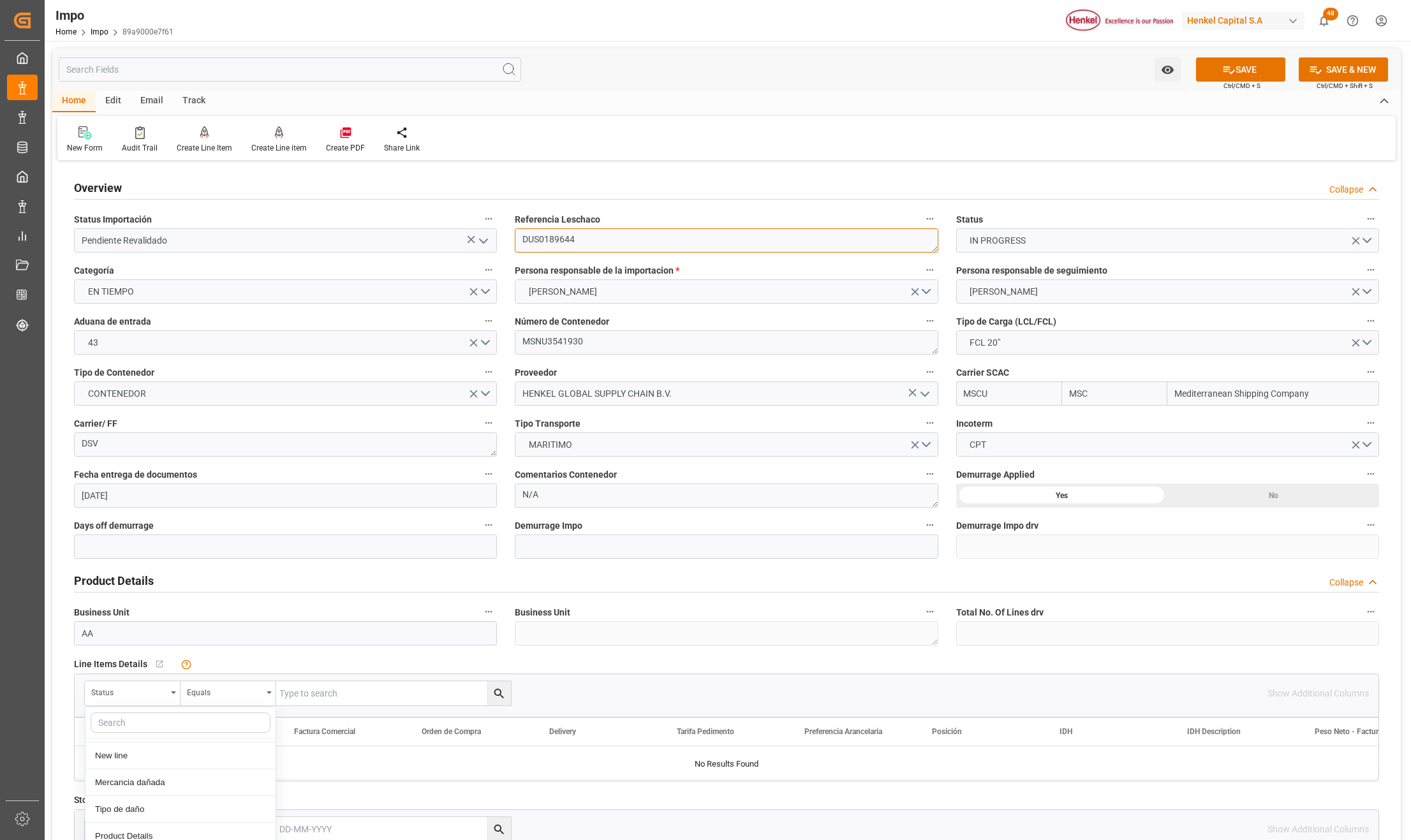
click at [557, 241] on textarea "DUS0189644" at bounding box center [726, 241] width 423 height 25
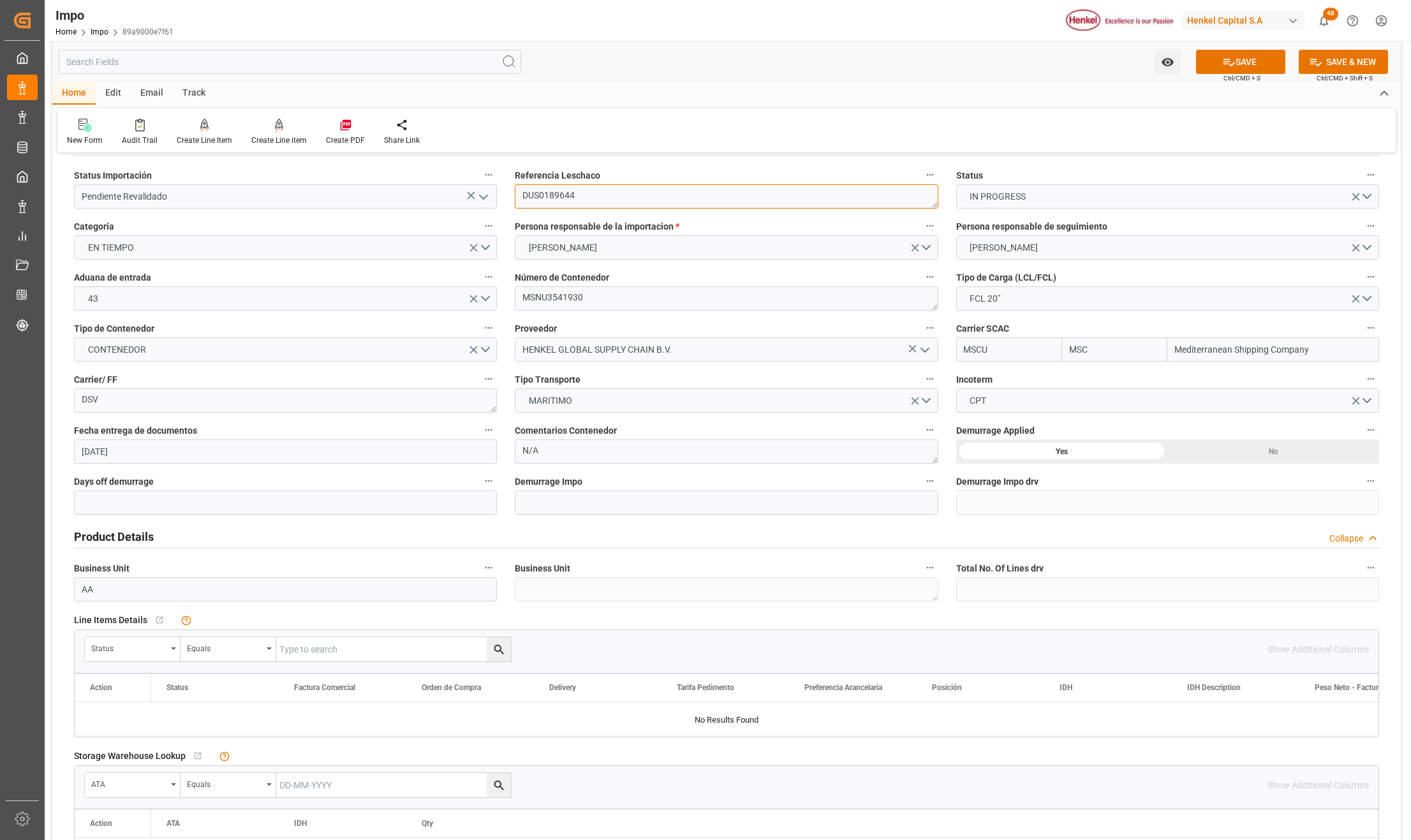
scroll to position [85, 0]
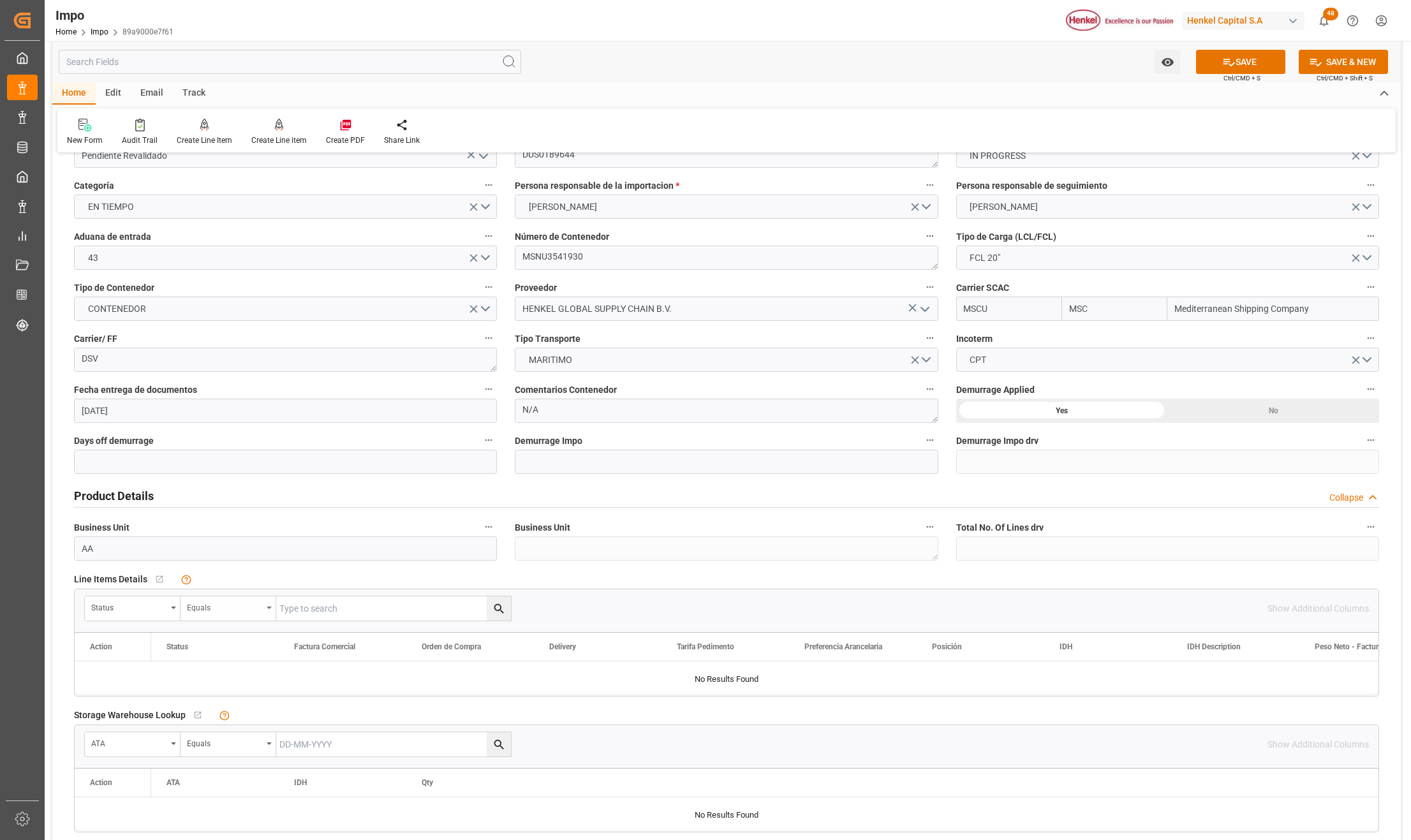
click at [339, 599] on input "text" at bounding box center [394, 609] width 235 height 25
click at [271, 599] on div "Equals" at bounding box center [228, 609] width 96 height 25
click at [177, 613] on div "Status" at bounding box center [133, 609] width 96 height 25
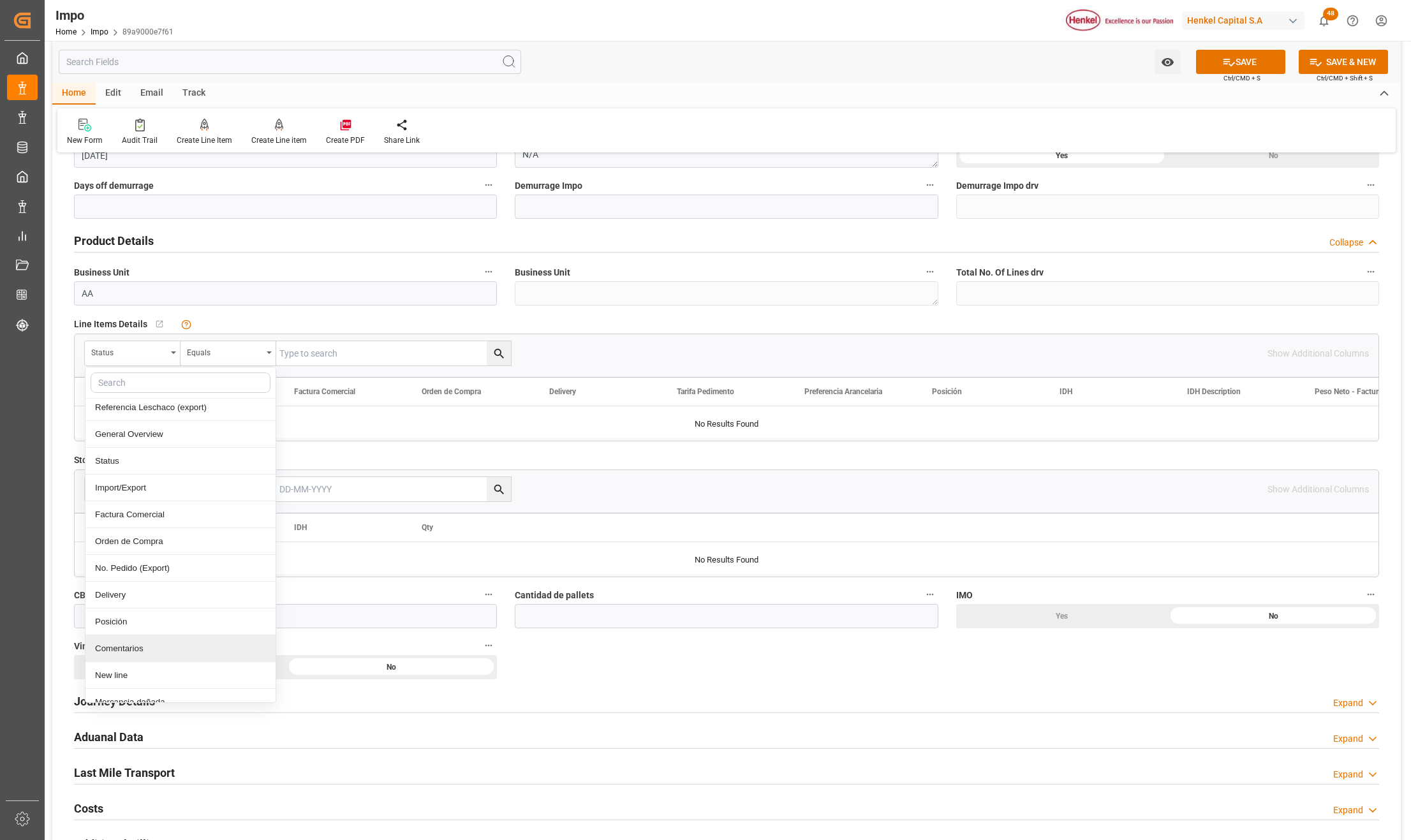
click at [152, 656] on div "Comentarios" at bounding box center [180, 649] width 190 height 27
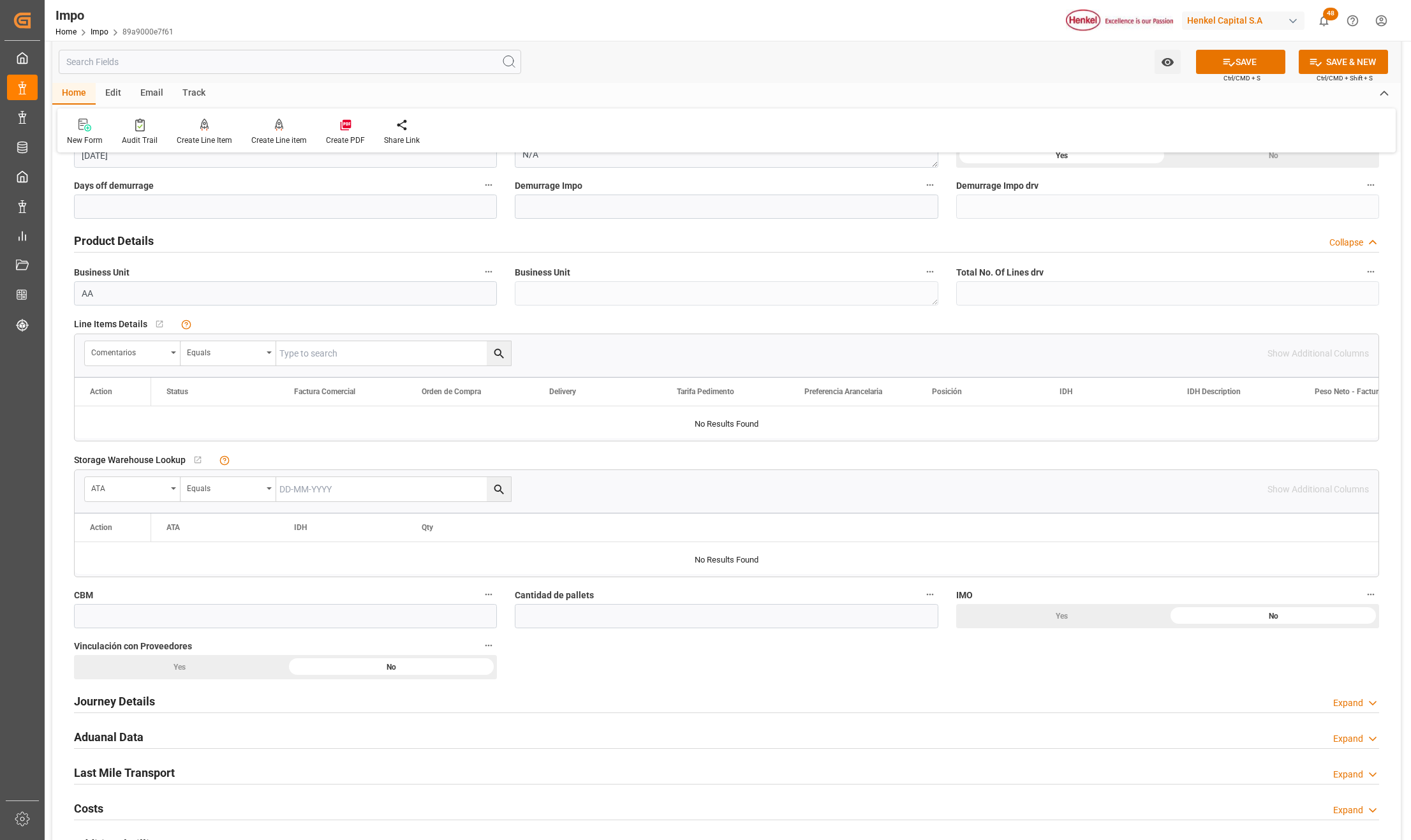
click at [294, 363] on input "text" at bounding box center [394, 353] width 235 height 25
paste input "DUS0189644"
type input "DUS0189644"
click at [494, 353] on icon "search button" at bounding box center [499, 354] width 9 height 9
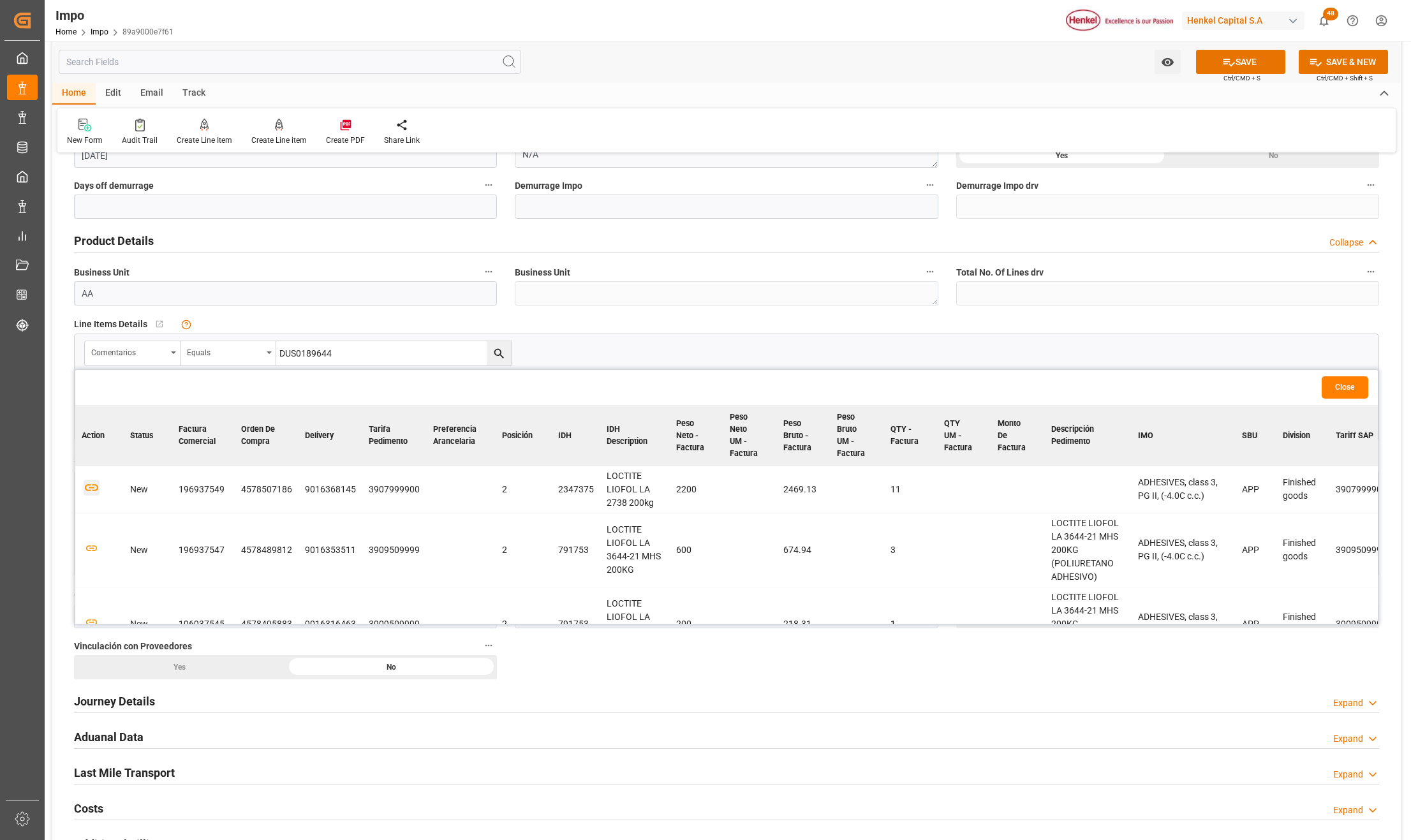
click at [90, 485] on icon "button" at bounding box center [92, 487] width 13 height 7
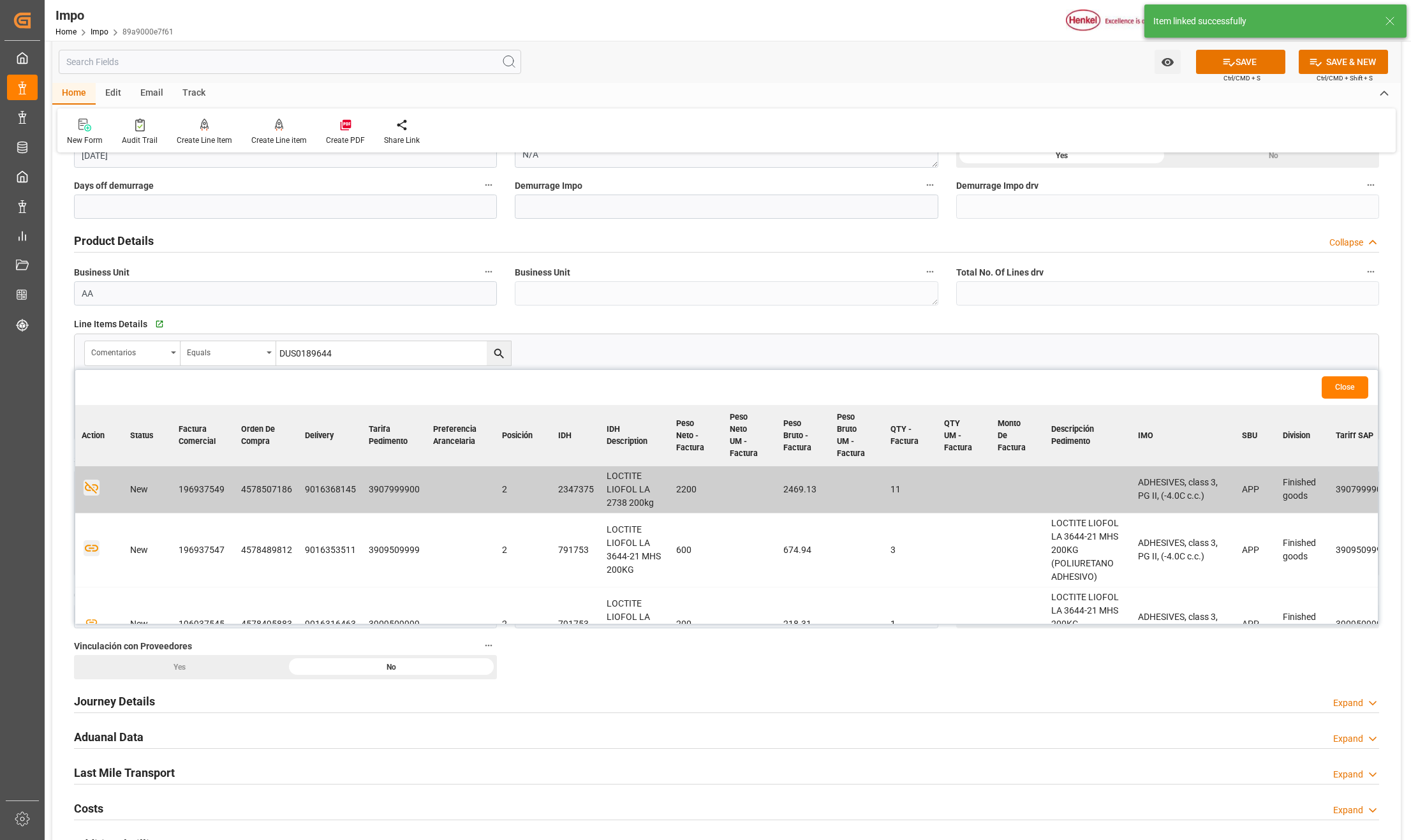
click at [92, 541] on icon "button" at bounding box center [91, 548] width 16 height 16
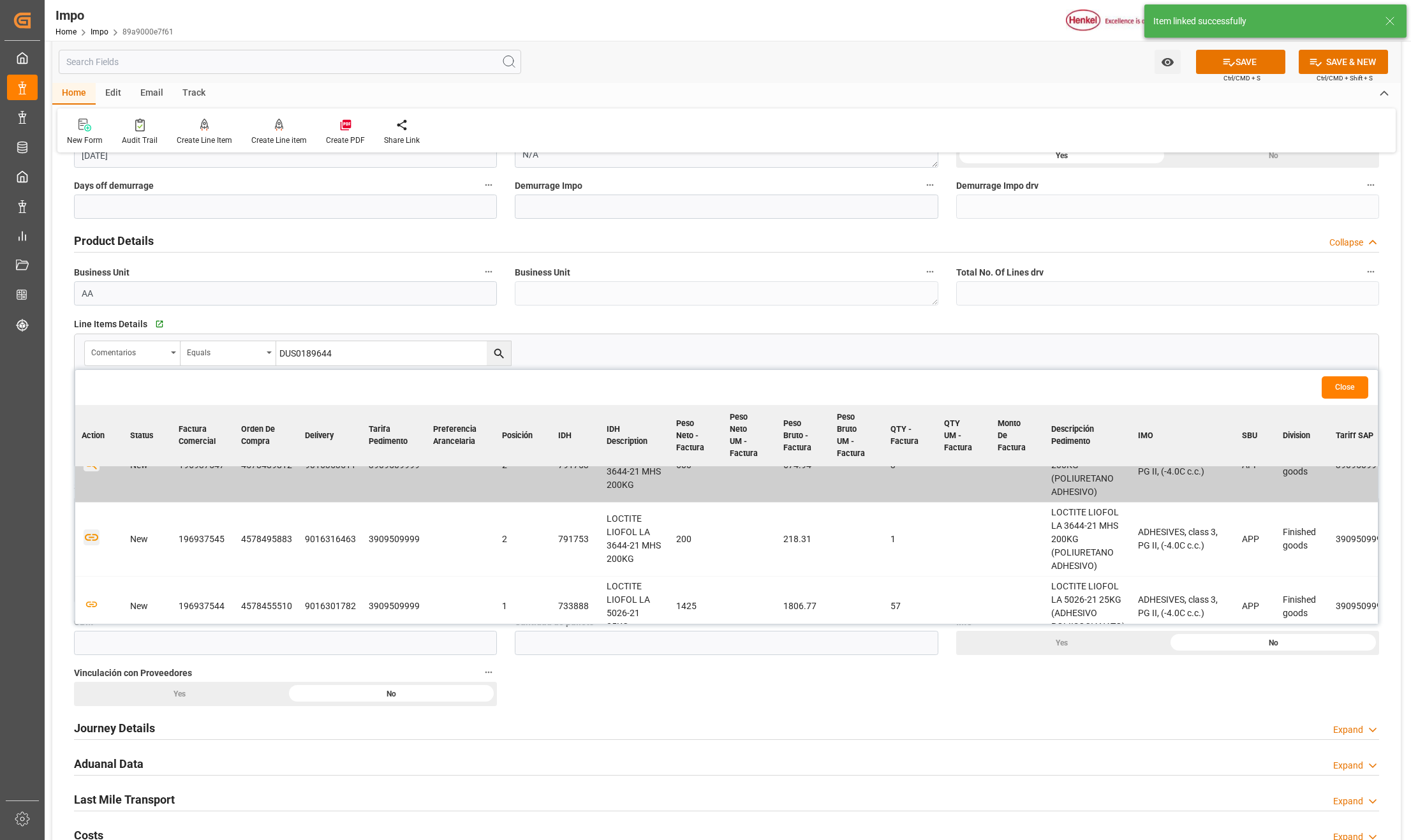
click at [93, 539] on icon "button" at bounding box center [91, 537] width 16 height 16
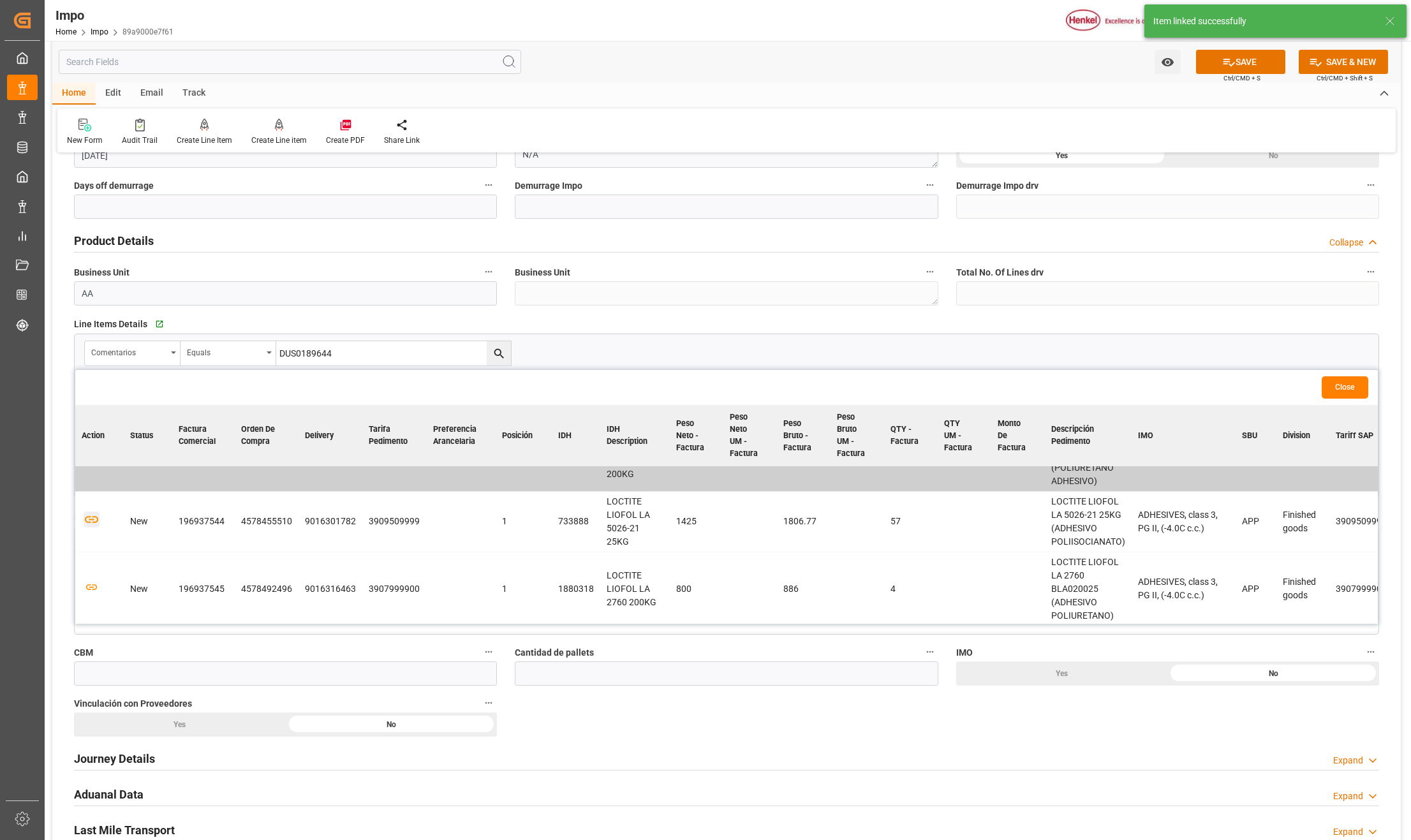
click at [93, 524] on icon "button" at bounding box center [92, 520] width 13 height 7
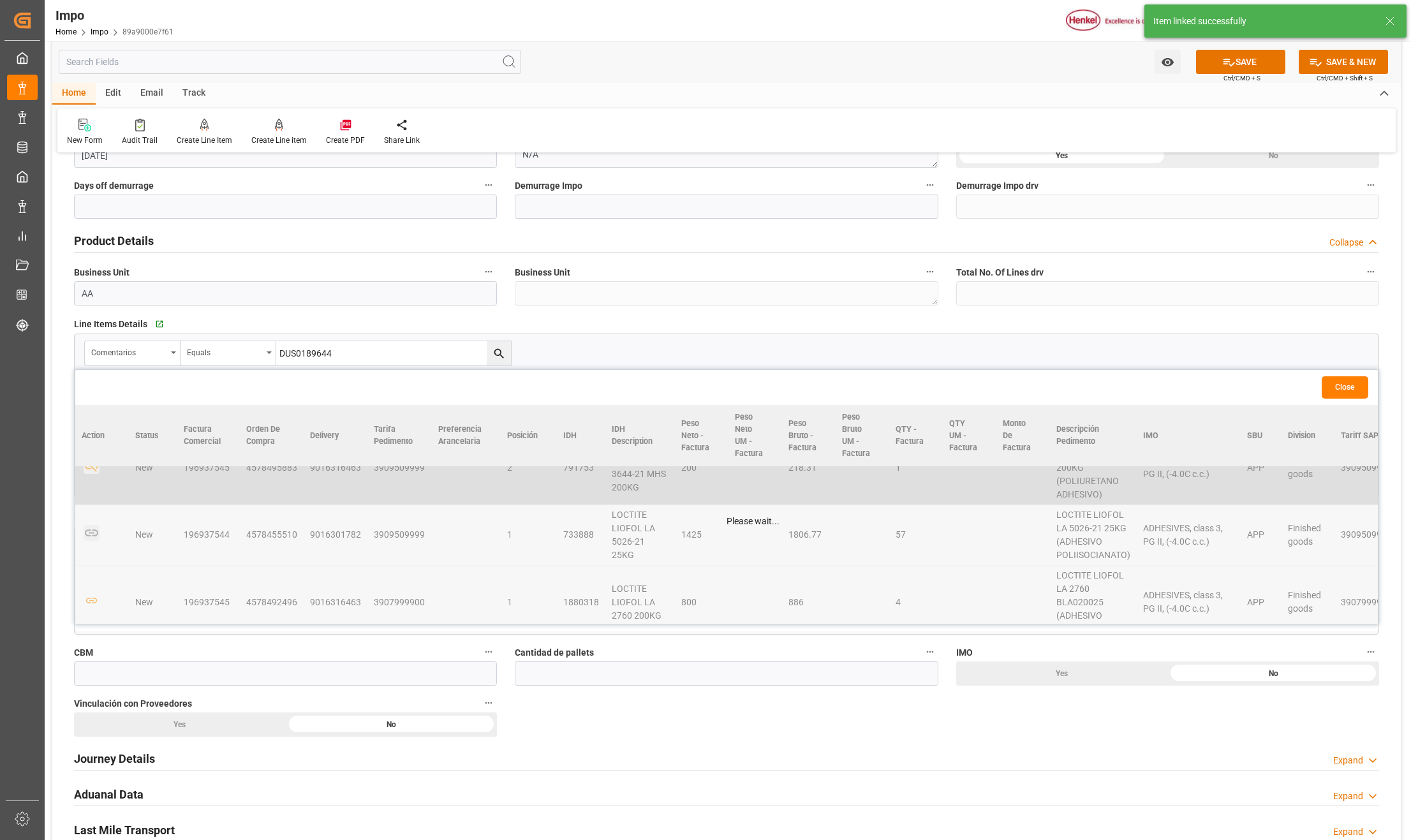
scroll to position [184, 0]
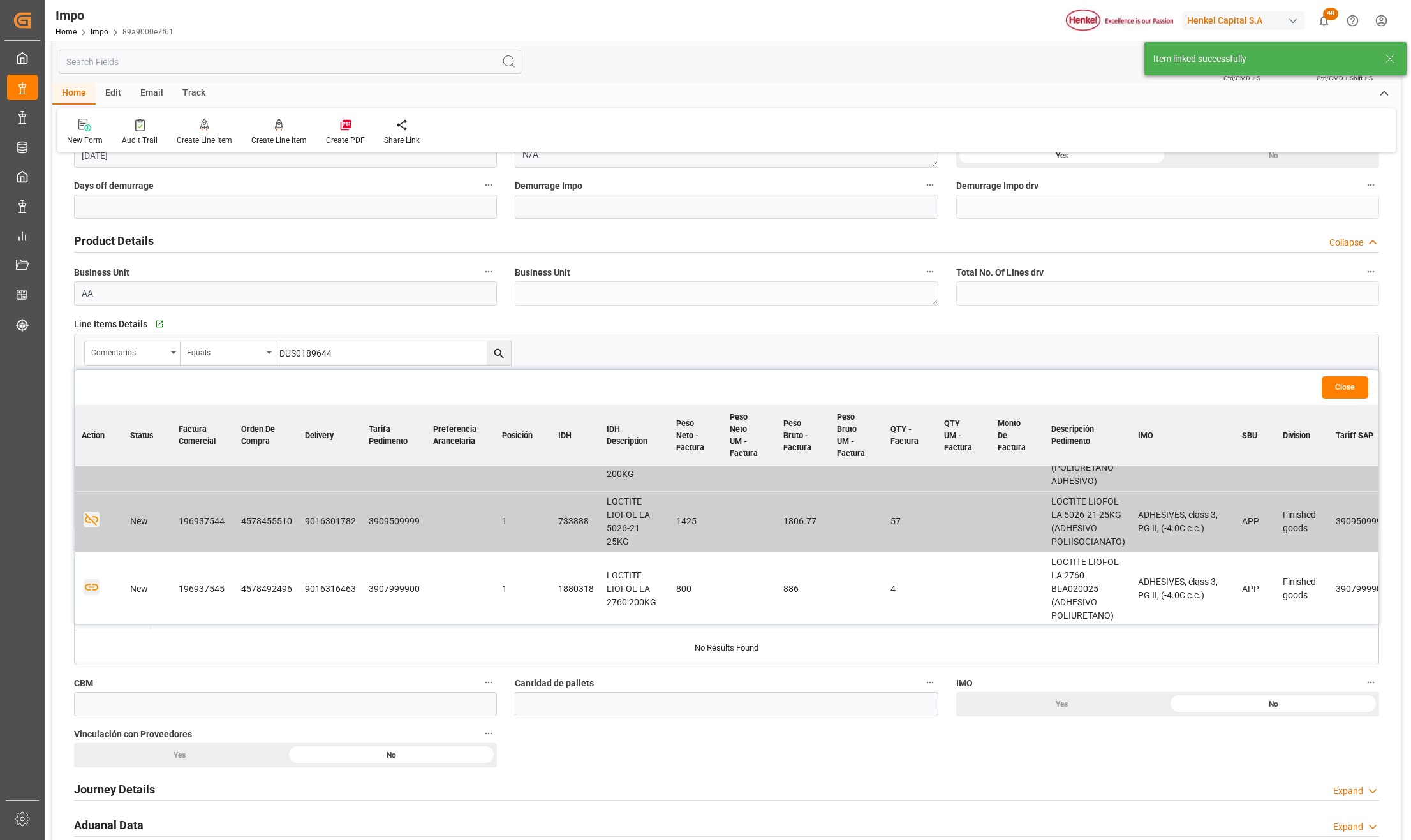
click at [93, 586] on icon "button" at bounding box center [91, 587] width 16 height 16
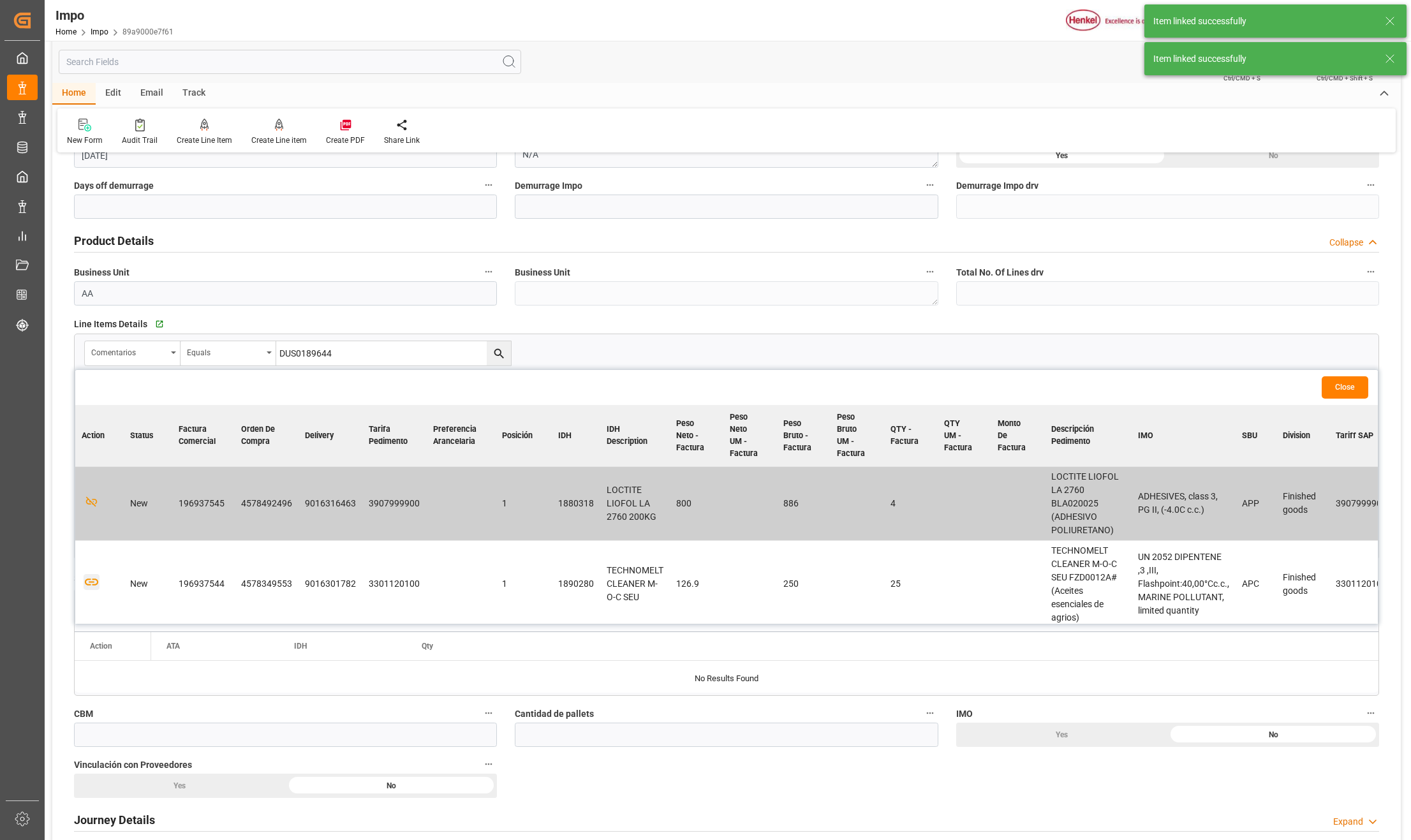
click at [92, 581] on icon "button" at bounding box center [91, 581] width 16 height 16
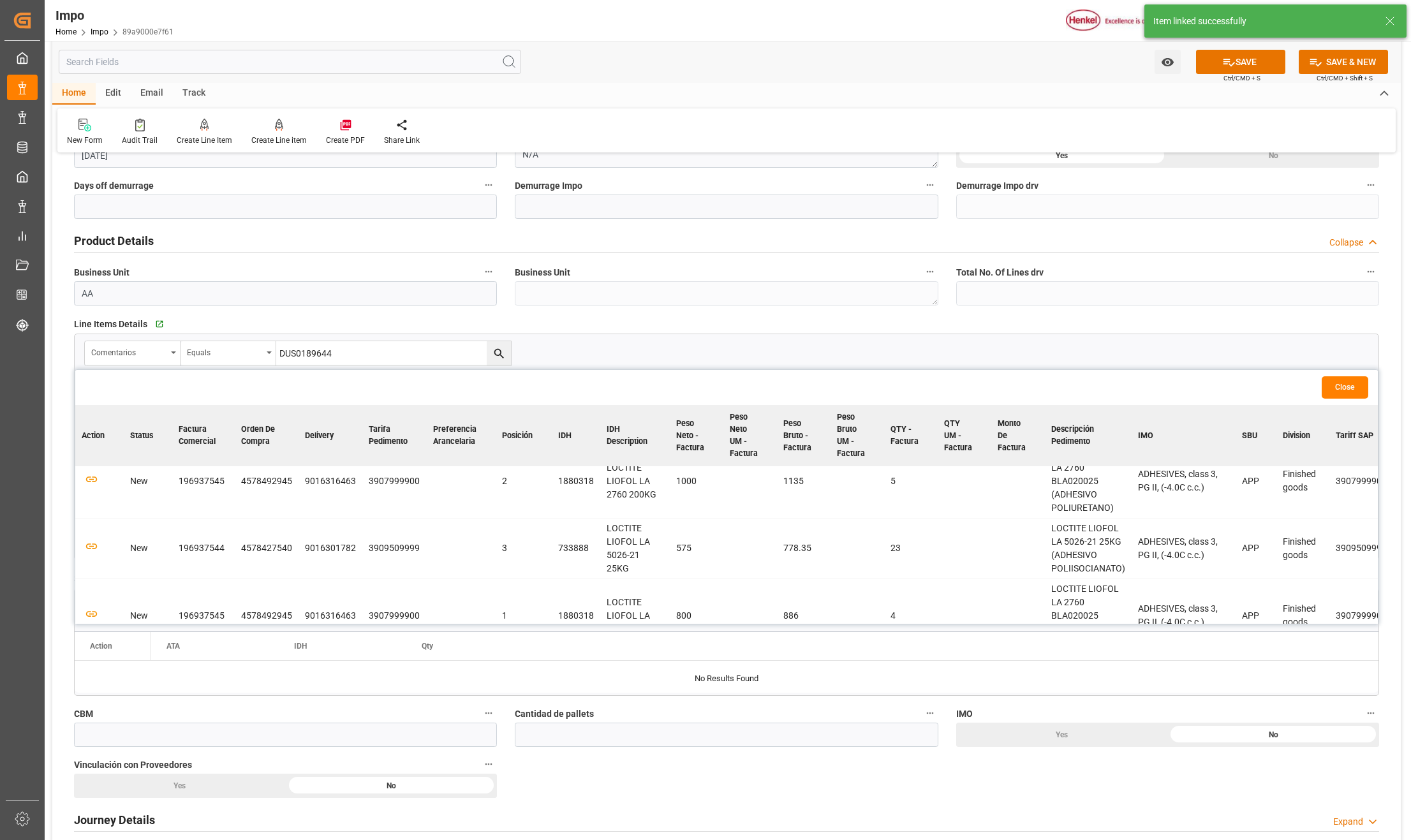
scroll to position [425, 0]
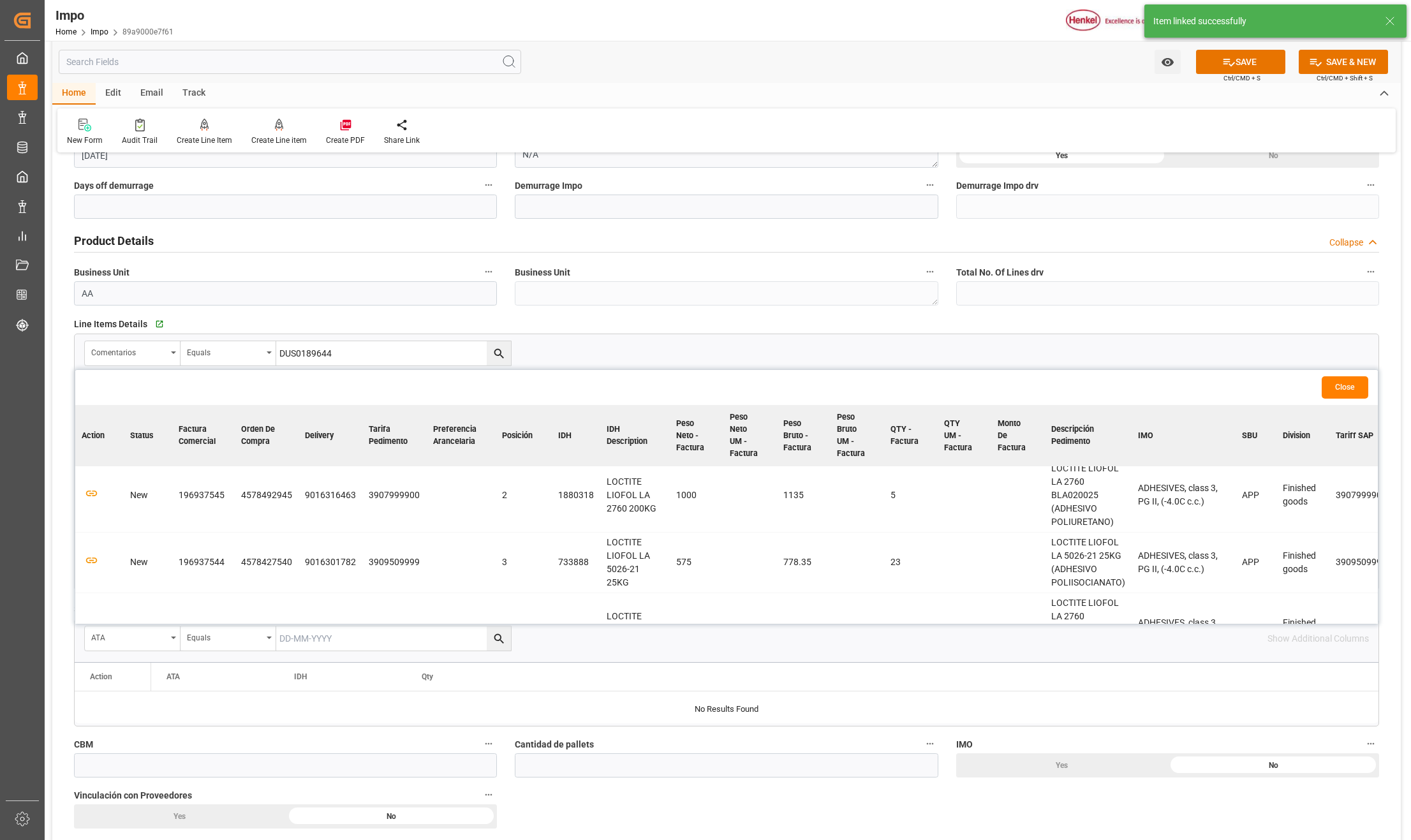
click at [92, 504] on td at bounding box center [99, 495] width 48 height 74
click at [92, 496] on icon "button" at bounding box center [91, 493] width 16 height 16
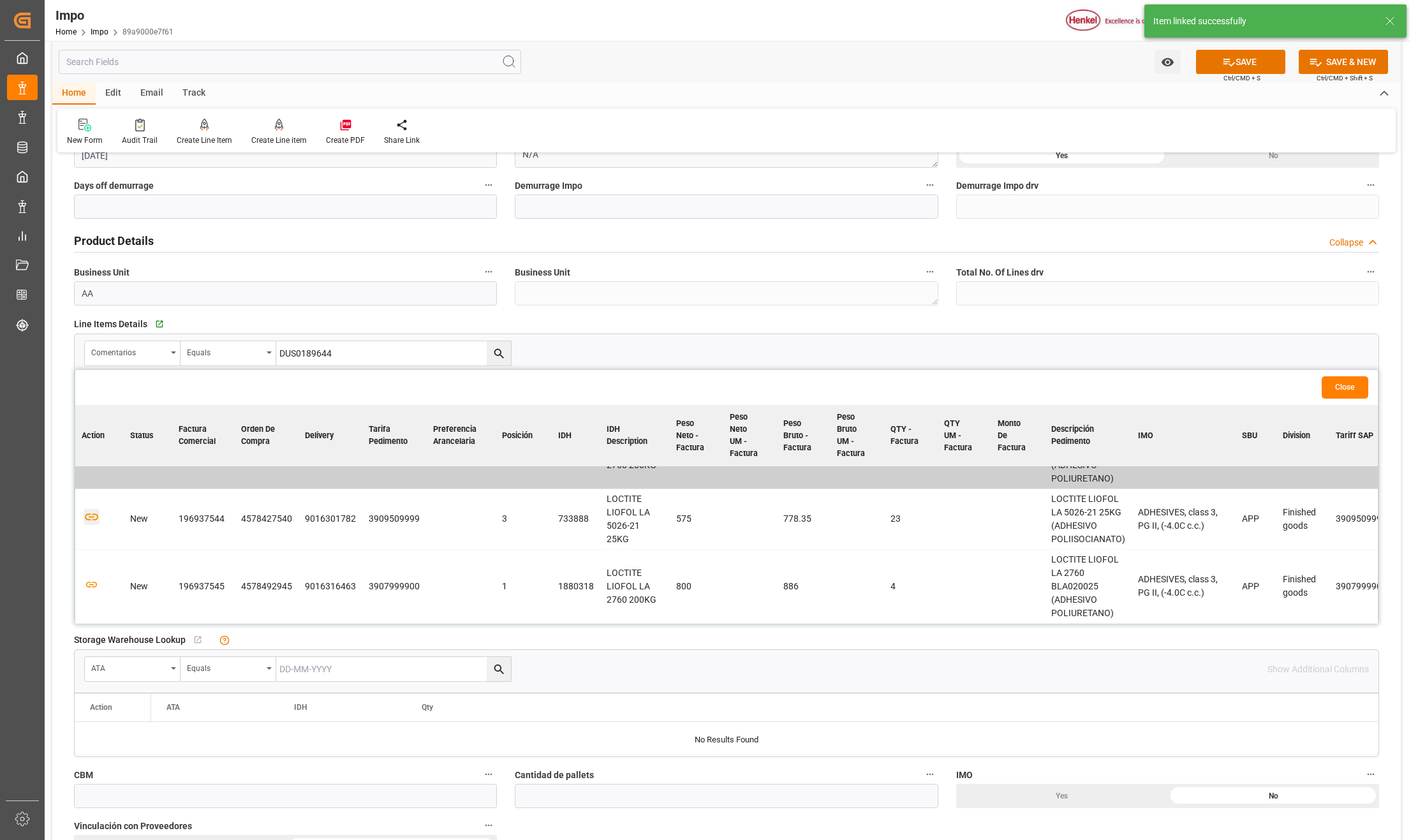
click at [96, 513] on icon "button" at bounding box center [91, 517] width 16 height 16
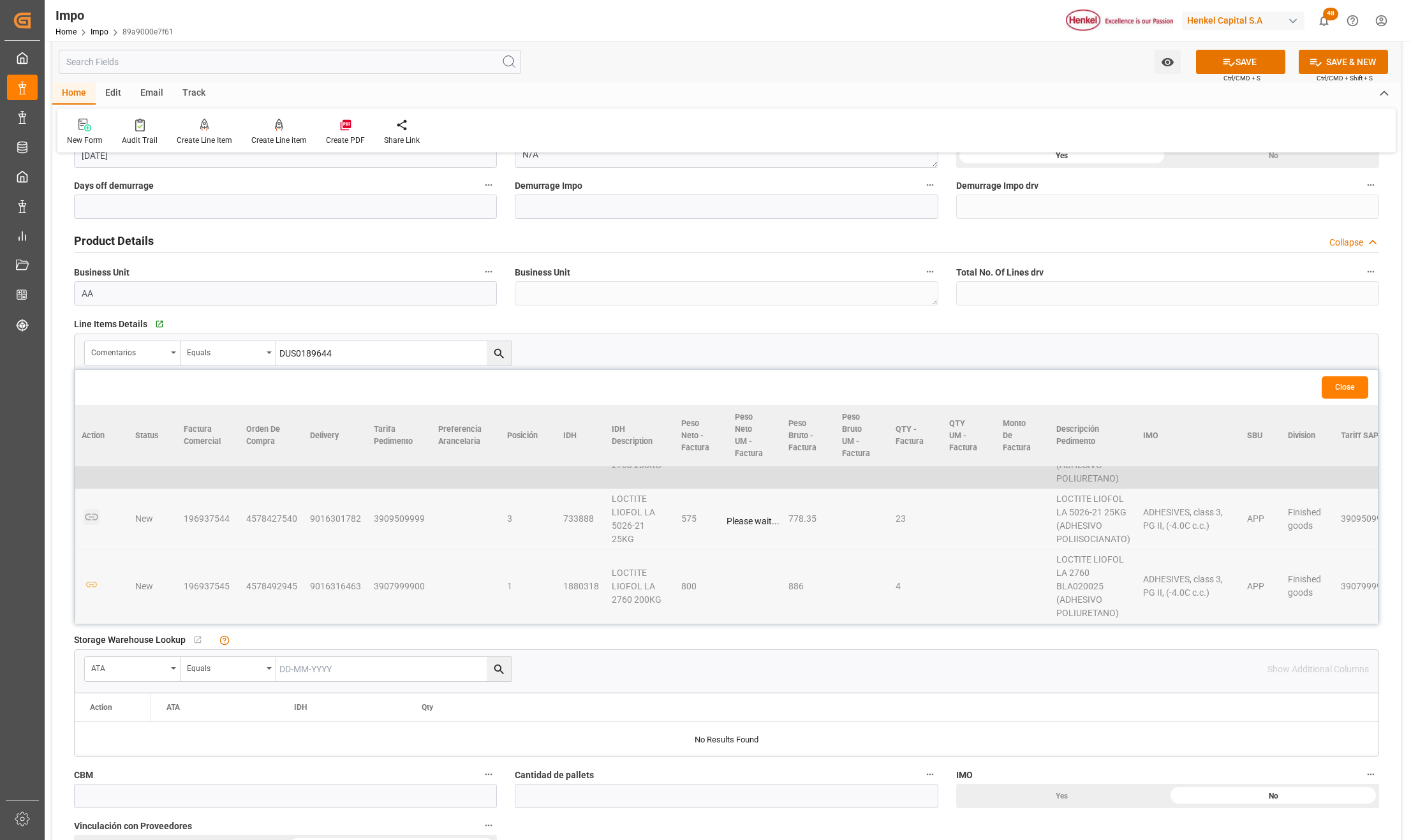
scroll to position [474, 0]
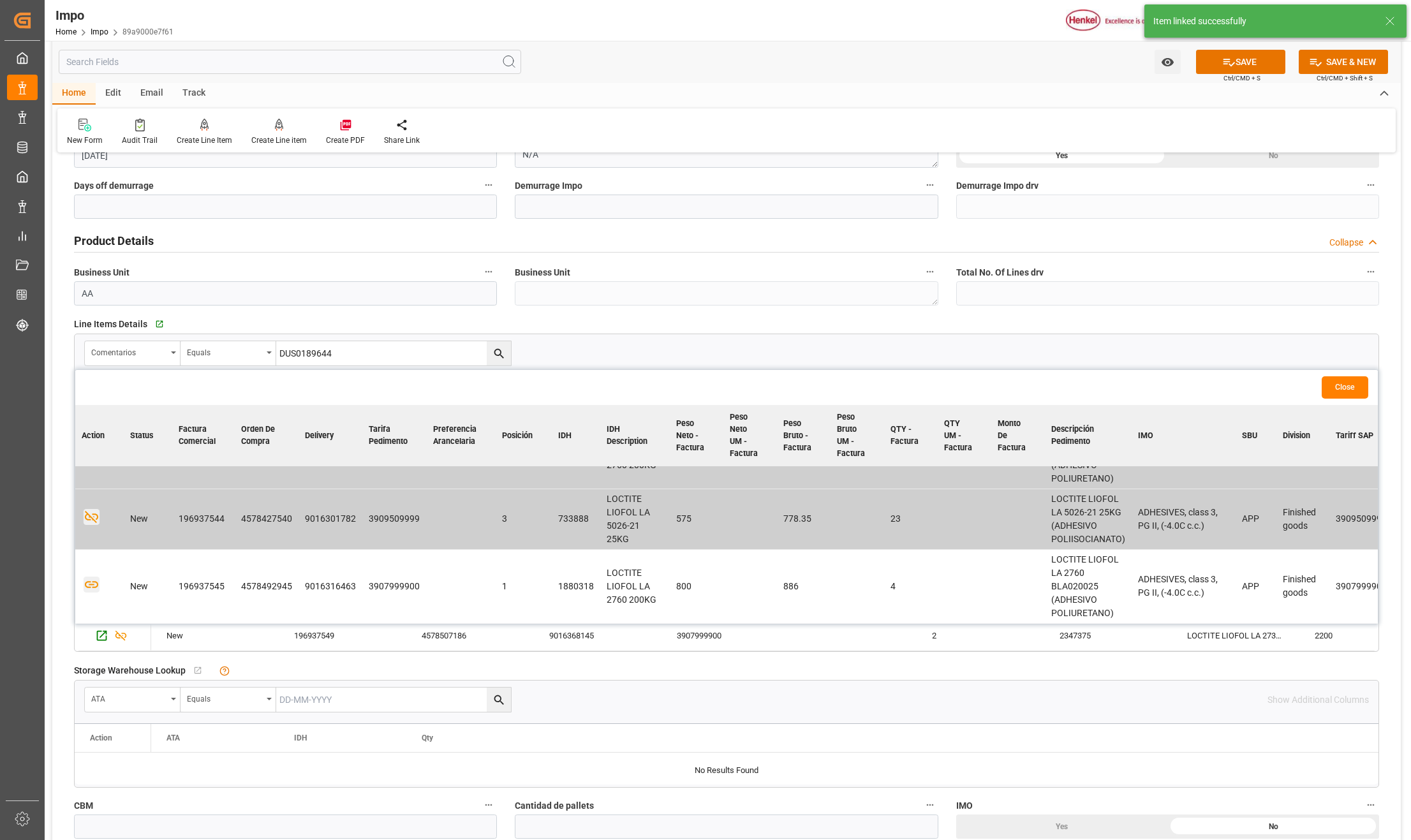
click at [91, 581] on icon "button" at bounding box center [91, 584] width 16 height 16
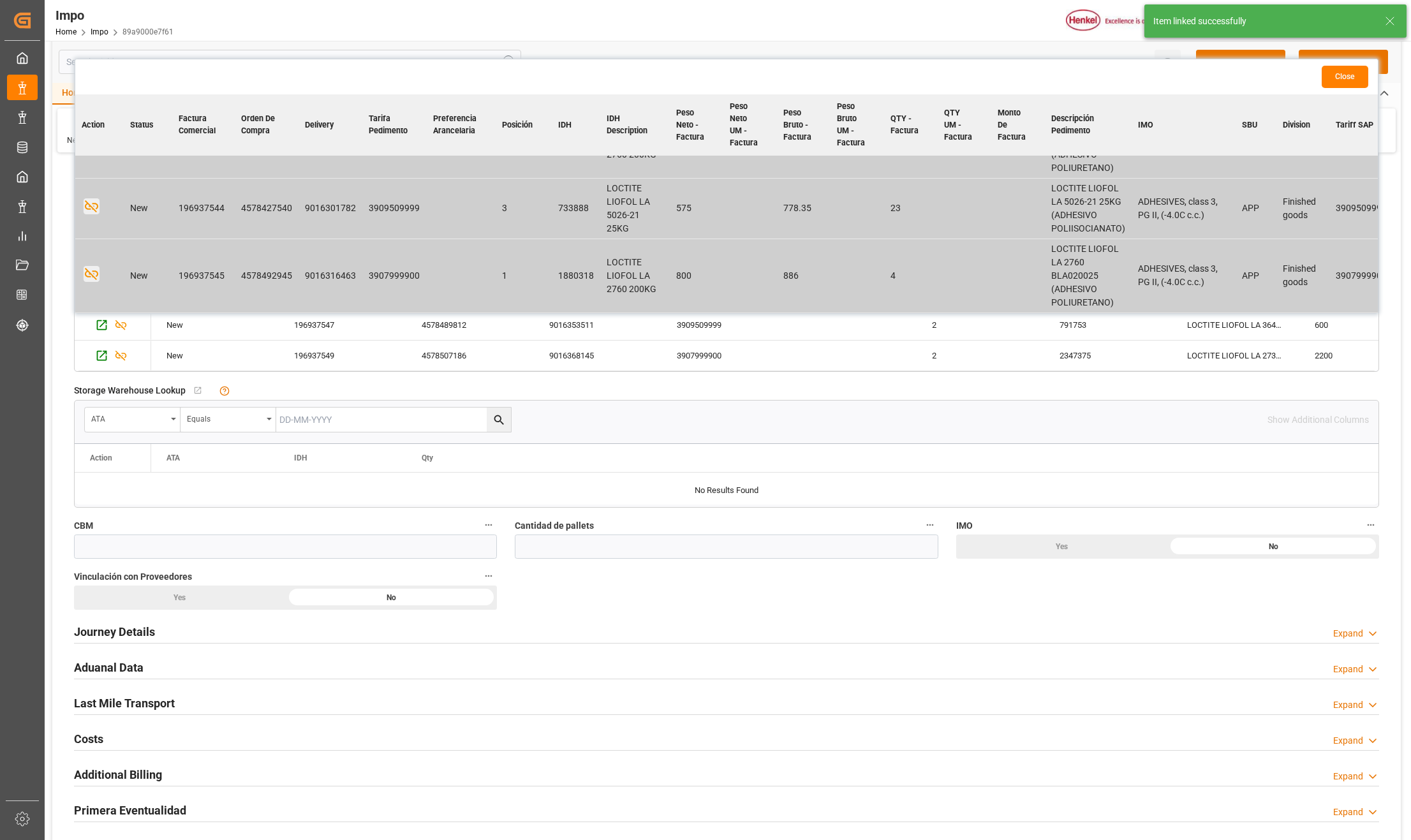
scroll to position [510, 0]
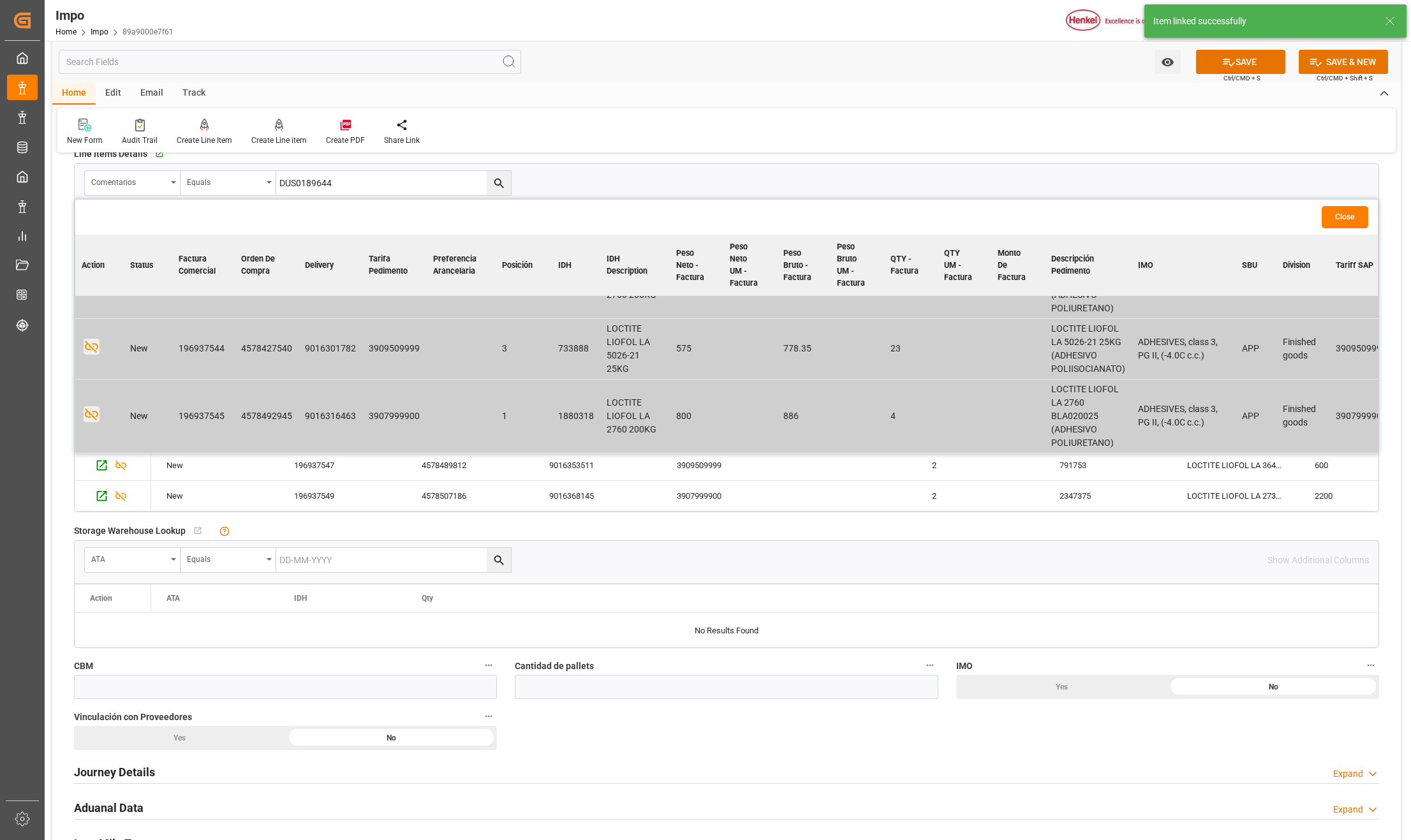
click at [1339, 218] on button "Close" at bounding box center [1345, 218] width 46 height 23
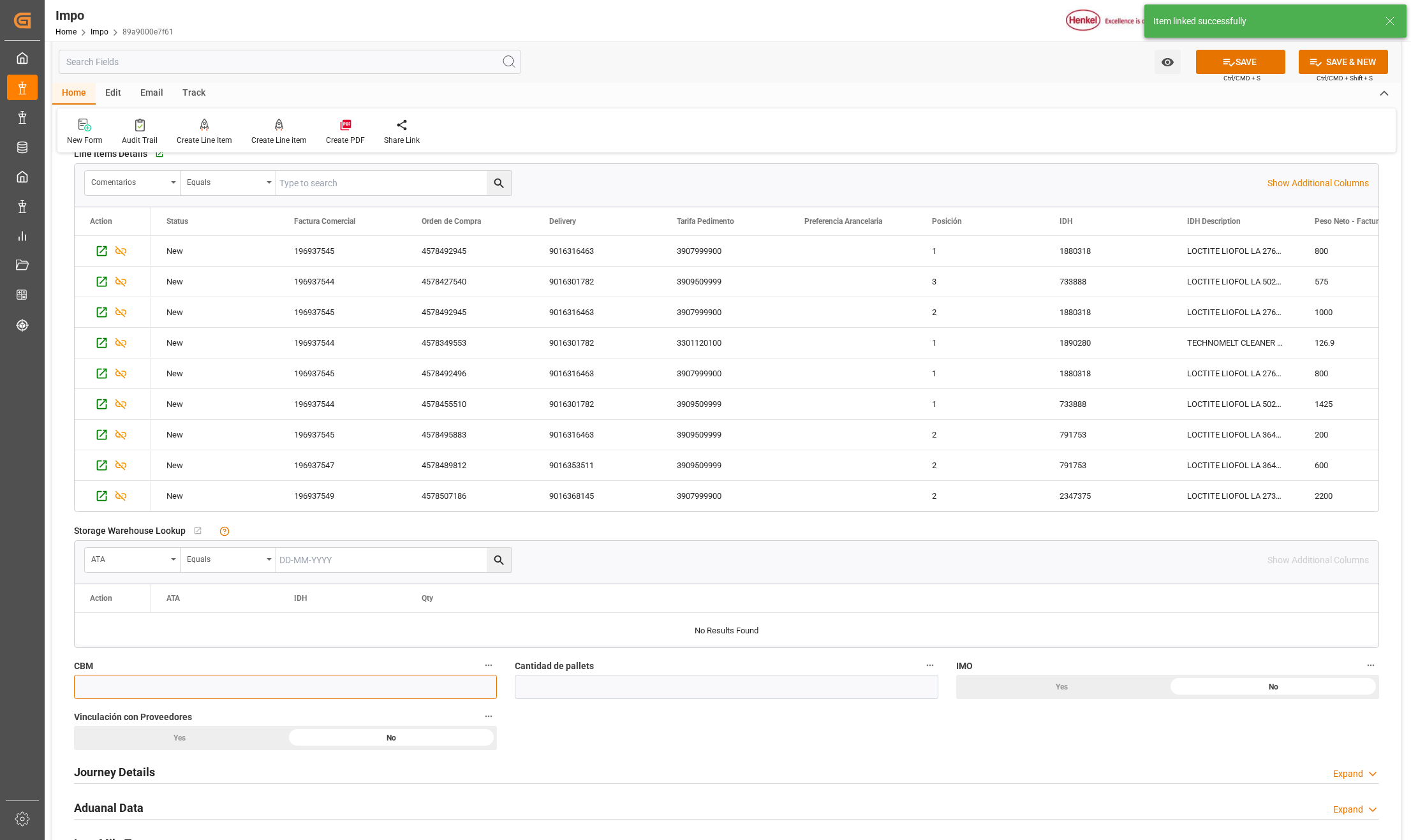
click at [120, 684] on input "text" at bounding box center [285, 688] width 423 height 25
click at [159, 688] on input "text" at bounding box center [285, 688] width 423 height 25
type input "20"
click at [583, 680] on input "text" at bounding box center [726, 688] width 423 height 25
type input "10"
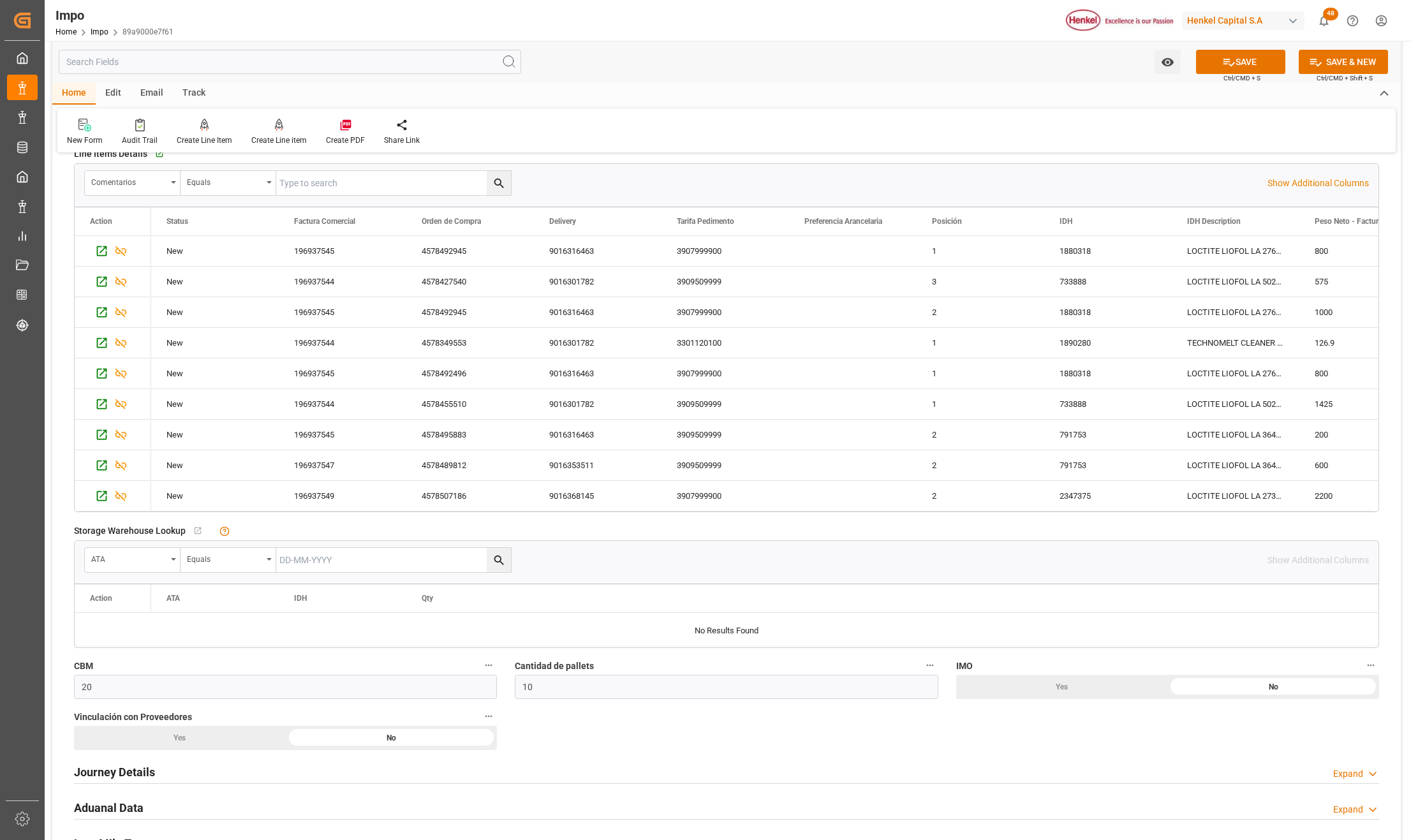
click at [815, 753] on div "Overview Collapse Status Importación Pendiente Revalidado Referencia Leschaco D…" at bounding box center [726, 494] width 1348 height 1683
click at [1082, 688] on div "Yes" at bounding box center [1063, 688] width 212 height 25
click at [185, 741] on div "Yes" at bounding box center [180, 739] width 212 height 25
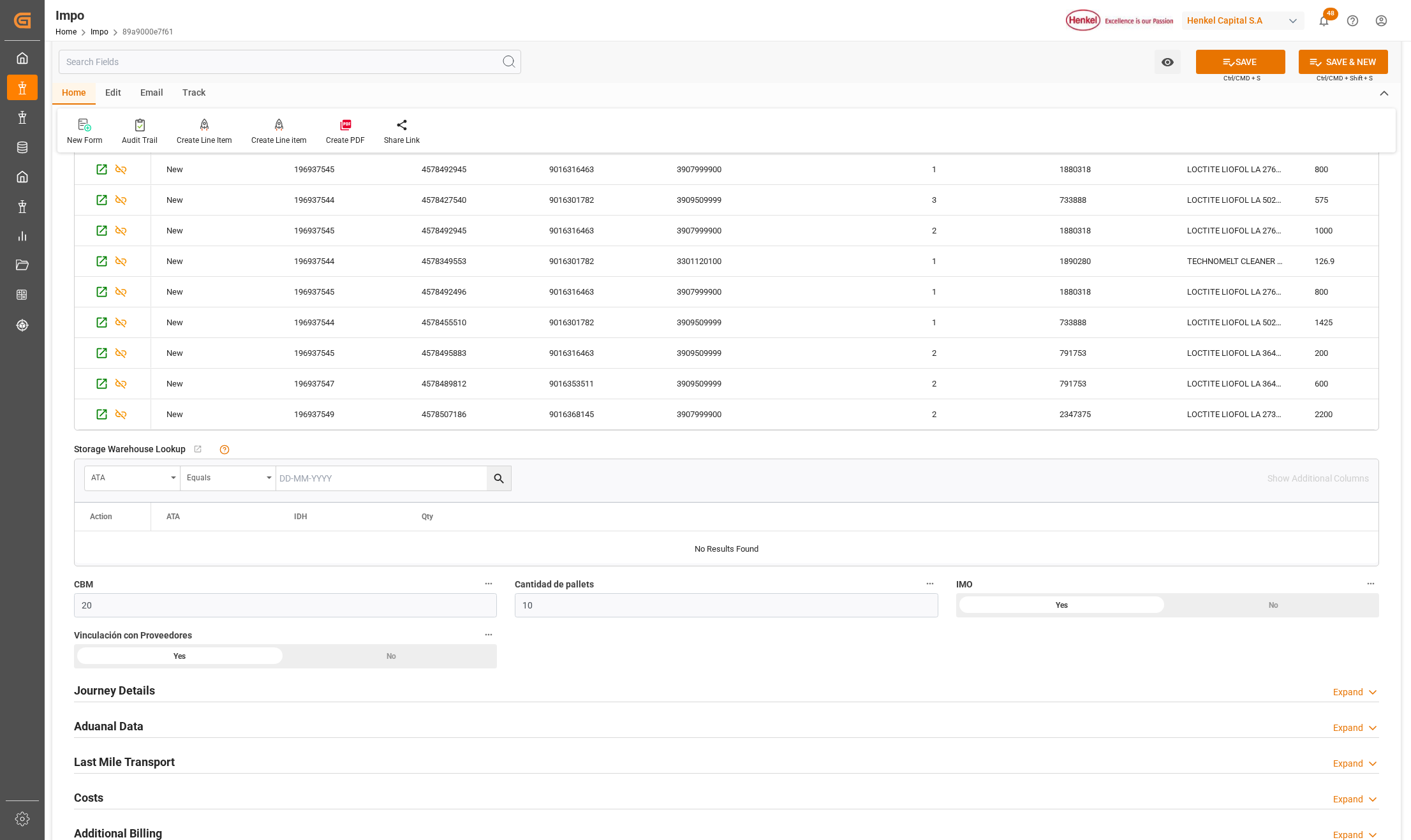
scroll to position [596, 0]
click at [135, 688] on h2 "Journey Details" at bounding box center [115, 688] width 81 height 17
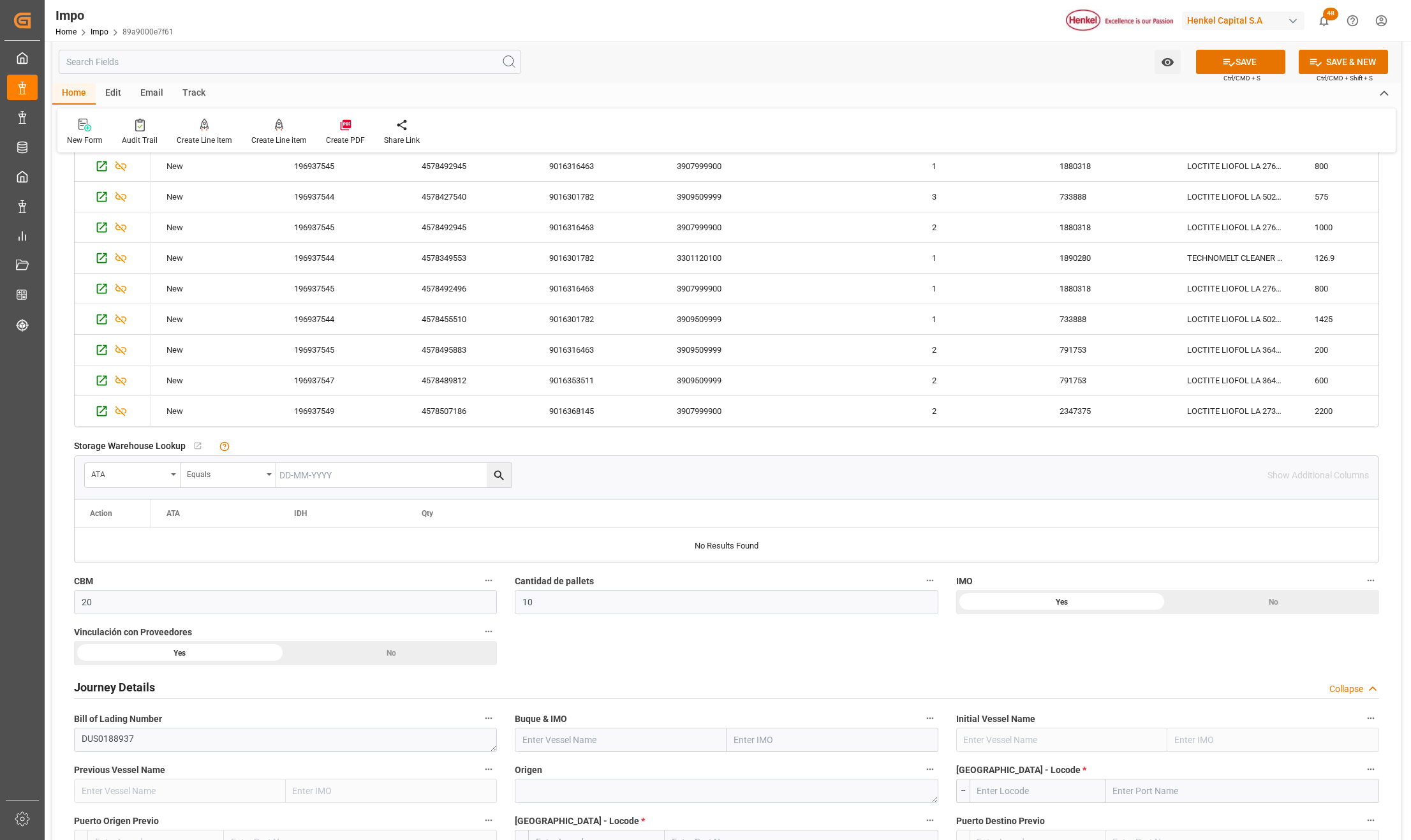
click at [746, 742] on input "text" at bounding box center [832, 741] width 212 height 25
paste input "MSC SHANGHAI"
click at [764, 771] on b "9231822" at bounding box center [753, 768] width 36 height 10
type input "9231822"
click at [591, 793] on textarea at bounding box center [726, 792] width 423 height 25
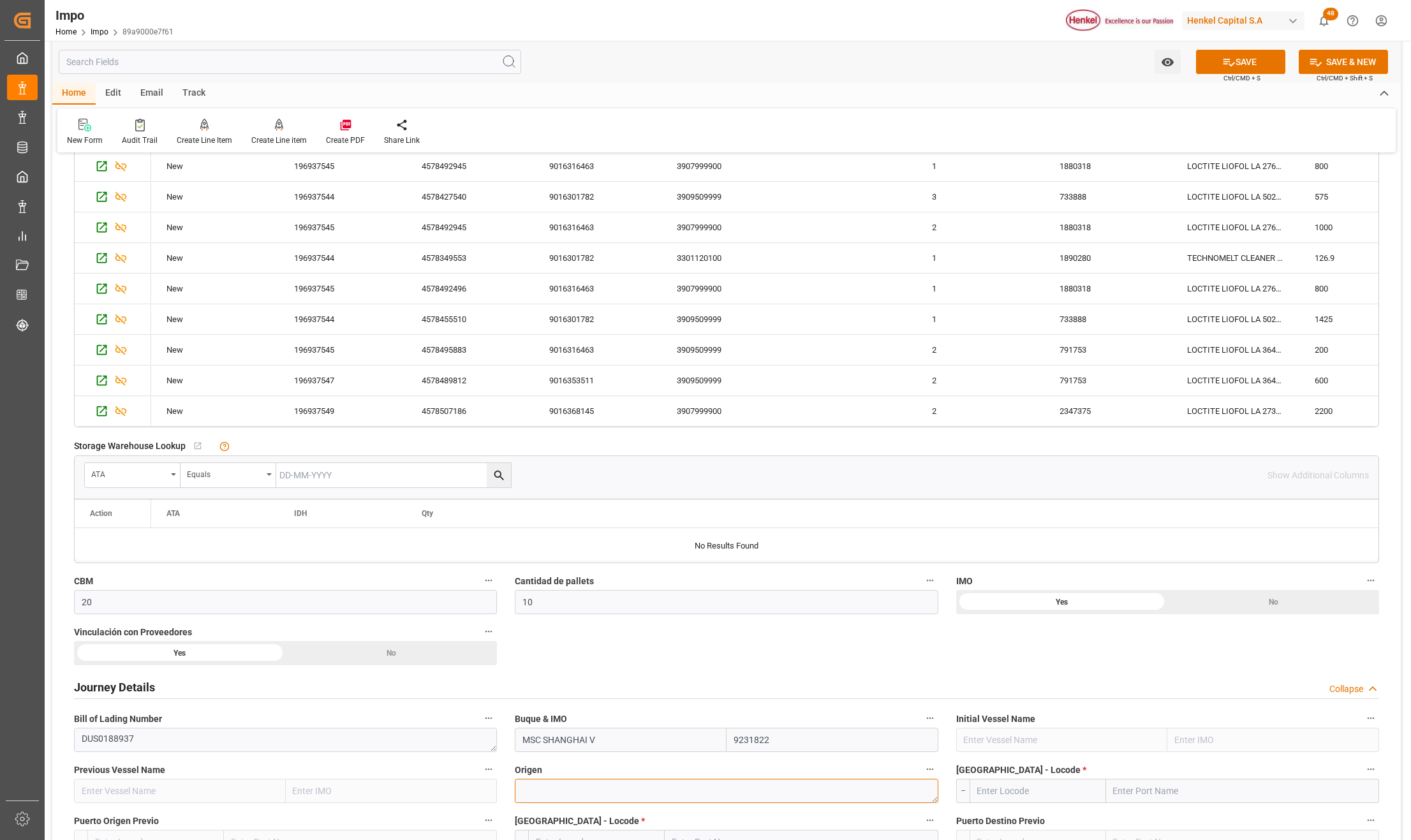
type input "MSC SHANGHAI V"
click at [557, 795] on textarea at bounding box center [726, 792] width 423 height 25
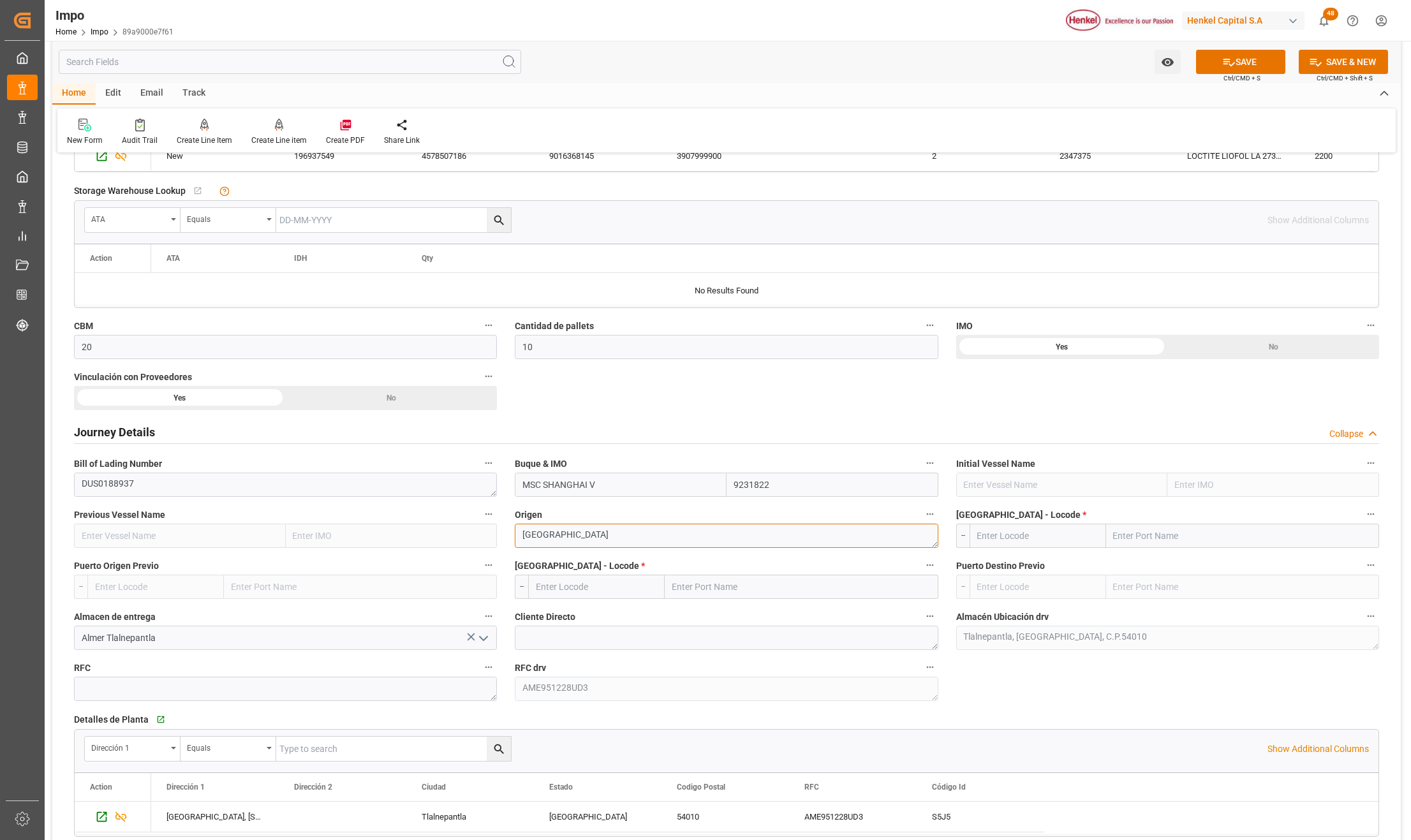
type textarea "[GEOGRAPHIC_DATA]"
click at [1135, 537] on input "text" at bounding box center [1242, 536] width 273 height 25
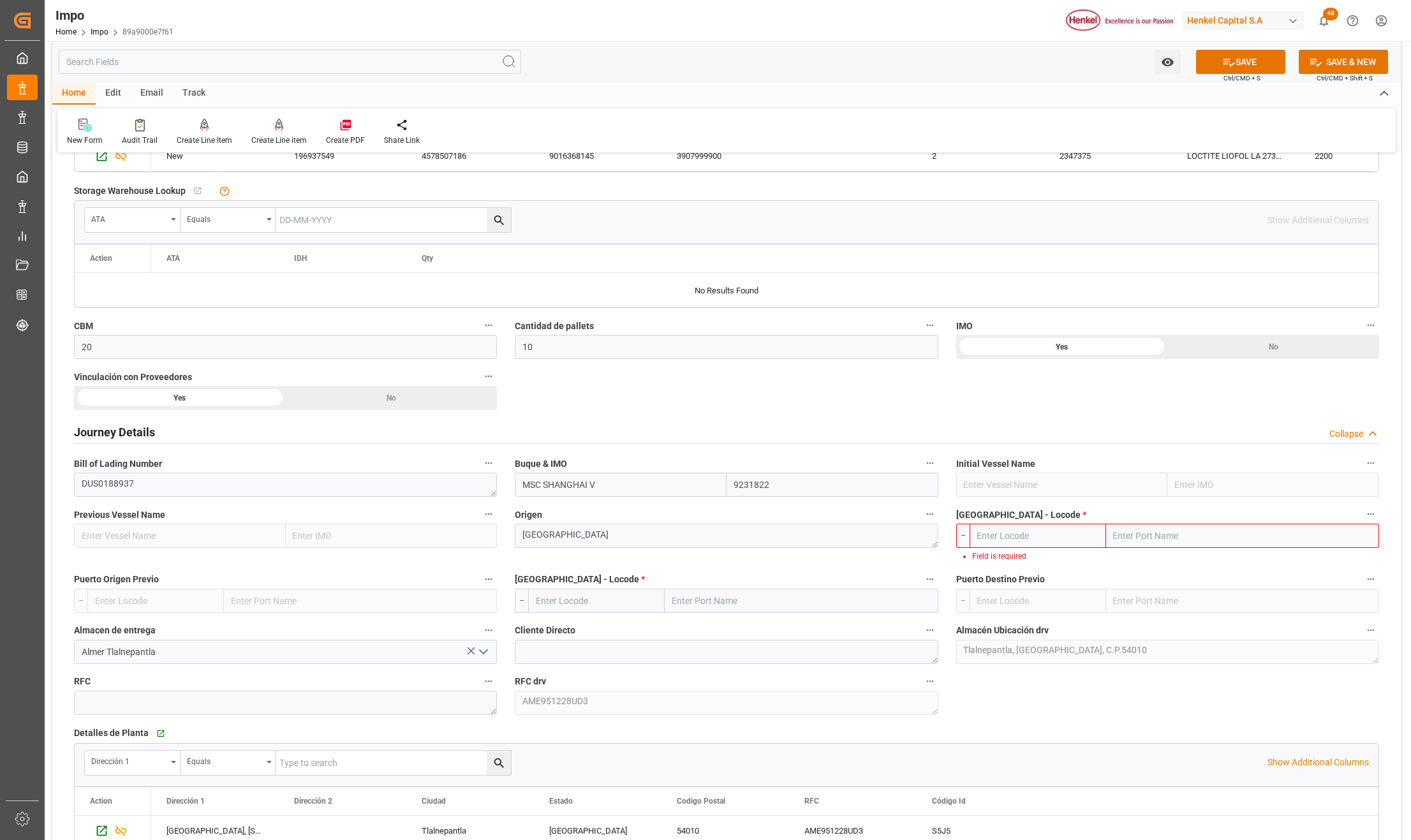
click at [1147, 533] on input "text" at bounding box center [1242, 536] width 273 height 25
paste input "DUSSELDORF,"
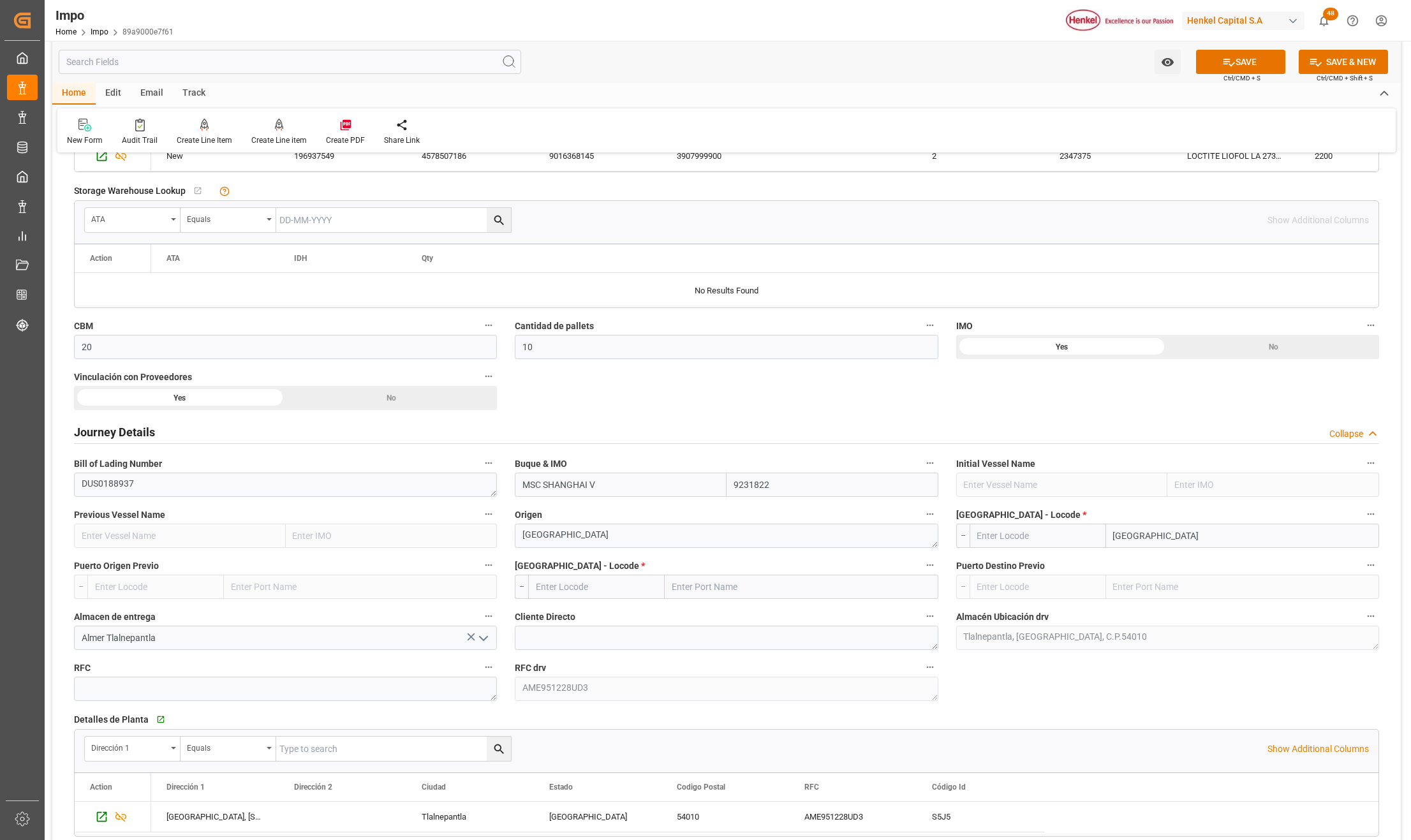
click at [1141, 544] on input "DUSSELDORF" at bounding box center [1242, 536] width 273 height 25
paste input "ROTTERDAM,"
type input "ROTTERDAM"
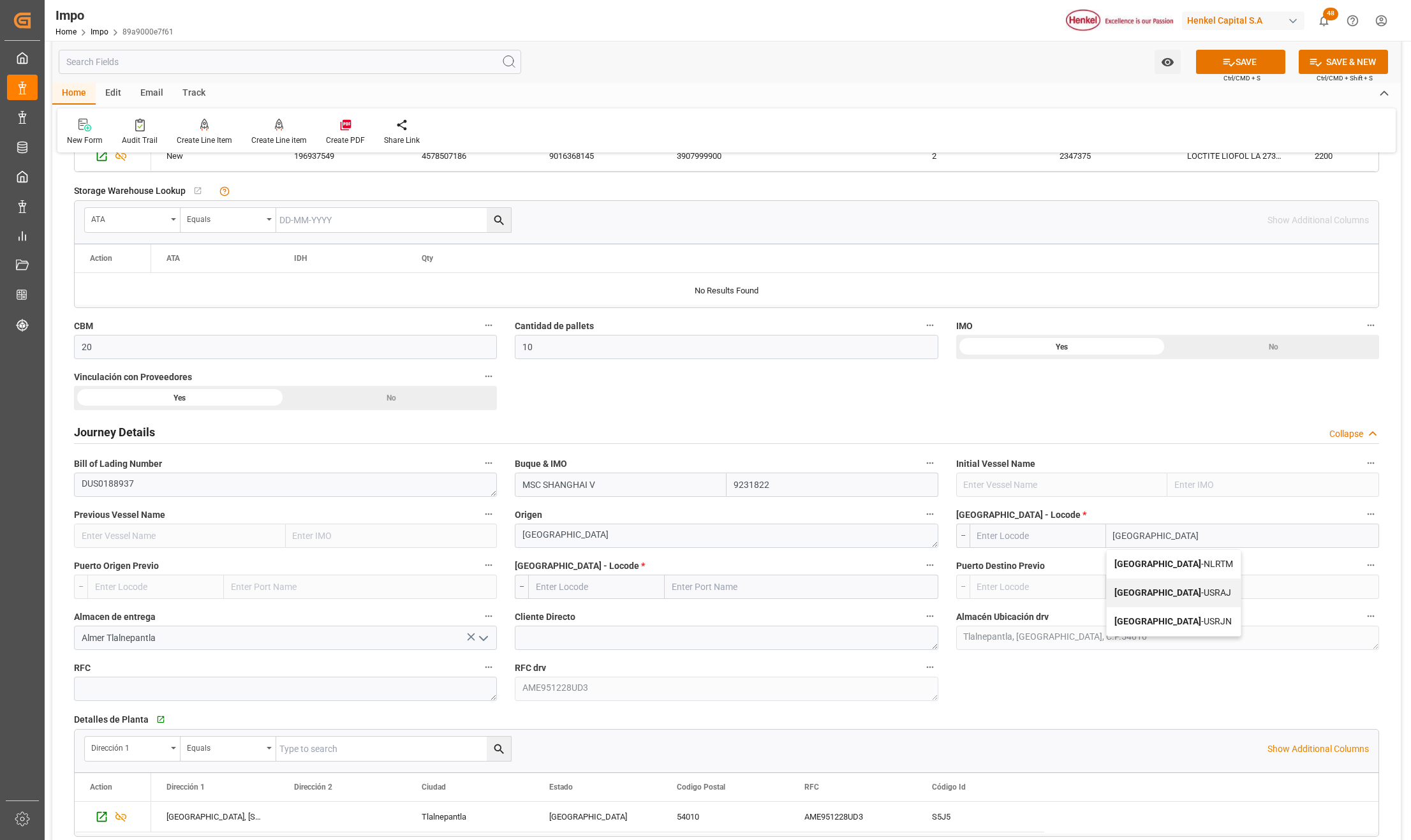
click at [1150, 569] on b "[GEOGRAPHIC_DATA]" at bounding box center [1158, 563] width 87 height 10
type input "NLRTM"
type input "[GEOGRAPHIC_DATA]"
click at [678, 588] on input "text" at bounding box center [801, 587] width 273 height 25
type input "[GEOGRAPHIC_DATA]"
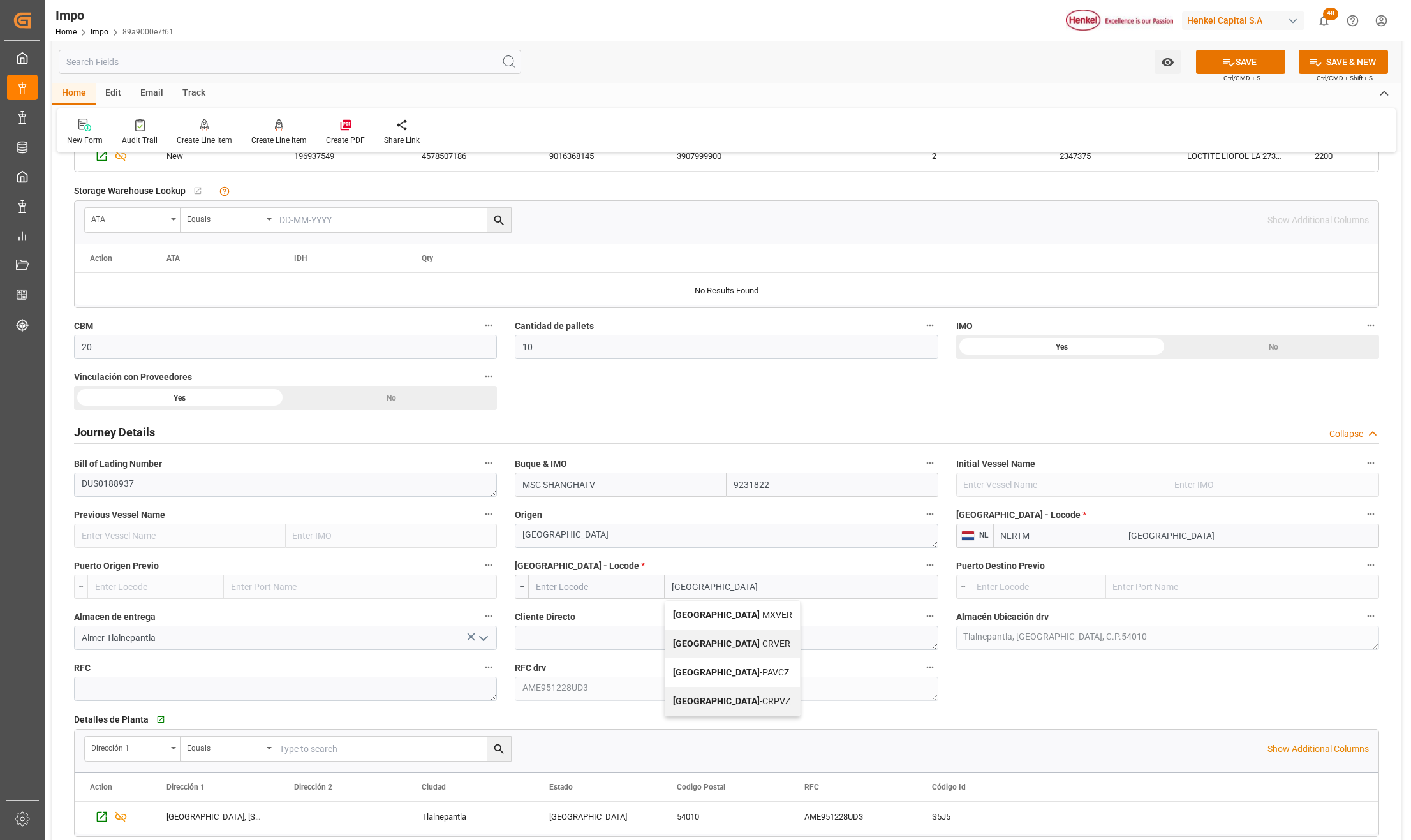
click at [731, 620] on span "Veracruz - MXVER" at bounding box center [733, 615] width 119 height 10
type input "MXVER"
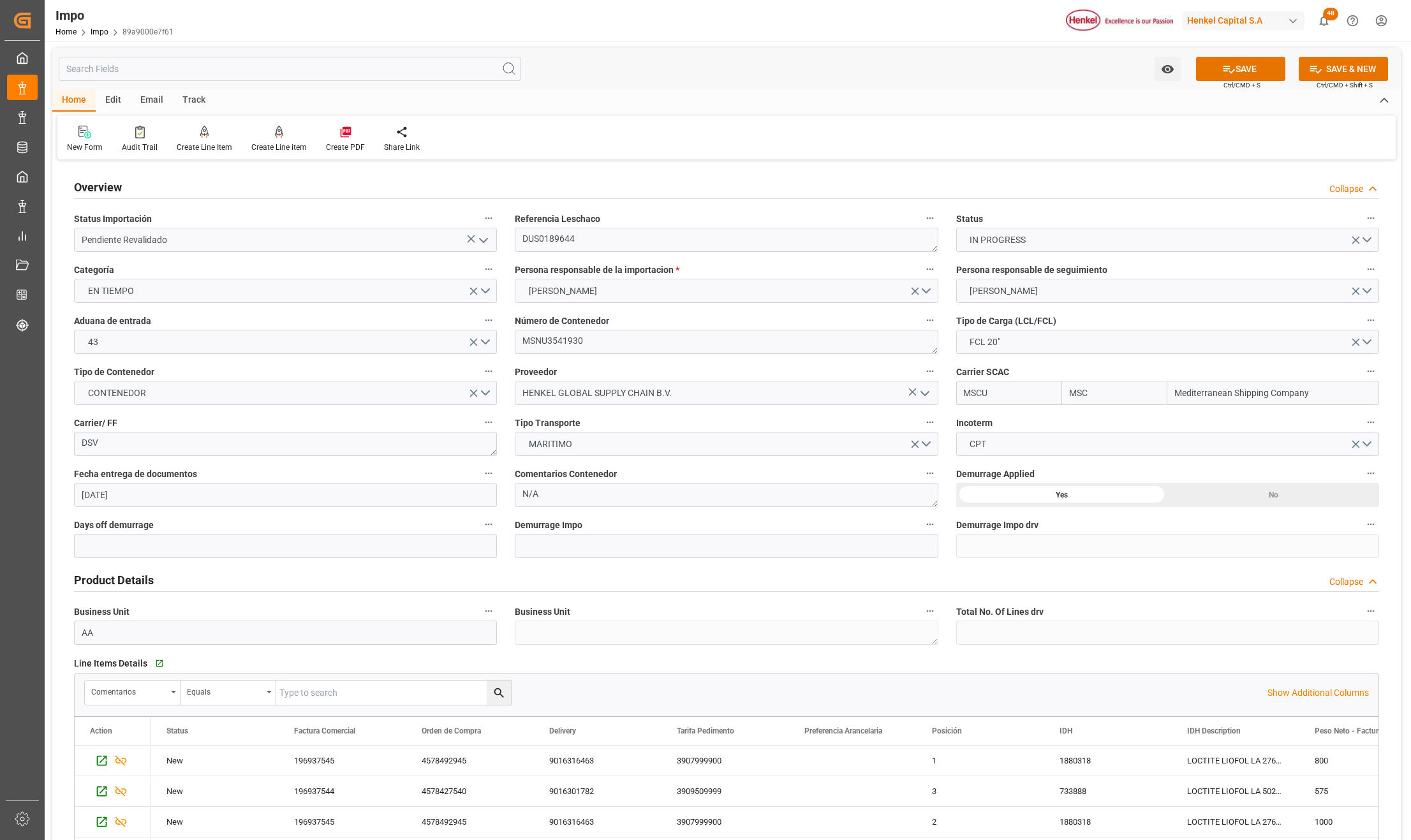
scroll to position [0, 0]
type input "[GEOGRAPHIC_DATA]"
click at [549, 341] on textarea "MSNU3541930" at bounding box center [726, 343] width 423 height 25
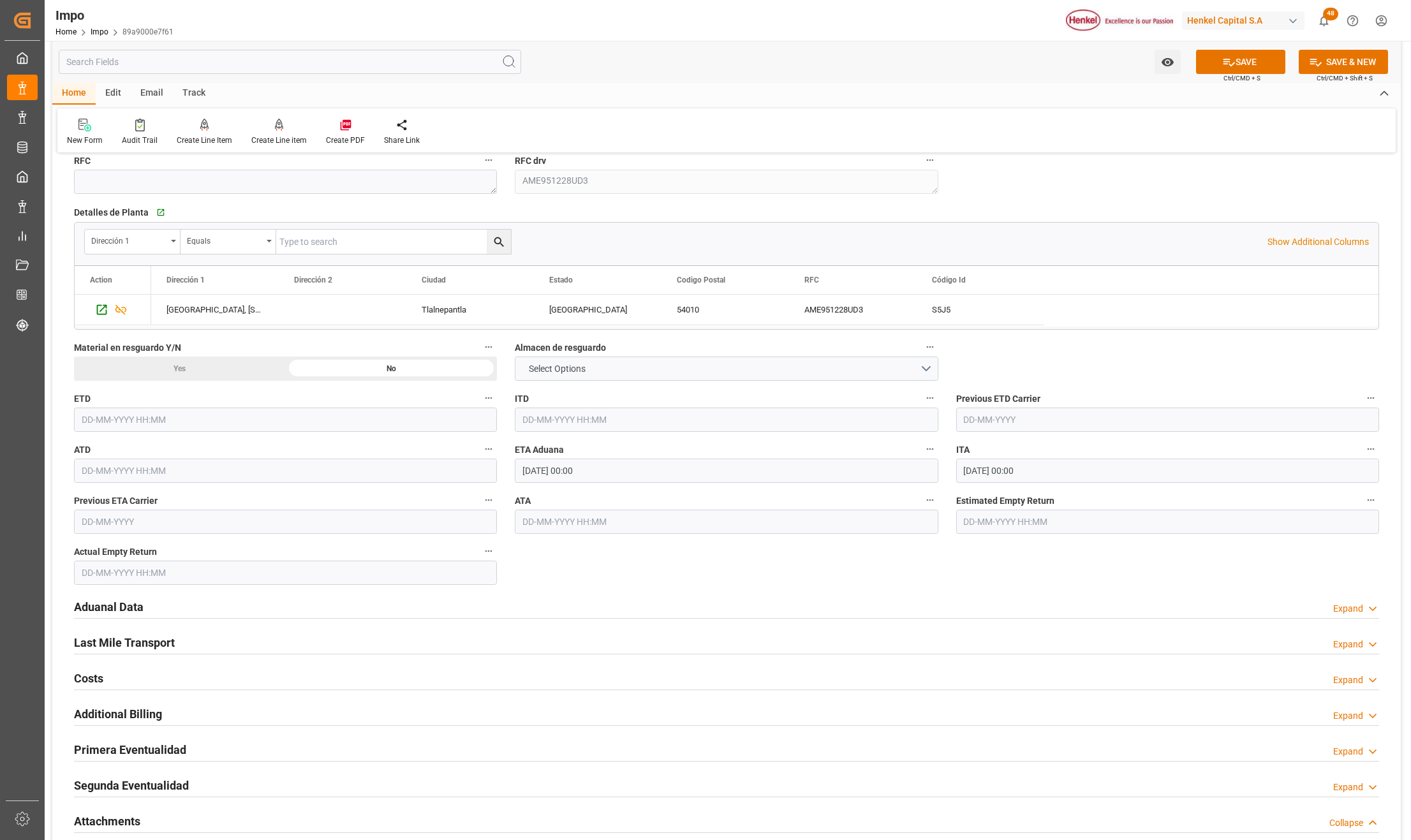
scroll to position [1361, 0]
click at [547, 476] on input "[DATE] 00:00" at bounding box center [726, 468] width 423 height 25
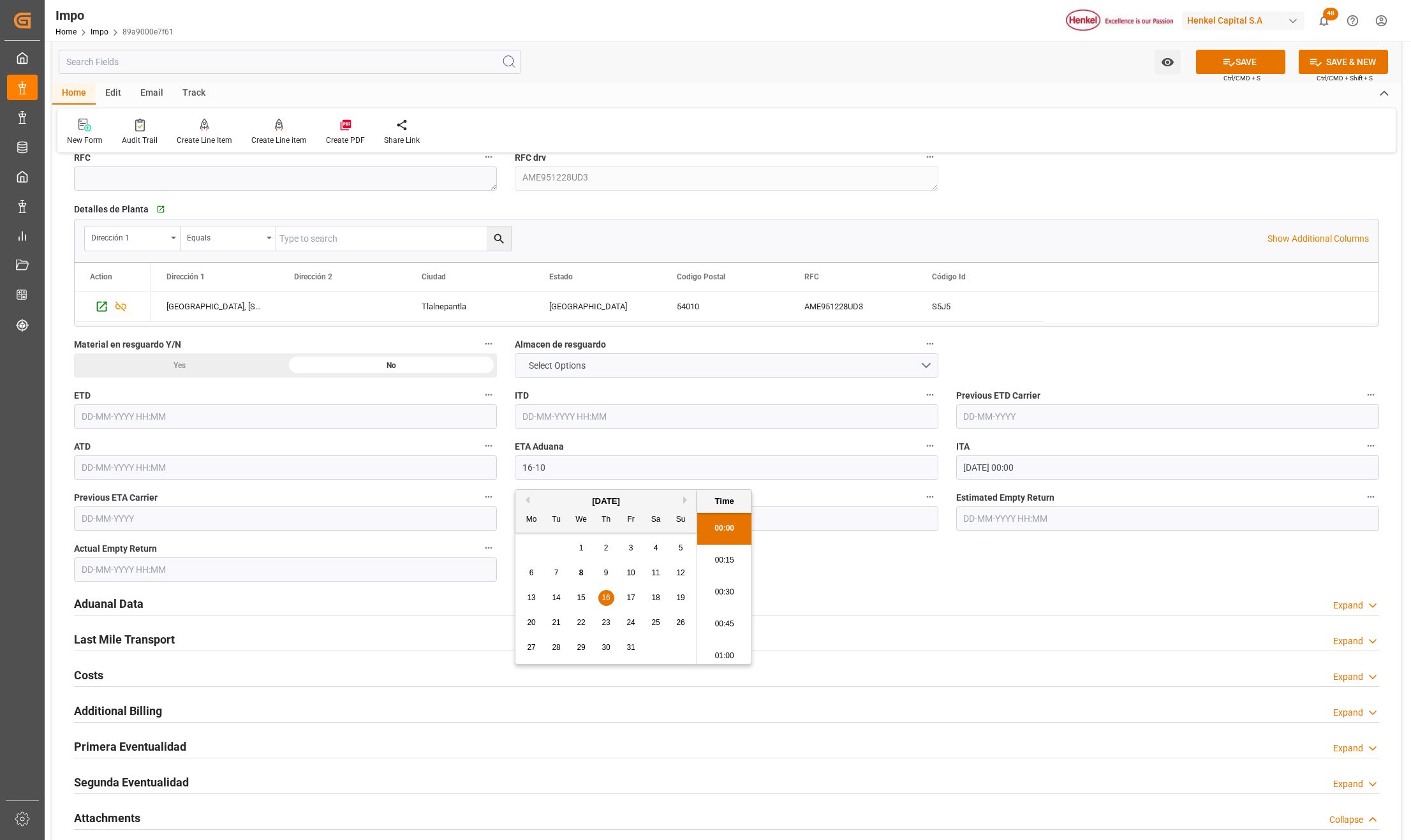
type input "[DATE] 00:00"
click at [98, 603] on h2 "Aduanal Data" at bounding box center [108, 604] width 69 height 17
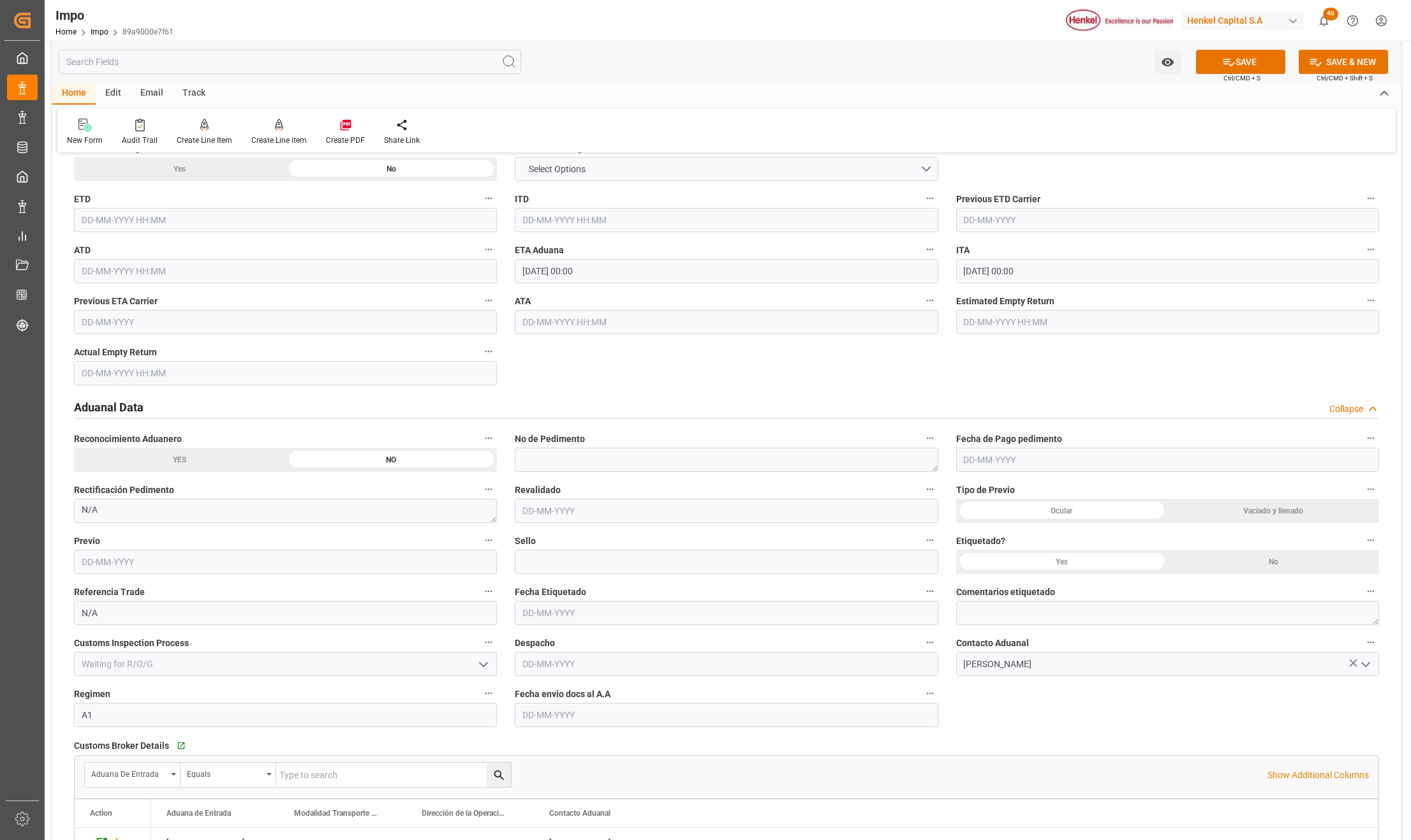
scroll to position [1617, 0]
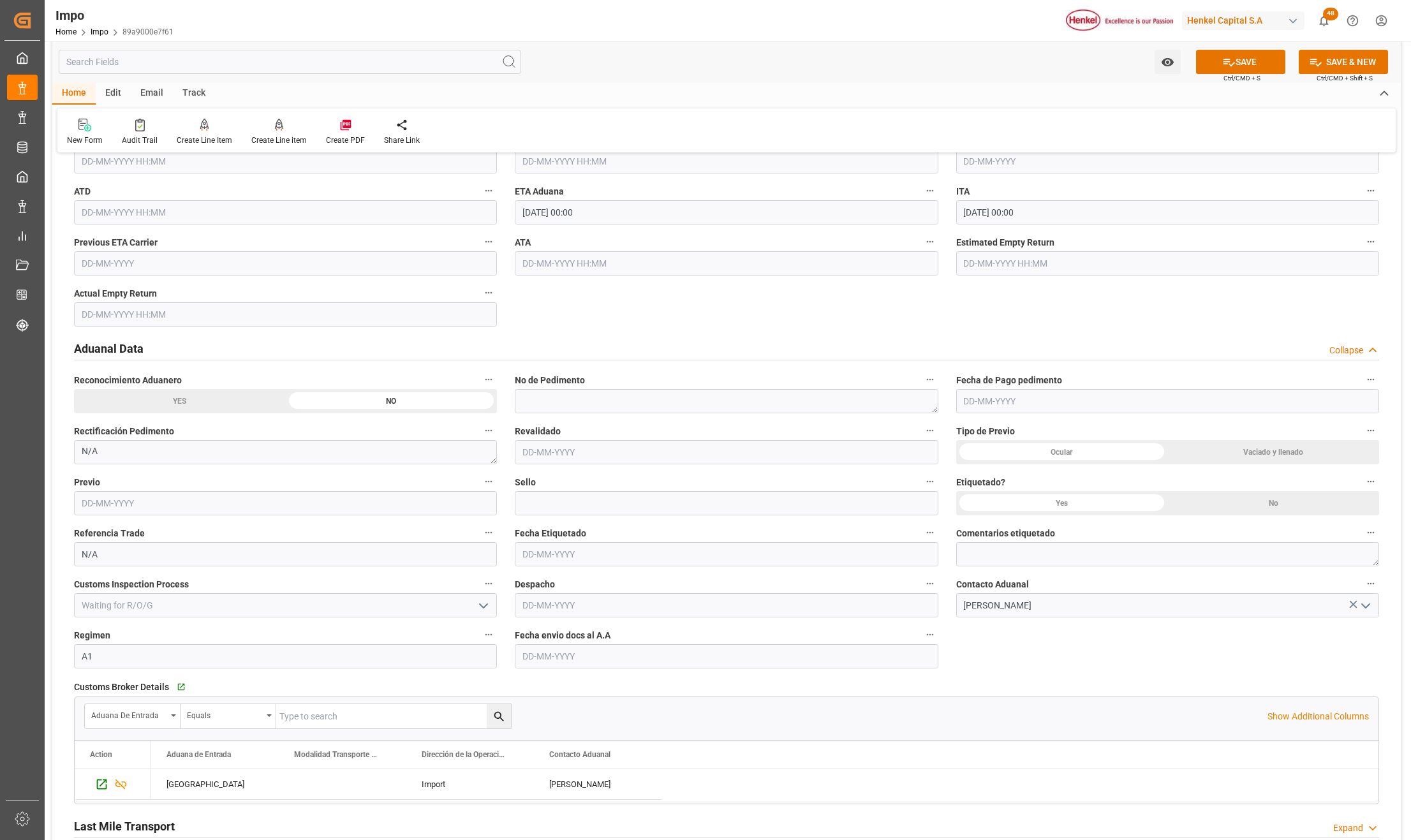
click at [553, 666] on input "text" at bounding box center [726, 657] width 423 height 25
type input "[DATE]"
drag, startPoint x: 1102, startPoint y: 646, endPoint x: 1169, endPoint y: 463, distance: 194.9
click at [1243, 63] on button "SAVE" at bounding box center [1241, 63] width 89 height 25
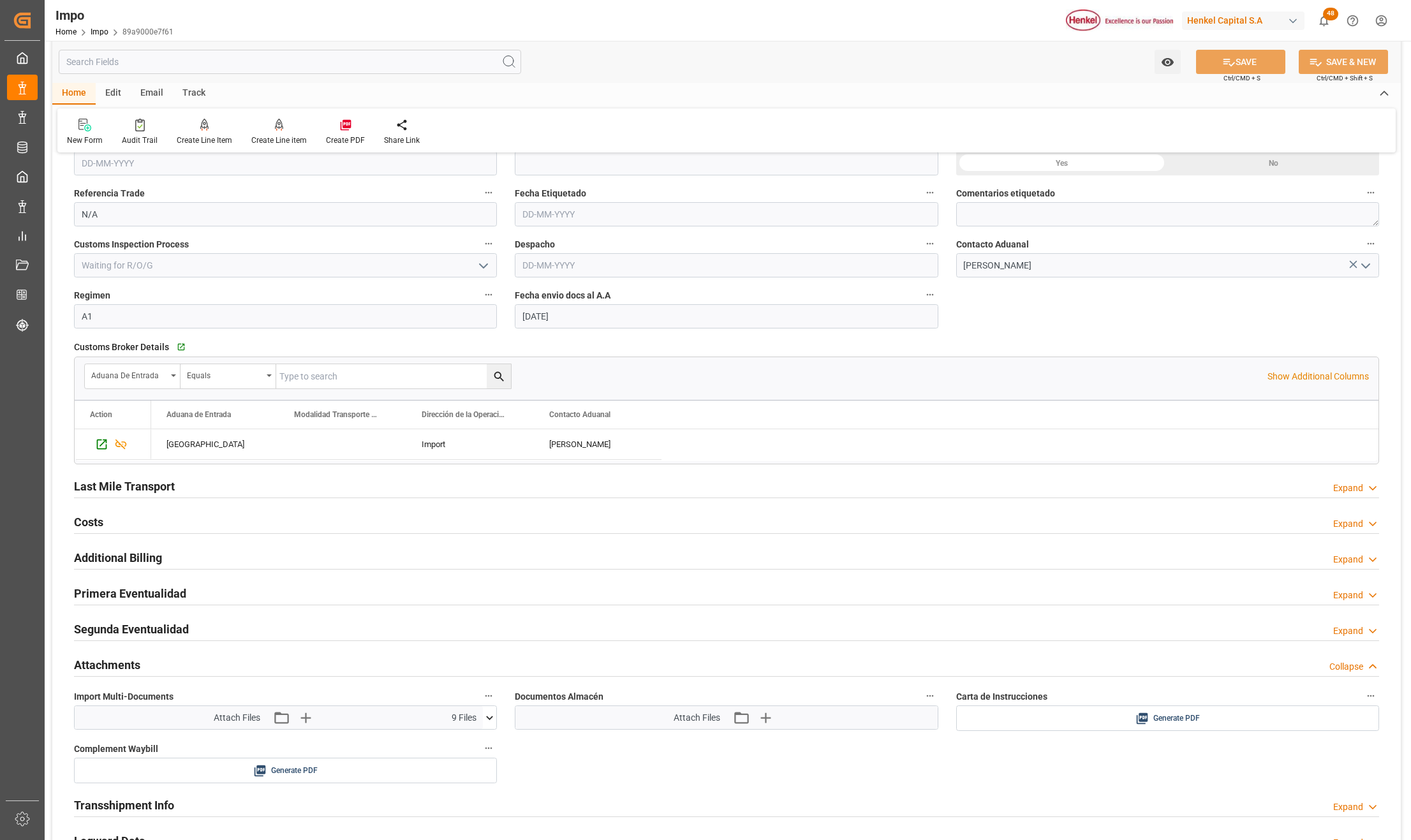
scroll to position [2010, 0]
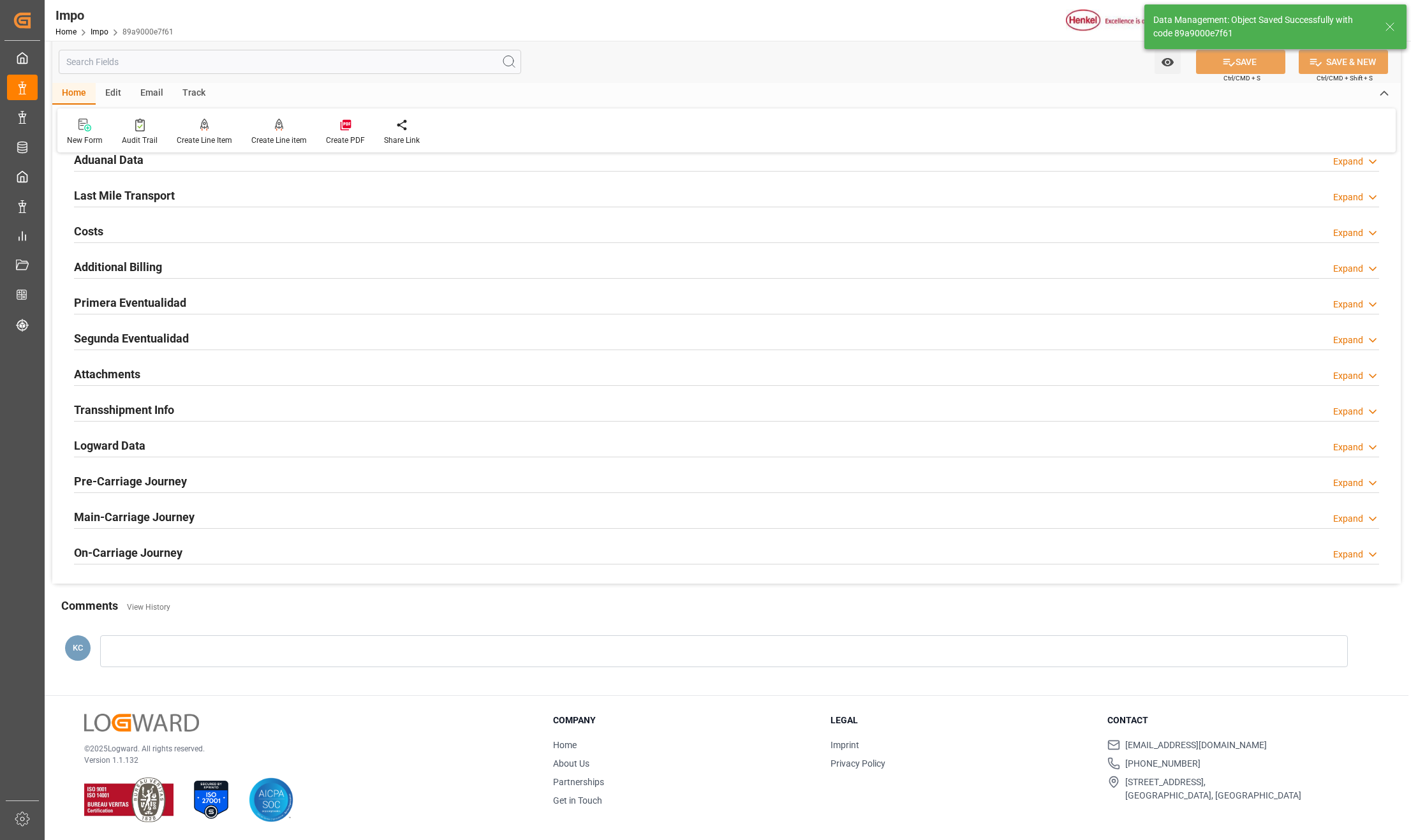
type textarea "AA"
type input "9"
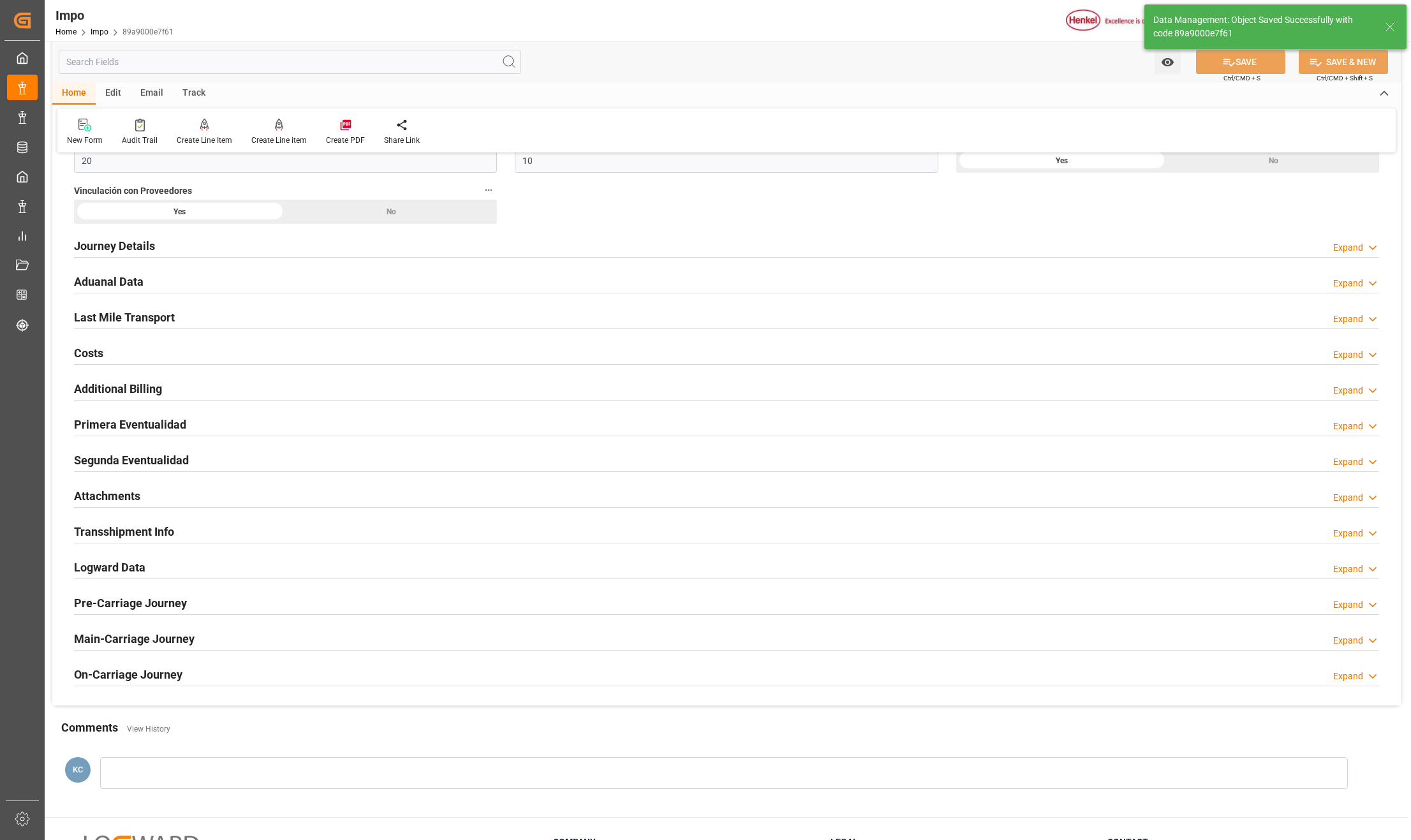
click at [113, 429] on h2 "Primera Eventualidad" at bounding box center [130, 424] width 113 height 17
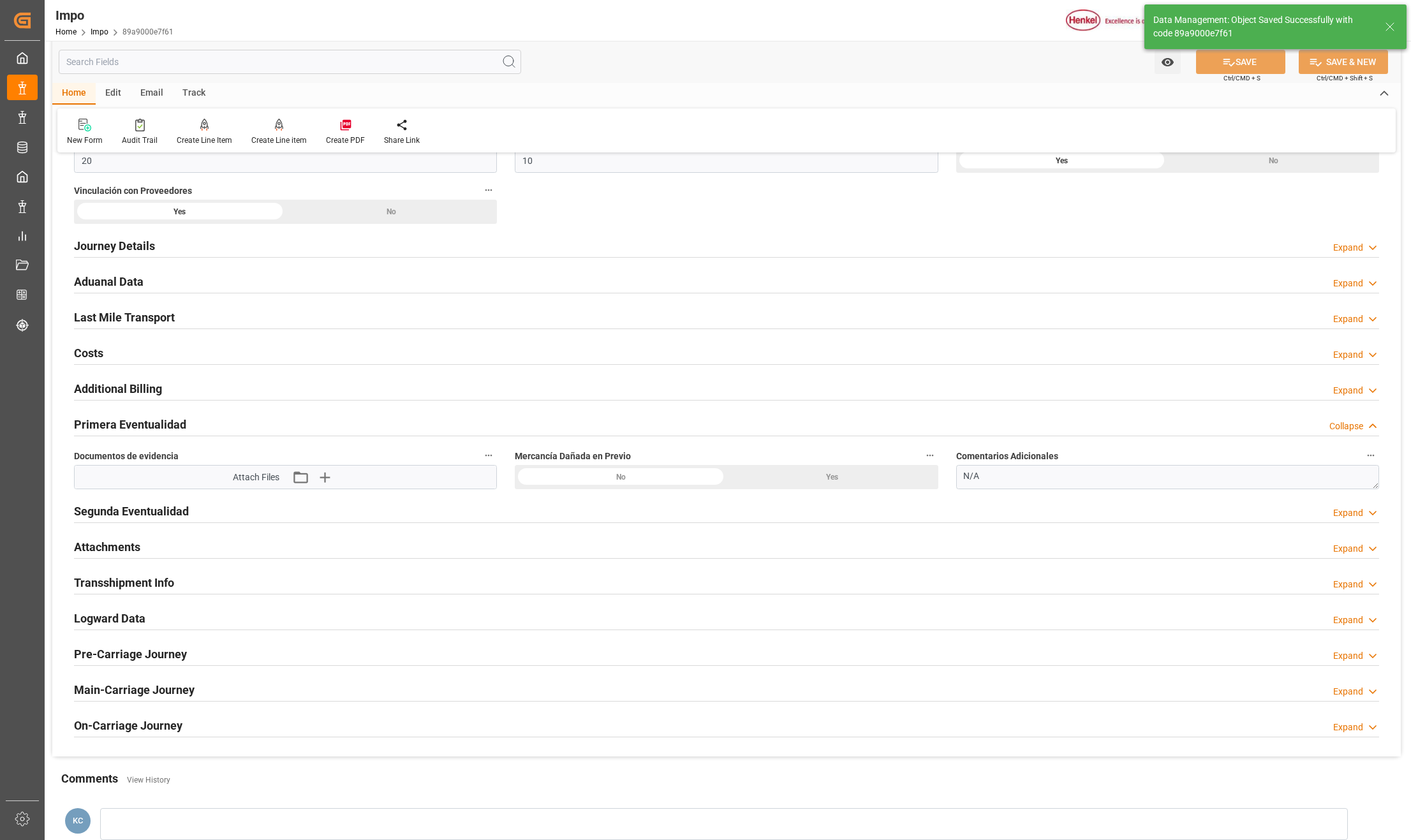
click at [135, 433] on h2 "Primera Eventualidad" at bounding box center [130, 424] width 113 height 17
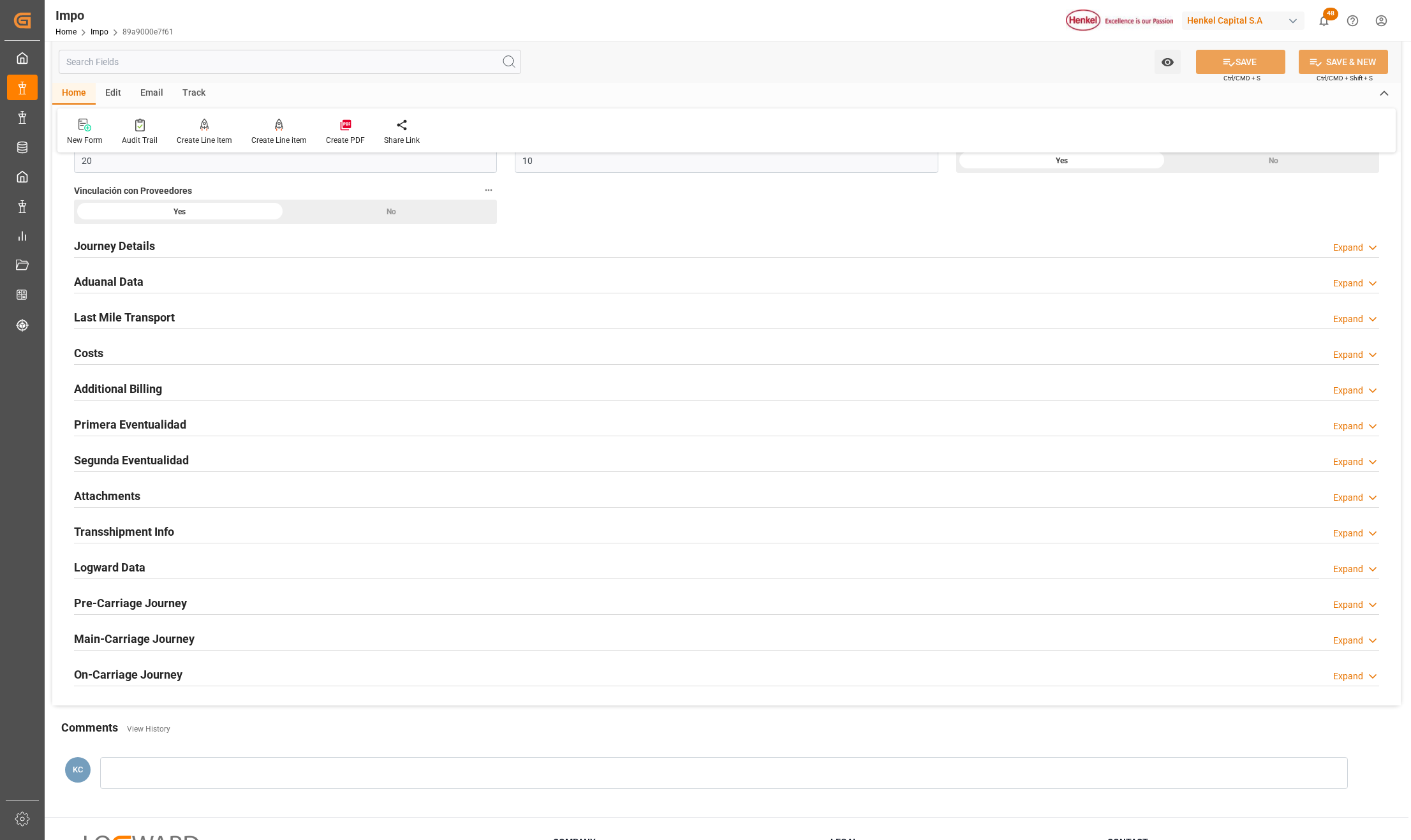
click at [118, 466] on h2 "Segunda Eventualidad" at bounding box center [131, 460] width 115 height 17
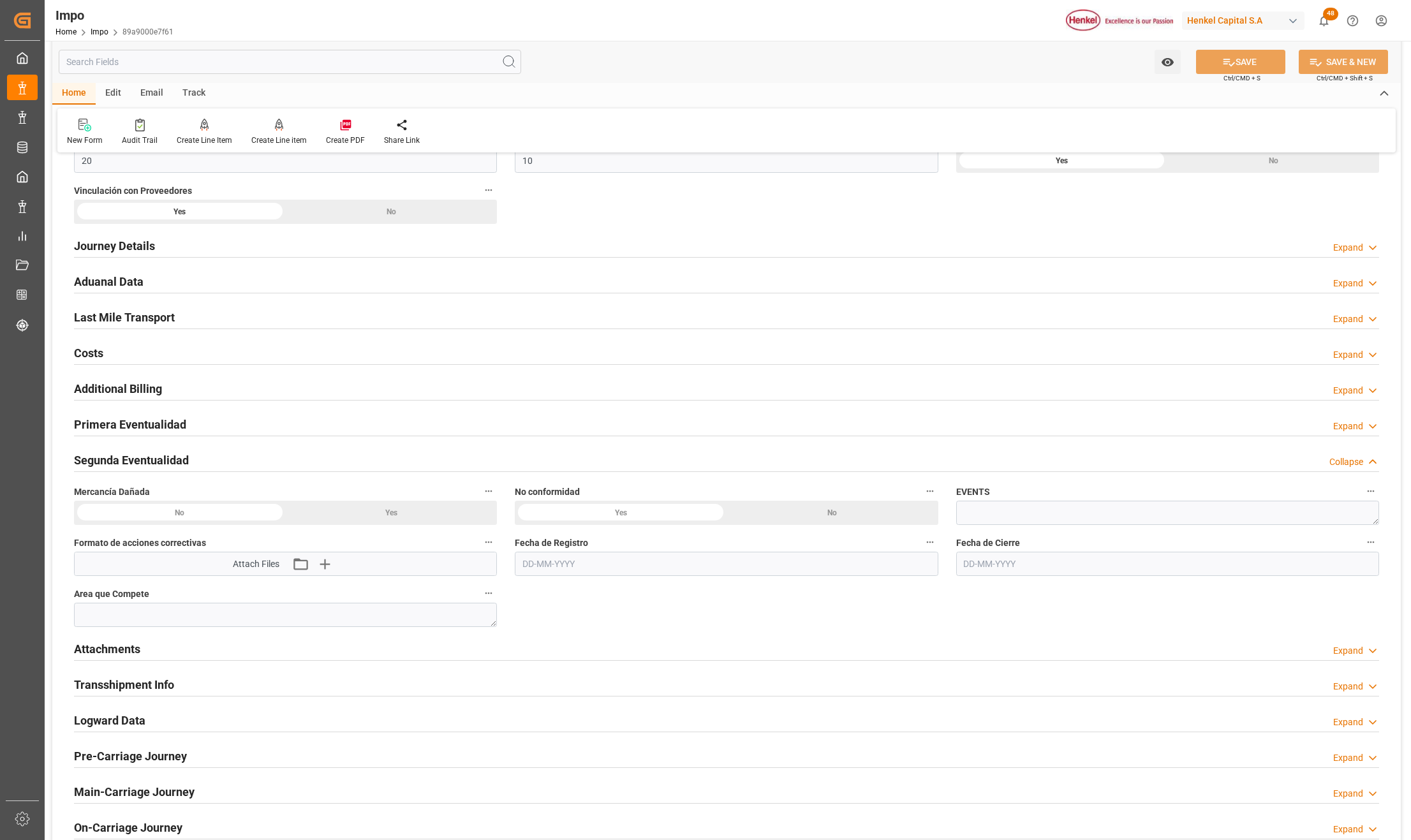
click at [118, 466] on h2 "Segunda Eventualidad" at bounding box center [131, 460] width 115 height 17
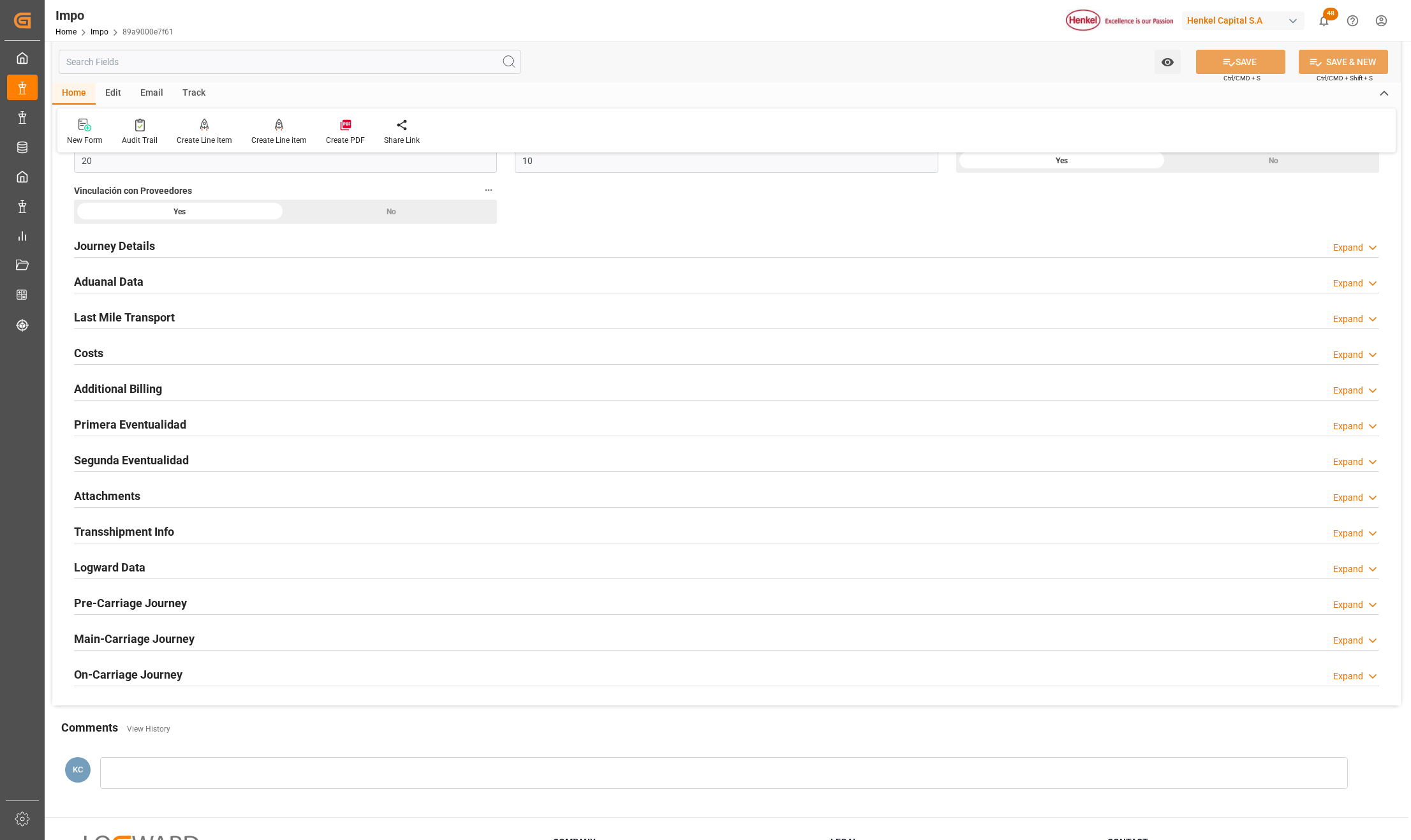
click at [111, 498] on h2 "Attachments" at bounding box center [107, 496] width 66 height 17
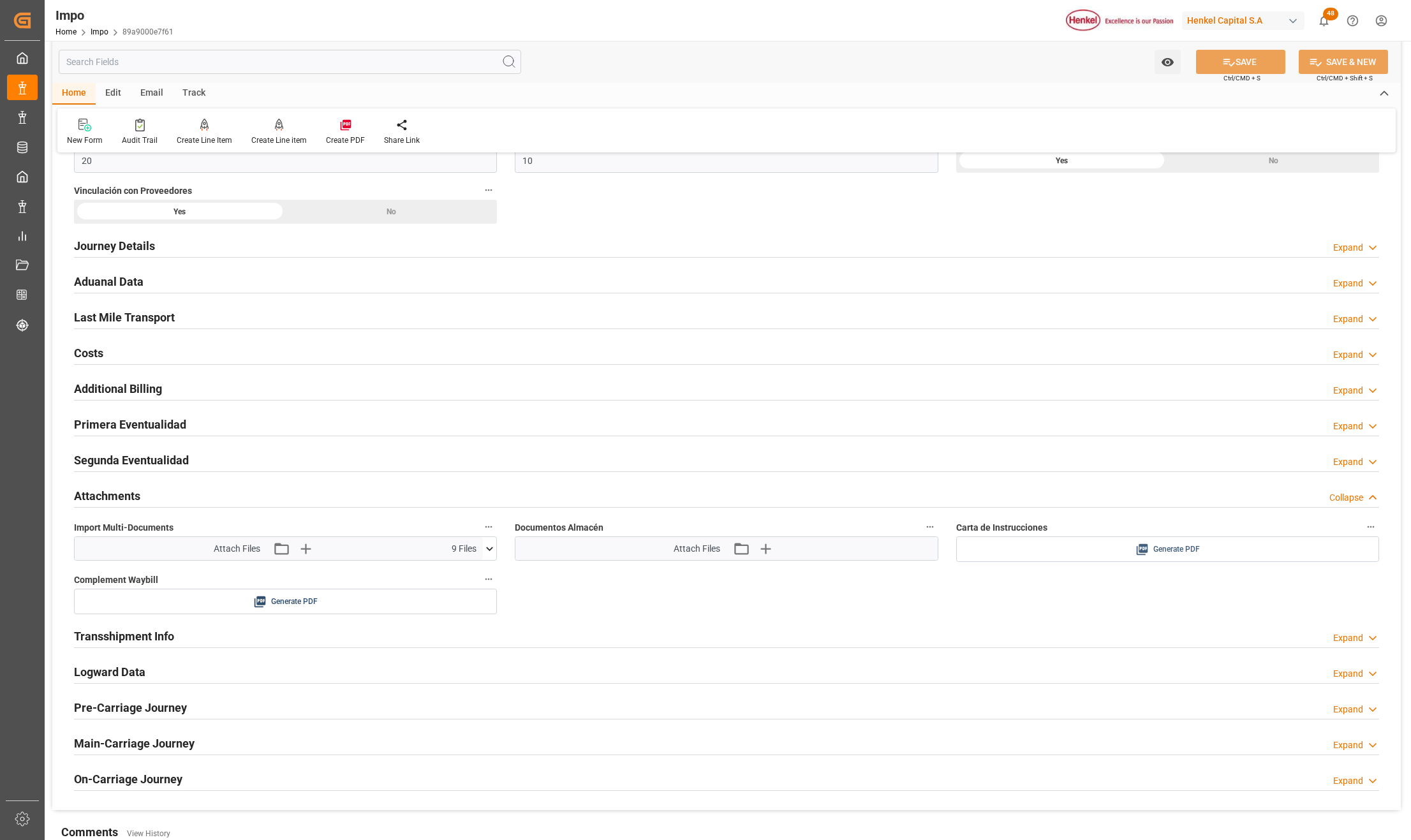
click at [1193, 553] on span "Generate PDF" at bounding box center [1176, 549] width 46 height 16
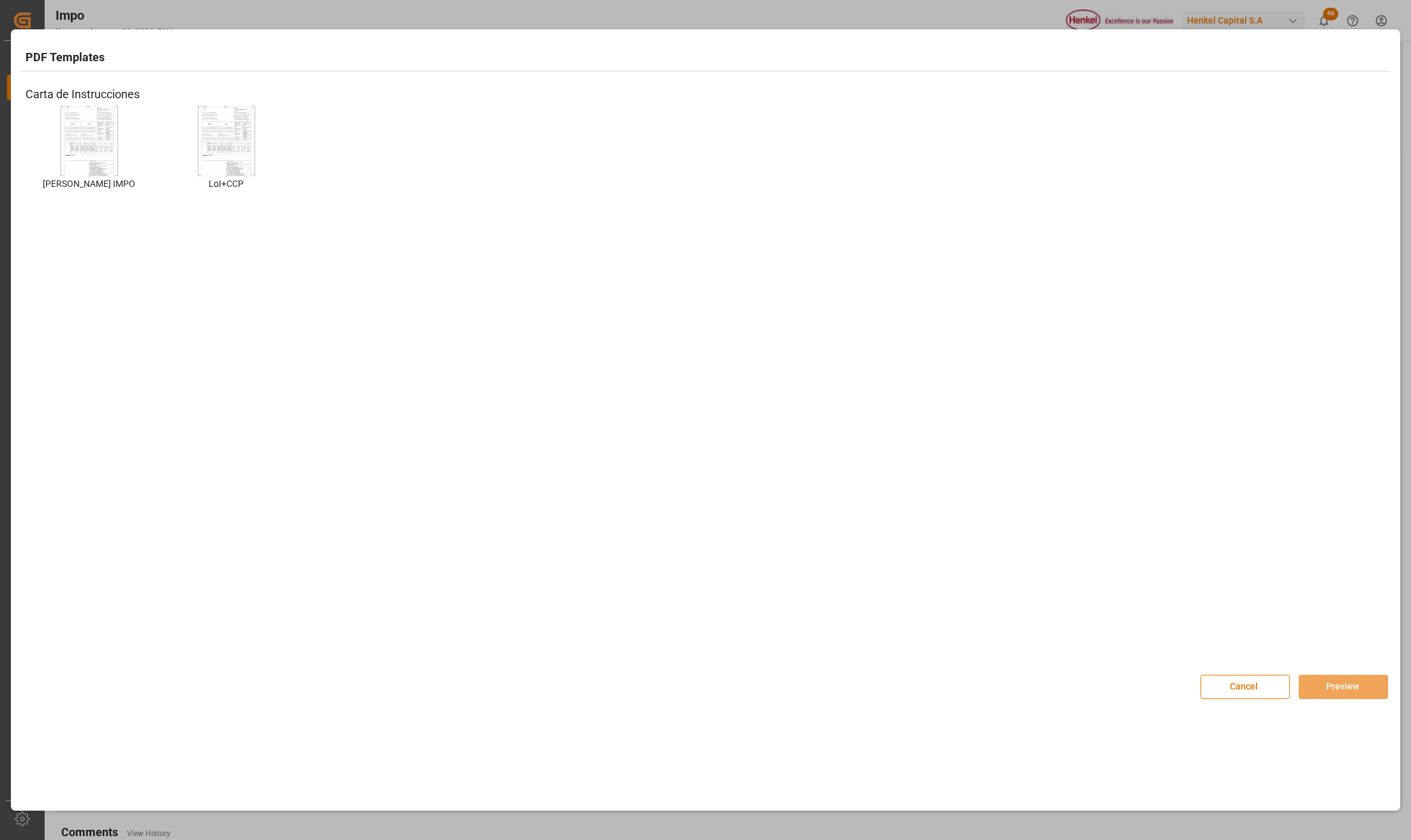
click at [93, 147] on img at bounding box center [89, 141] width 51 height 72
click at [1323, 685] on button "Preview" at bounding box center [1344, 688] width 89 height 25
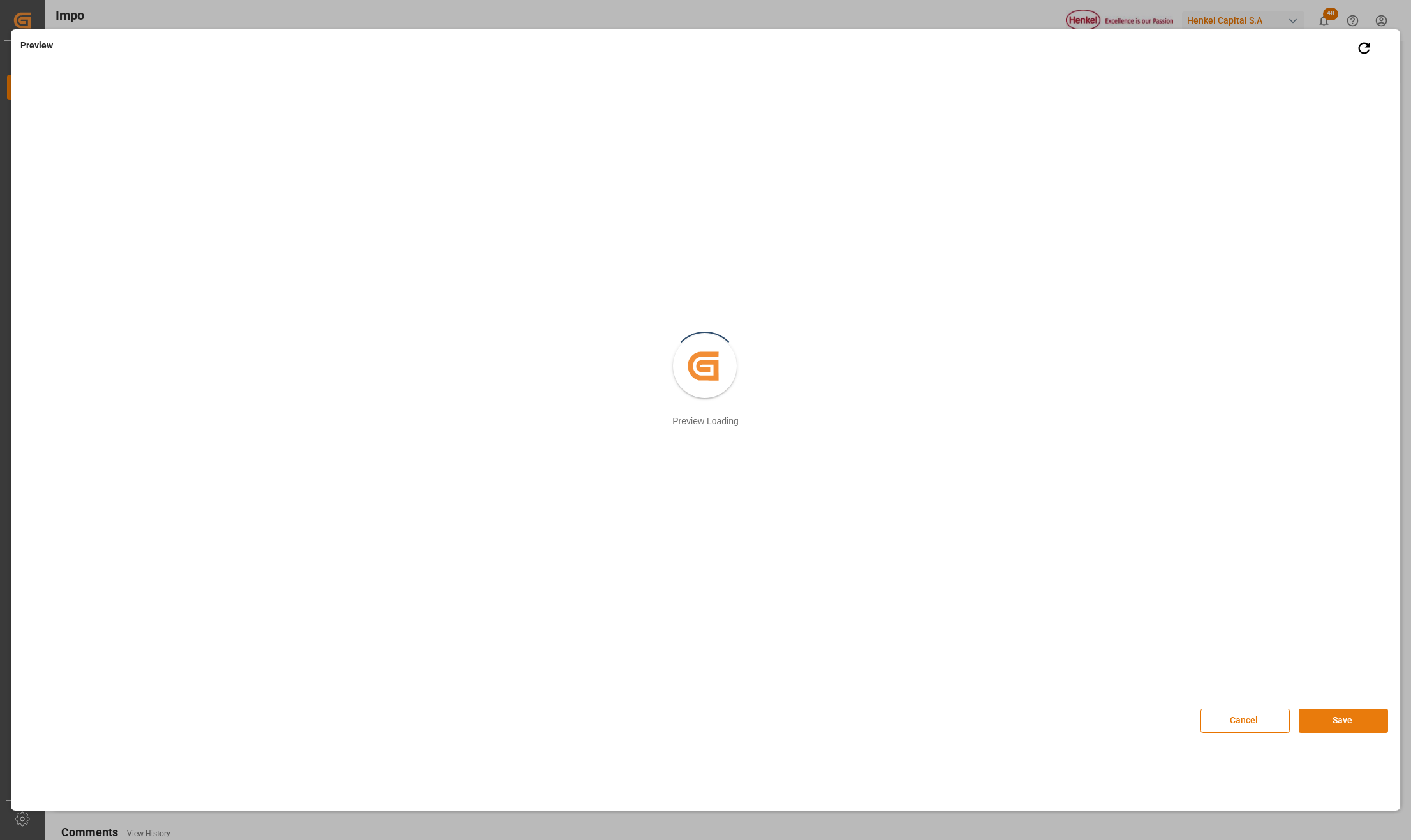
click at [1320, 718] on button "Save" at bounding box center [1344, 722] width 89 height 25
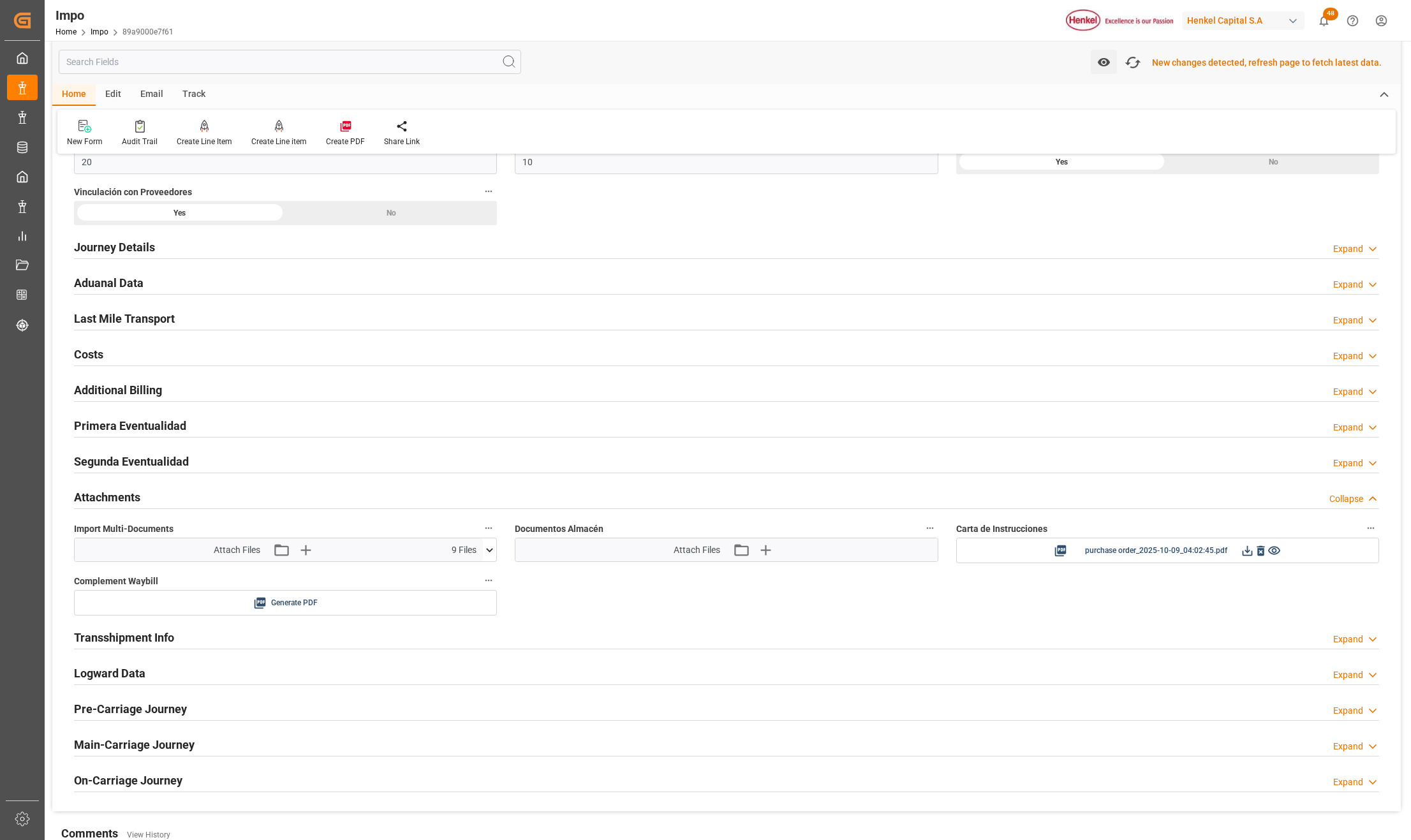
scroll to position [1038, 0]
click at [1143, 60] on icon "button" at bounding box center [1134, 63] width 19 height 14
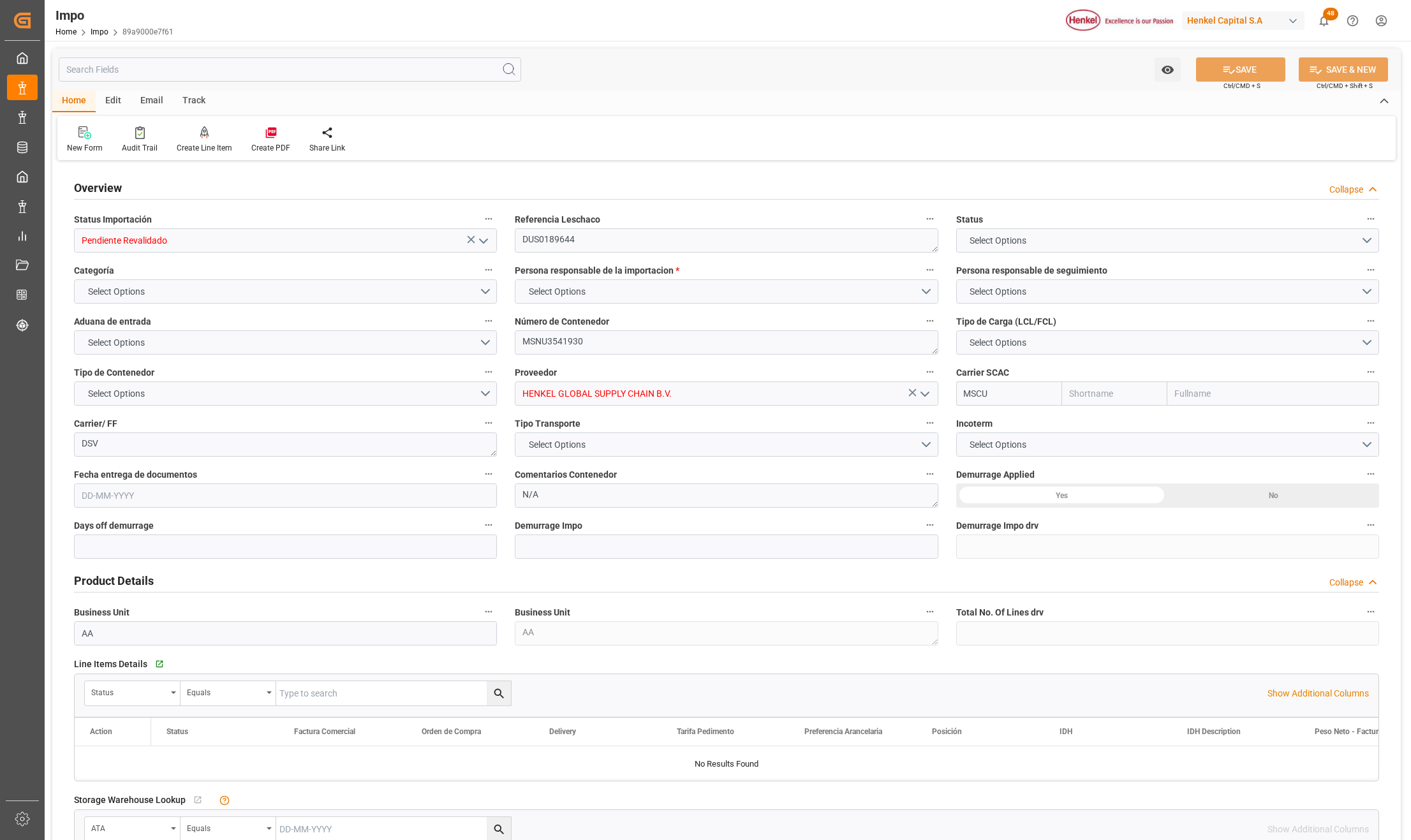
type input "MSC"
type input "Mediterranean Shipping Company"
type input "9"
type input "20"
type input "10"
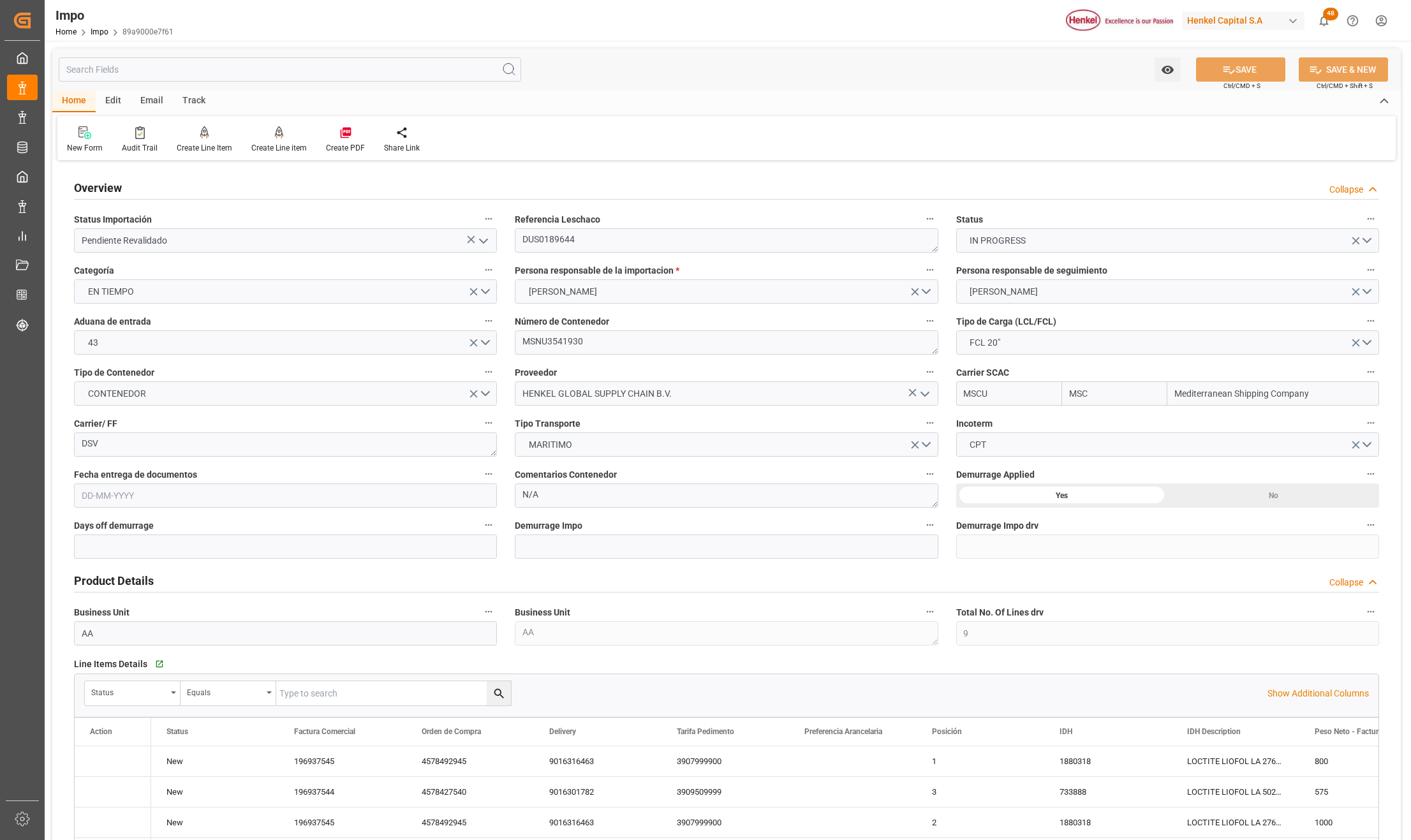
type input "[DATE]"
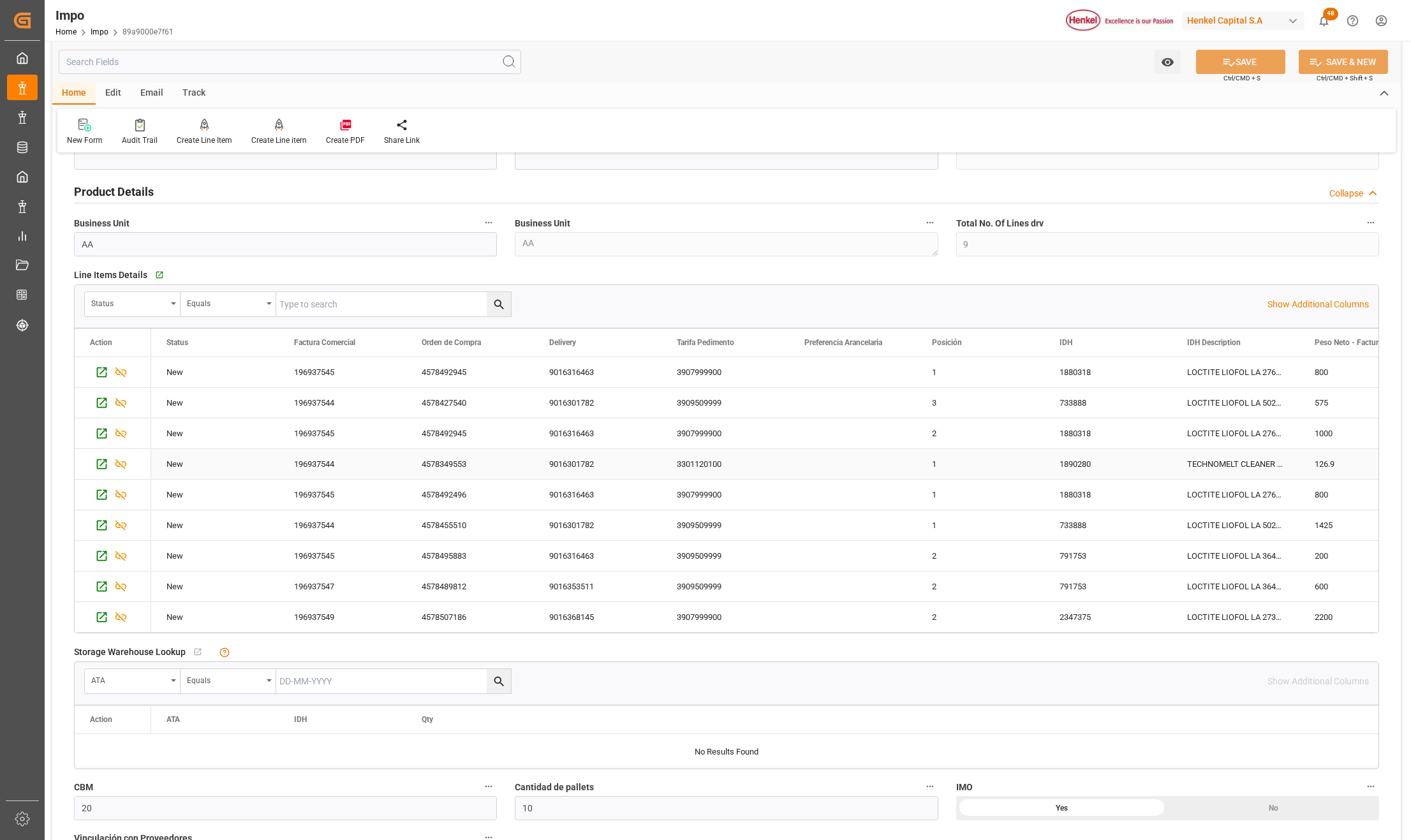
scroll to position [596, 0]
